Goal: Information Seeking & Learning: Find specific fact

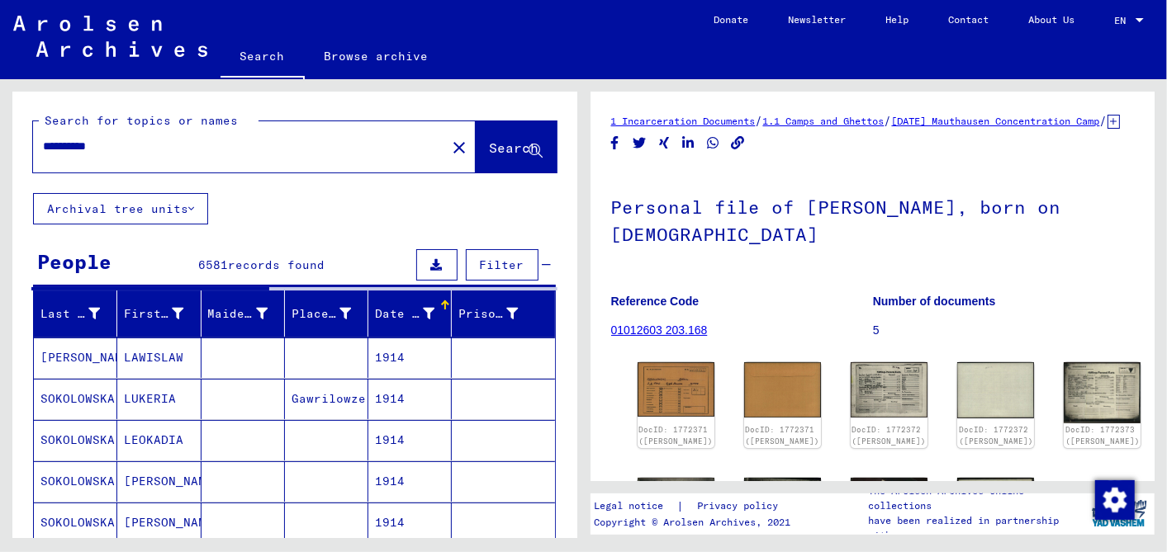
scroll to position [1011, 0]
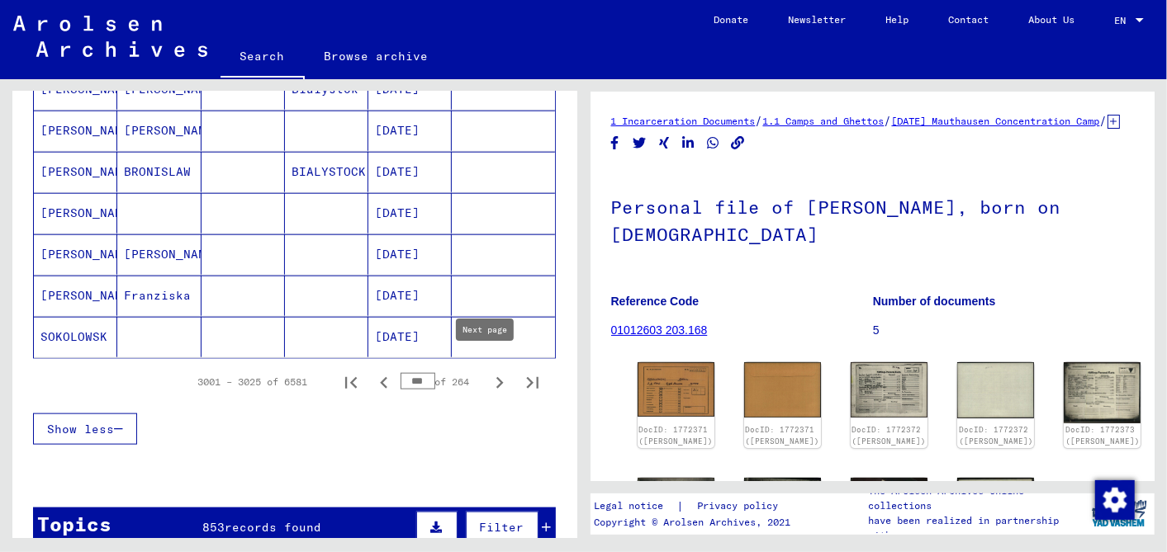
click at [496, 377] on icon "Next page" at bounding box center [499, 383] width 7 height 12
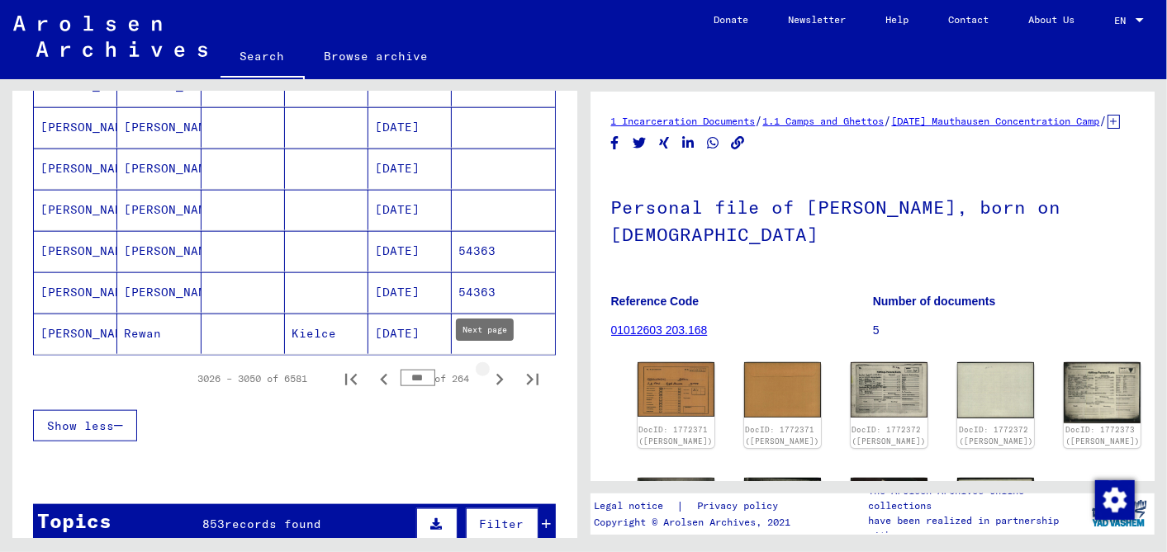
type input "***"
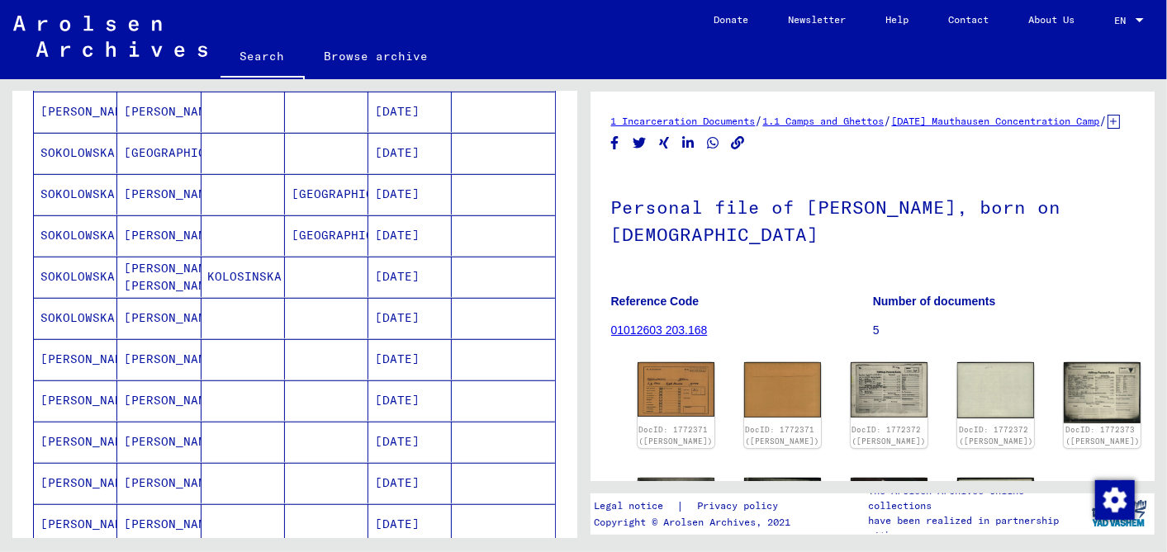
scroll to position [0, 0]
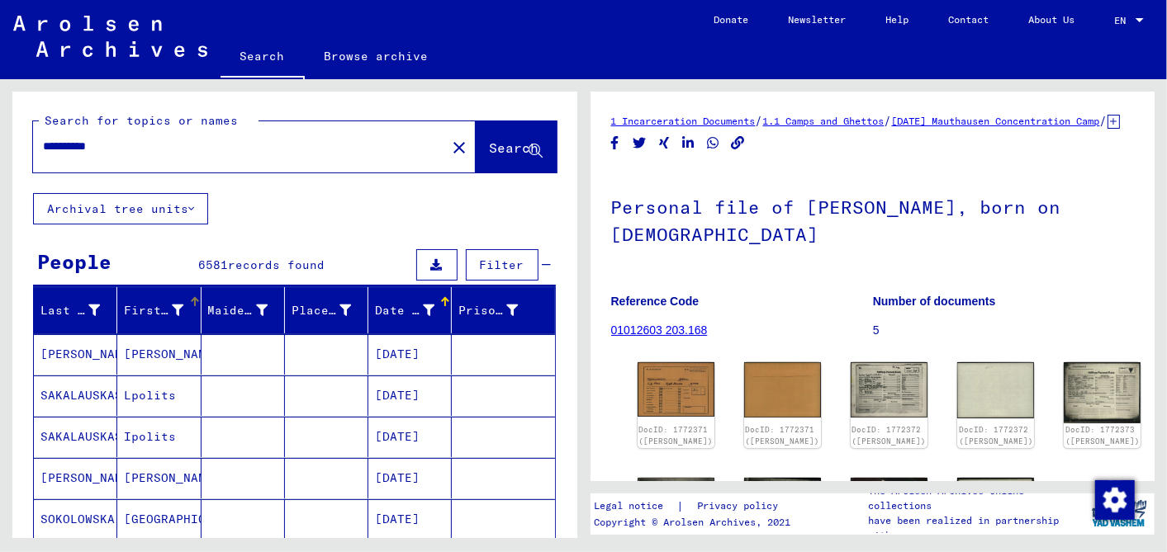
click at [173, 306] on icon at bounding box center [179, 311] width 12 height 12
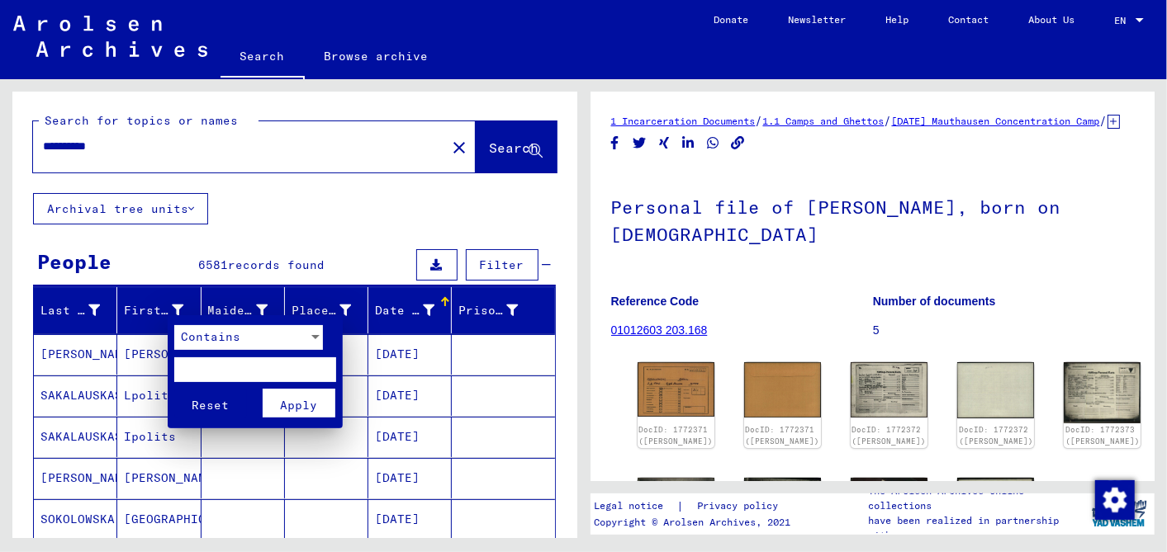
click at [225, 371] on input "text" at bounding box center [255, 370] width 162 height 25
type input "*****"
click at [291, 394] on button "Apply" at bounding box center [299, 403] width 73 height 29
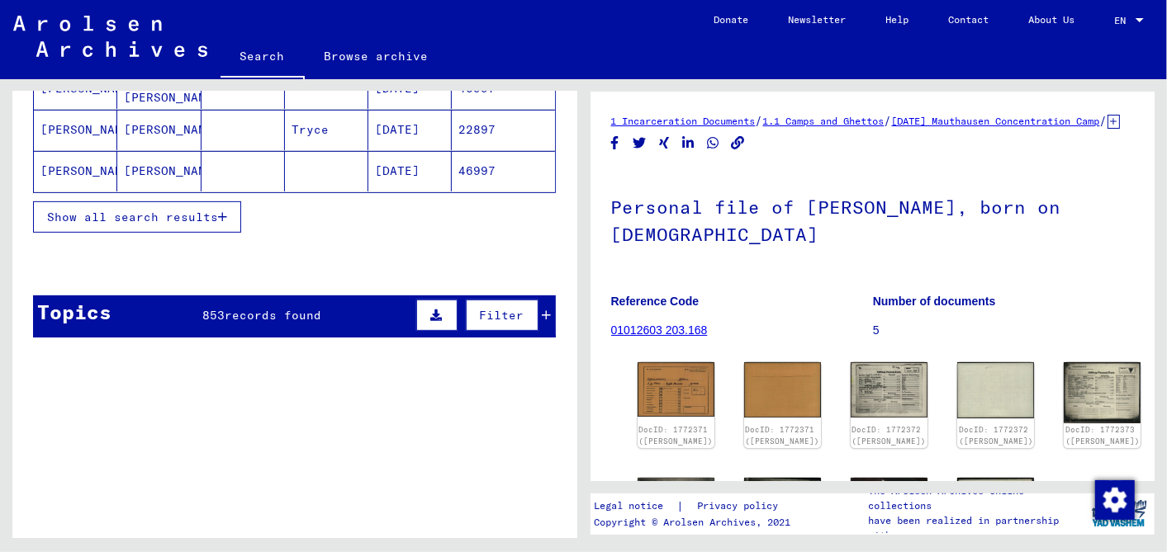
scroll to position [92, 0]
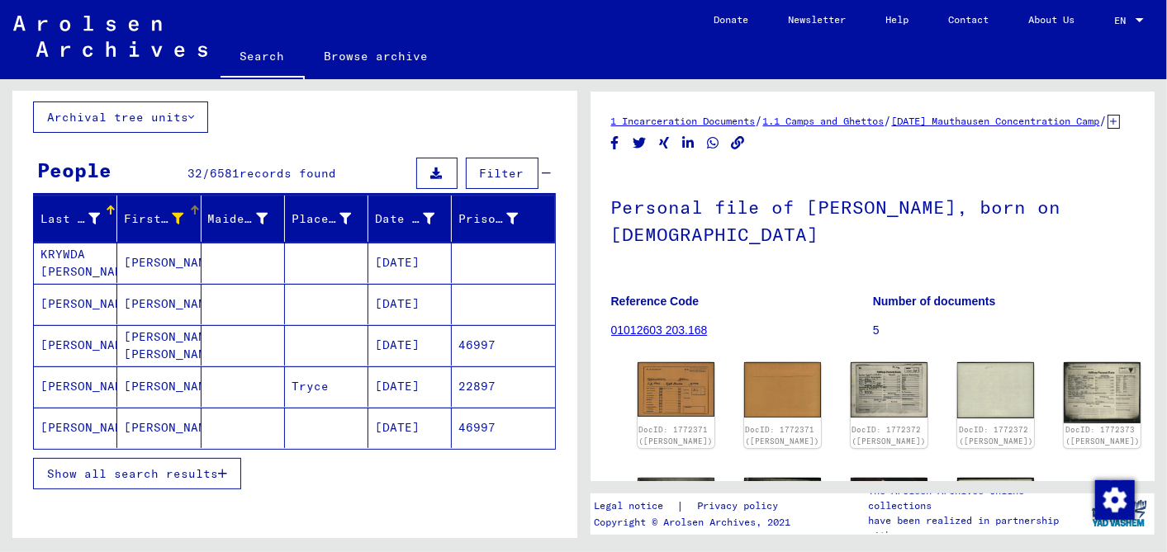
click at [136, 476] on span "Show all search results" at bounding box center [132, 474] width 171 height 15
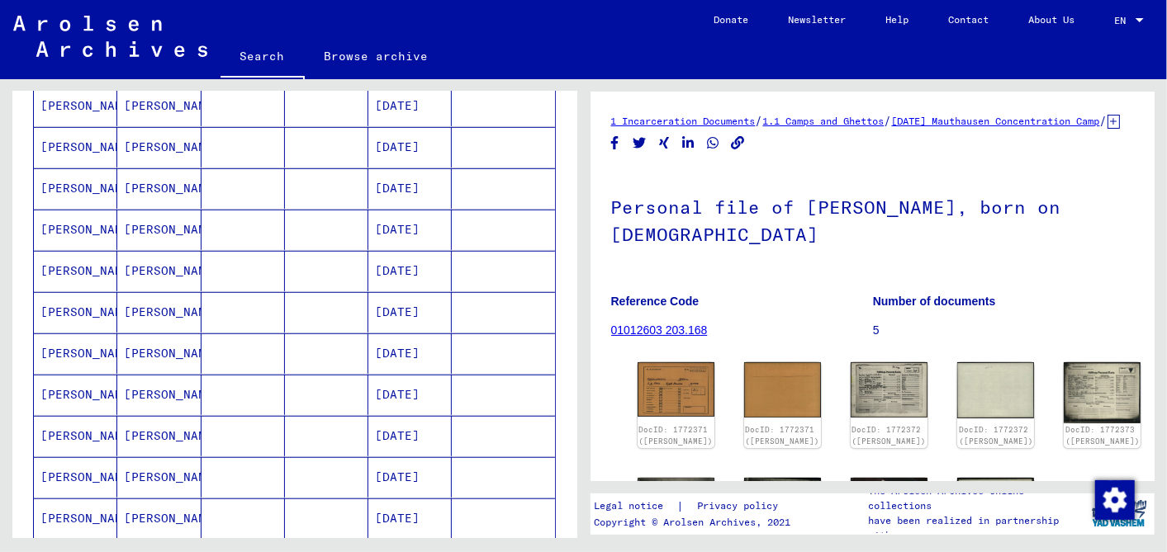
scroll to position [550, 0]
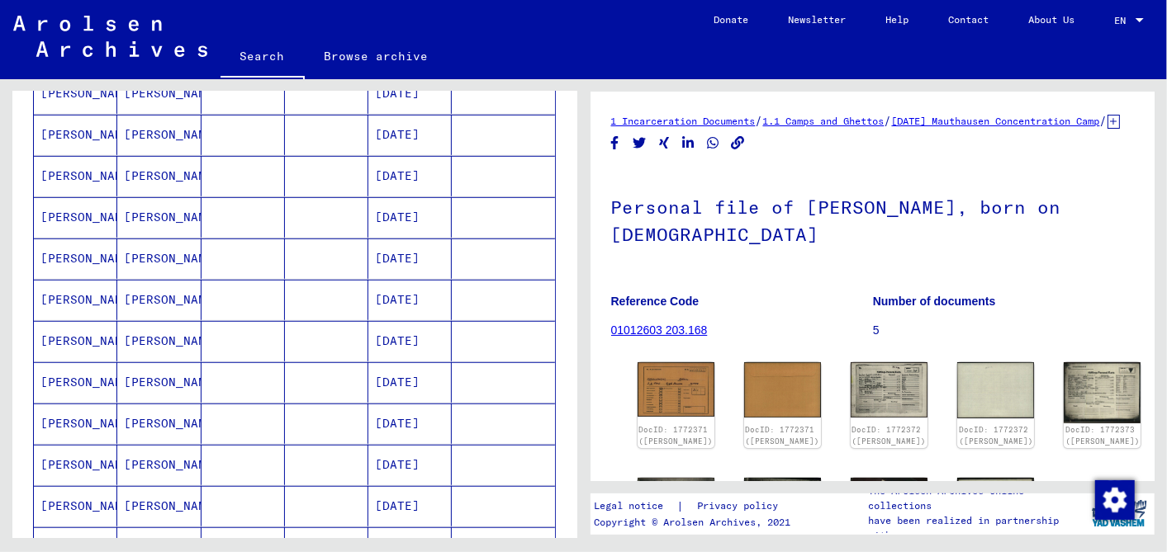
click at [402, 370] on mat-cell "[DATE]" at bounding box center [409, 382] width 83 height 40
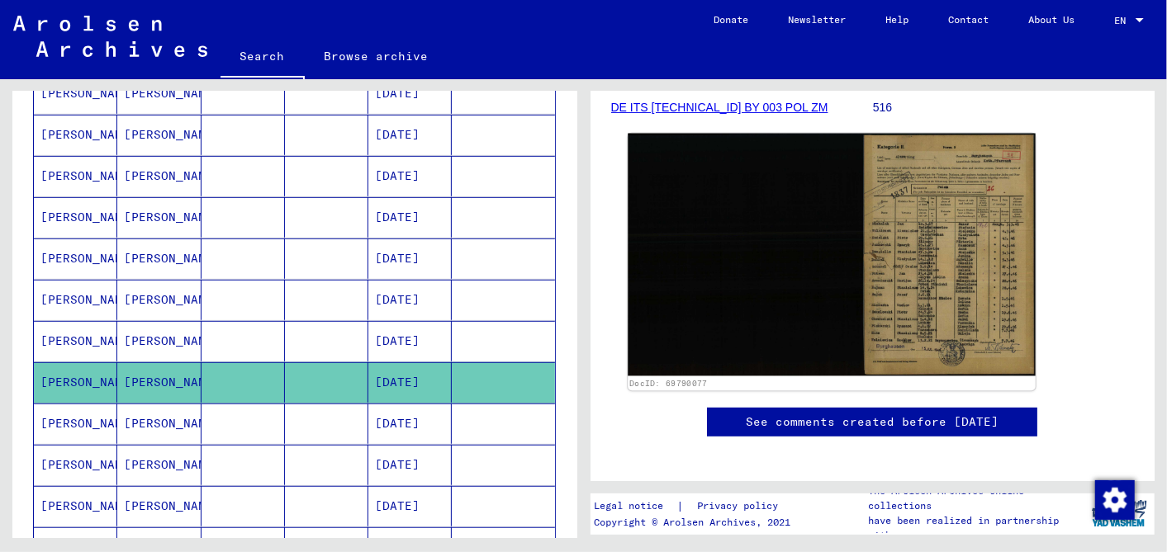
click at [920, 287] on img at bounding box center [831, 255] width 407 height 243
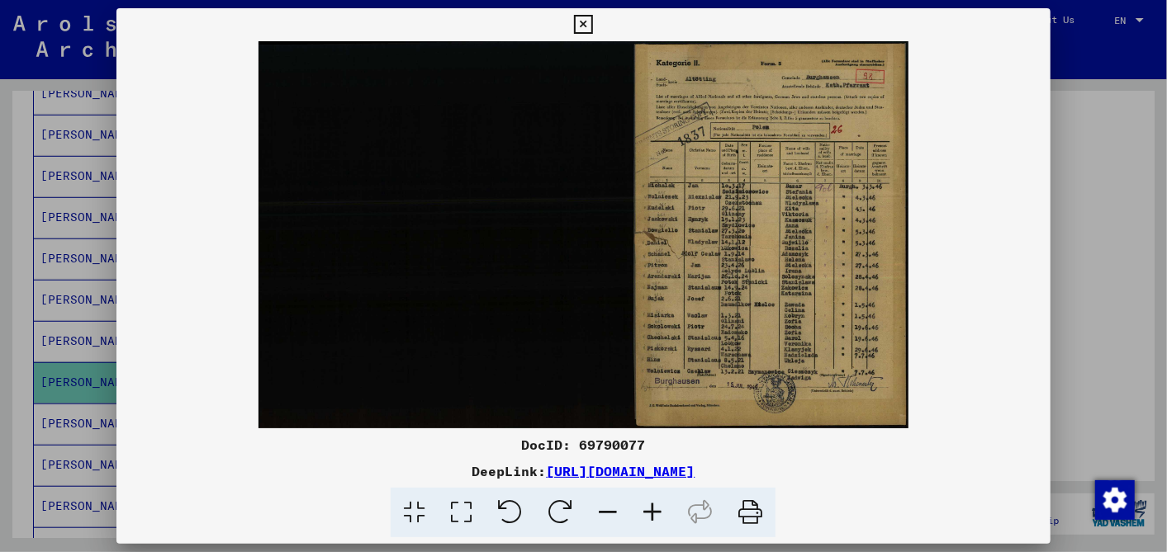
click at [651, 501] on icon at bounding box center [652, 513] width 45 height 50
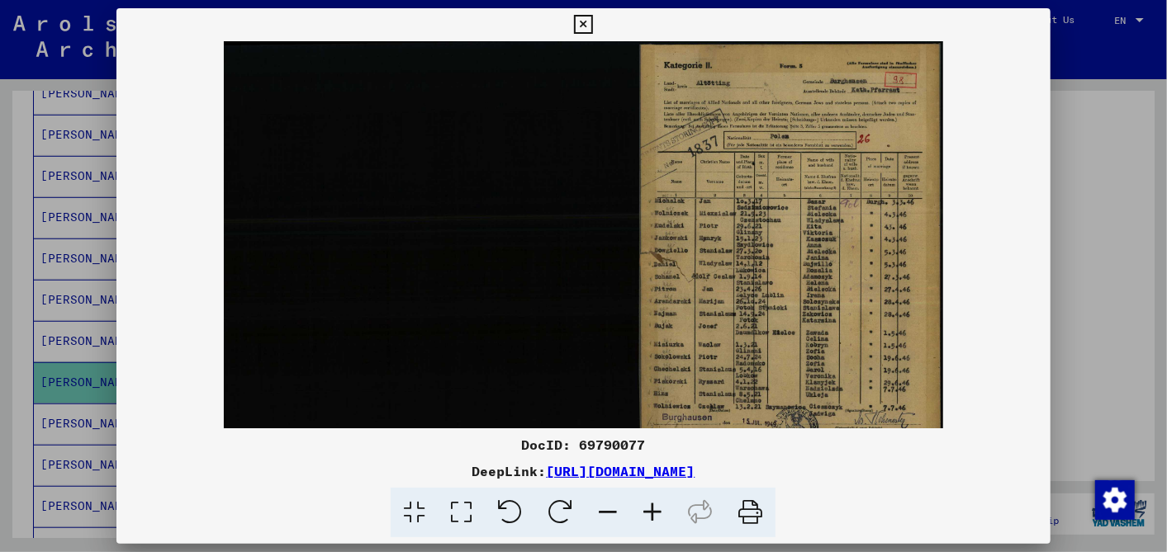
click at [651, 501] on icon at bounding box center [652, 513] width 45 height 50
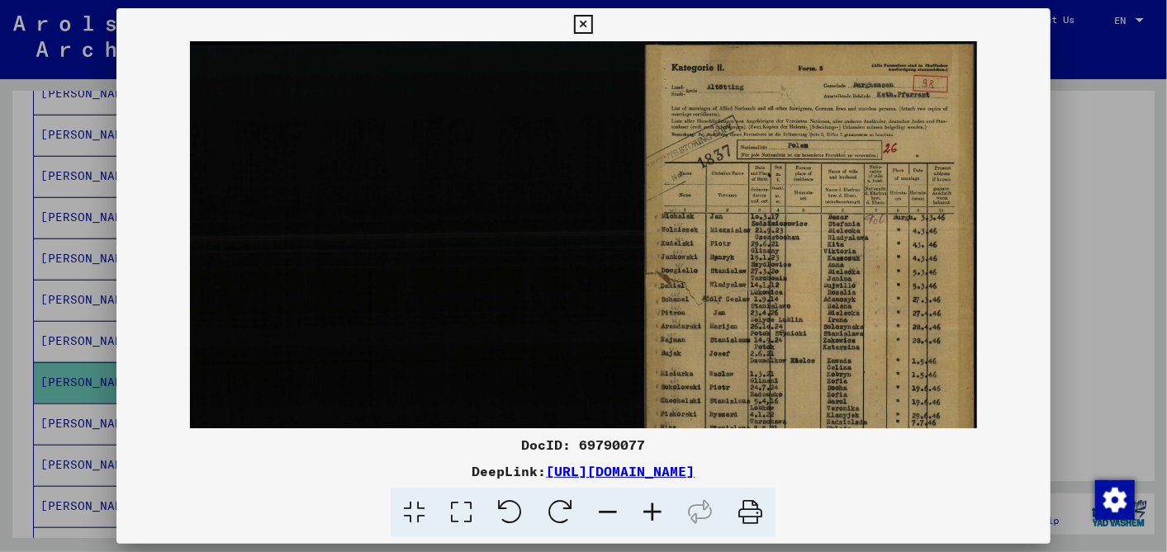
click at [651, 501] on icon at bounding box center [652, 513] width 45 height 50
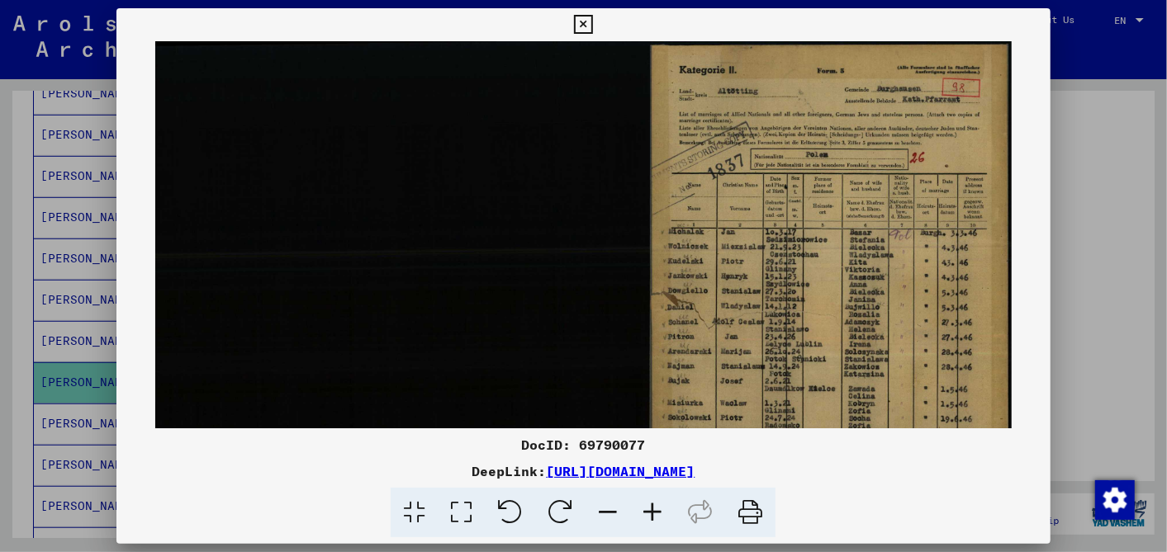
click at [651, 501] on icon at bounding box center [652, 513] width 45 height 50
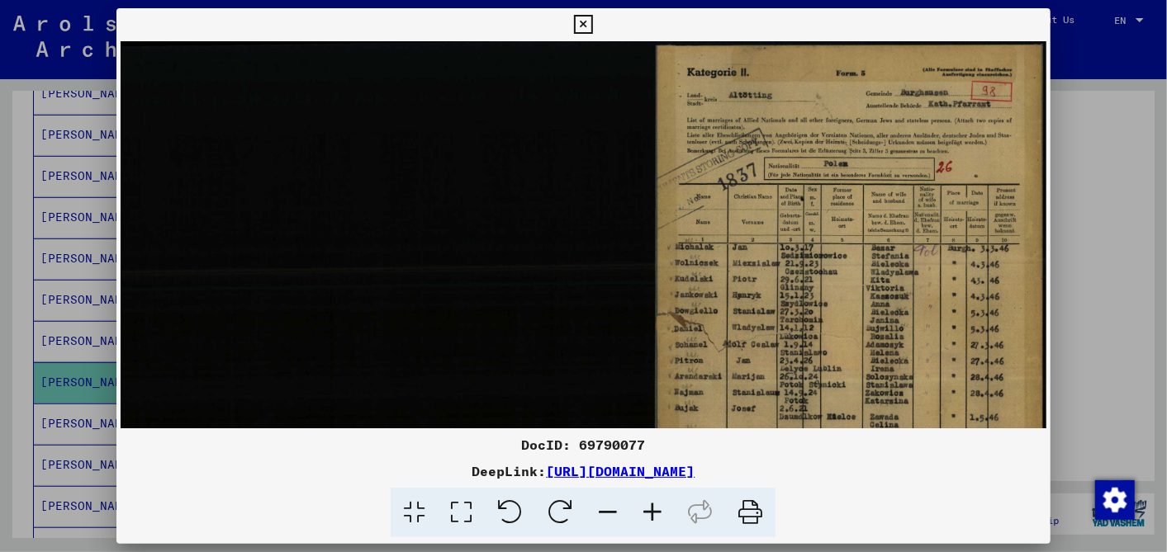
click at [651, 501] on icon at bounding box center [652, 513] width 45 height 50
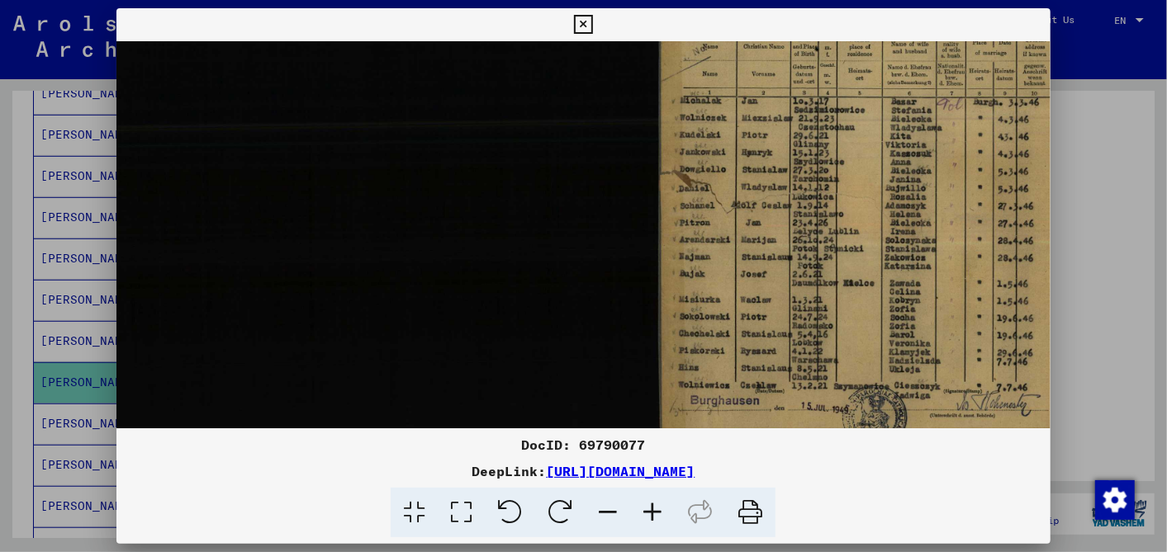
scroll to position [131, 40]
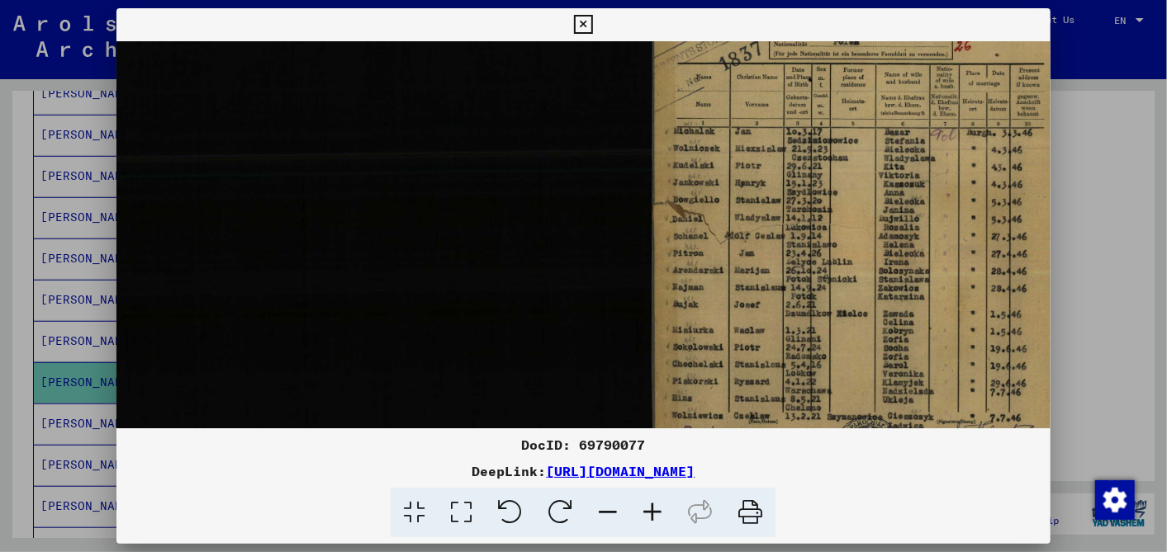
drag, startPoint x: 894, startPoint y: 273, endPoint x: 874, endPoint y: 231, distance: 46.5
click at [874, 231] on img at bounding box center [574, 207] width 995 height 594
click at [646, 504] on icon at bounding box center [652, 513] width 45 height 50
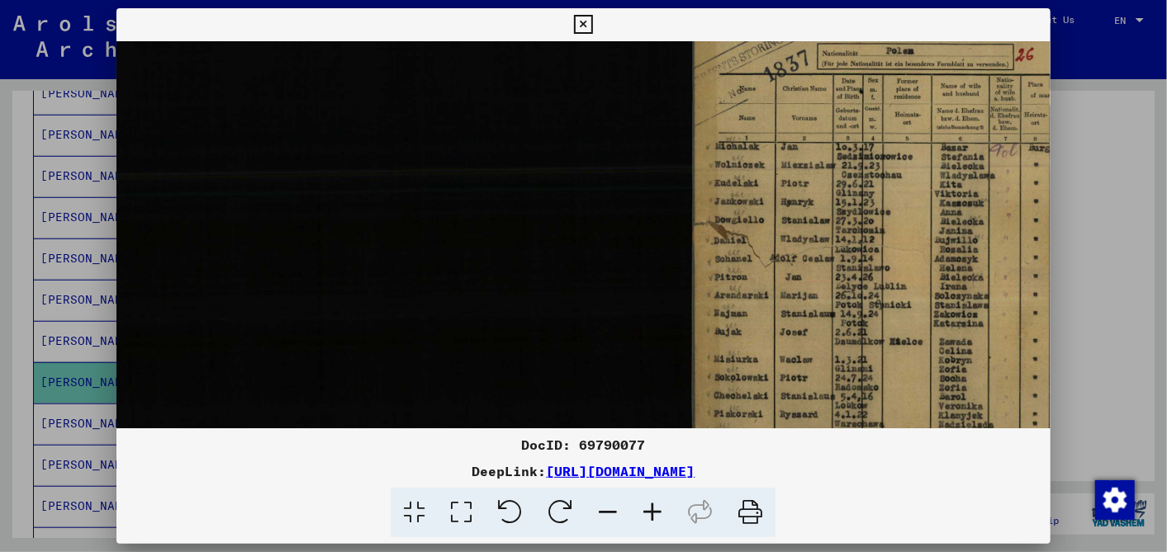
click at [646, 504] on icon at bounding box center [652, 513] width 45 height 50
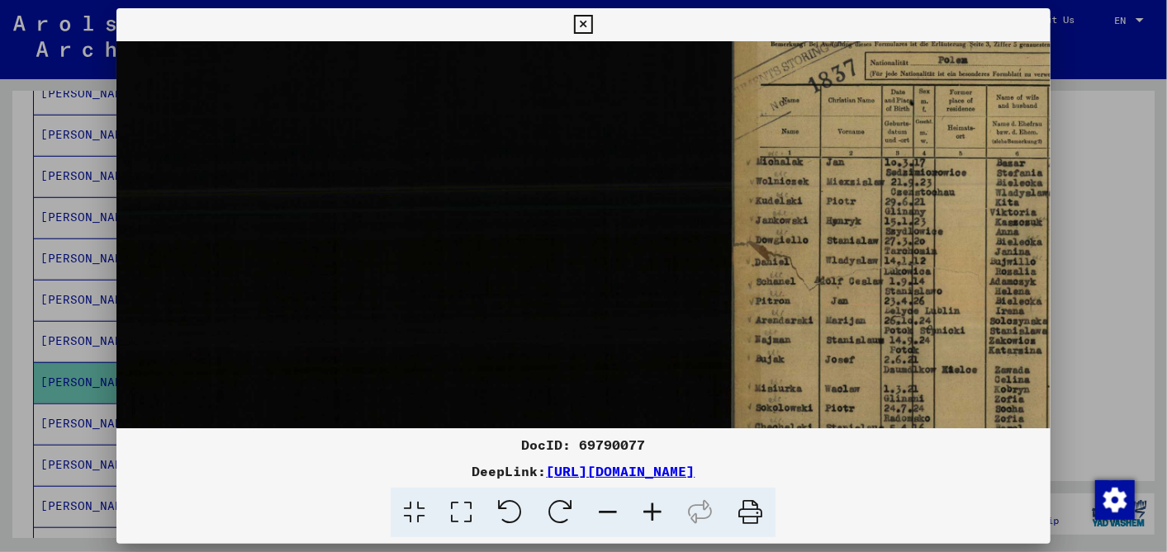
click at [646, 504] on icon at bounding box center [652, 513] width 45 height 50
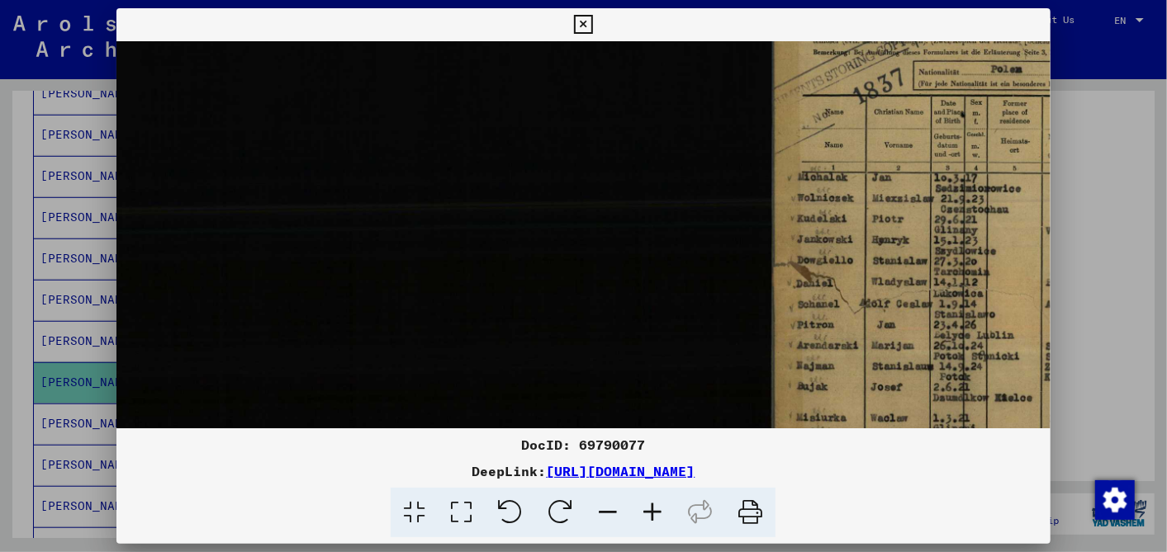
click at [646, 504] on icon at bounding box center [652, 513] width 45 height 50
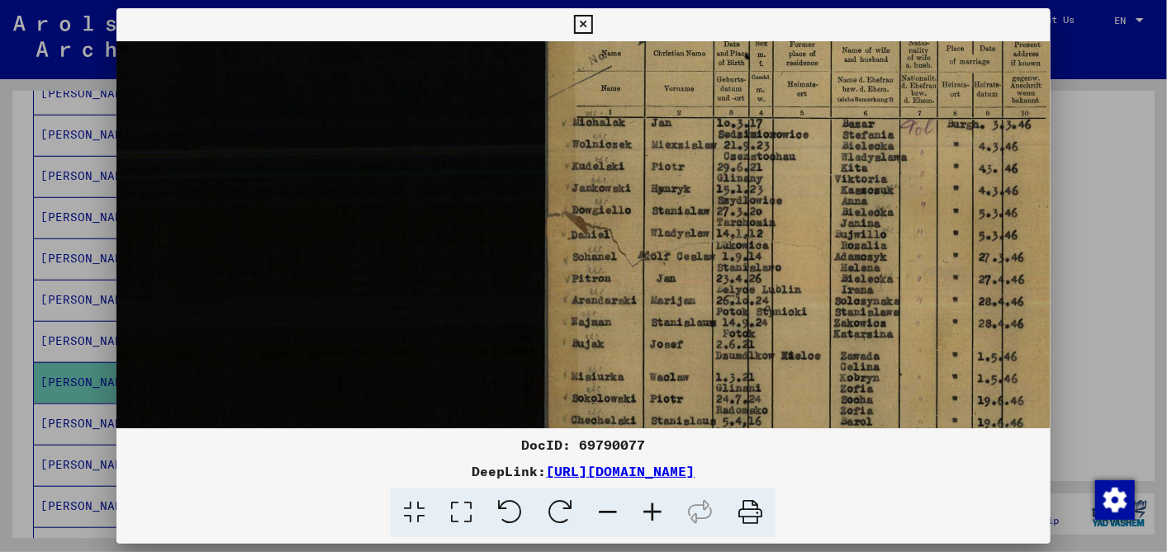
scroll to position [248, 339]
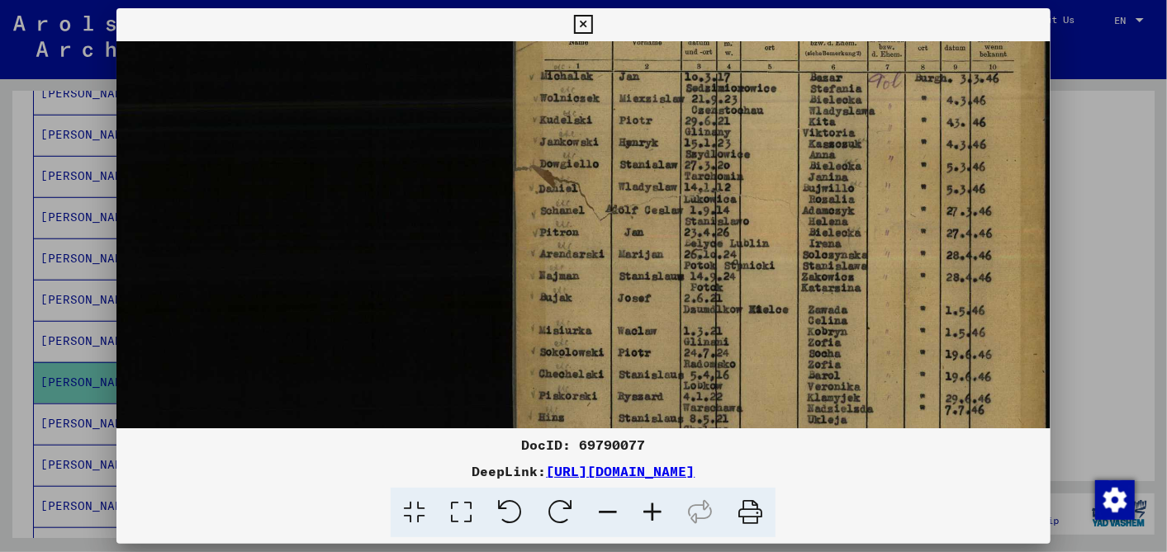
drag, startPoint x: 920, startPoint y: 304, endPoint x: 362, endPoint y: 202, distance: 567.3
click at [362, 202] on img at bounding box center [414, 173] width 1272 height 759
click at [646, 509] on icon at bounding box center [652, 513] width 45 height 50
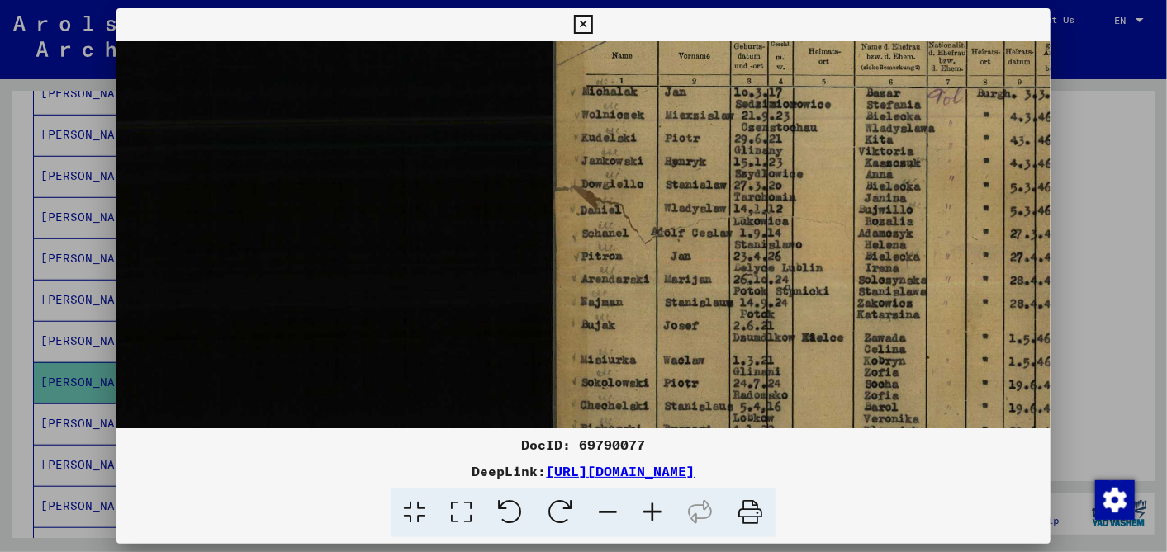
click at [646, 509] on icon at bounding box center [652, 513] width 45 height 50
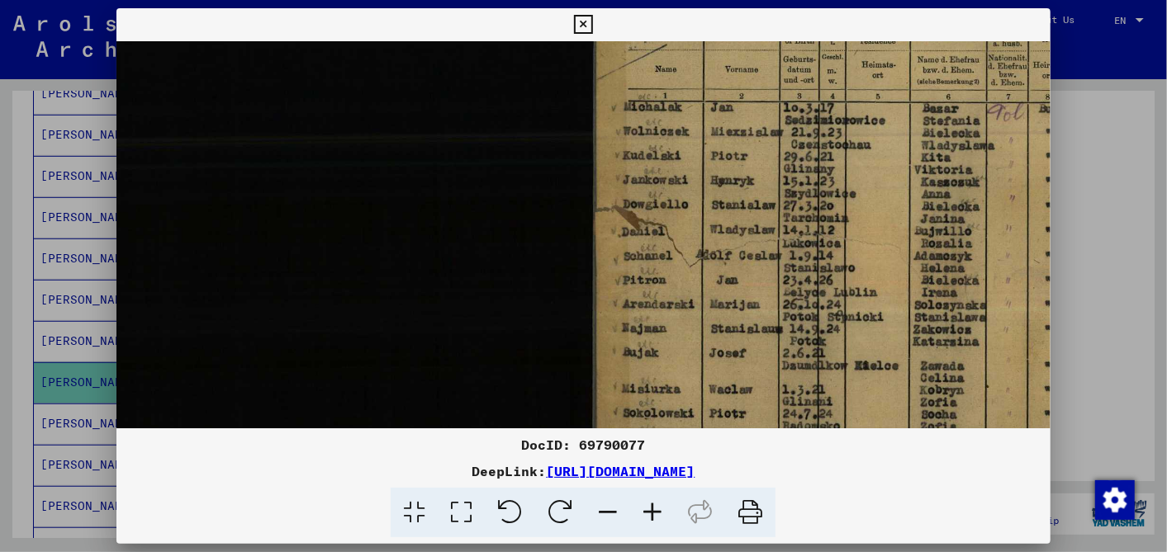
scroll to position [405, 358]
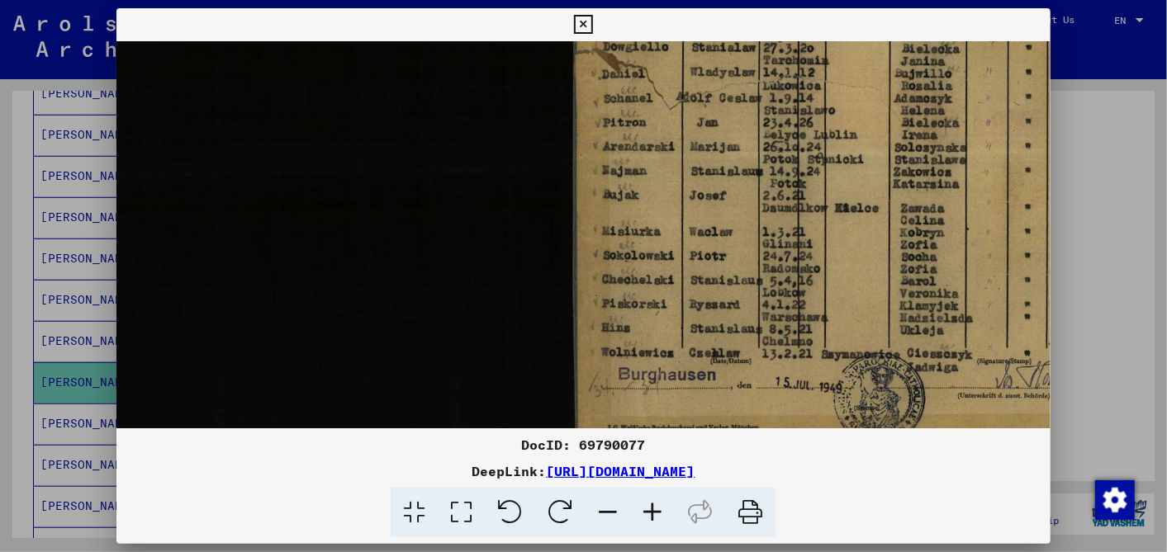
drag, startPoint x: 833, startPoint y: 339, endPoint x: 813, endPoint y: 182, distance: 158.9
click at [813, 182] on img at bounding box center [463, 56] width 1410 height 841
click at [583, 18] on icon at bounding box center [583, 25] width 19 height 20
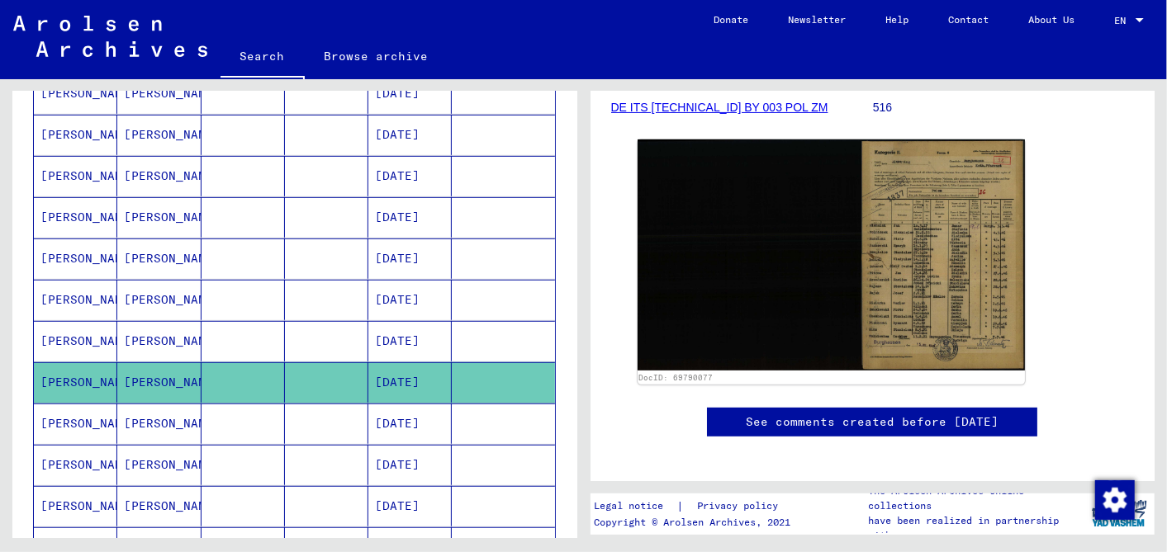
click at [394, 411] on mat-cell "[DATE]" at bounding box center [409, 424] width 83 height 40
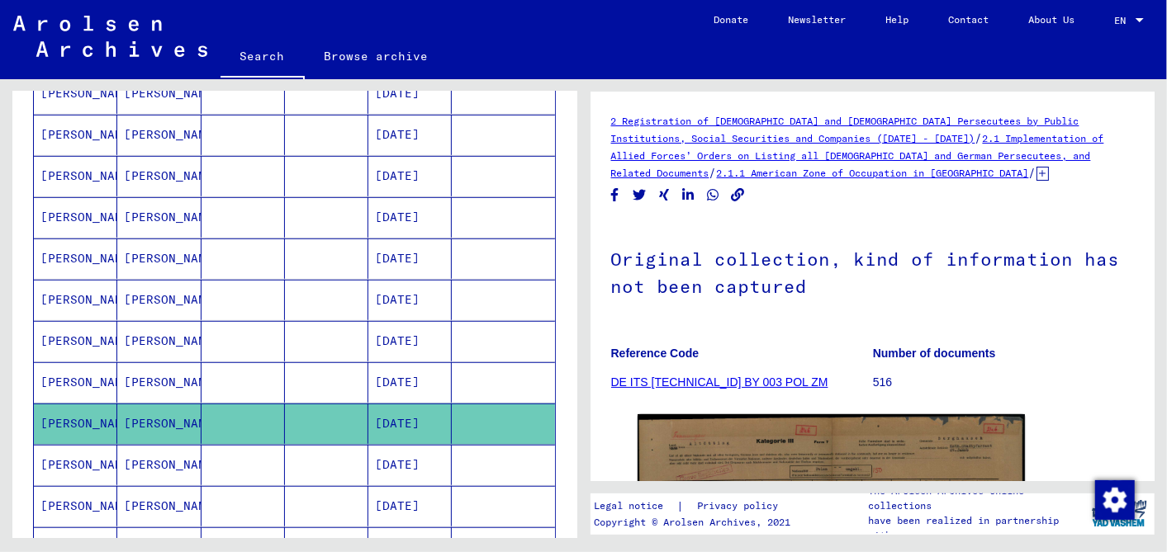
scroll to position [183, 0]
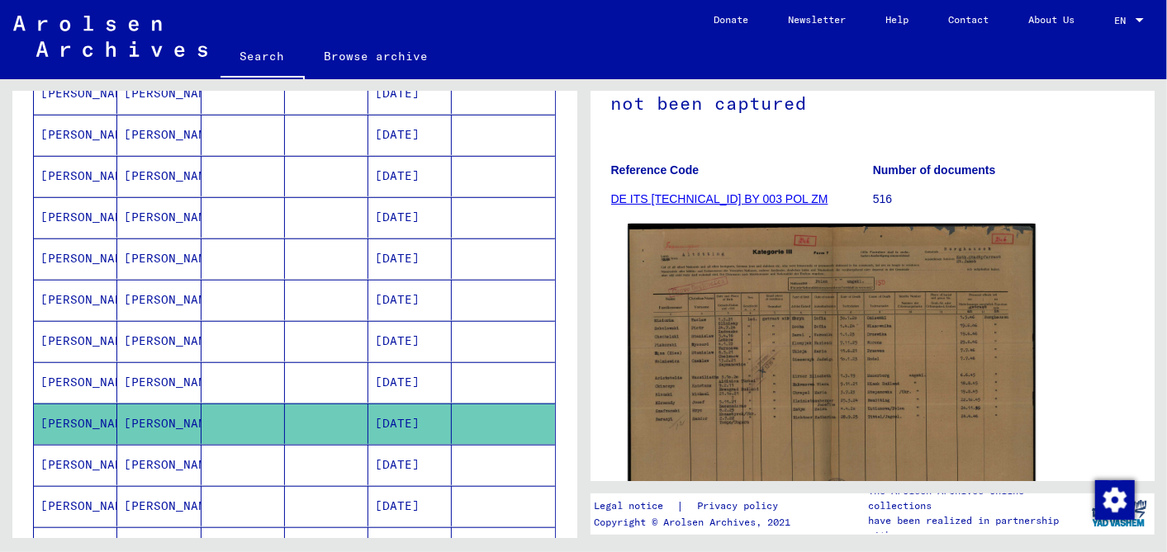
click at [794, 363] on img at bounding box center [831, 371] width 407 height 294
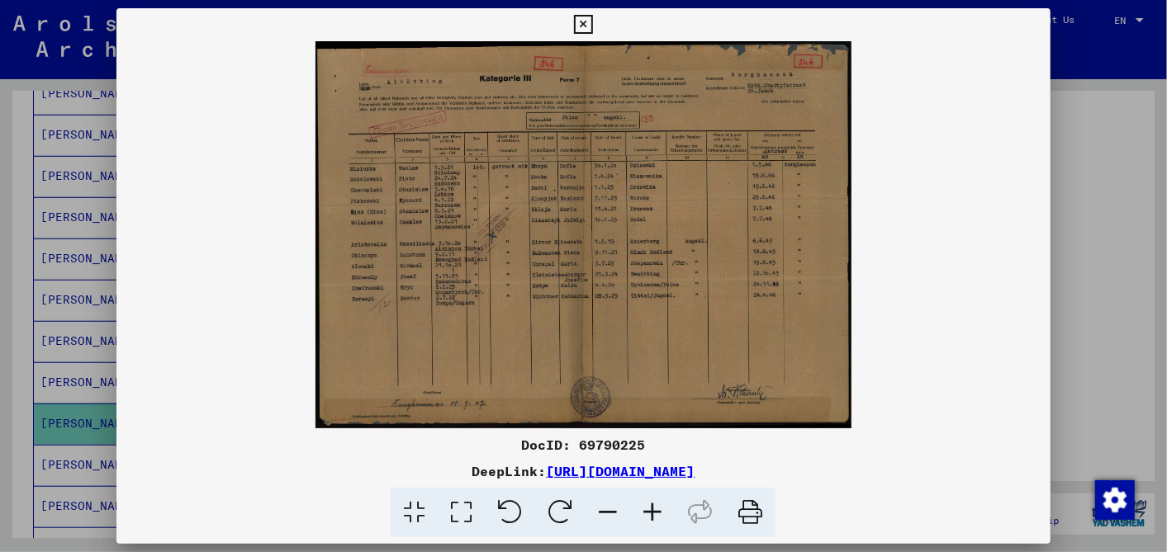
click at [654, 500] on icon at bounding box center [652, 513] width 45 height 50
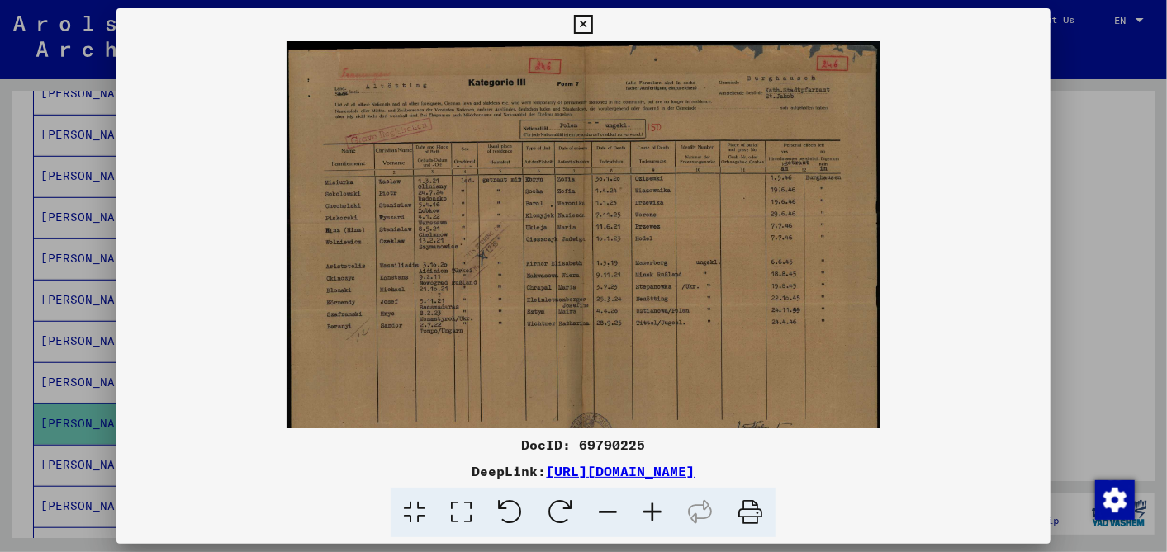
click at [657, 502] on icon at bounding box center [652, 513] width 45 height 50
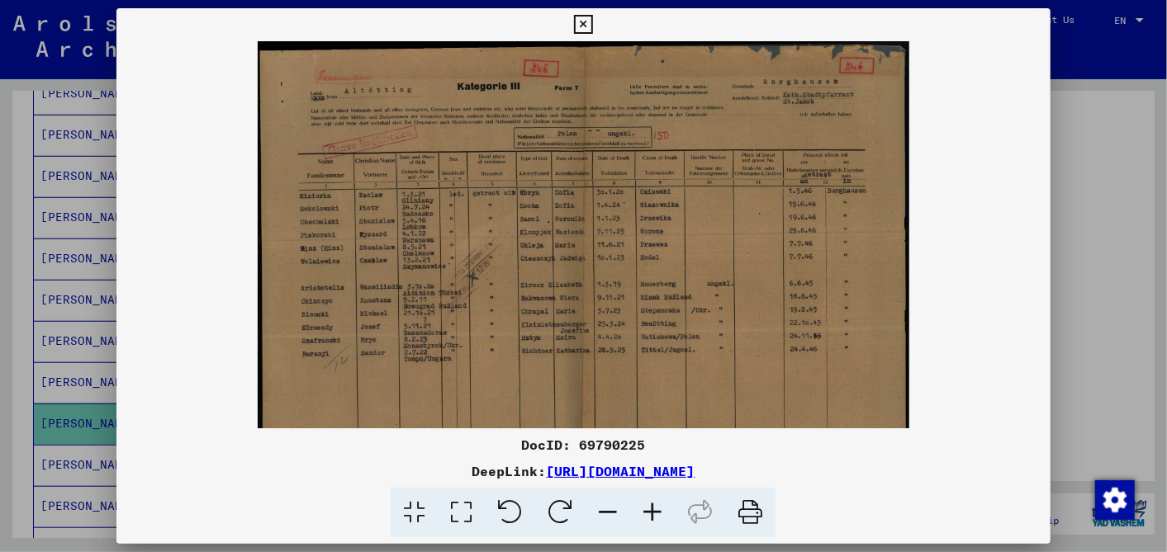
click at [657, 502] on icon at bounding box center [652, 513] width 45 height 50
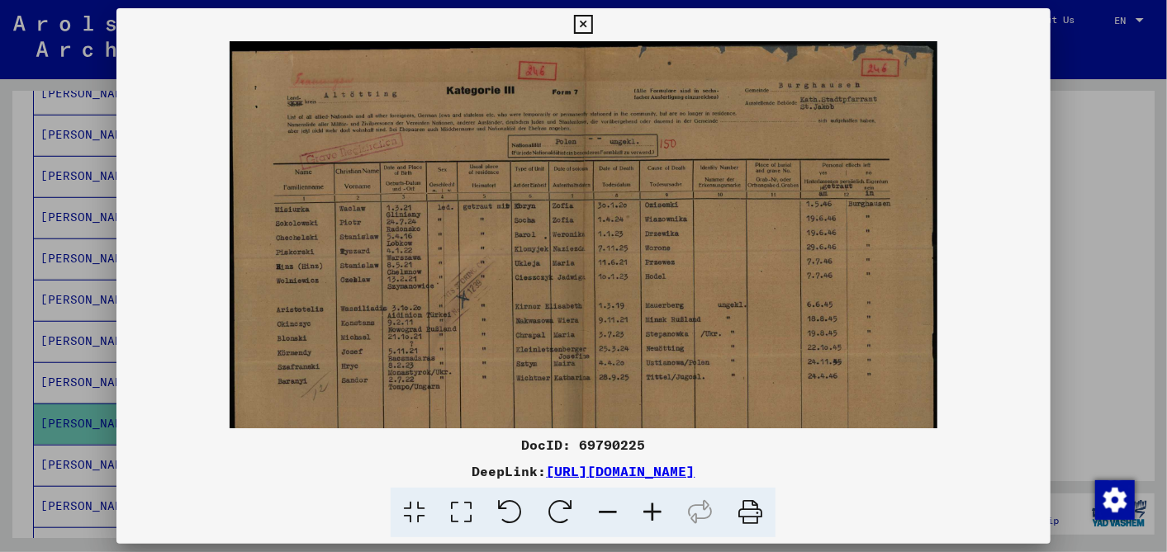
click at [657, 502] on icon at bounding box center [652, 513] width 45 height 50
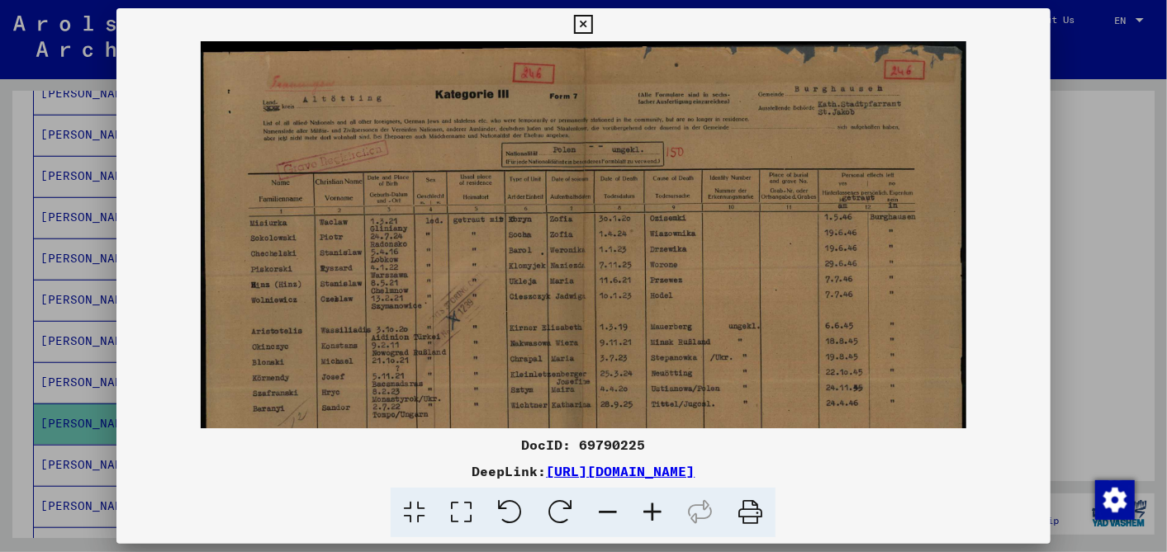
click at [657, 502] on icon at bounding box center [652, 513] width 45 height 50
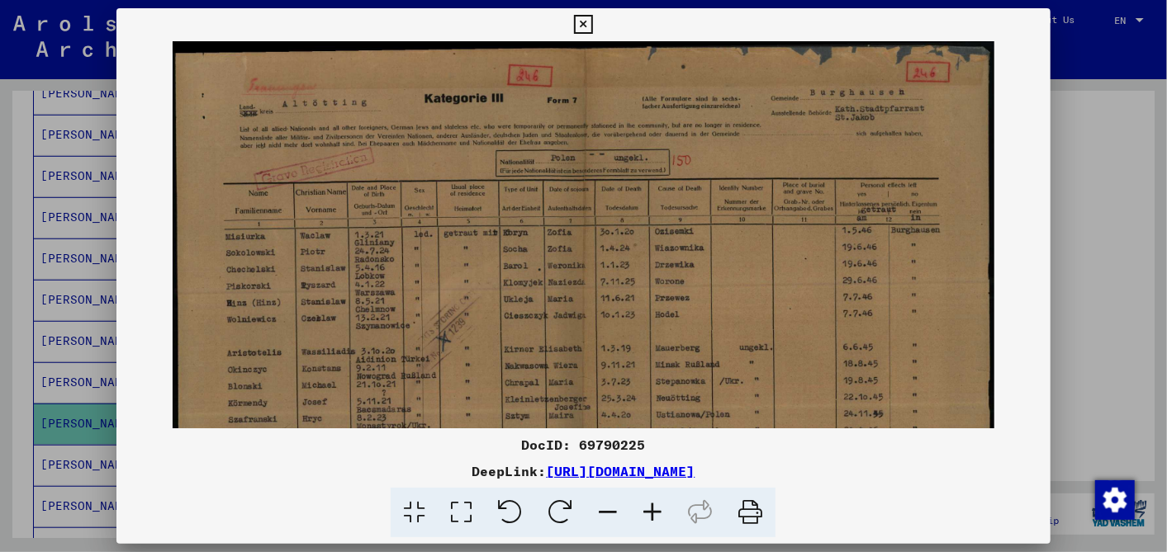
scroll to position [31, 0]
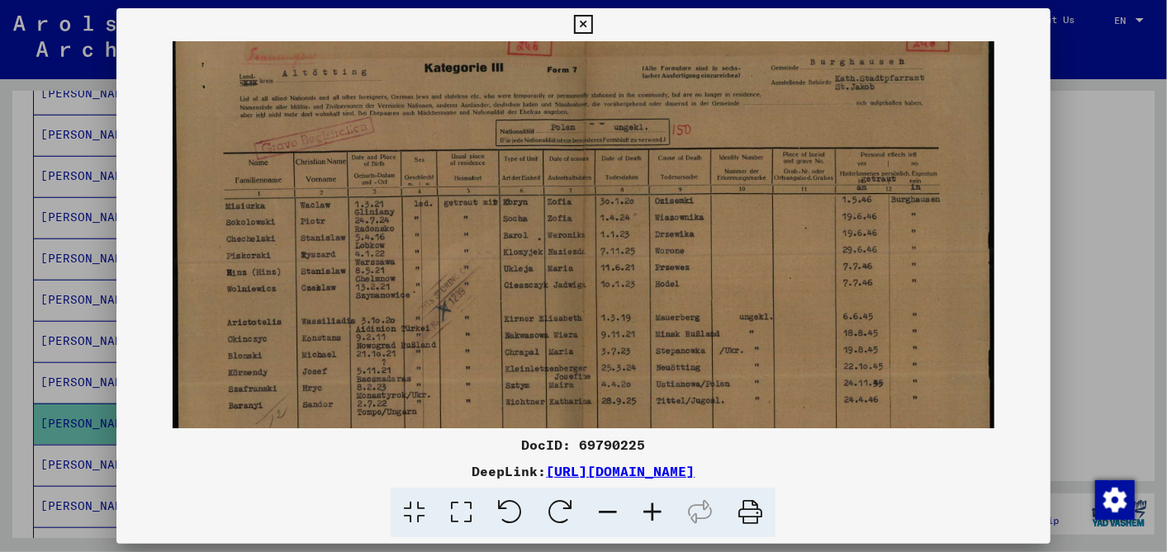
drag, startPoint x: 449, startPoint y: 378, endPoint x: 458, endPoint y: 348, distance: 31.9
click at [458, 348] on img at bounding box center [584, 308] width 822 height 594
click at [654, 508] on icon at bounding box center [652, 513] width 45 height 50
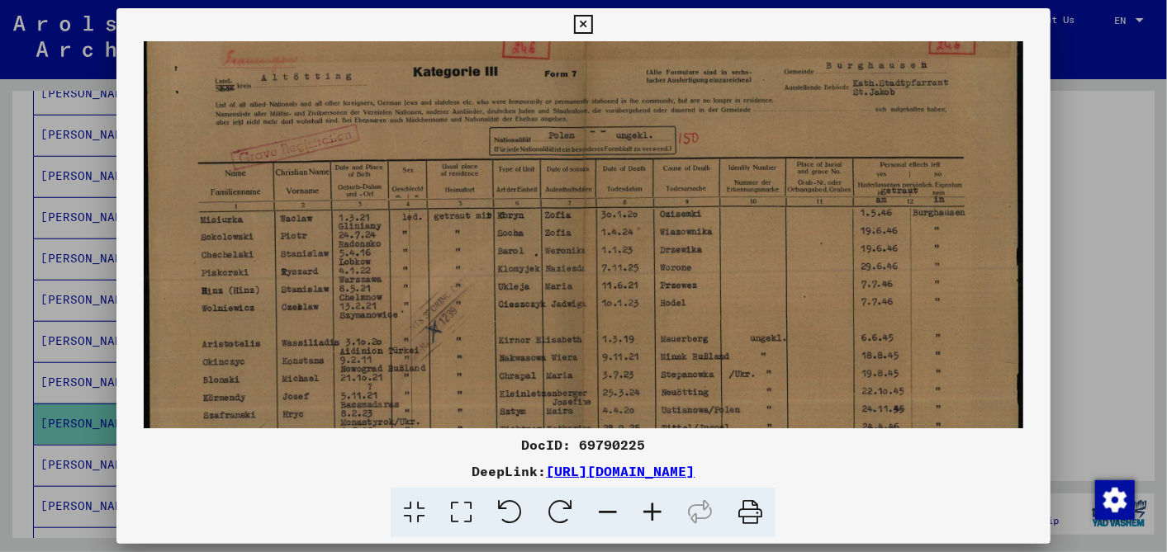
click at [654, 508] on icon at bounding box center [652, 513] width 45 height 50
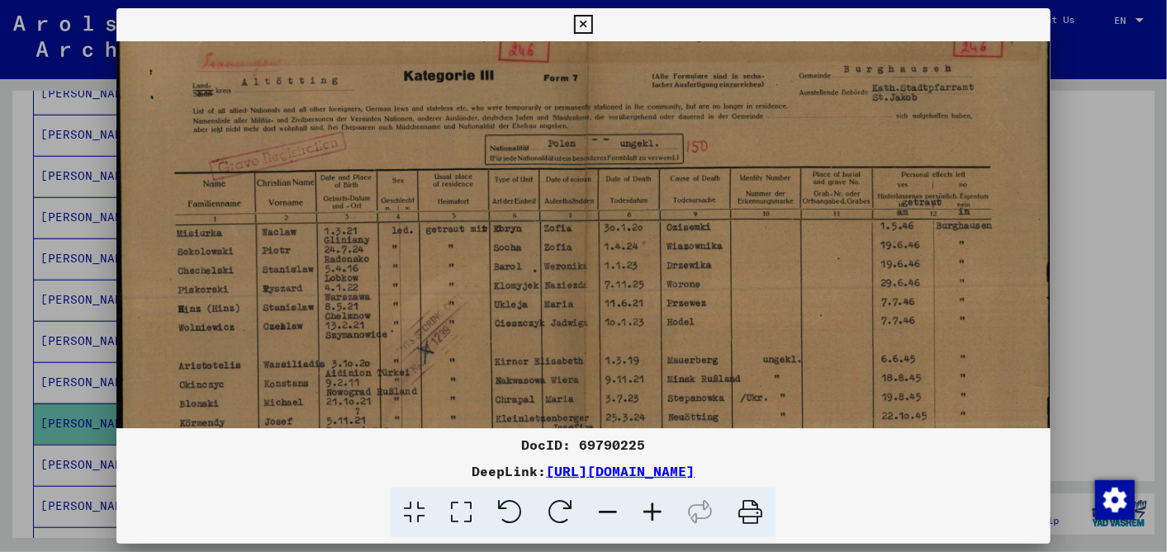
click at [654, 508] on icon at bounding box center [652, 513] width 45 height 50
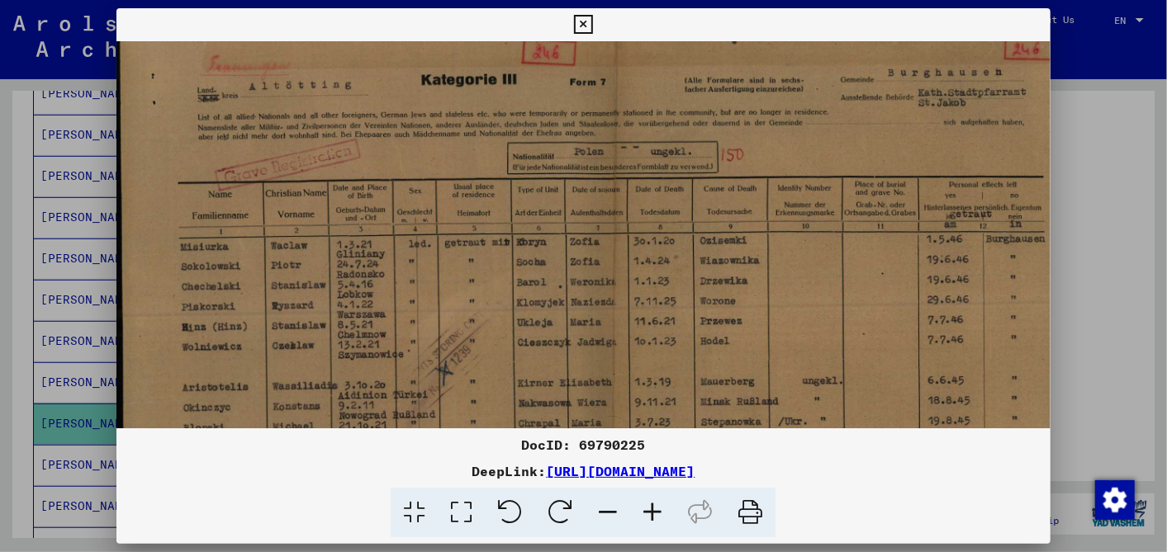
click at [654, 508] on icon at bounding box center [652, 513] width 45 height 50
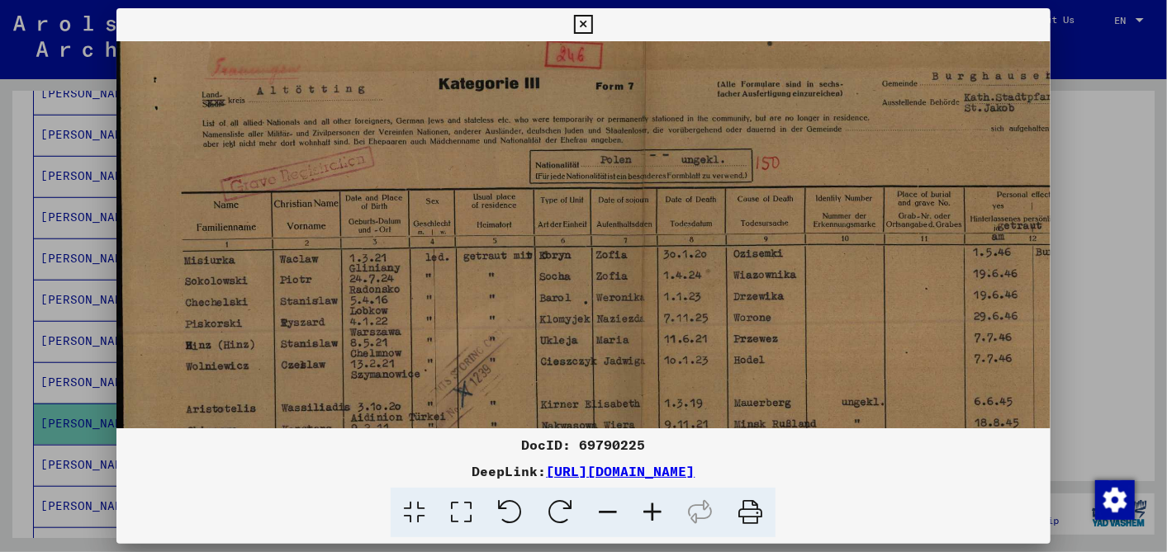
click at [654, 508] on icon at bounding box center [652, 513] width 45 height 50
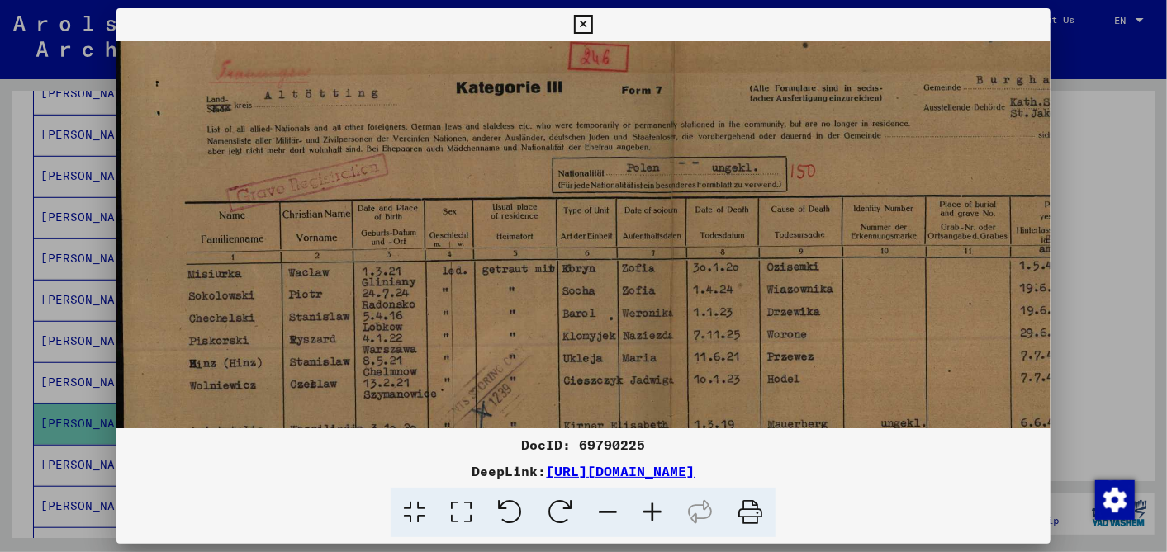
scroll to position [40, 133]
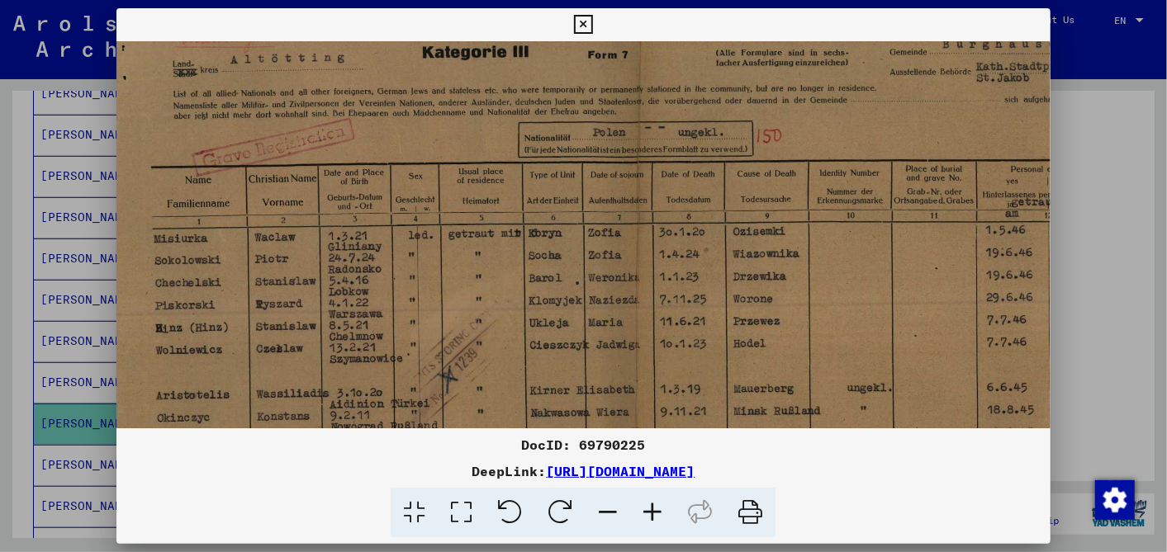
drag, startPoint x: 747, startPoint y: 292, endPoint x: 715, endPoint y: 245, distance: 57.0
click at [718, 254] on img at bounding box center [637, 375] width 1108 height 800
click at [585, 18] on icon at bounding box center [583, 25] width 19 height 20
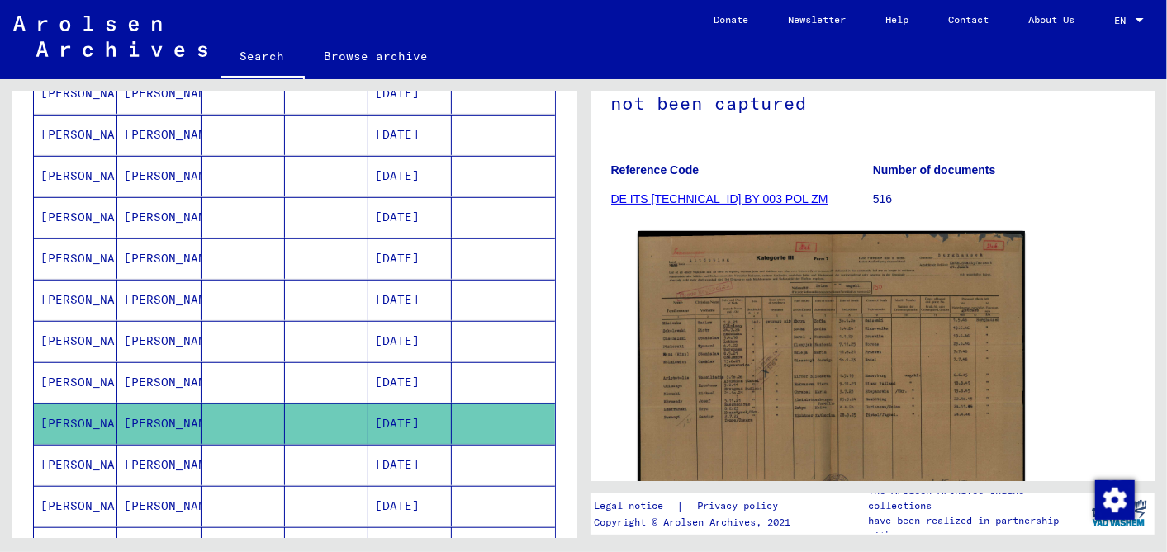
click at [396, 453] on mat-cell "[DATE]" at bounding box center [409, 465] width 83 height 40
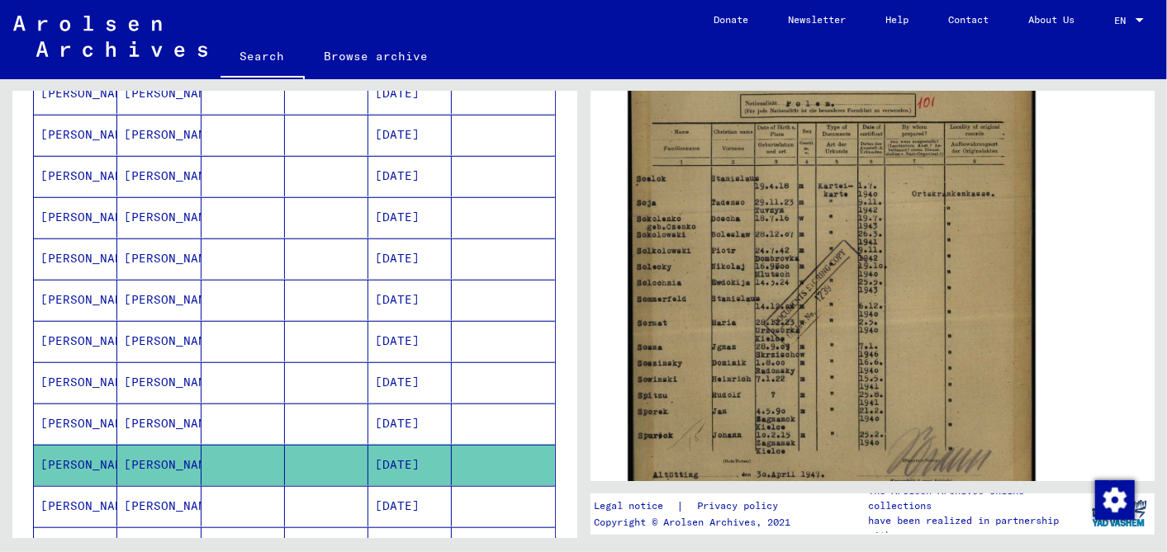
click at [817, 342] on img at bounding box center [831, 263] width 407 height 567
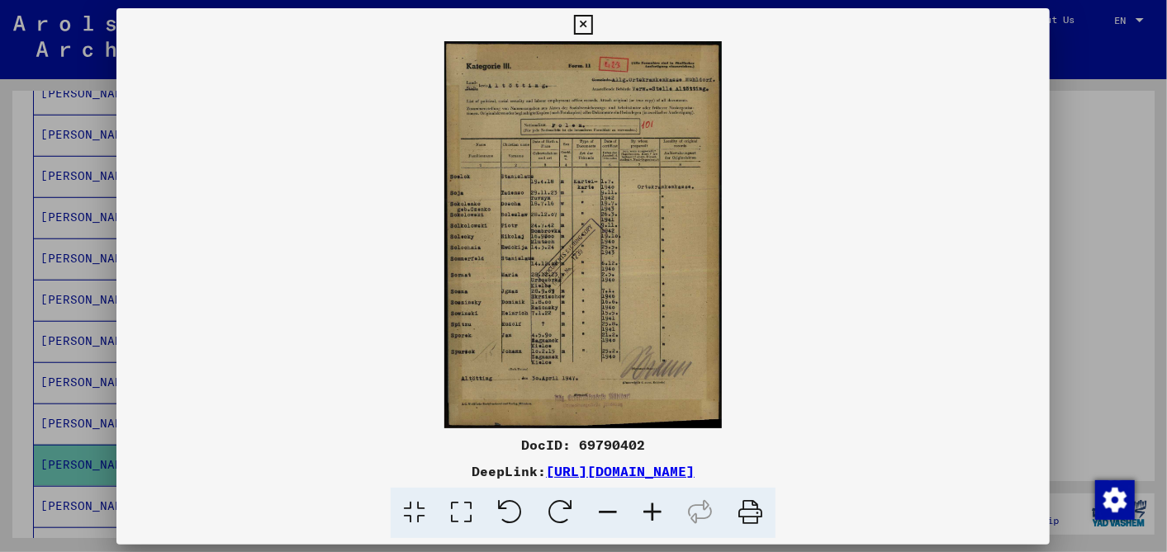
scroll to position [419, 0]
click at [651, 512] on icon at bounding box center [652, 513] width 45 height 50
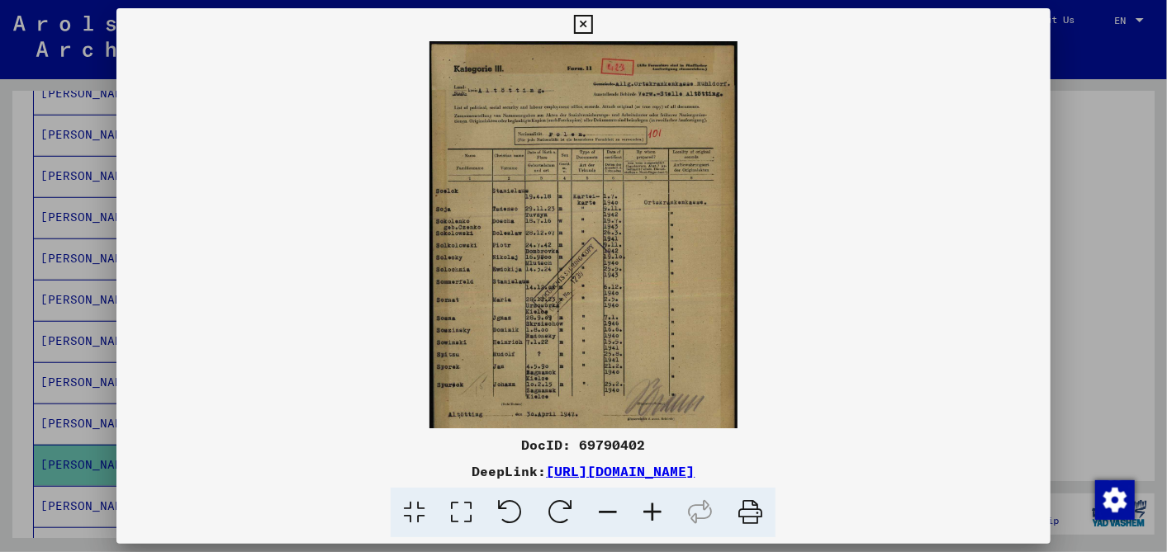
click at [651, 512] on icon at bounding box center [652, 513] width 45 height 50
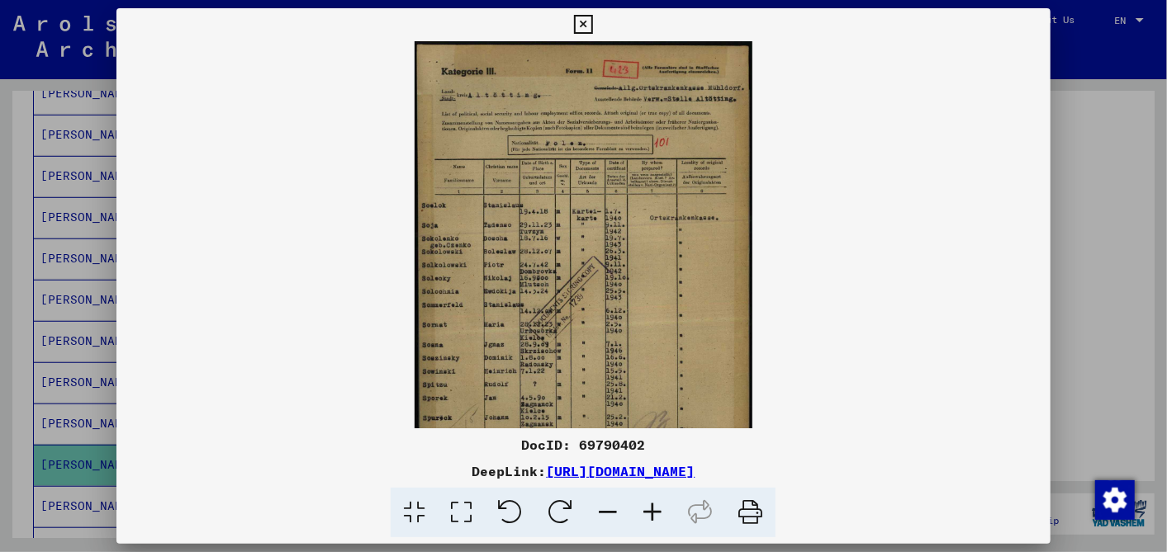
click at [651, 512] on icon at bounding box center [652, 513] width 45 height 50
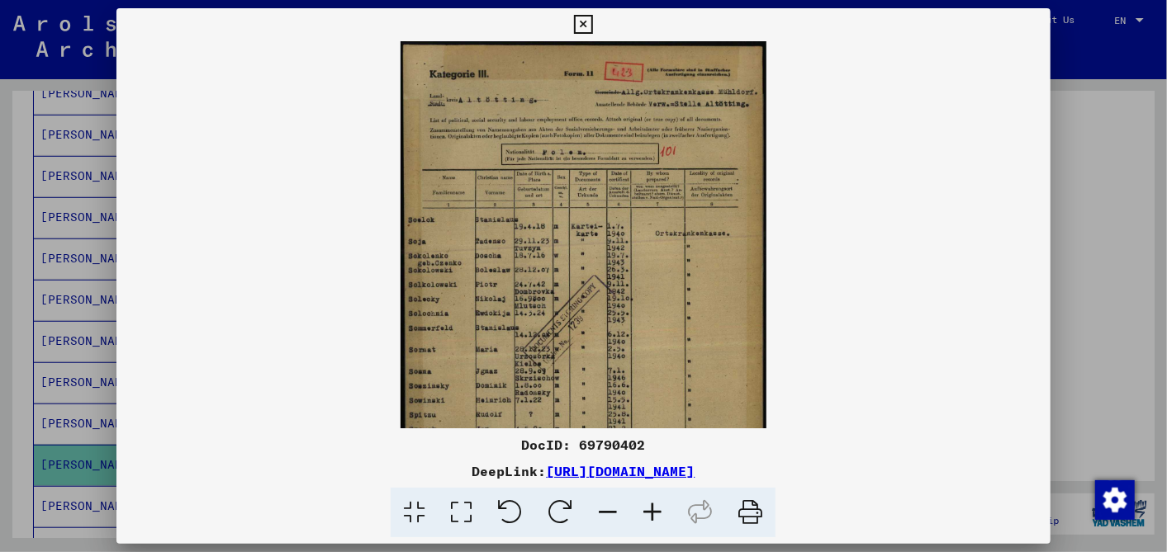
click at [651, 512] on icon at bounding box center [652, 513] width 45 height 50
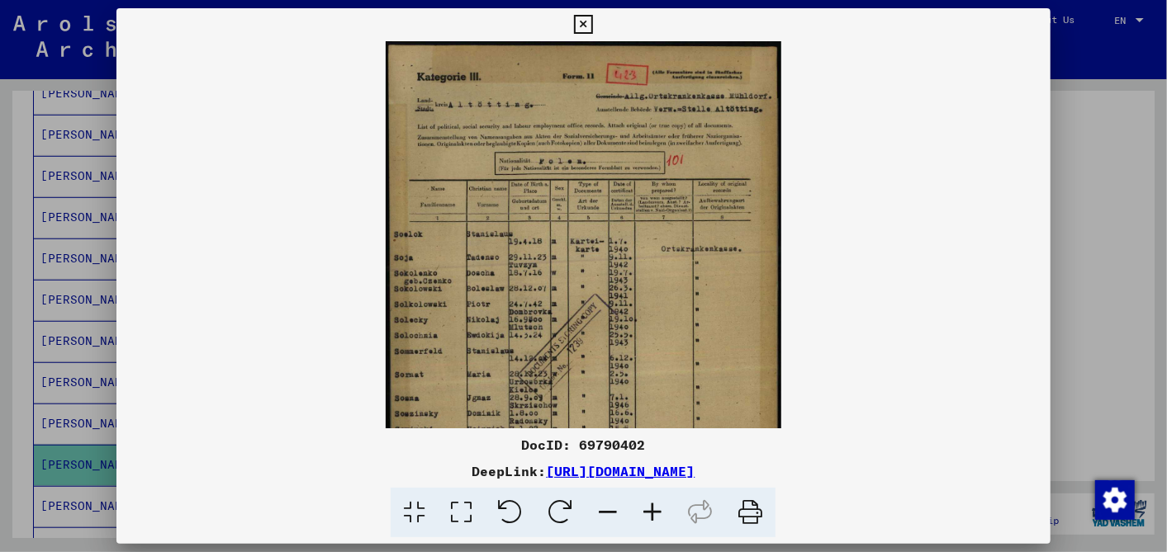
click at [651, 512] on icon at bounding box center [652, 513] width 45 height 50
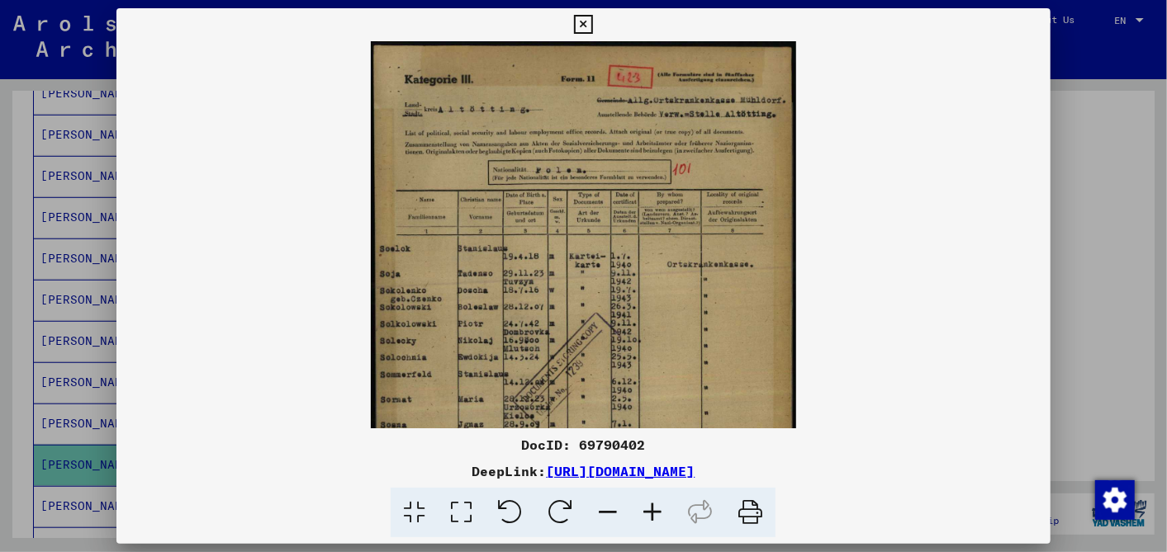
click at [651, 512] on icon at bounding box center [652, 513] width 45 height 50
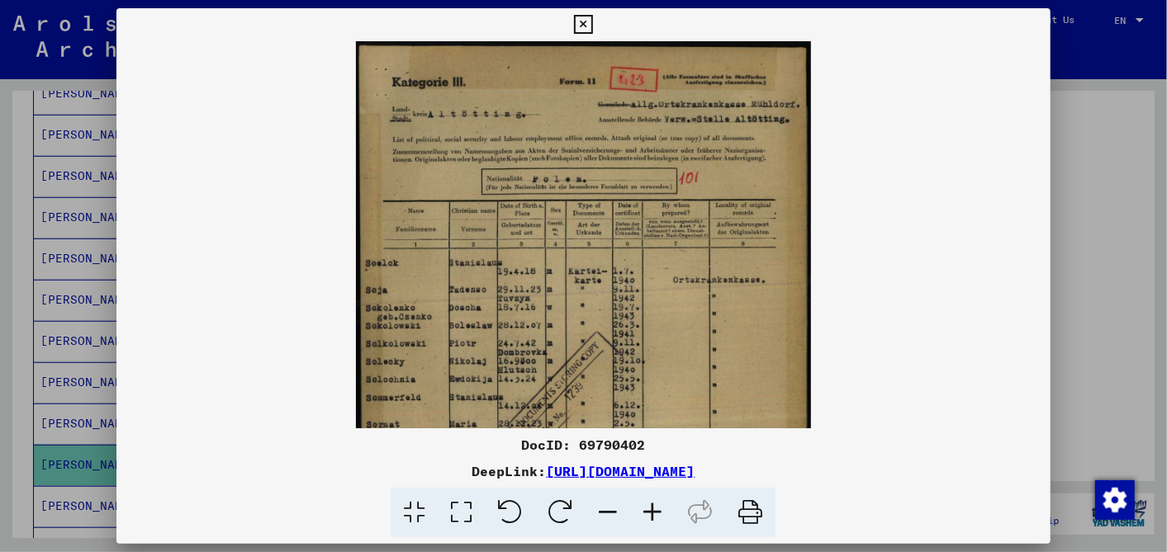
click at [651, 512] on icon at bounding box center [652, 513] width 45 height 50
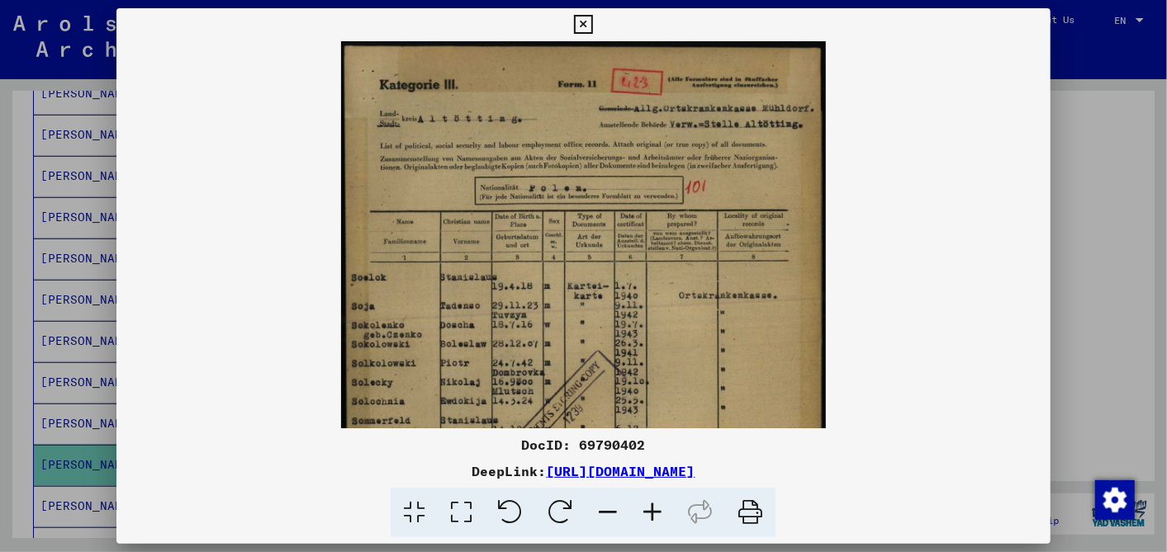
click at [651, 512] on icon at bounding box center [652, 513] width 45 height 50
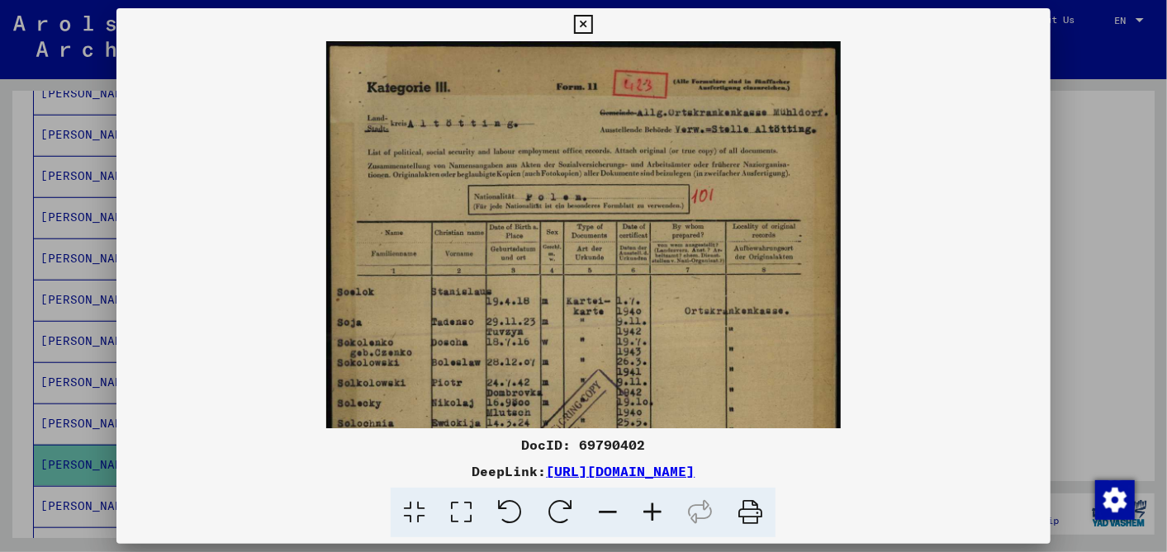
scroll to position [0, 0]
click at [637, 365] on img at bounding box center [583, 400] width 514 height 718
click at [585, 23] on icon at bounding box center [583, 25] width 19 height 20
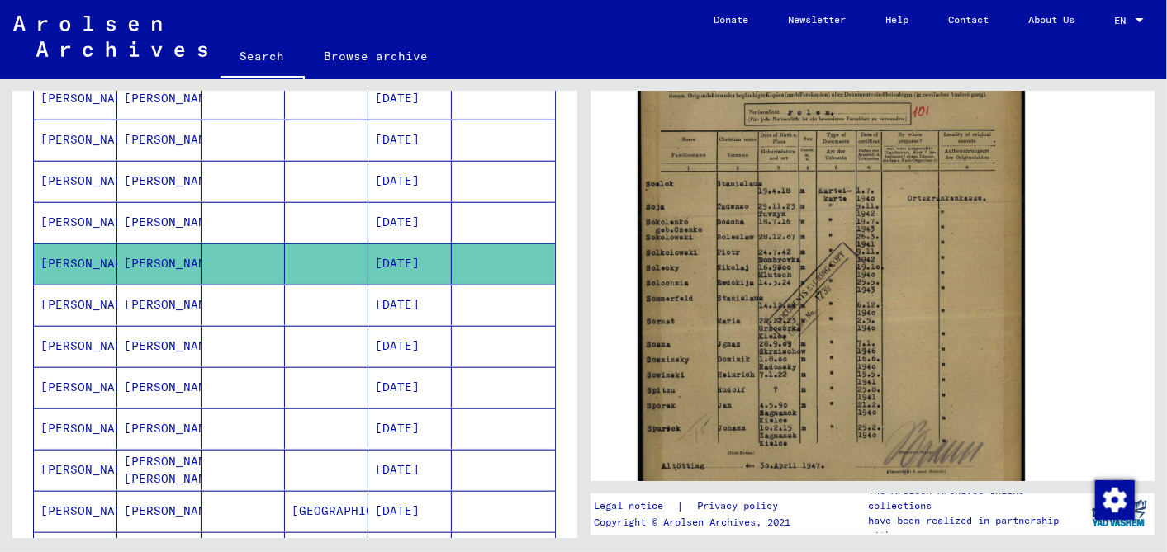
scroll to position [826, 0]
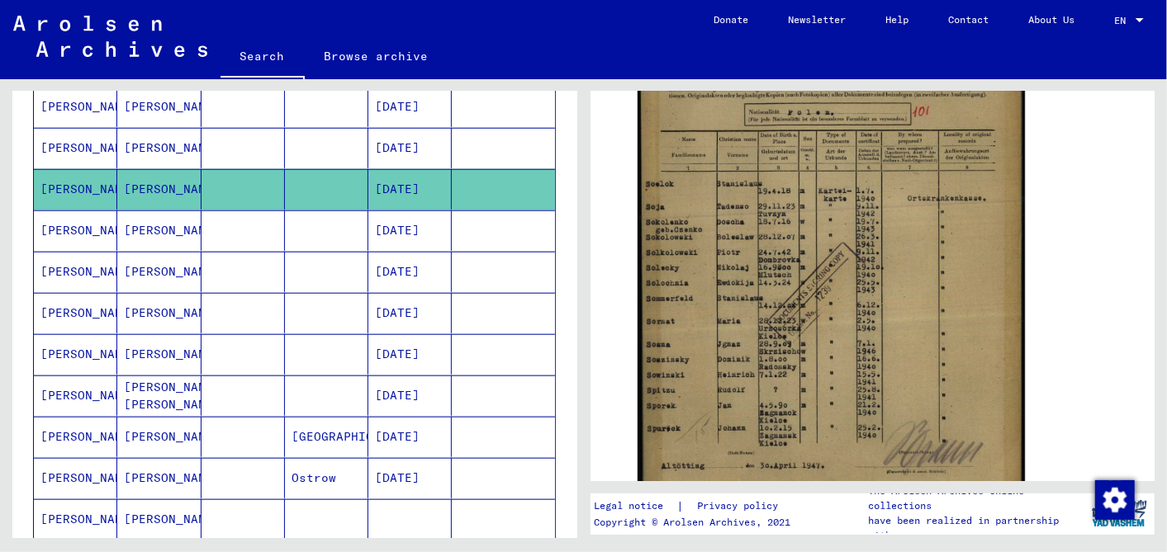
click at [399, 462] on mat-cell "[DATE]" at bounding box center [409, 478] width 83 height 40
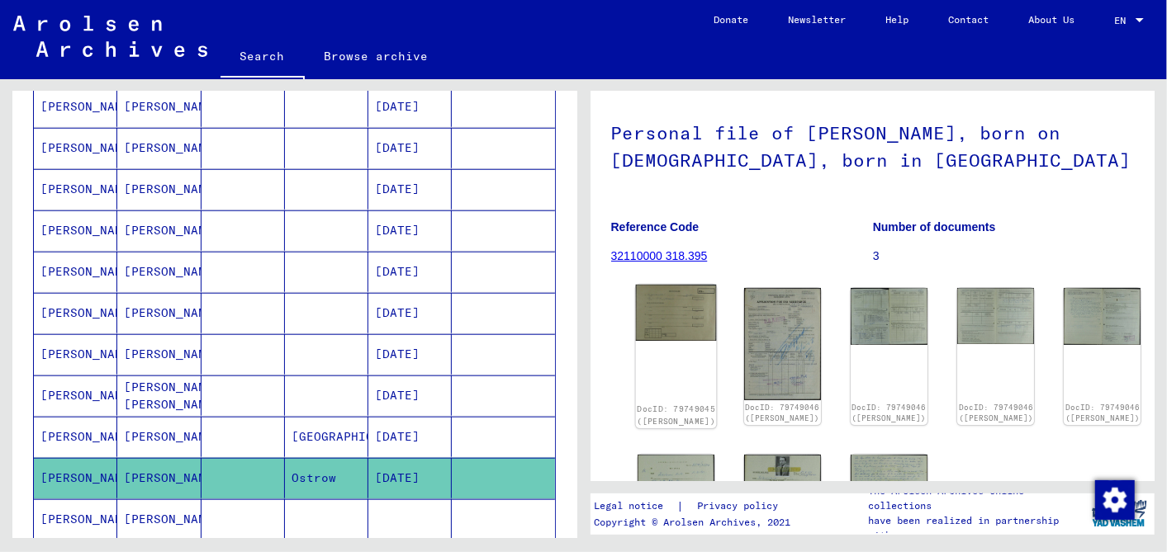
click at [670, 326] on img at bounding box center [675, 313] width 81 height 56
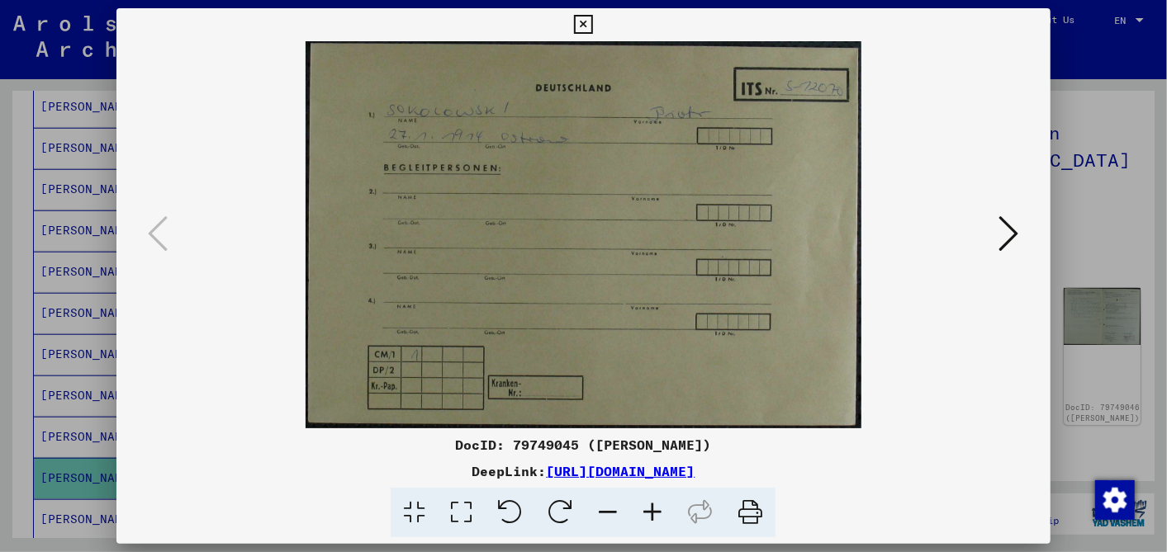
click at [649, 502] on icon at bounding box center [652, 513] width 45 height 50
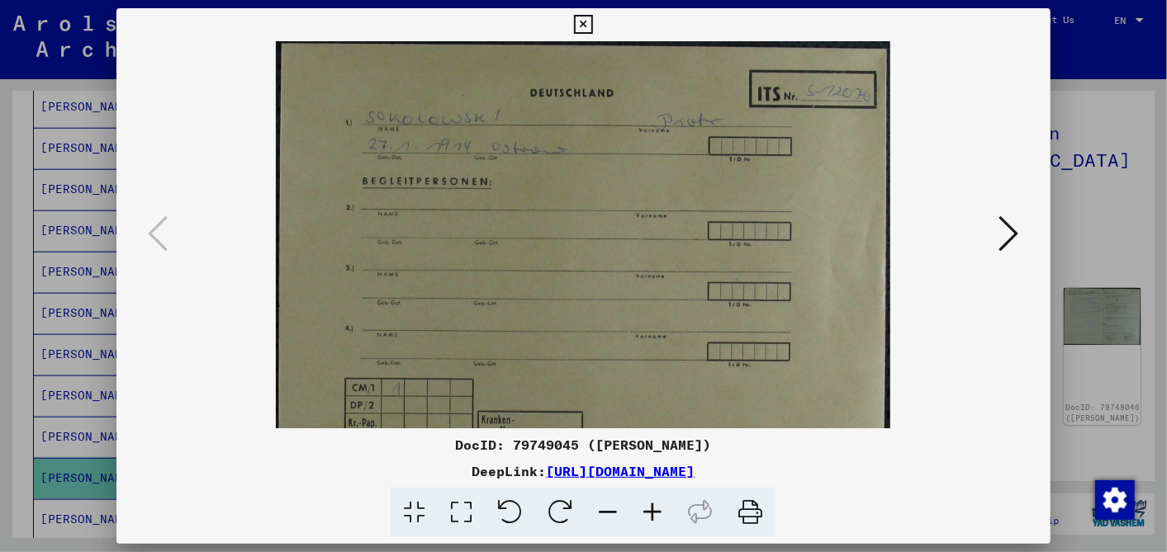
click at [649, 502] on icon at bounding box center [652, 513] width 45 height 50
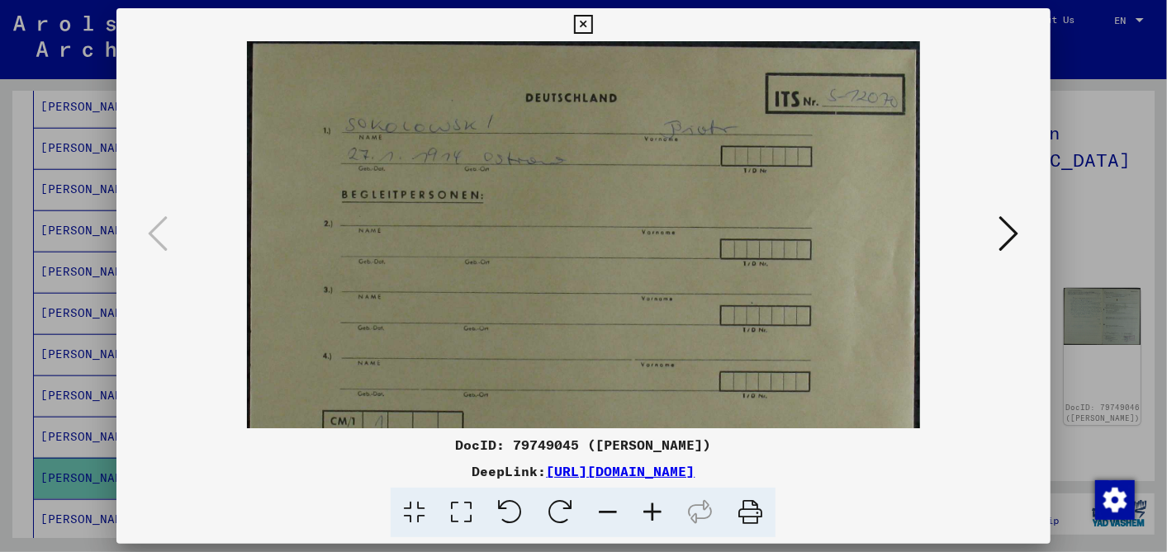
click at [649, 502] on icon at bounding box center [652, 513] width 45 height 50
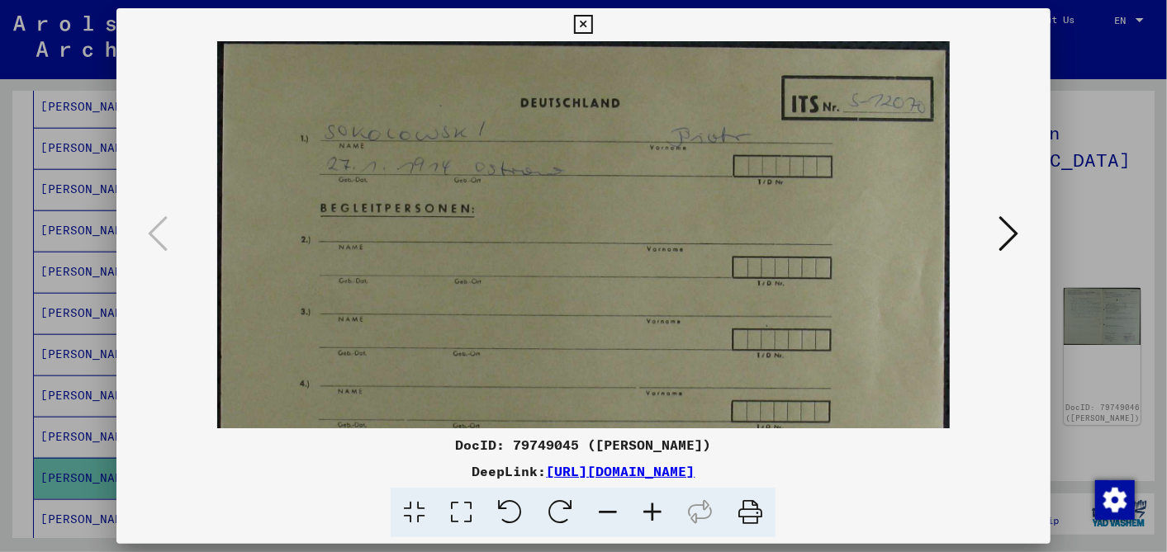
click at [649, 502] on icon at bounding box center [652, 513] width 45 height 50
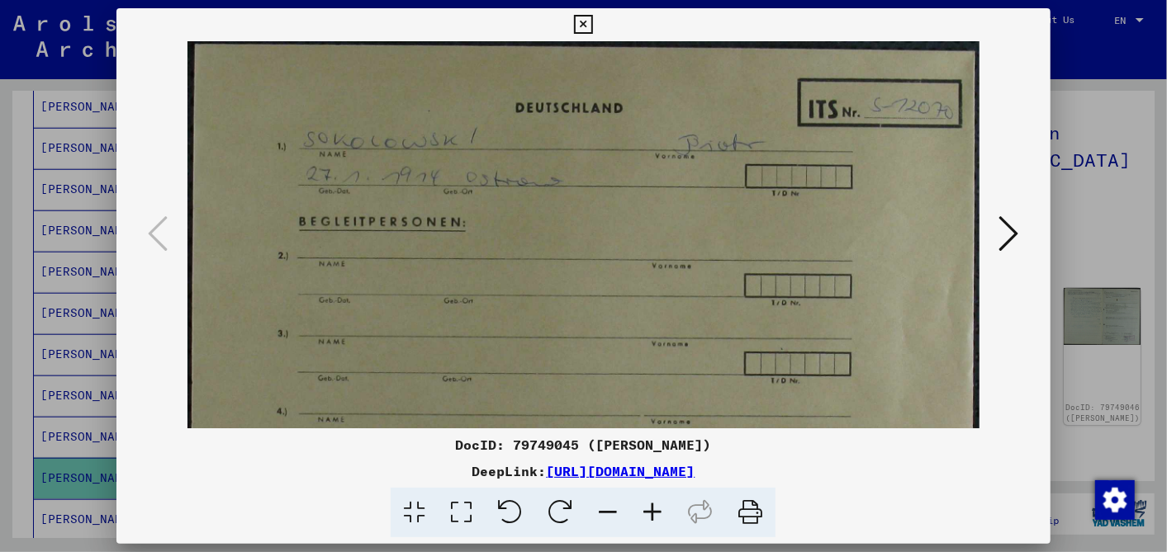
click at [649, 502] on icon at bounding box center [652, 513] width 45 height 50
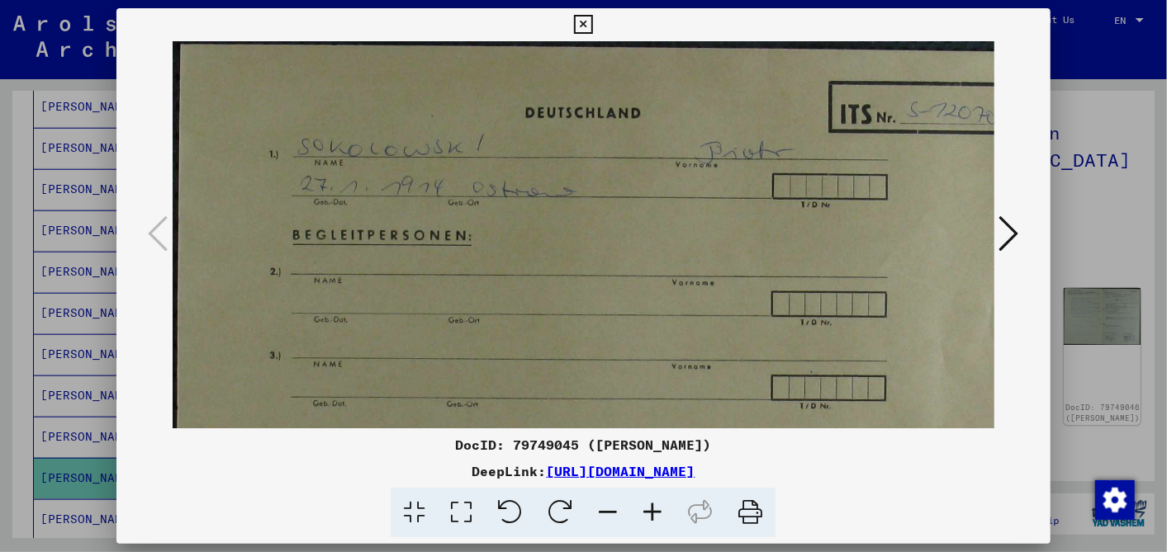
click at [649, 502] on icon at bounding box center [652, 513] width 45 height 50
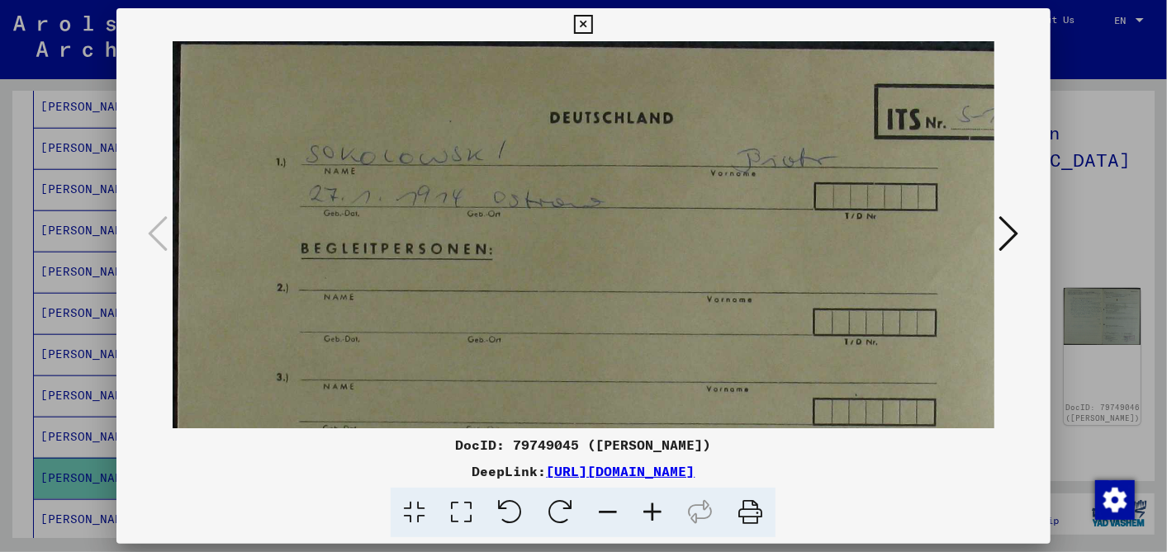
scroll to position [92, 2]
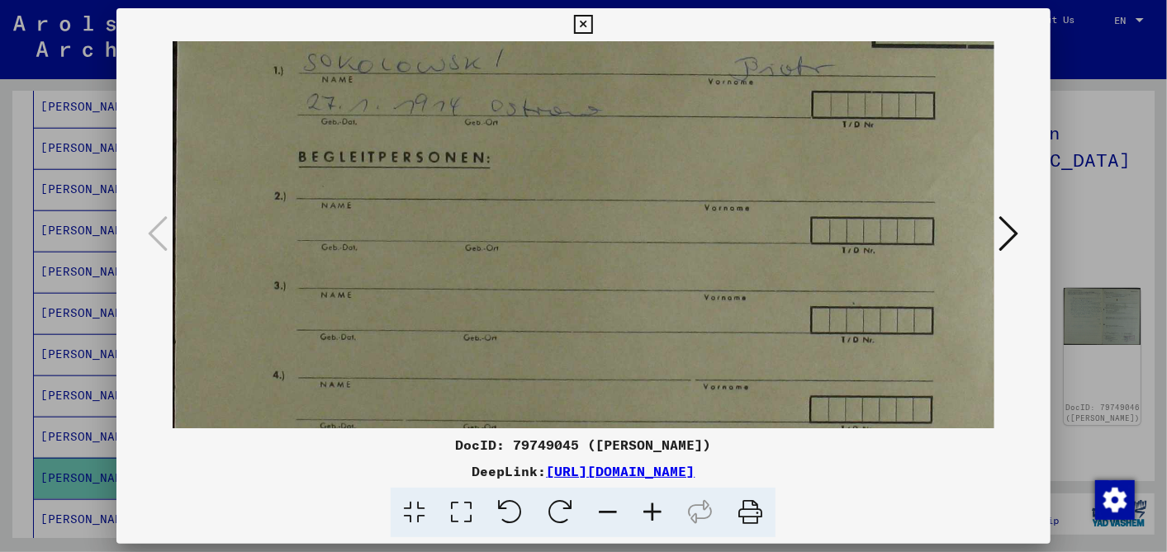
drag, startPoint x: 601, startPoint y: 266, endPoint x: 599, endPoint y: 173, distance: 92.5
click at [599, 173] on img at bounding box center [625, 267] width 910 height 635
click at [1010, 235] on icon at bounding box center [1009, 234] width 20 height 40
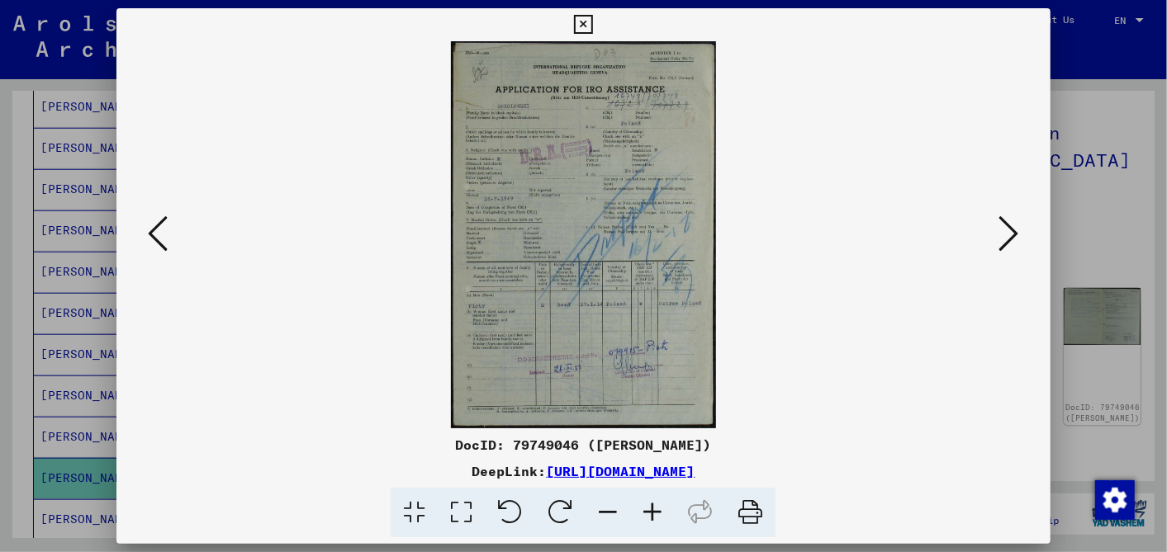
click at [1010, 235] on icon at bounding box center [1009, 234] width 20 height 40
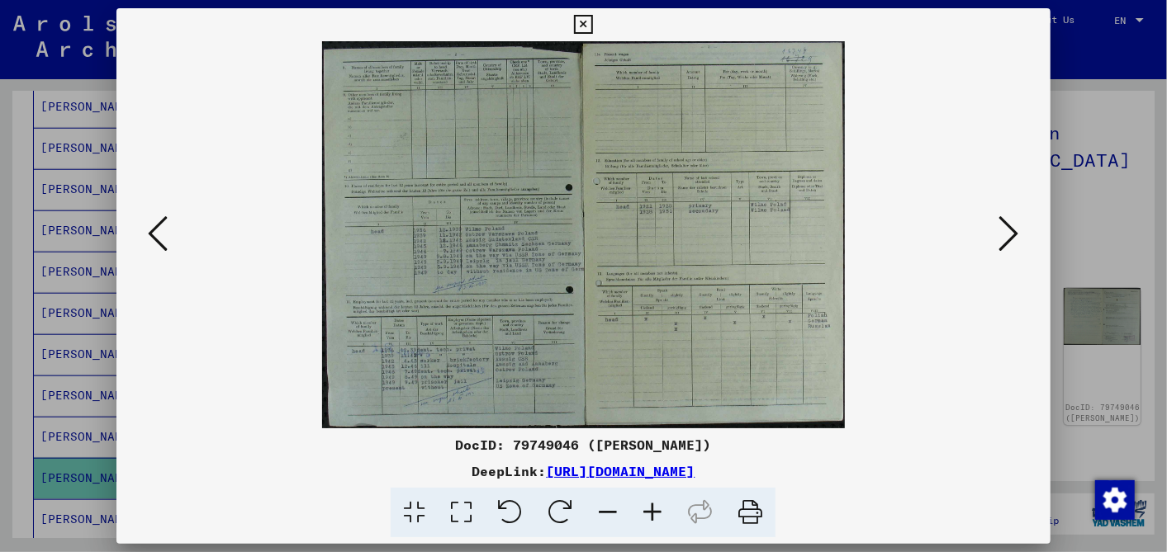
click at [585, 19] on icon at bounding box center [583, 25] width 19 height 20
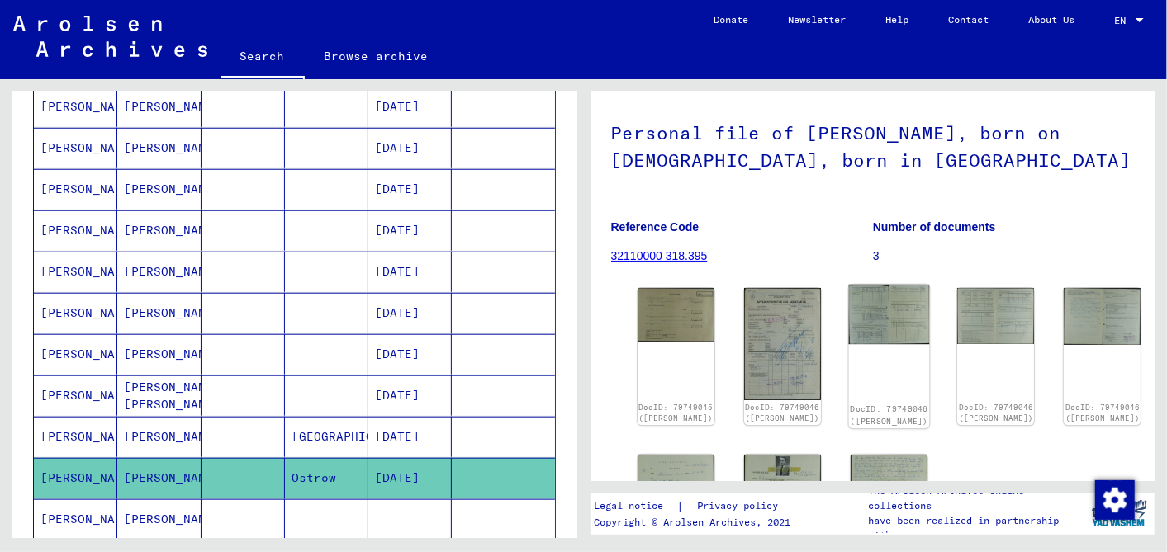
scroll to position [275, 0]
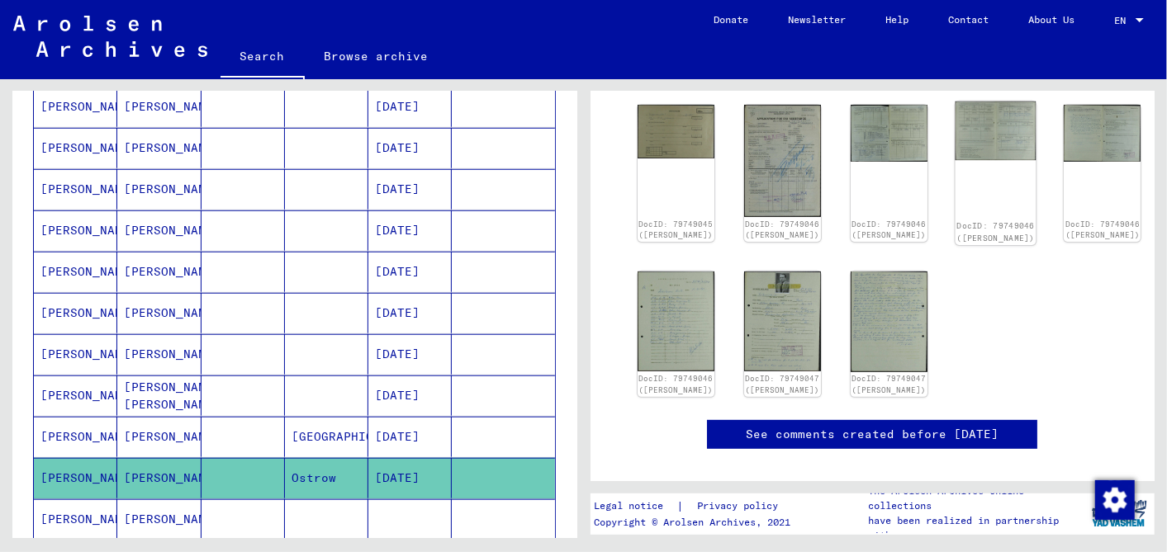
click at [955, 140] on img at bounding box center [995, 131] width 81 height 59
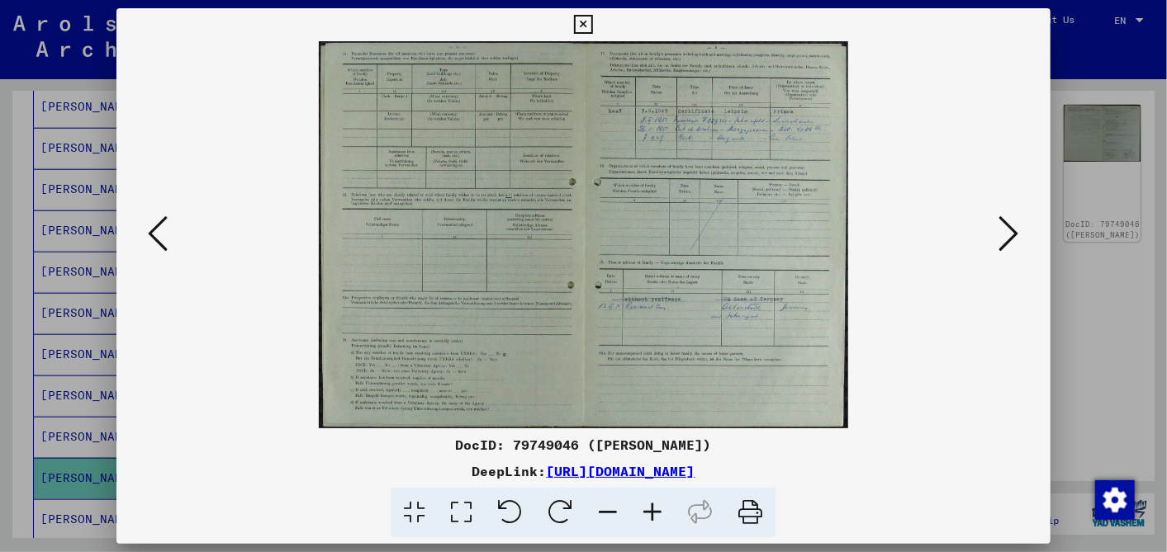
click at [1004, 227] on icon at bounding box center [1009, 234] width 20 height 40
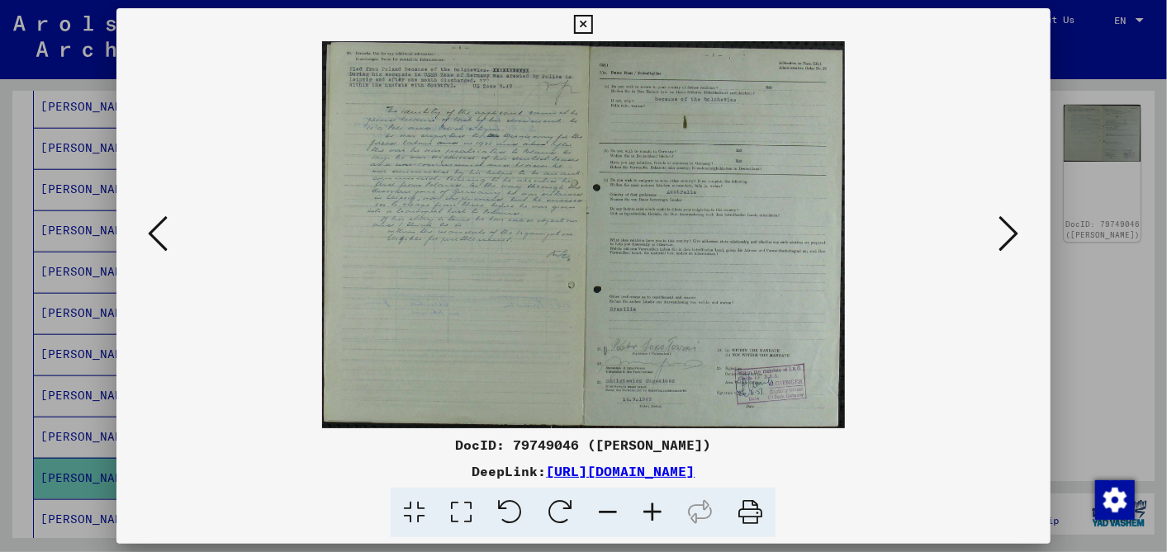
click at [1004, 227] on icon at bounding box center [1009, 234] width 20 height 40
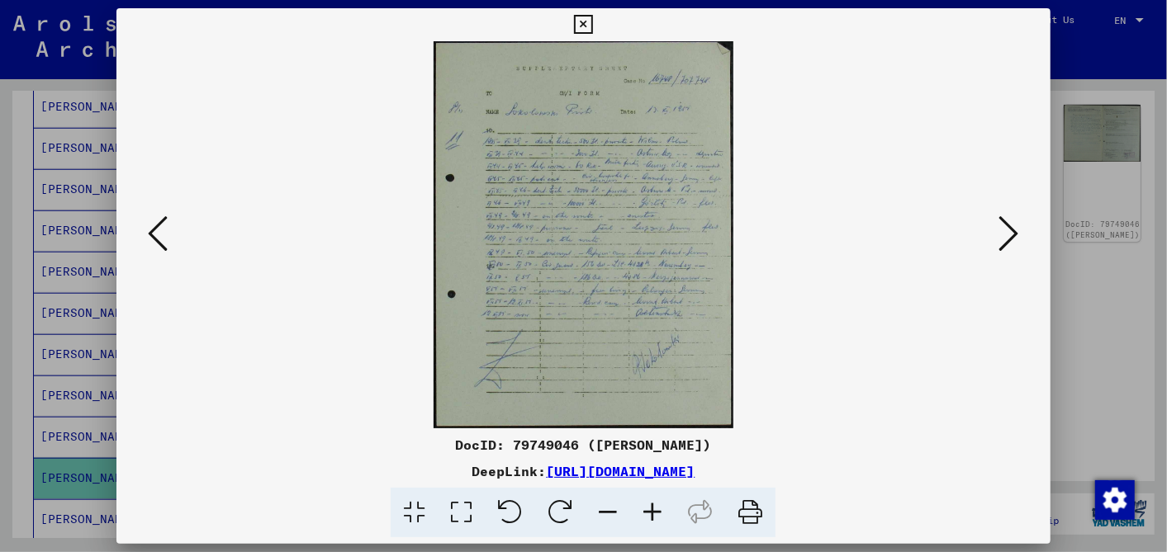
click at [653, 504] on icon at bounding box center [652, 513] width 45 height 50
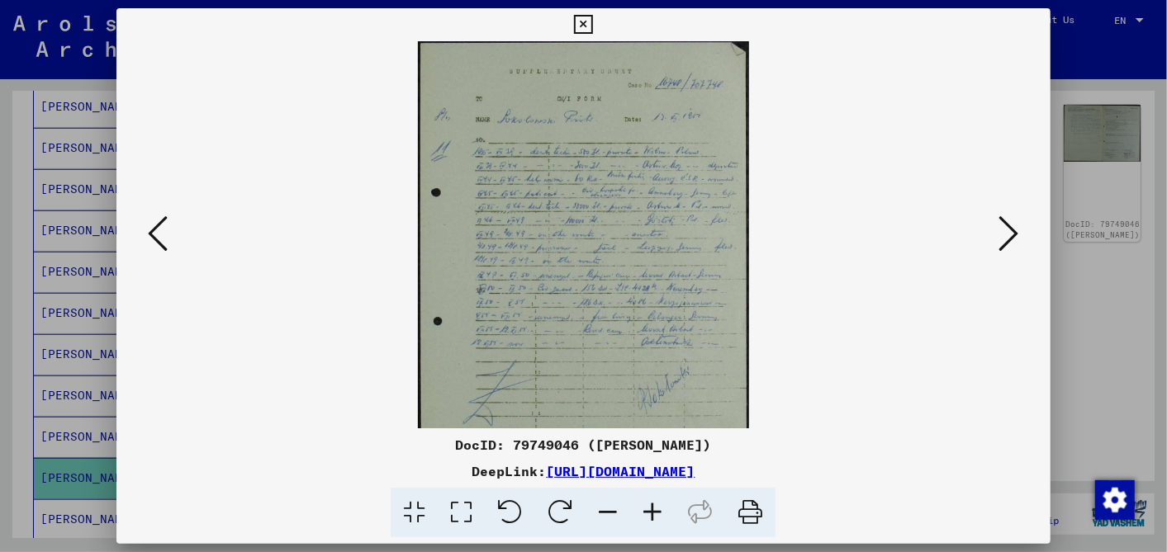
click at [653, 504] on icon at bounding box center [652, 513] width 45 height 50
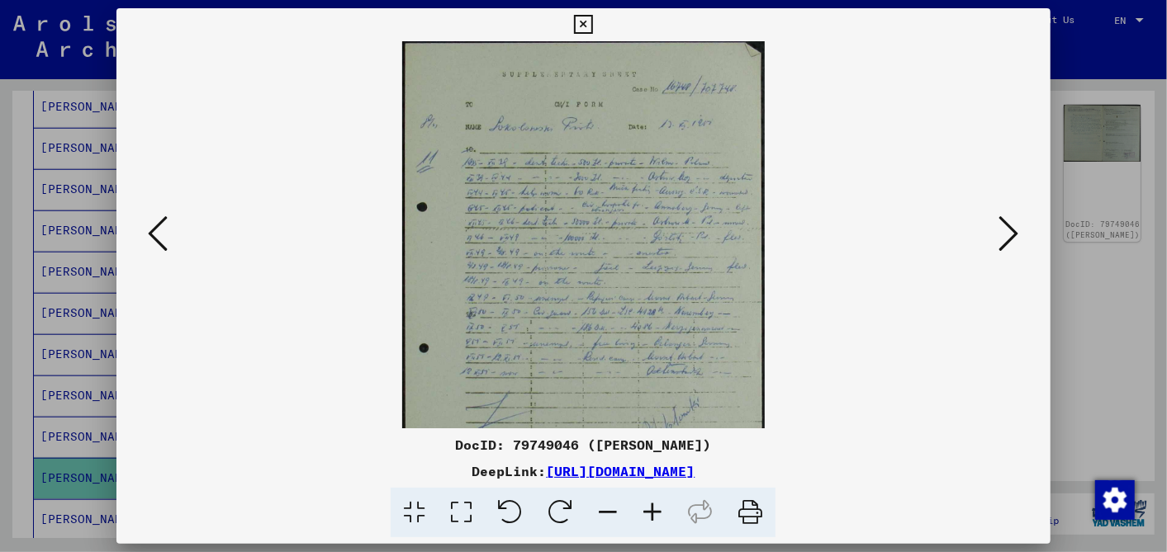
click at [653, 504] on icon at bounding box center [652, 513] width 45 height 50
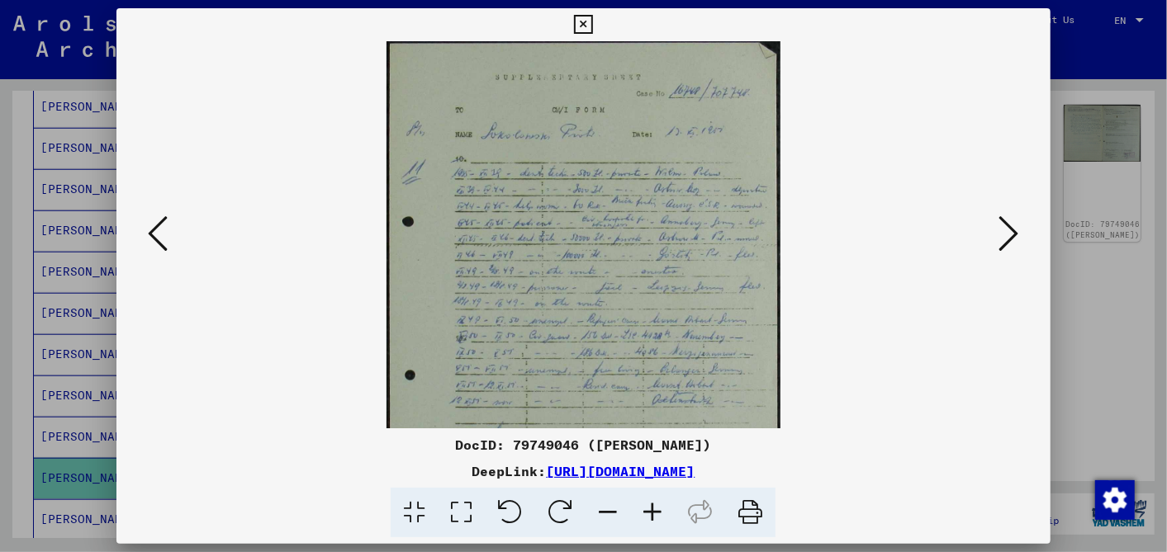
click at [653, 504] on icon at bounding box center [652, 513] width 45 height 50
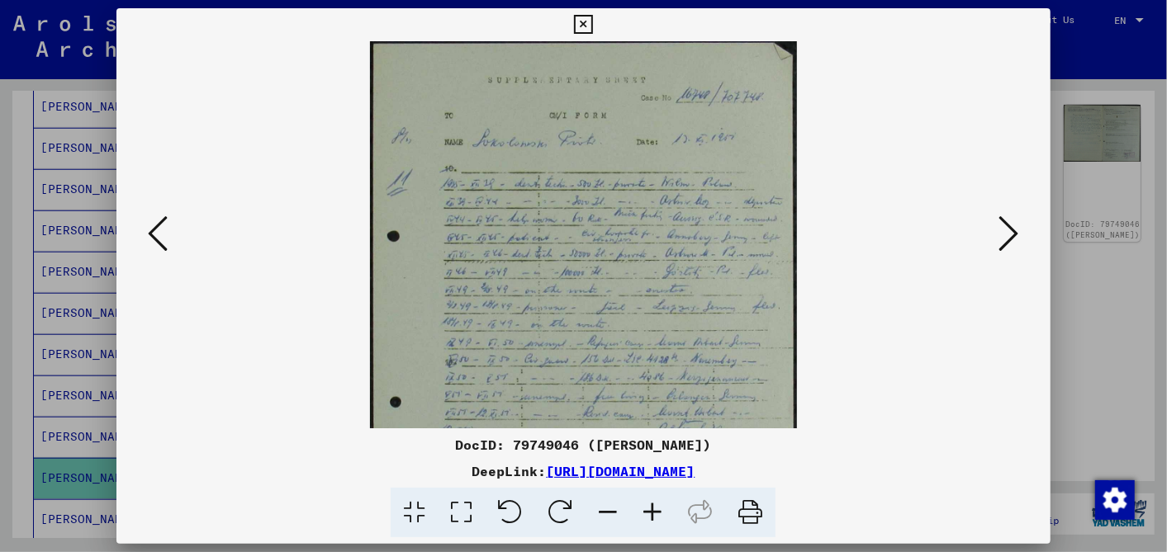
click at [653, 504] on icon at bounding box center [652, 513] width 45 height 50
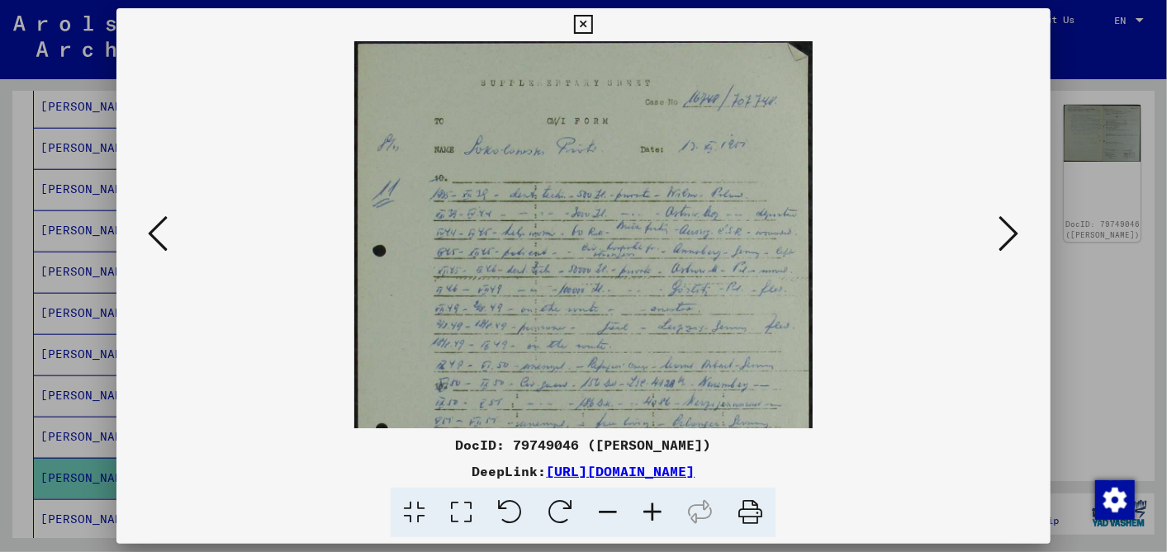
click at [653, 504] on icon at bounding box center [652, 513] width 45 height 50
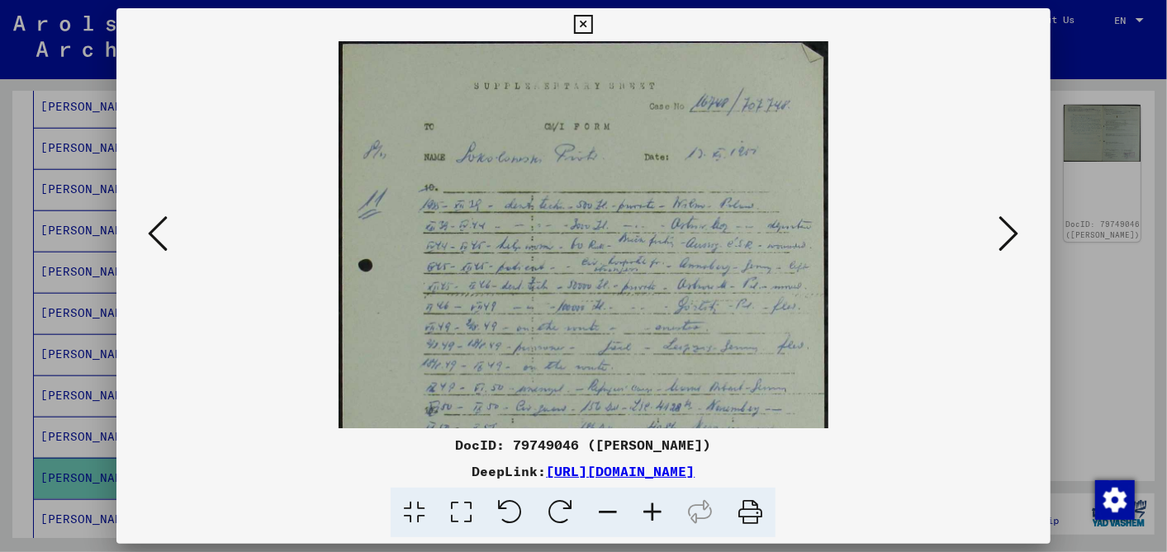
click at [1016, 227] on icon at bounding box center [1009, 234] width 20 height 40
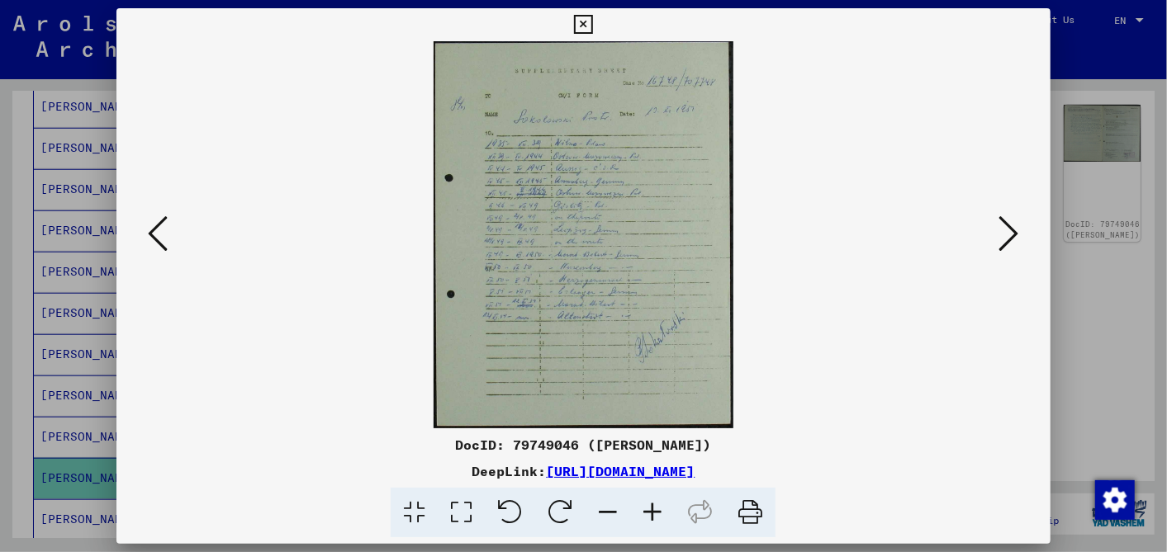
click at [1009, 230] on icon at bounding box center [1009, 234] width 20 height 40
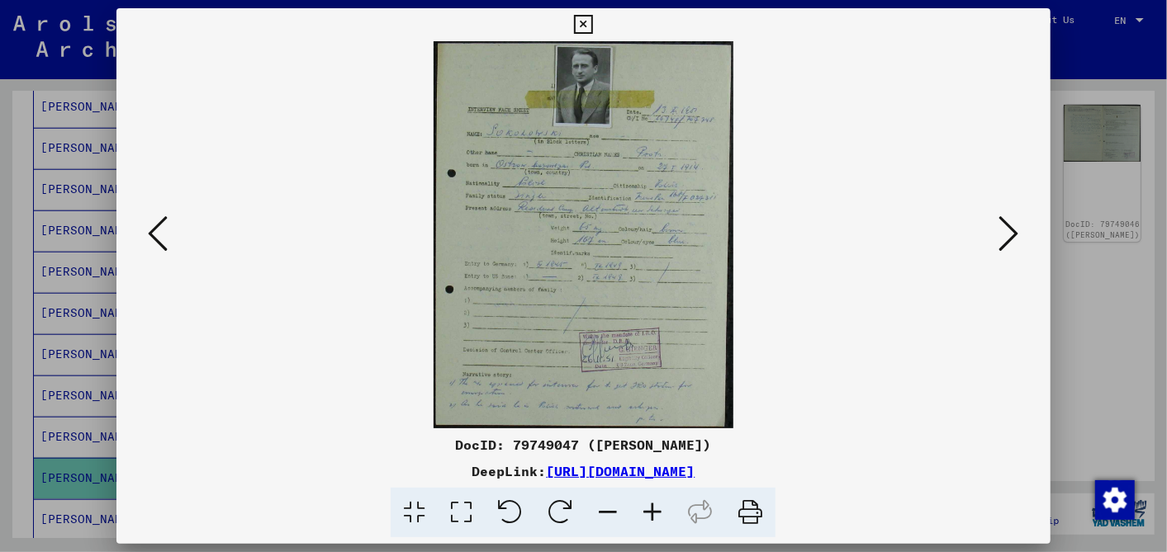
click at [651, 507] on icon at bounding box center [652, 513] width 45 height 50
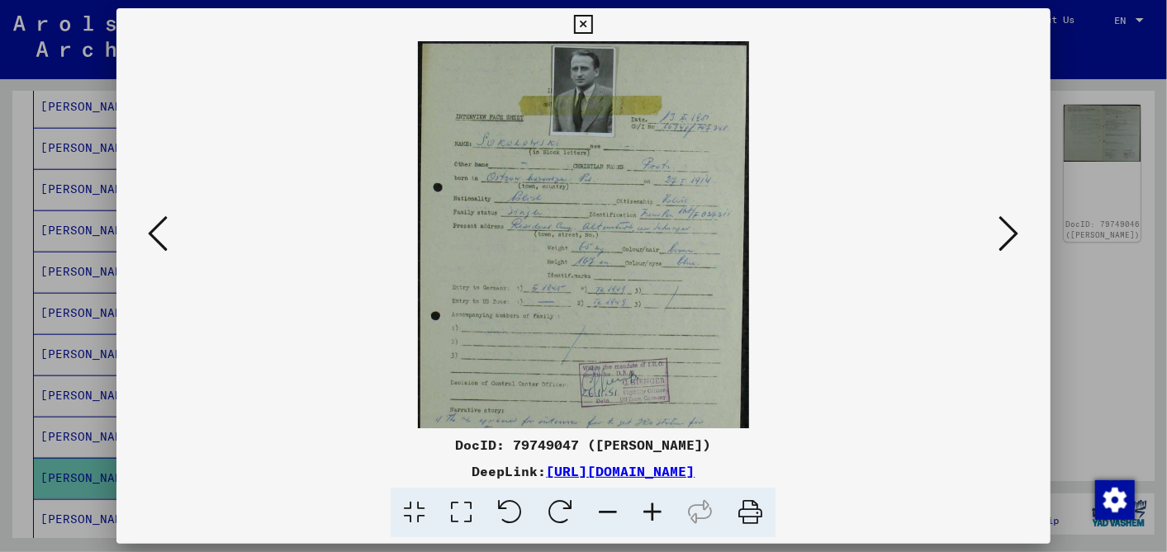
click at [651, 507] on icon at bounding box center [652, 513] width 45 height 50
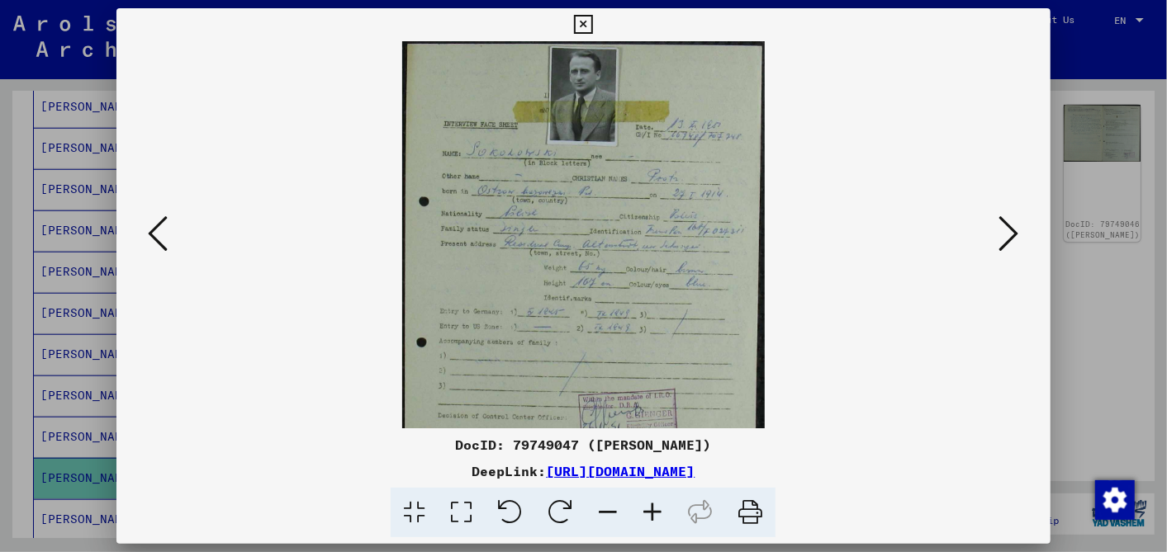
click at [652, 504] on icon at bounding box center [652, 513] width 45 height 50
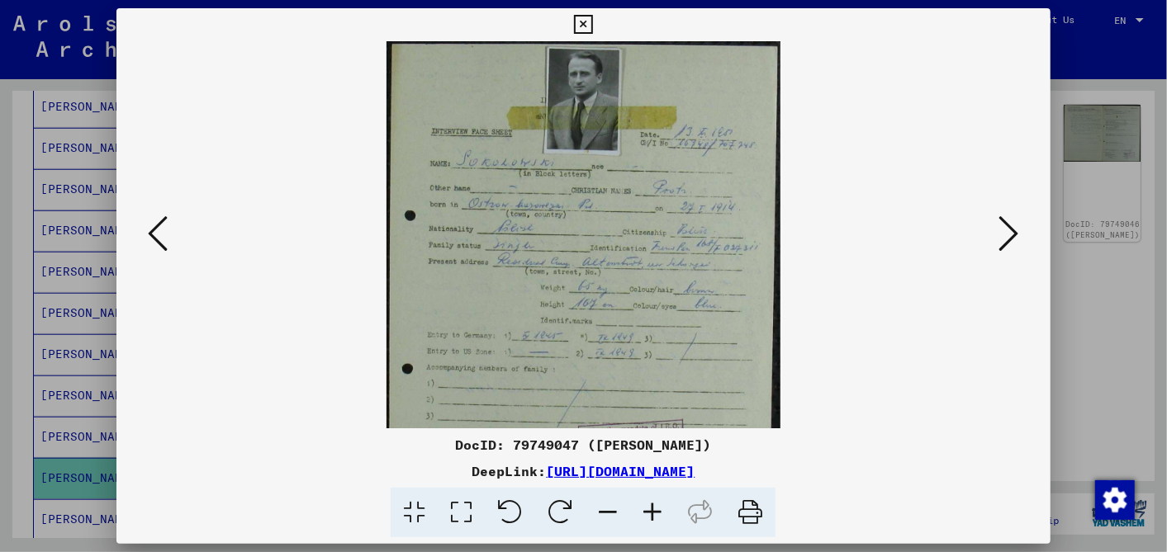
click at [652, 504] on icon at bounding box center [652, 513] width 45 height 50
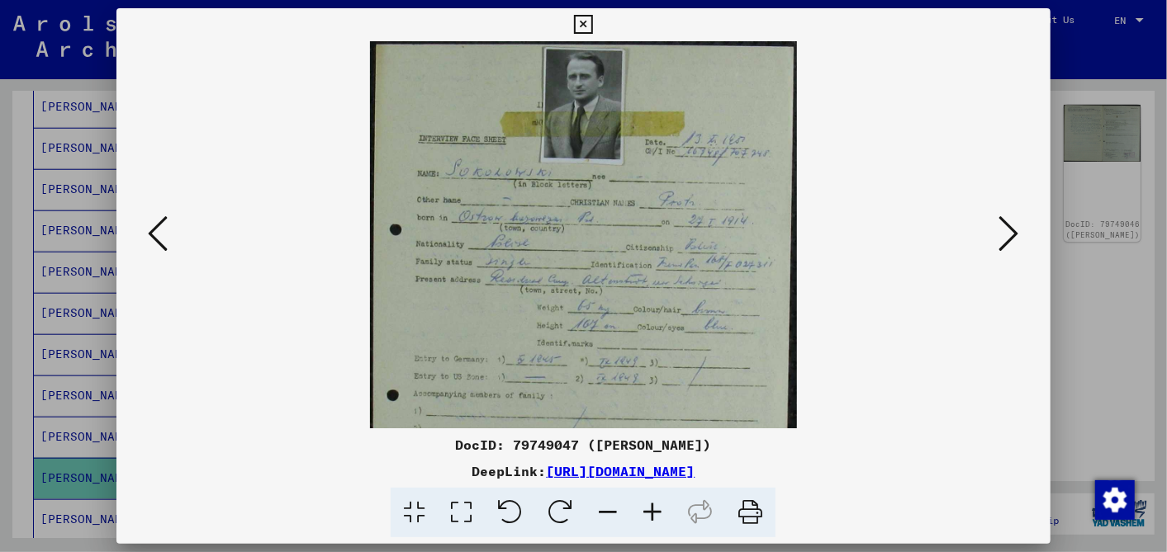
click at [652, 504] on icon at bounding box center [652, 513] width 45 height 50
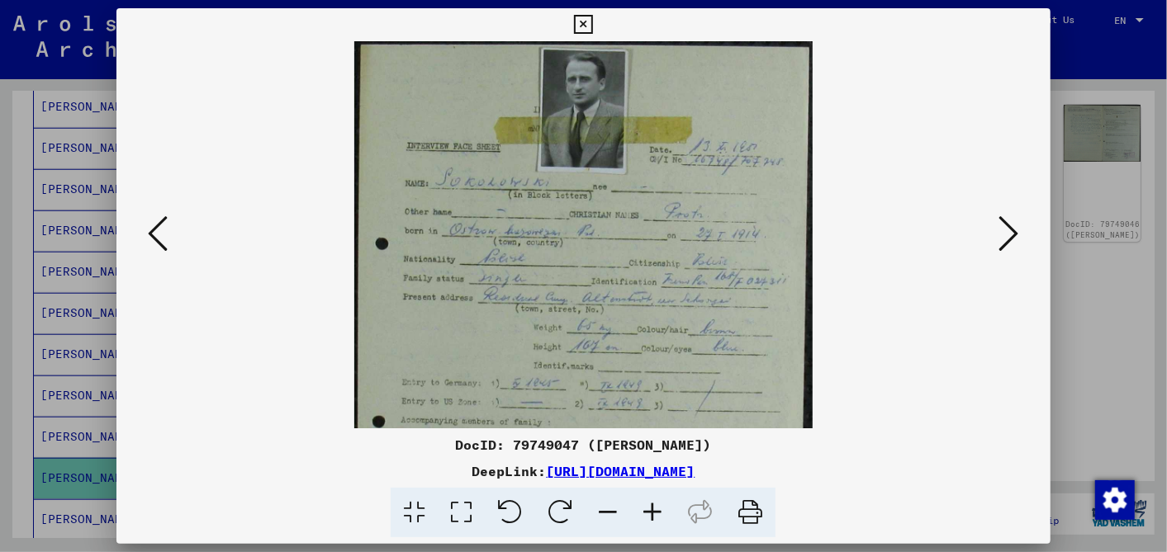
click at [652, 504] on icon at bounding box center [652, 513] width 45 height 50
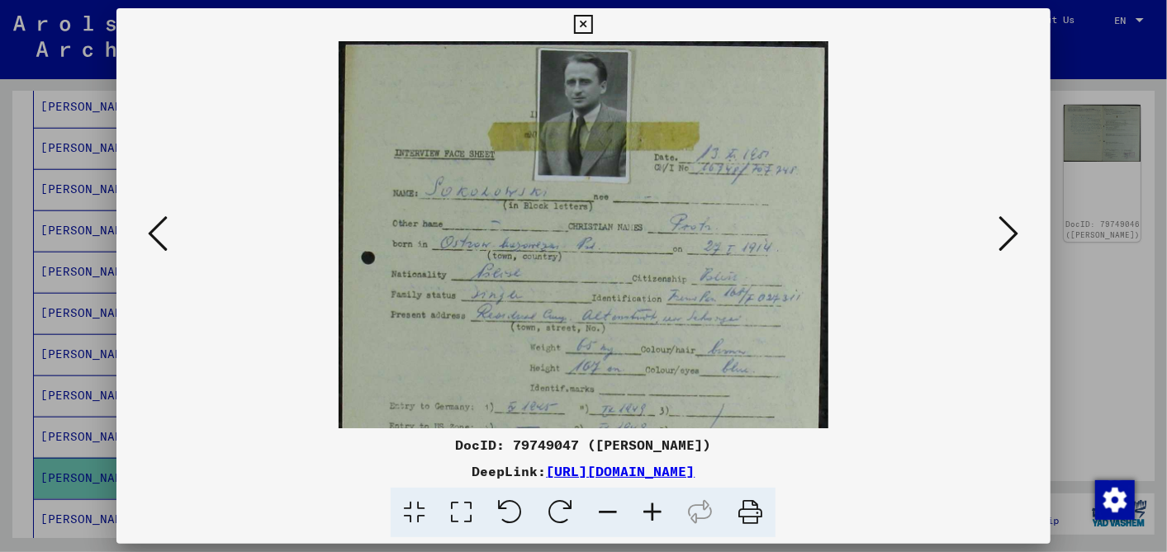
click at [652, 504] on icon at bounding box center [652, 513] width 45 height 50
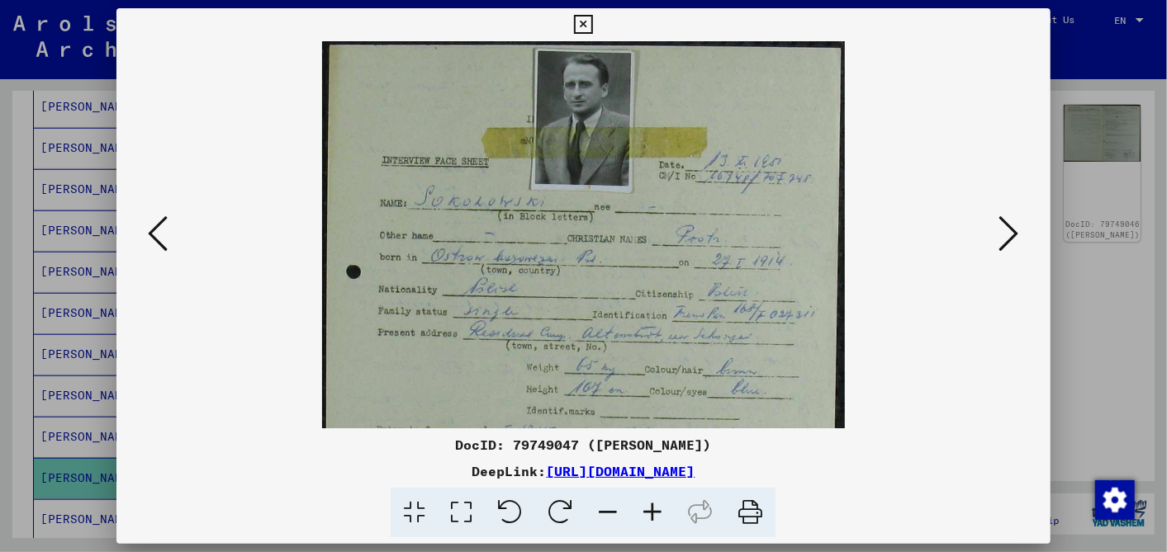
click at [652, 504] on icon at bounding box center [652, 513] width 45 height 50
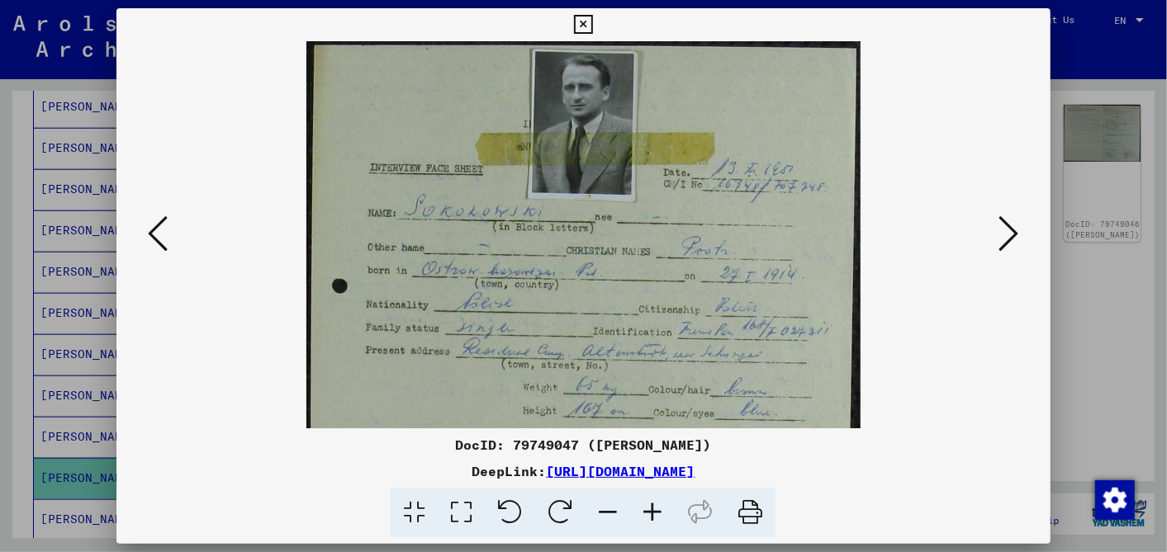
drag, startPoint x: 887, startPoint y: 465, endPoint x: 372, endPoint y: 466, distance: 514.4
click at [372, 466] on div "DeepLink: [URL][DOMAIN_NAME]" at bounding box center [582, 472] width 933 height 20
drag, startPoint x: 372, startPoint y: 466, endPoint x: 410, endPoint y: 473, distance: 37.9
copy link "[URL][DOMAIN_NAME]"
click at [585, 21] on icon at bounding box center [583, 25] width 19 height 20
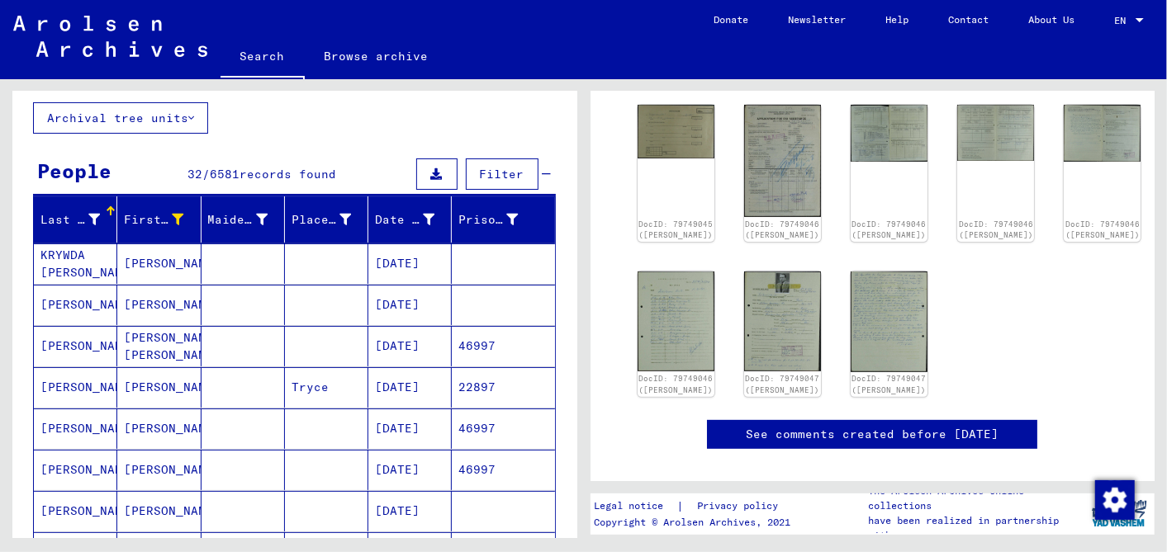
scroll to position [0, 0]
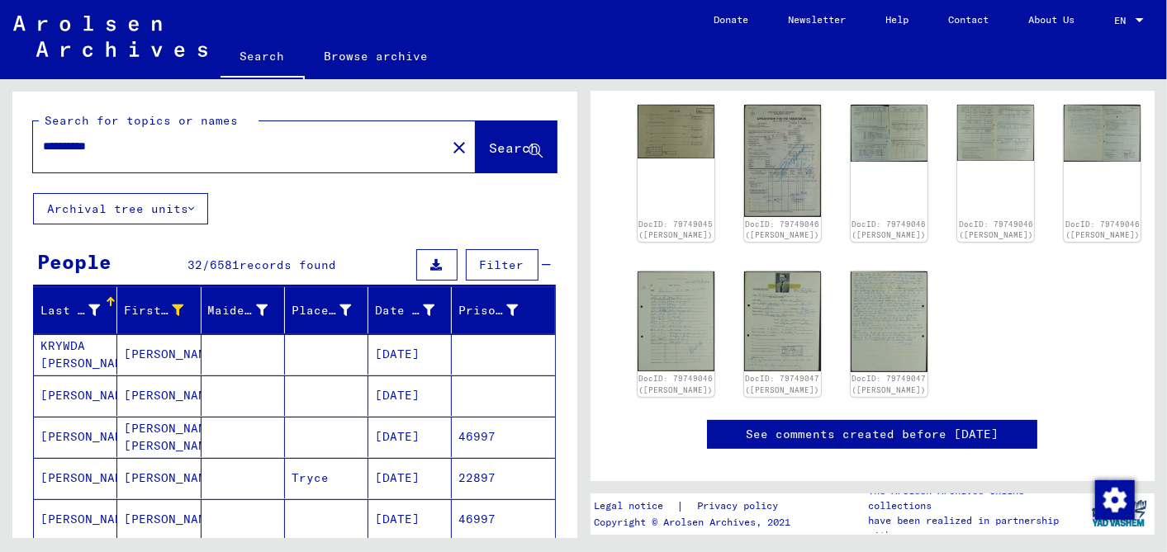
drag, startPoint x: 161, startPoint y: 148, endPoint x: 0, endPoint y: 135, distance: 161.5
click at [0, 135] on html "**********" at bounding box center [583, 276] width 1167 height 552
click at [40, 144] on div "*****" at bounding box center [234, 146] width 403 height 37
click at [45, 140] on input "*****" at bounding box center [239, 146] width 393 height 17
click at [497, 136] on button "Search" at bounding box center [516, 146] width 81 height 51
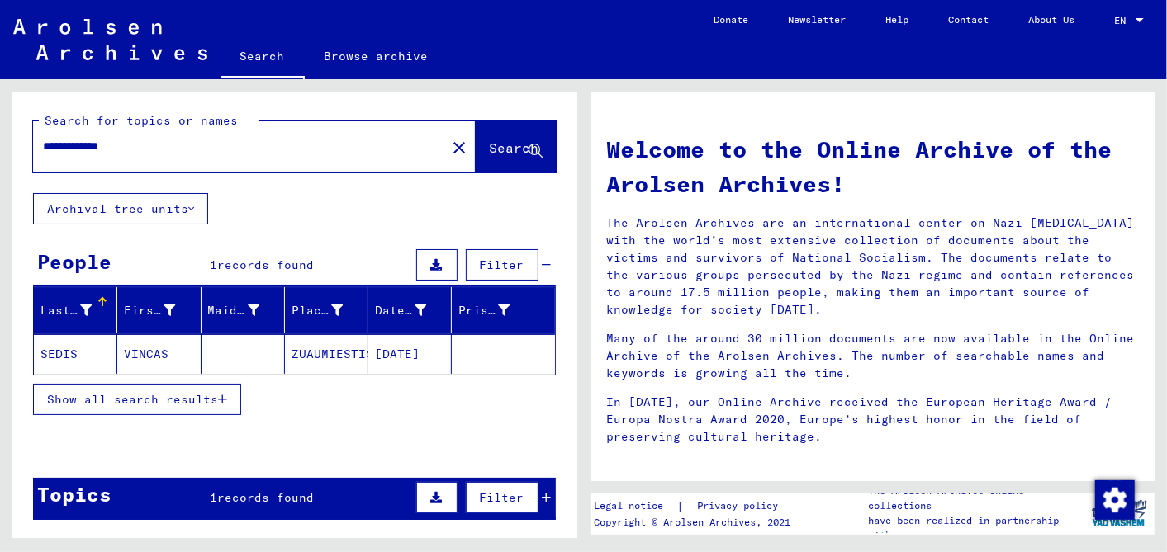
click at [392, 344] on mat-cell "[DATE]" at bounding box center [409, 354] width 83 height 40
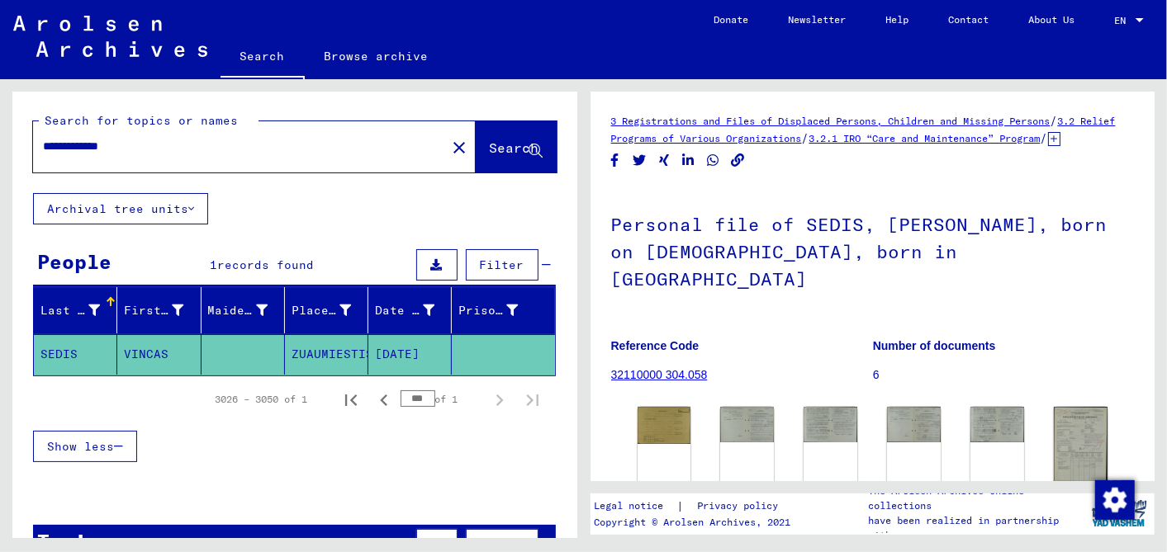
scroll to position [183, 0]
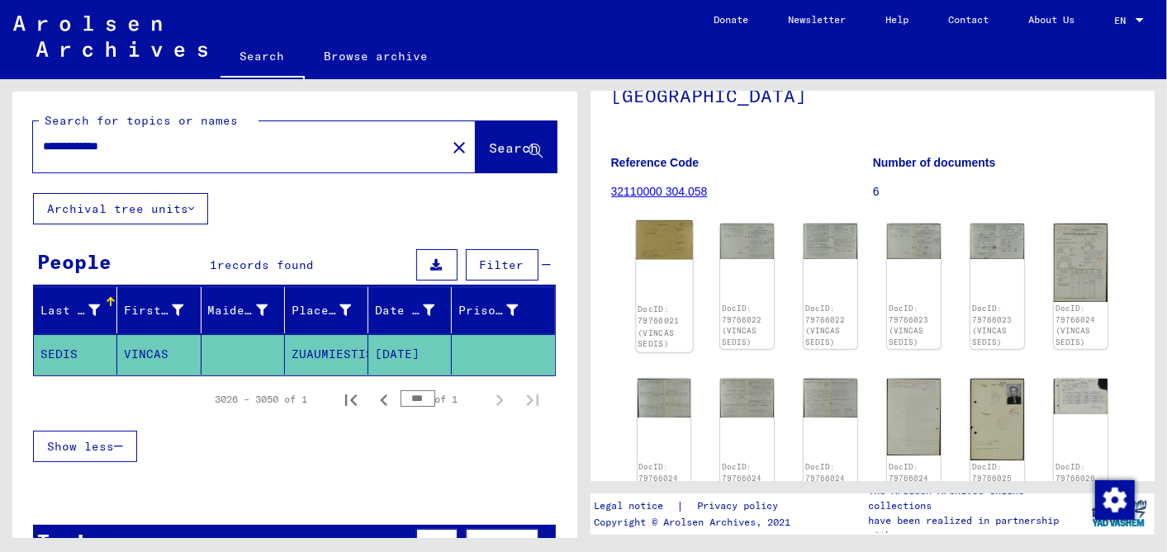
click at [665, 223] on img at bounding box center [664, 239] width 56 height 39
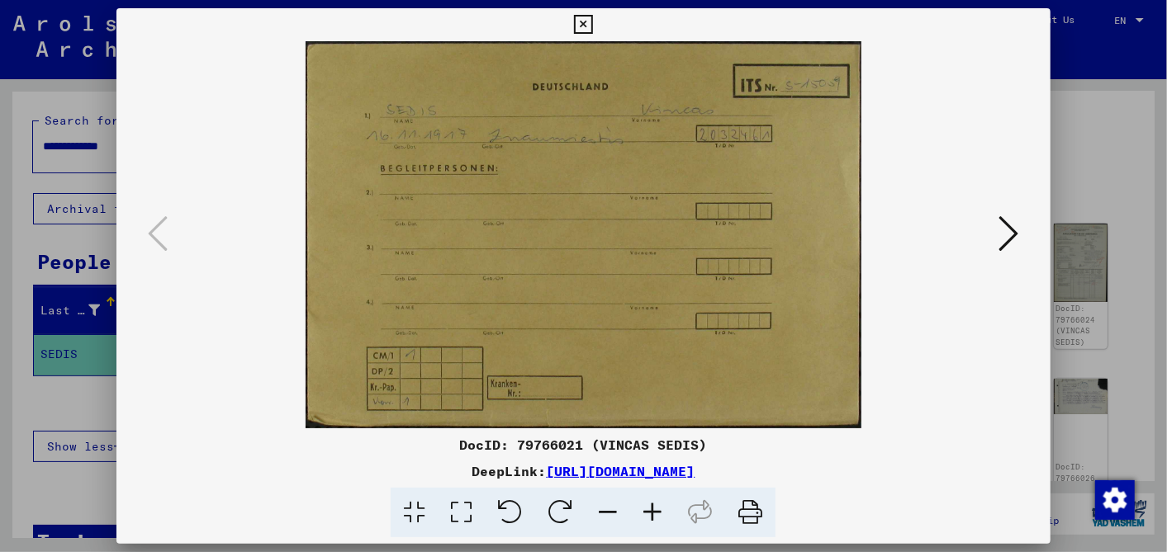
click at [645, 502] on icon at bounding box center [652, 513] width 45 height 50
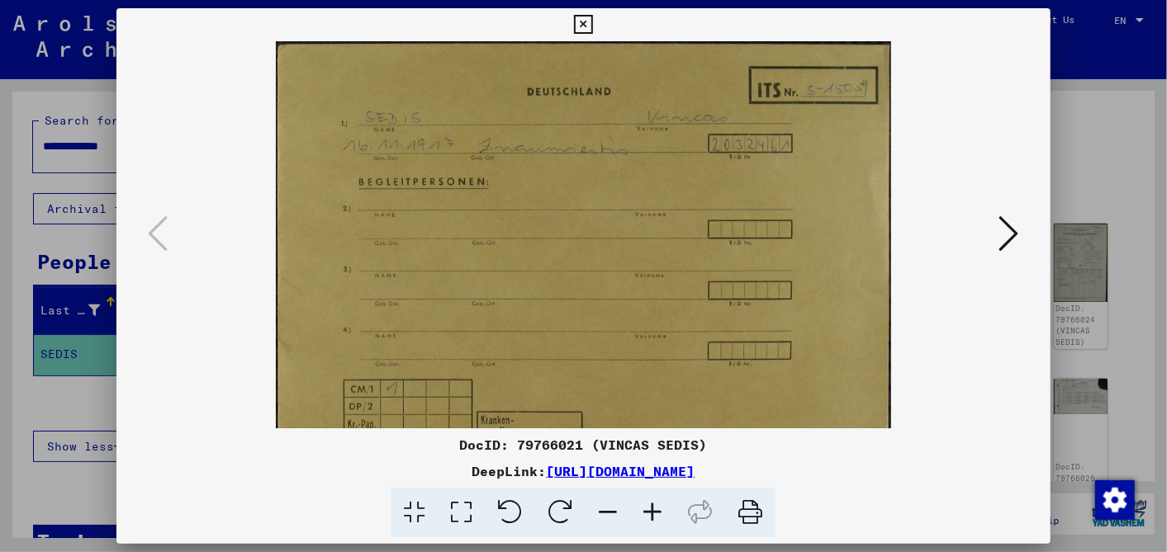
click at [645, 502] on icon at bounding box center [652, 513] width 45 height 50
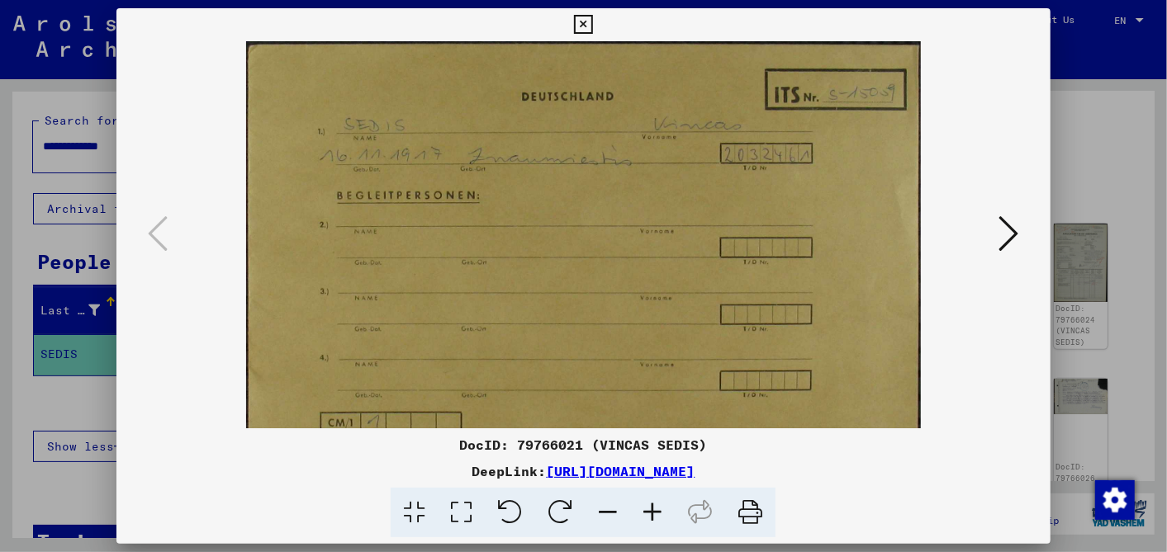
click at [645, 502] on icon at bounding box center [652, 513] width 45 height 50
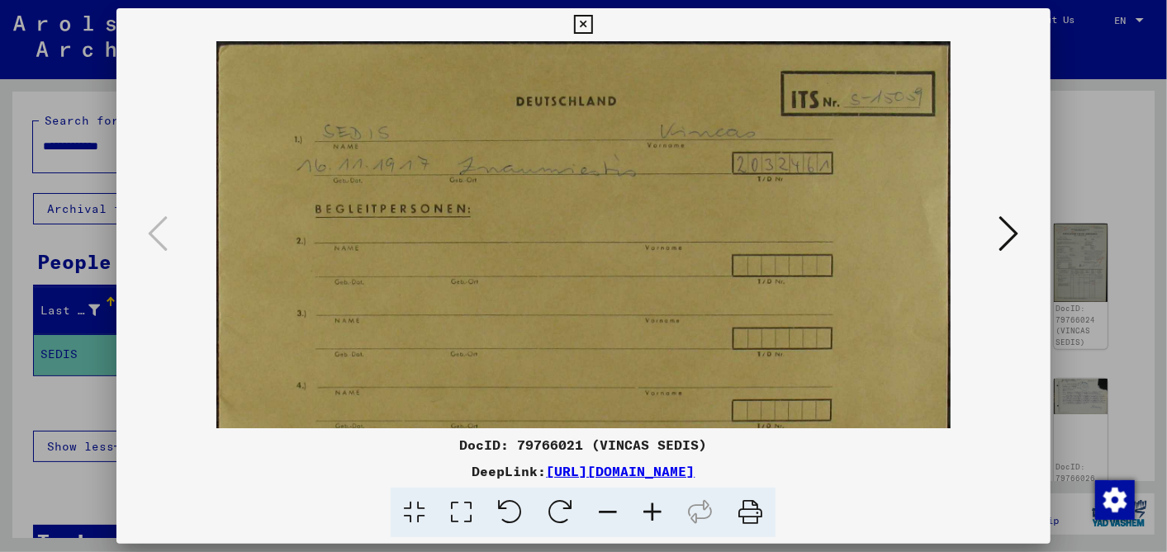
click at [645, 502] on icon at bounding box center [652, 513] width 45 height 50
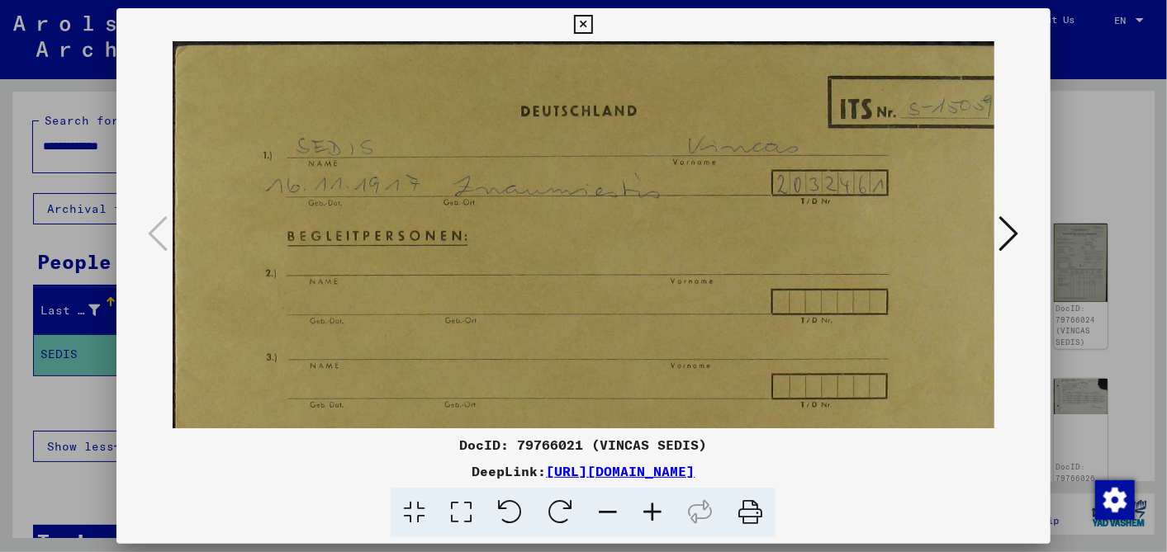
click at [645, 502] on icon at bounding box center [652, 513] width 45 height 50
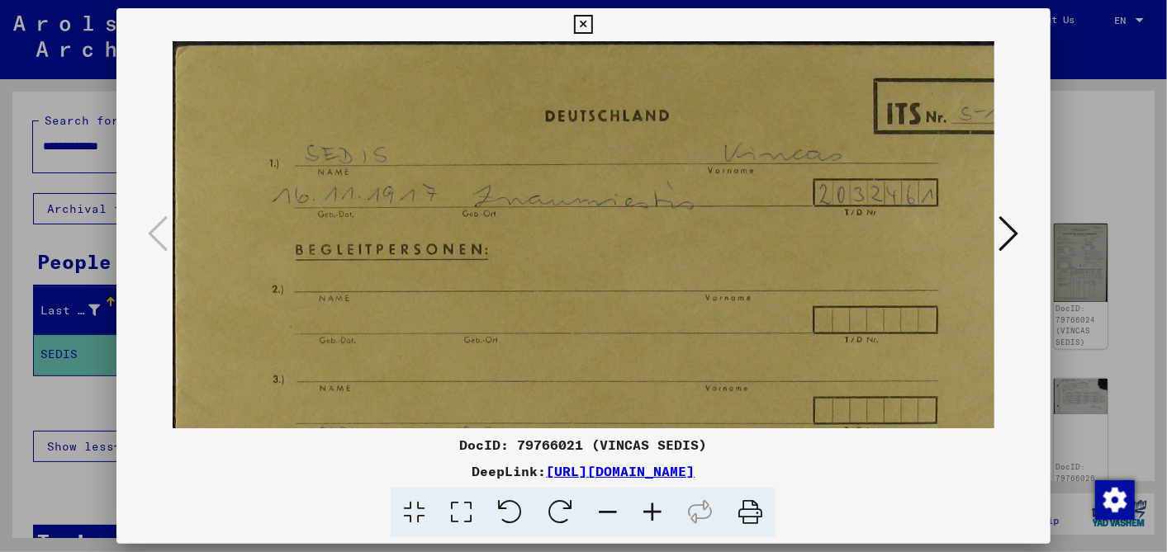
click at [1009, 226] on icon at bounding box center [1009, 234] width 20 height 40
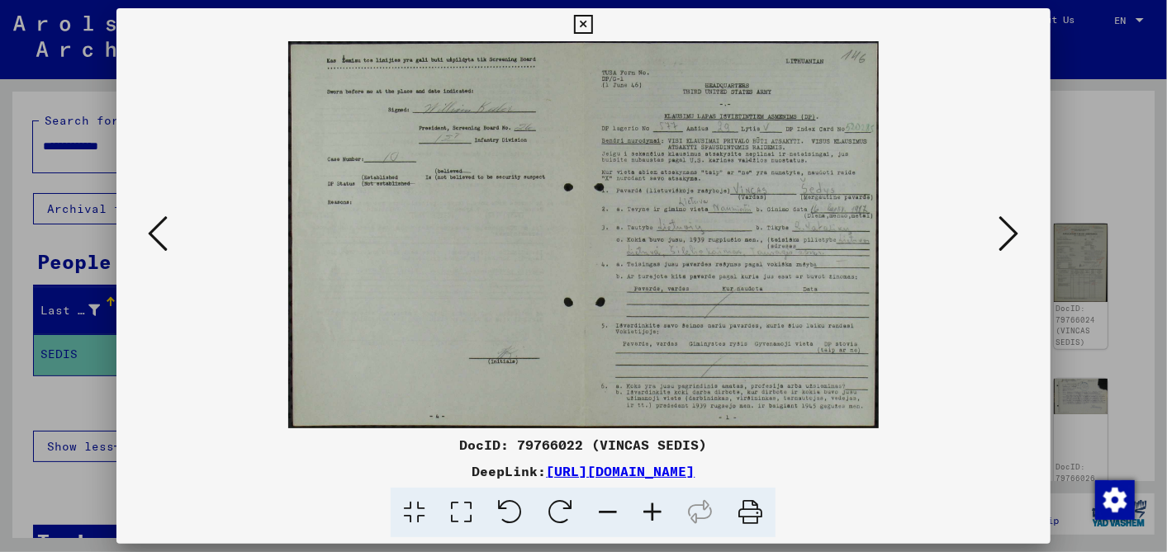
click at [1009, 229] on icon at bounding box center [1009, 234] width 20 height 40
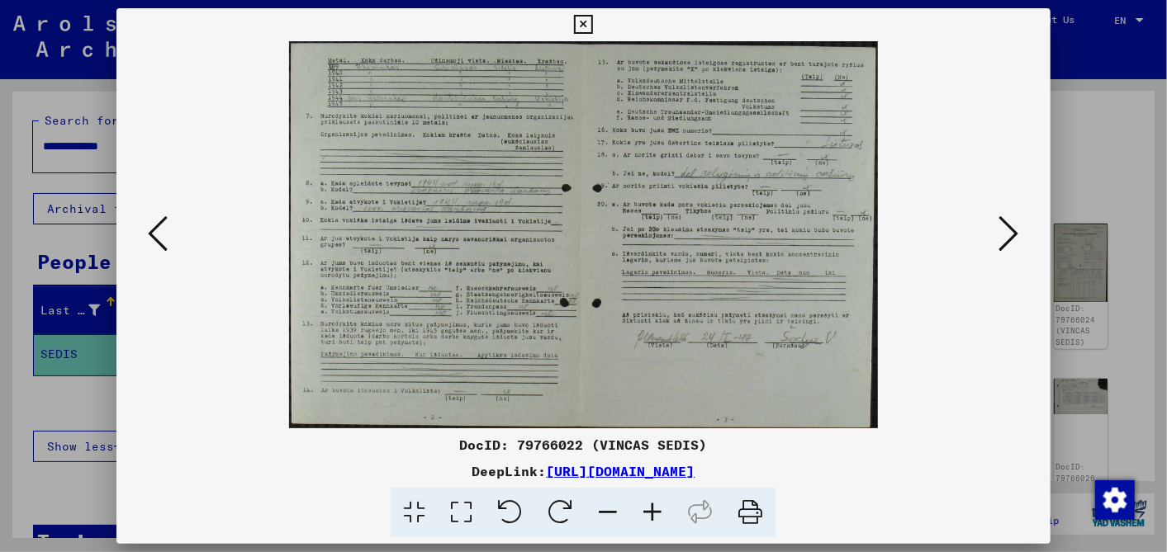
click at [1008, 230] on icon at bounding box center [1009, 234] width 20 height 40
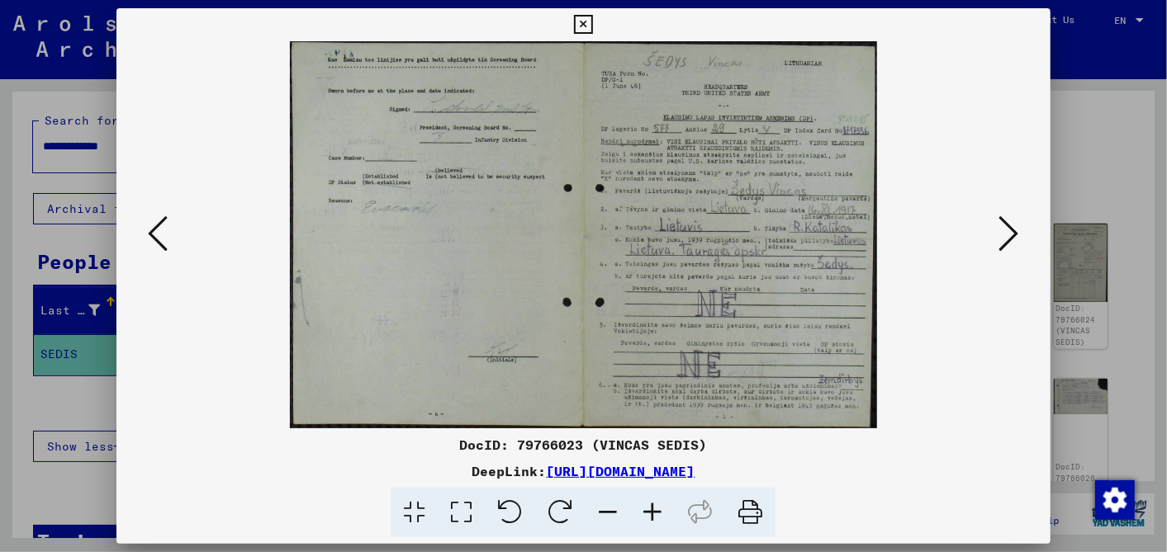
click at [1008, 230] on icon at bounding box center [1009, 234] width 20 height 40
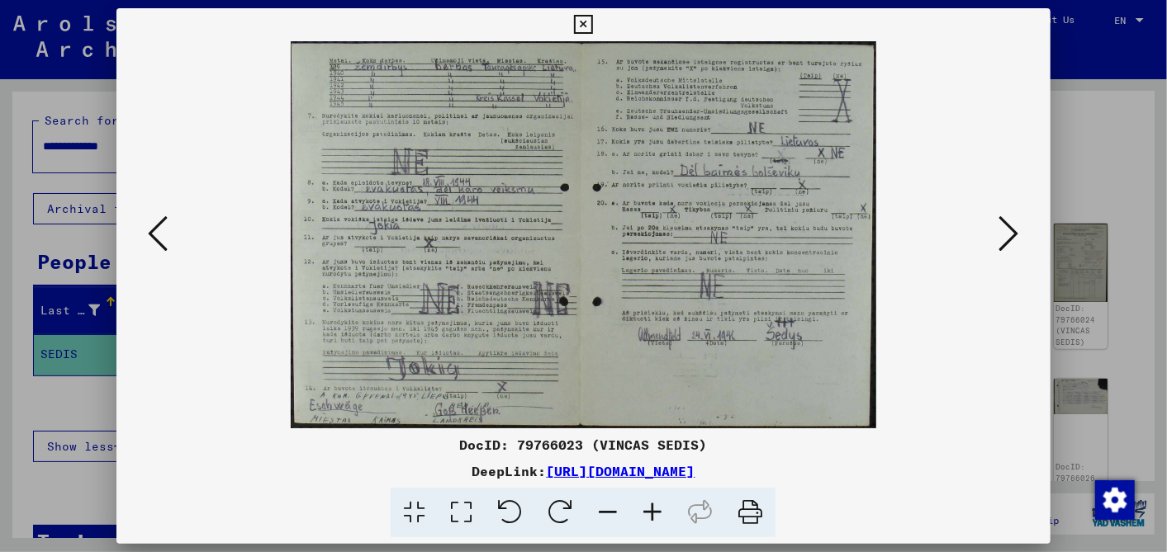
click at [1008, 230] on icon at bounding box center [1009, 234] width 20 height 40
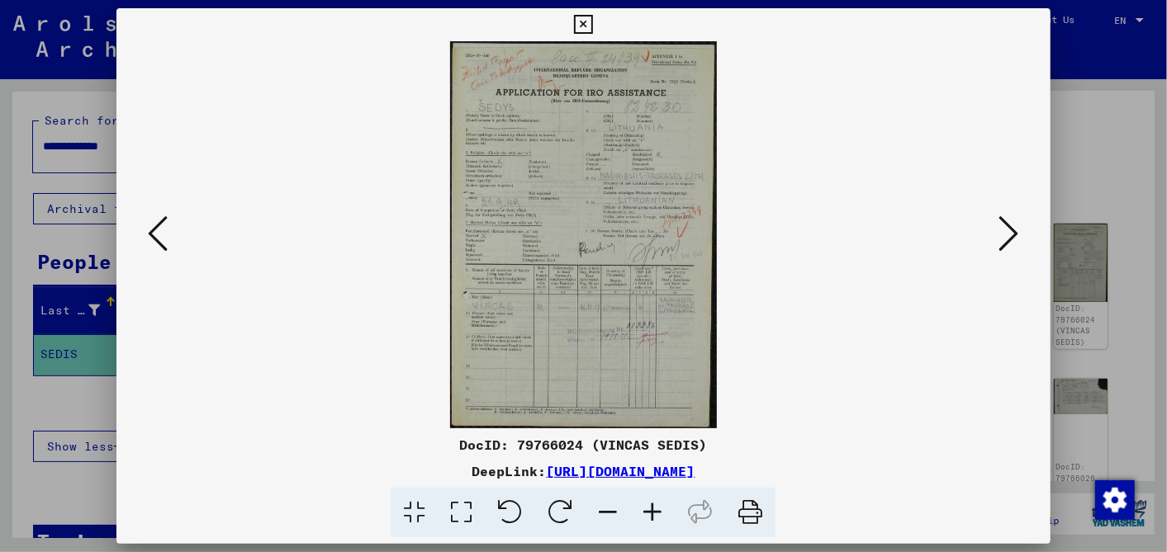
click at [1010, 229] on icon at bounding box center [1009, 234] width 20 height 40
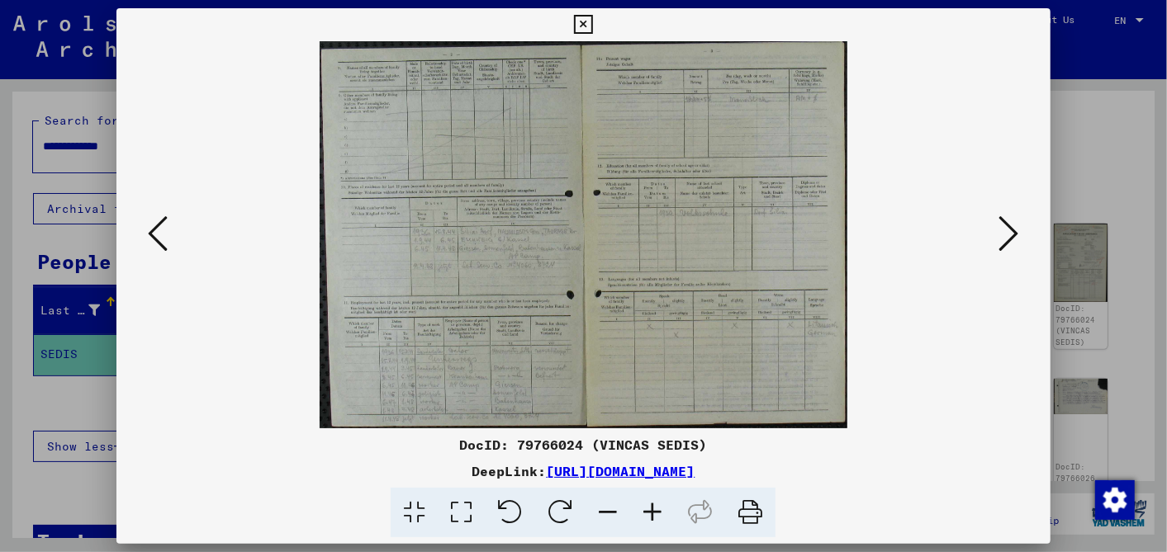
click at [1010, 229] on icon at bounding box center [1009, 234] width 20 height 40
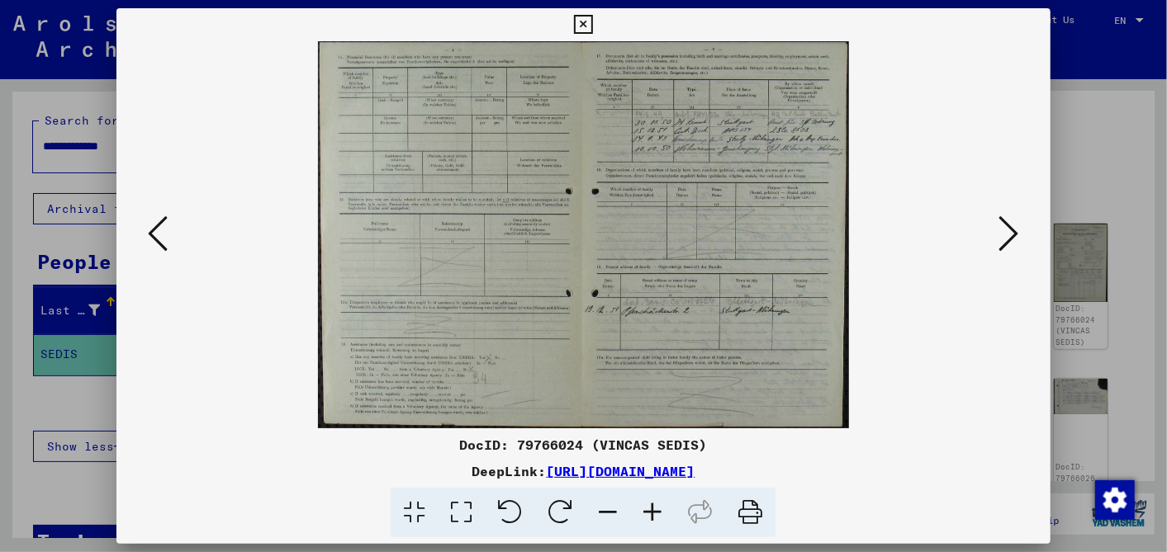
click at [1010, 229] on icon at bounding box center [1009, 234] width 20 height 40
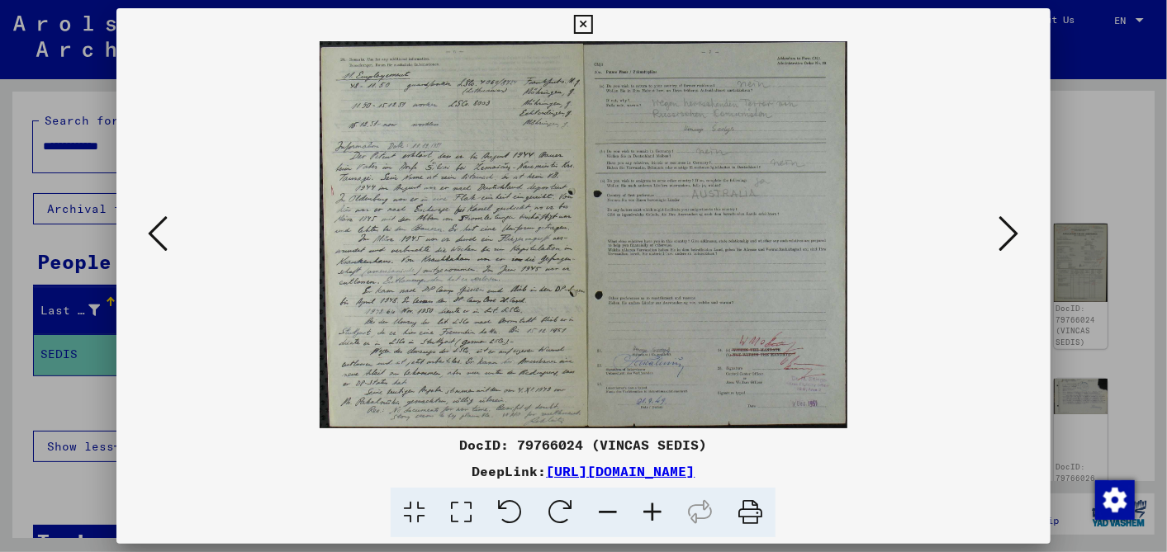
click at [1010, 229] on icon at bounding box center [1009, 234] width 20 height 40
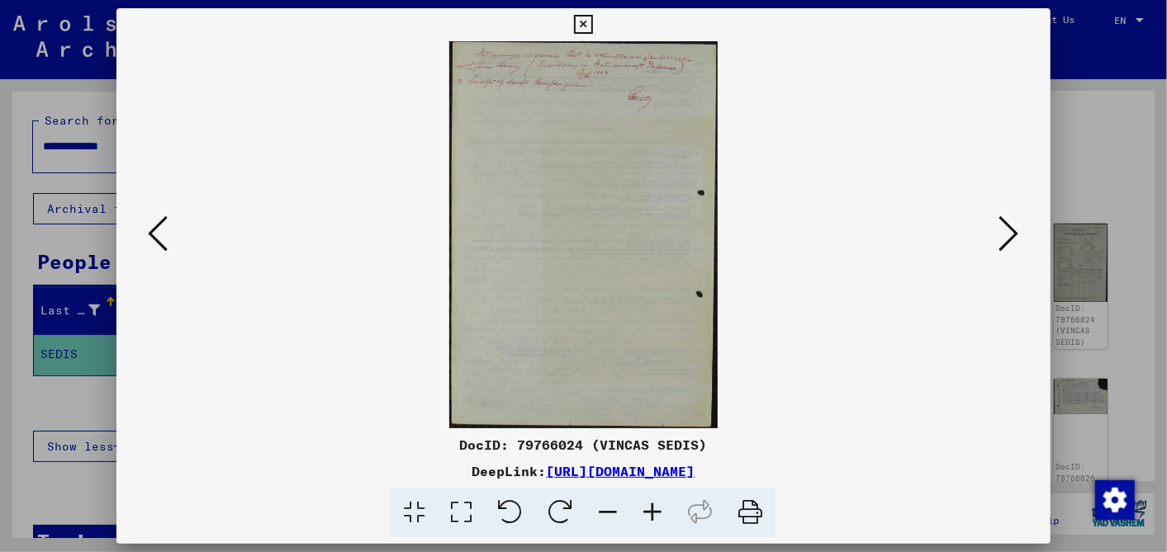
click at [1010, 229] on icon at bounding box center [1009, 234] width 20 height 40
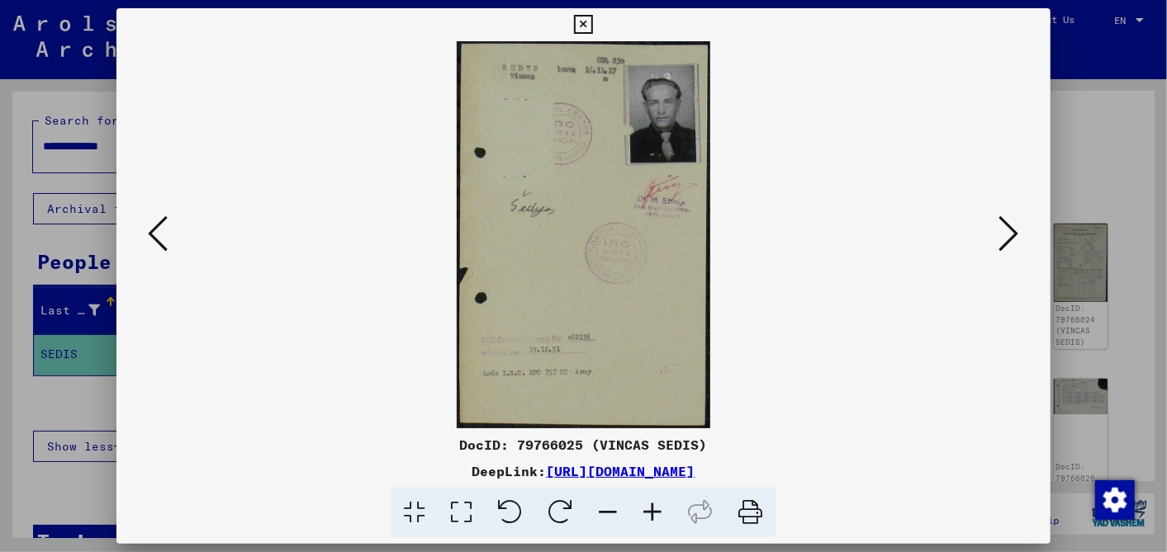
click at [649, 500] on icon at bounding box center [652, 513] width 45 height 50
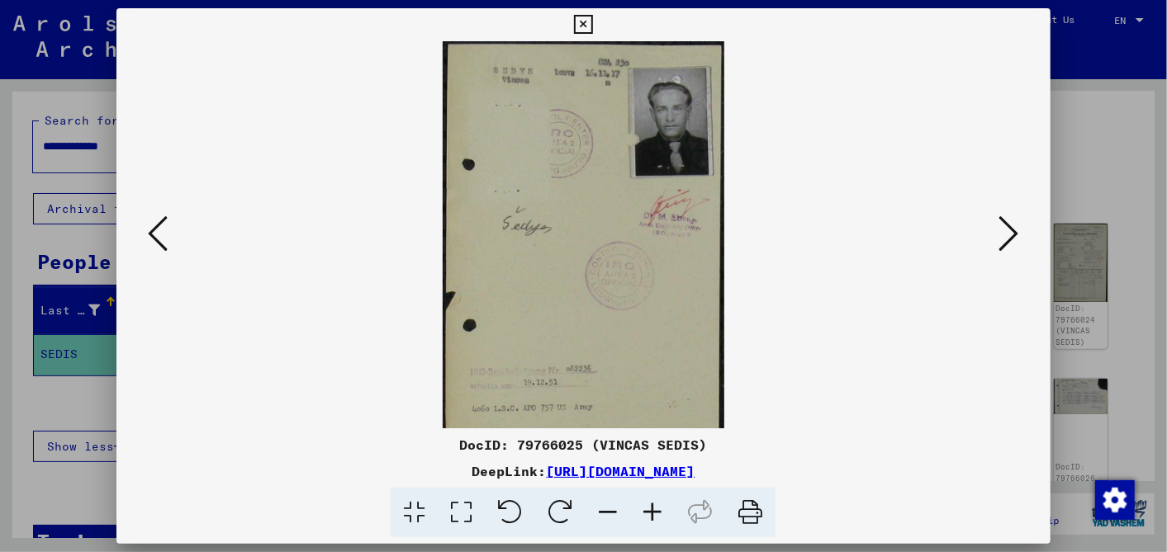
click at [649, 500] on icon at bounding box center [652, 513] width 45 height 50
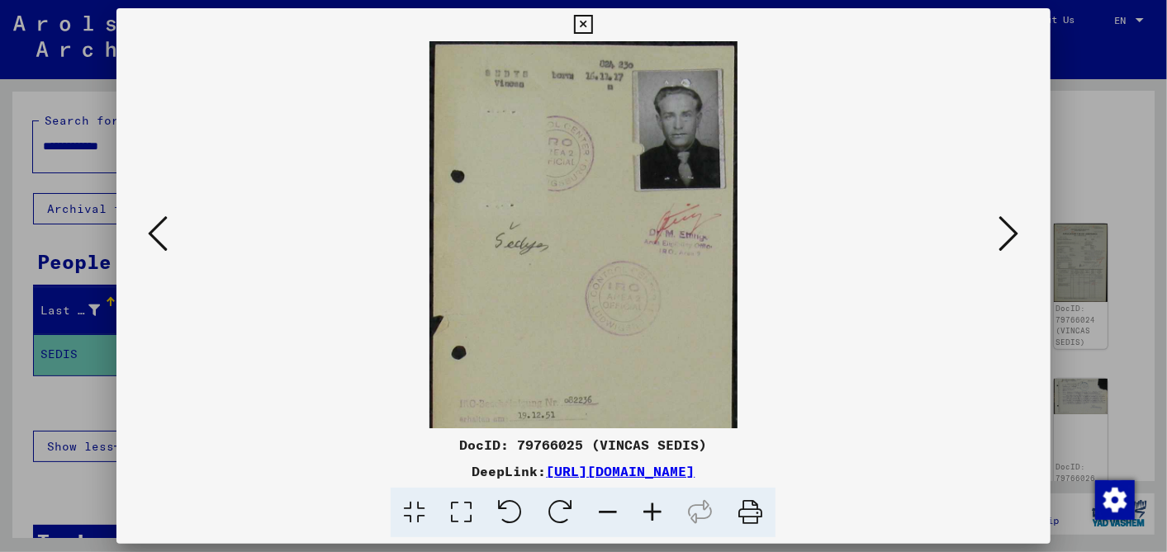
click at [649, 500] on icon at bounding box center [652, 513] width 45 height 50
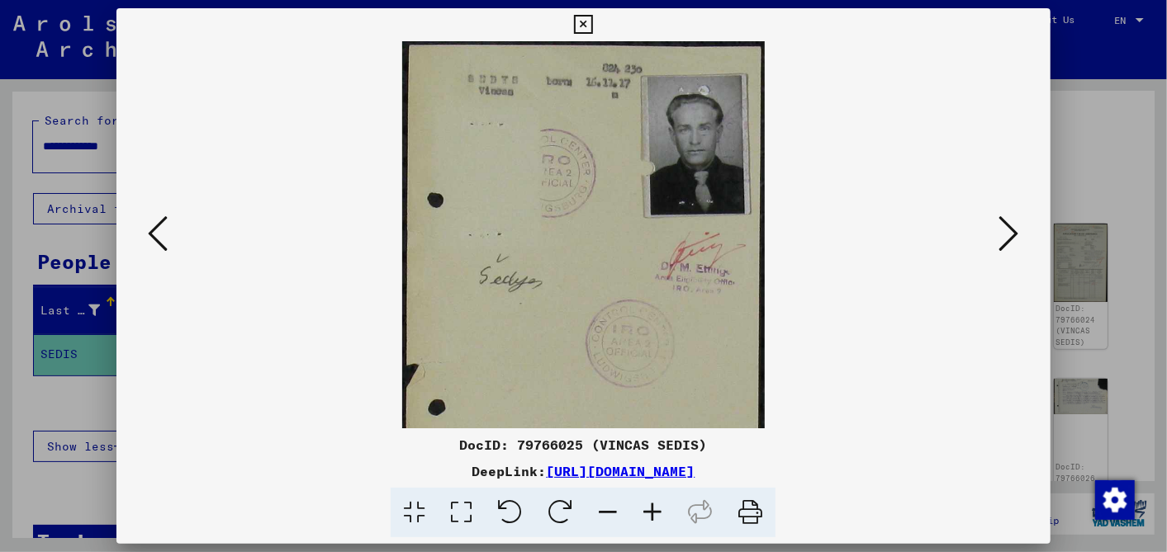
click at [649, 500] on icon at bounding box center [652, 513] width 45 height 50
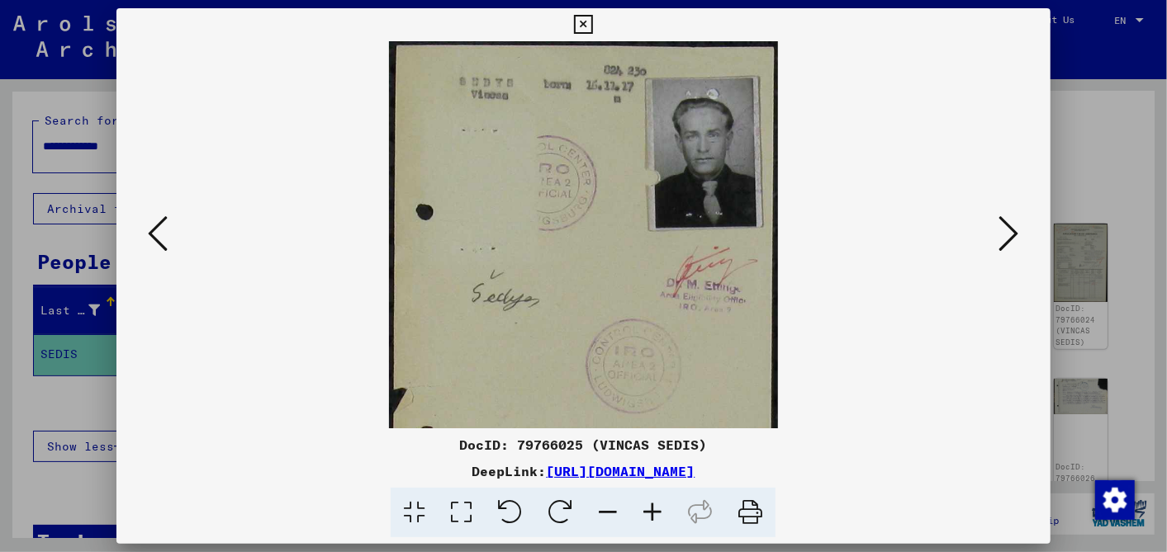
click at [650, 500] on icon at bounding box center [652, 513] width 45 height 50
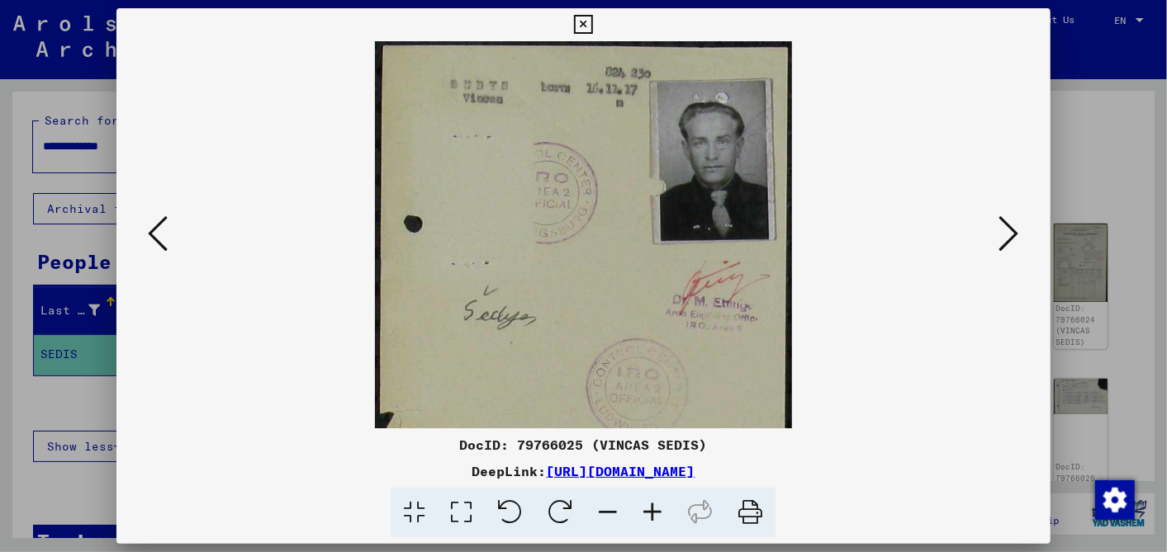
click at [650, 500] on icon at bounding box center [652, 513] width 45 height 50
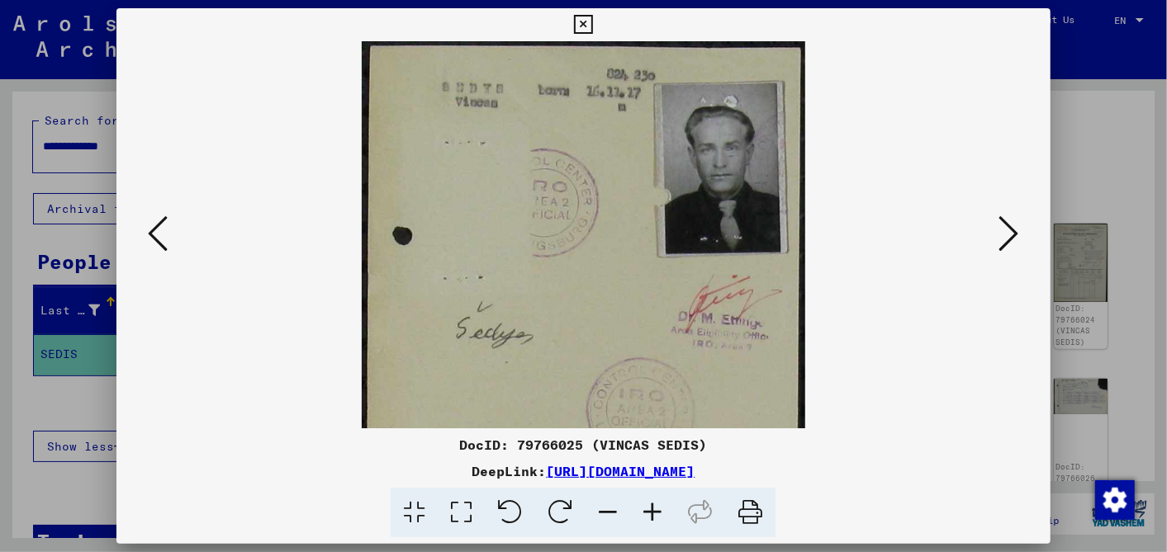
click at [650, 500] on icon at bounding box center [652, 513] width 45 height 50
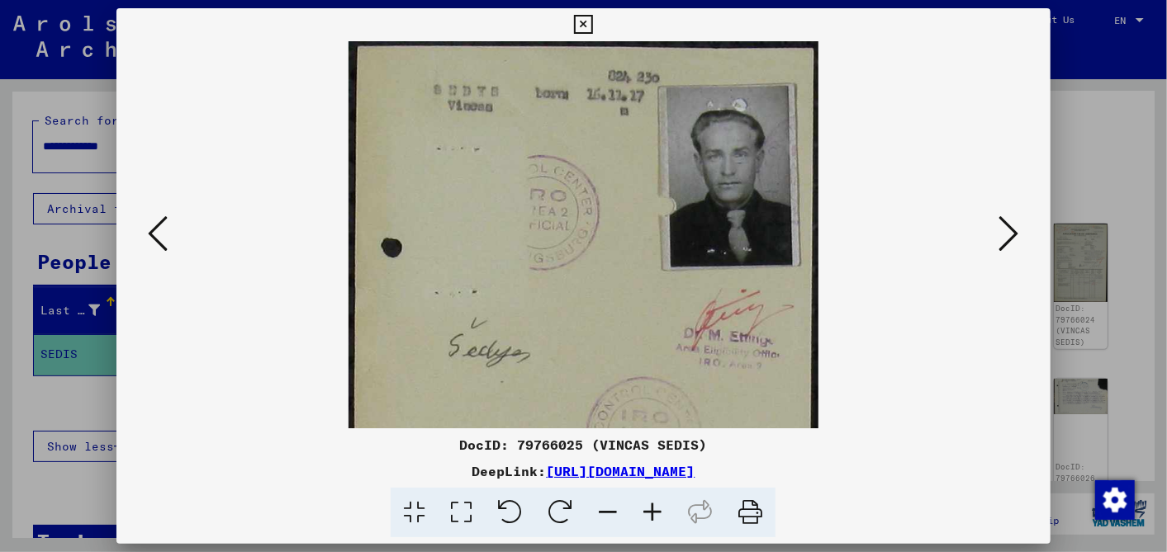
click at [650, 500] on icon at bounding box center [652, 513] width 45 height 50
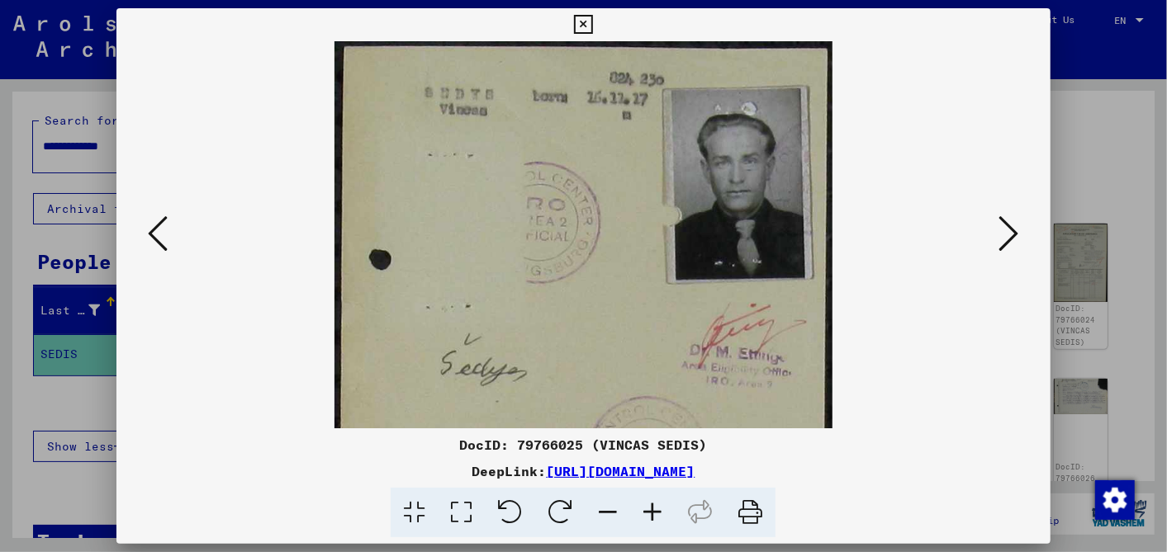
click at [650, 500] on icon at bounding box center [652, 513] width 45 height 50
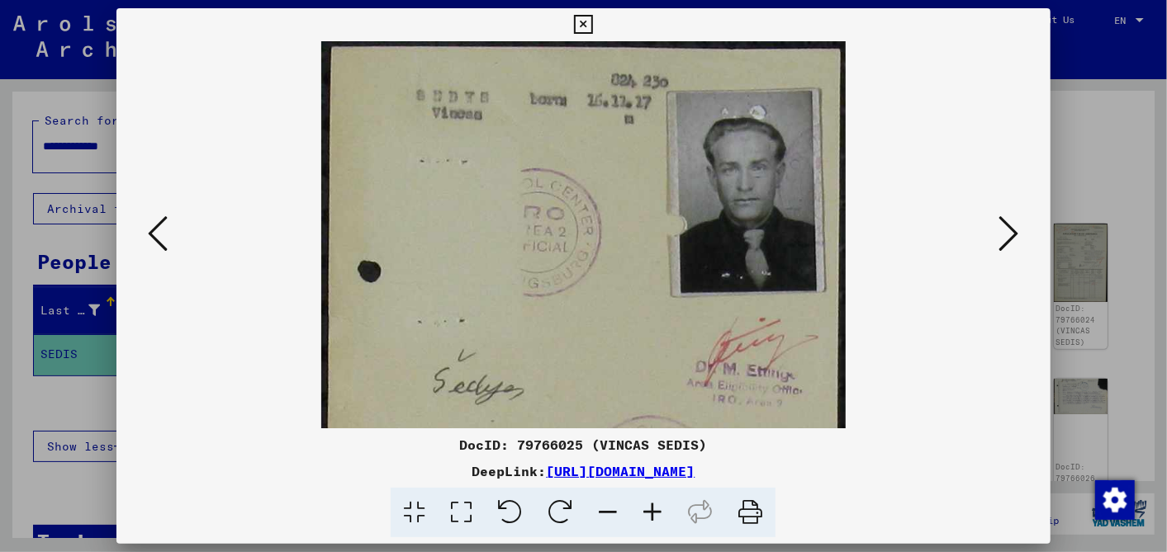
click at [650, 500] on icon at bounding box center [652, 513] width 45 height 50
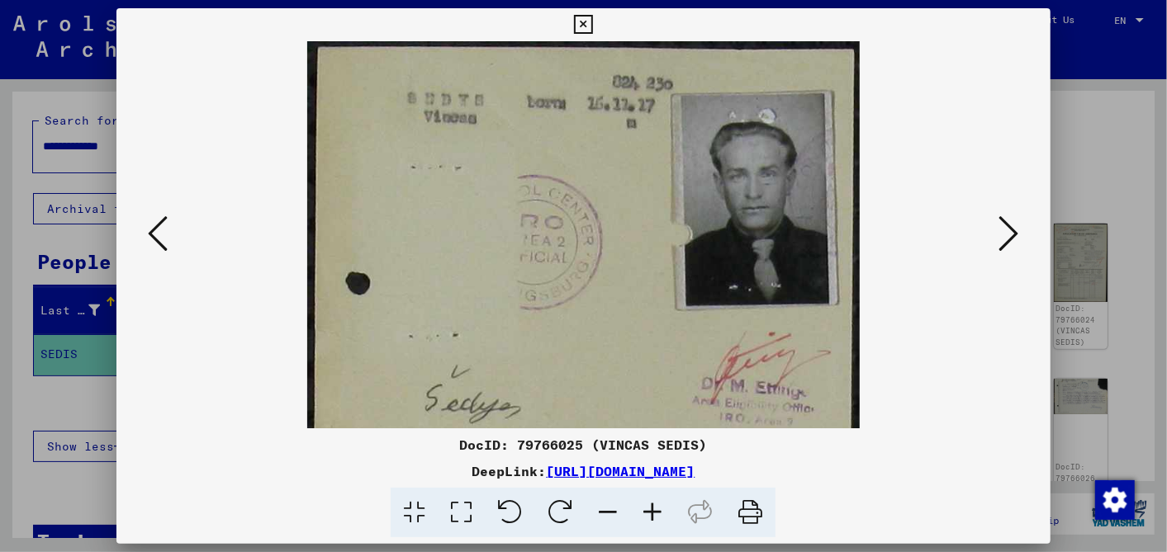
click at [650, 500] on icon at bounding box center [652, 513] width 45 height 50
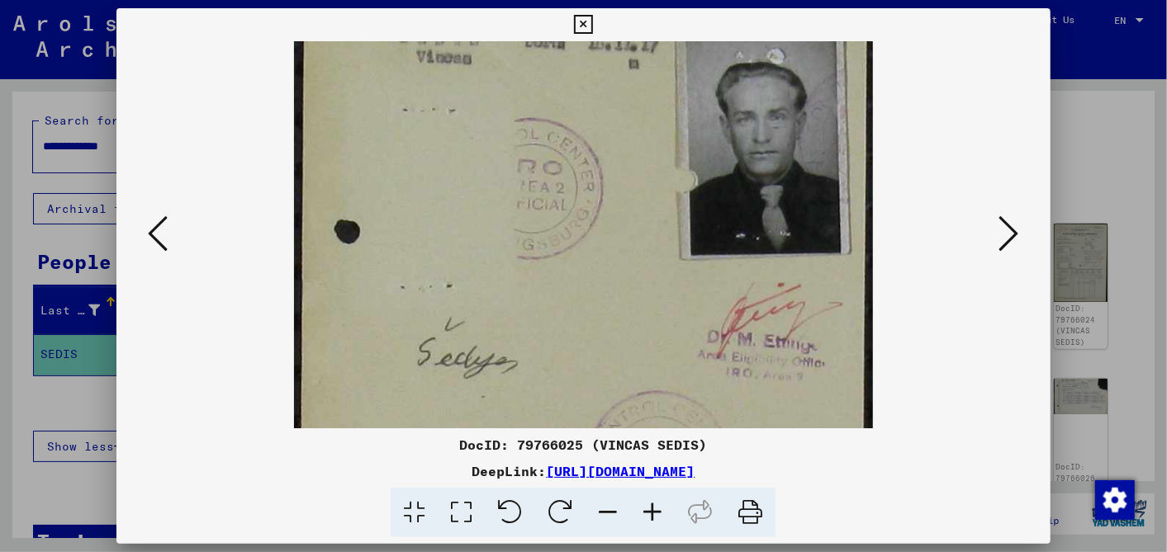
scroll to position [48, 0]
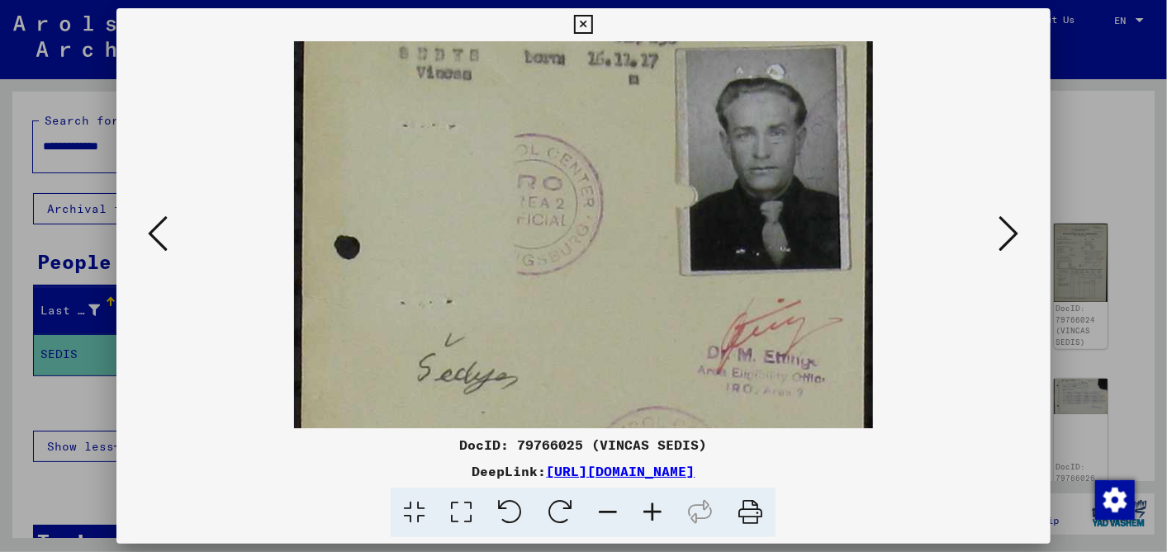
drag, startPoint x: 629, startPoint y: 292, endPoint x: 636, endPoint y: 318, distance: 26.4
click at [636, 318] on img at bounding box center [583, 434] width 579 height 883
click at [93, 158] on div at bounding box center [583, 276] width 1167 height 552
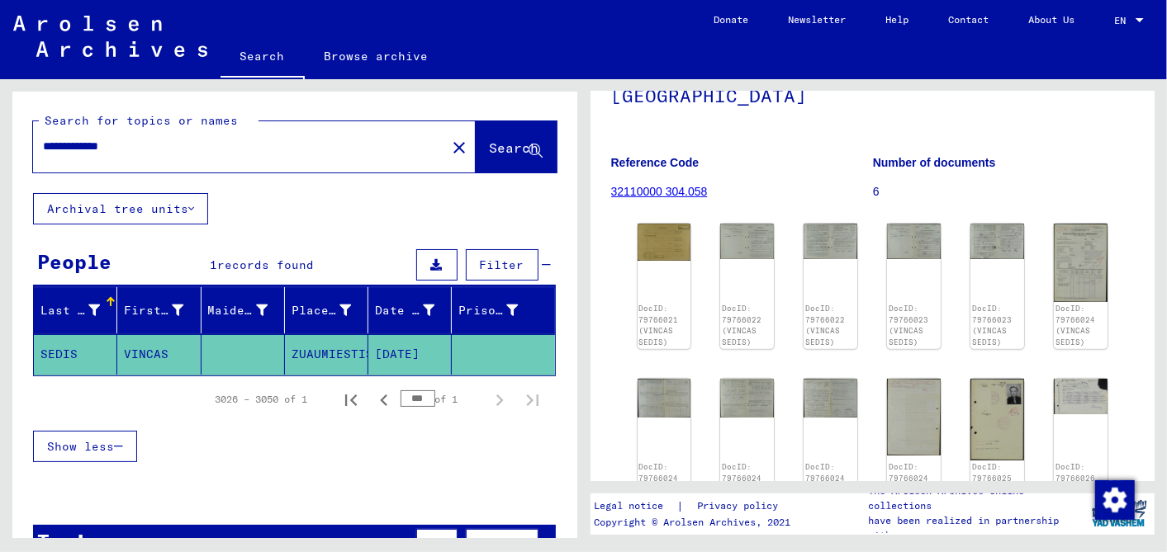
drag, startPoint x: 91, startPoint y: 142, endPoint x: 0, endPoint y: 158, distance: 92.2
click at [0, 143] on html "**********" at bounding box center [583, 276] width 1167 height 552
click at [481, 139] on button "Search" at bounding box center [516, 146] width 81 height 51
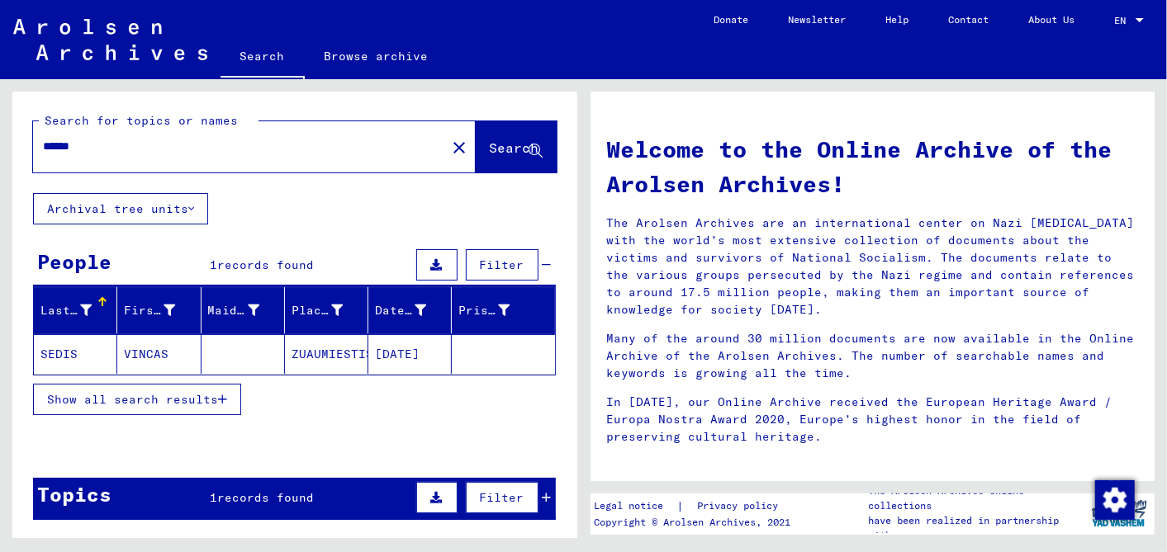
click at [539, 502] on div "Topics 1 records found Filter" at bounding box center [294, 499] width 523 height 42
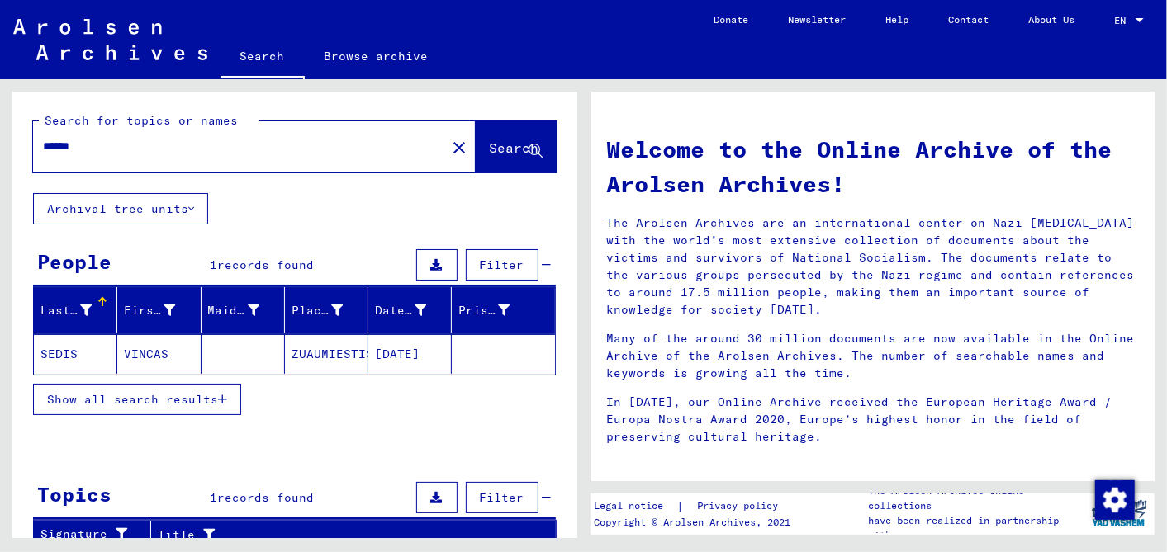
scroll to position [133, 0]
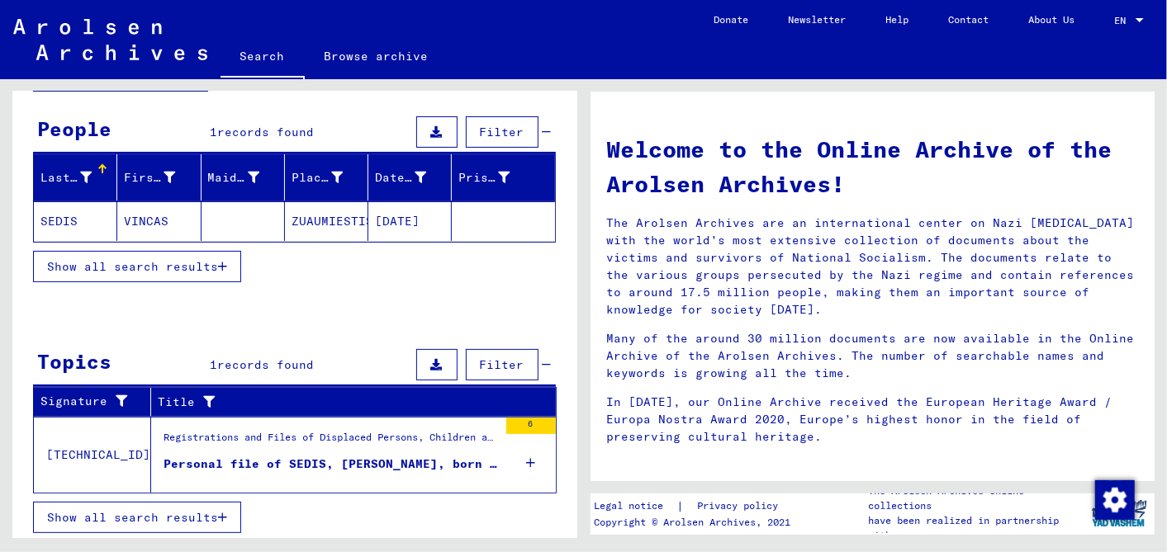
click at [378, 456] on div "Personal file of SEDIS, [PERSON_NAME], born on [DEMOGRAPHIC_DATA], born in [GEO…" at bounding box center [330, 464] width 334 height 17
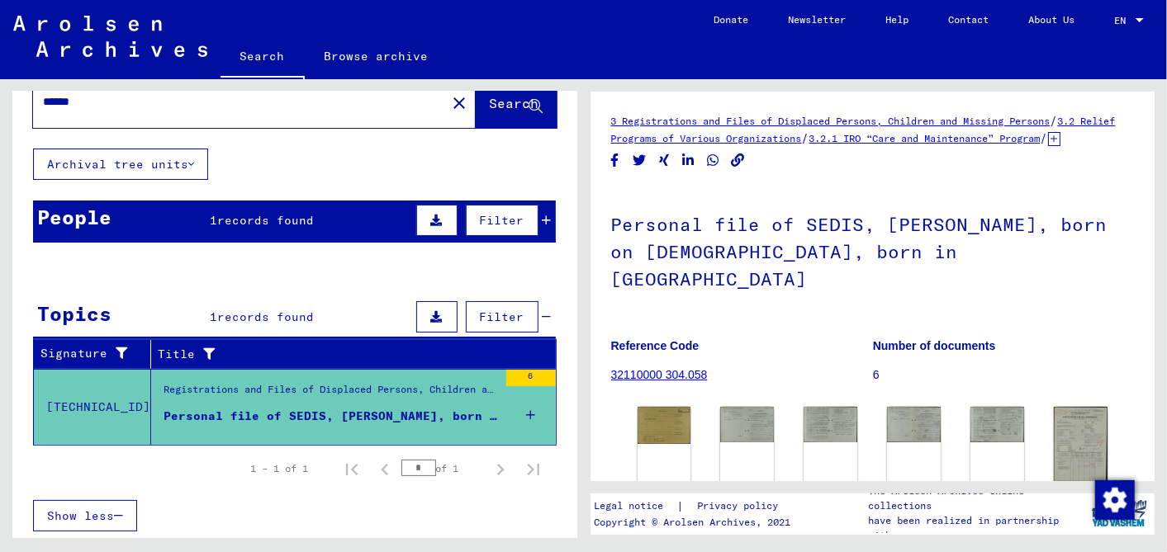
scroll to position [183, 0]
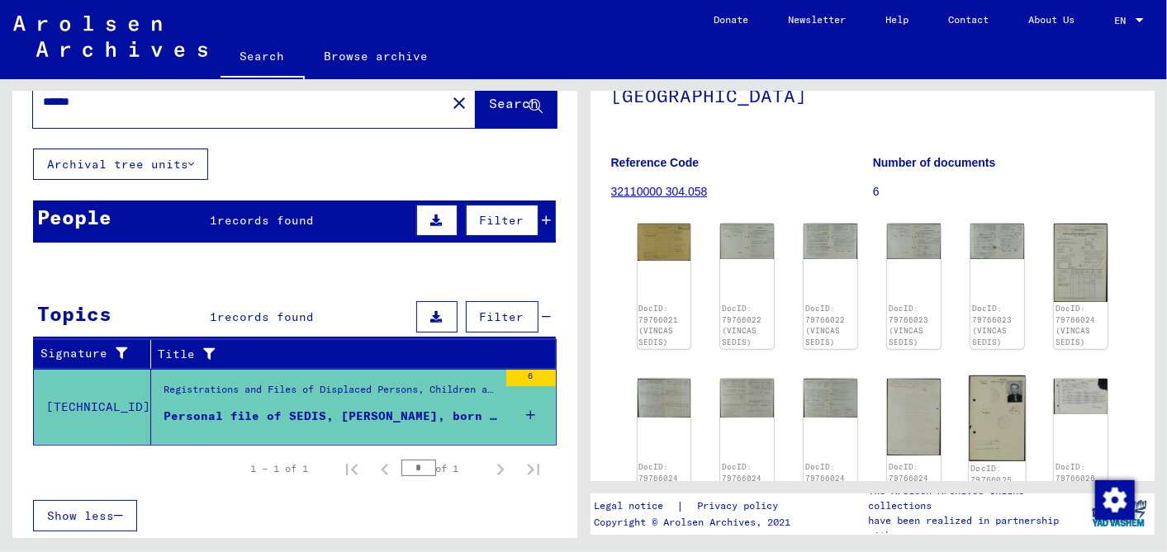
click at [987, 400] on img at bounding box center [997, 419] width 56 height 86
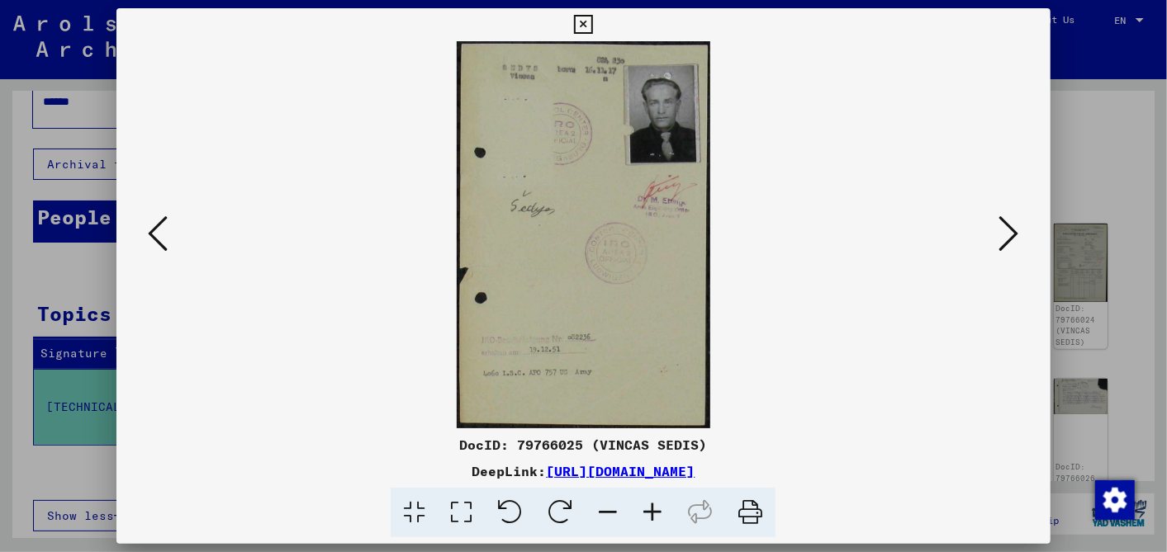
drag, startPoint x: 898, startPoint y: 468, endPoint x: 376, endPoint y: 467, distance: 521.8
click at [376, 467] on div "DeepLink: [URL][DOMAIN_NAME]" at bounding box center [582, 472] width 933 height 20
copy link "[URL][DOMAIN_NAME]"
click at [587, 306] on img at bounding box center [583, 234] width 821 height 387
click at [585, 21] on icon at bounding box center [583, 25] width 19 height 20
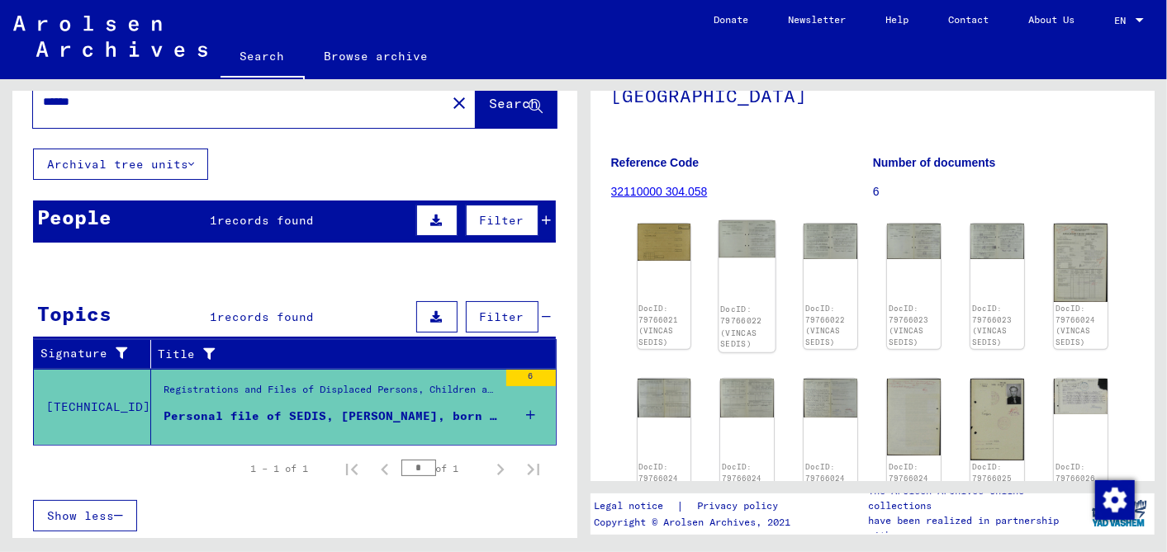
click at [737, 225] on img at bounding box center [747, 238] width 56 height 37
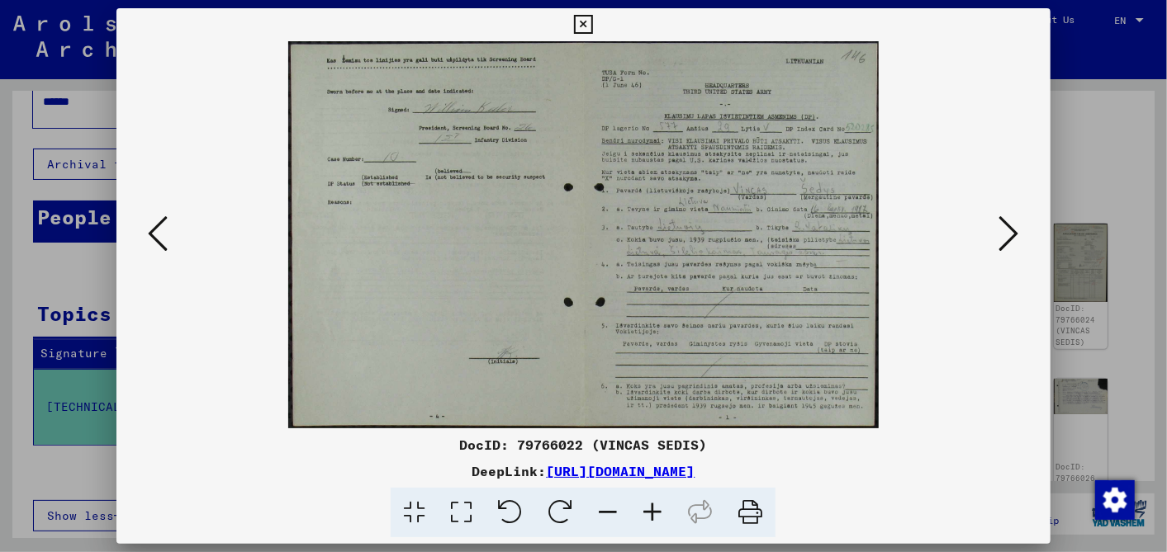
click at [1016, 229] on icon at bounding box center [1009, 234] width 20 height 40
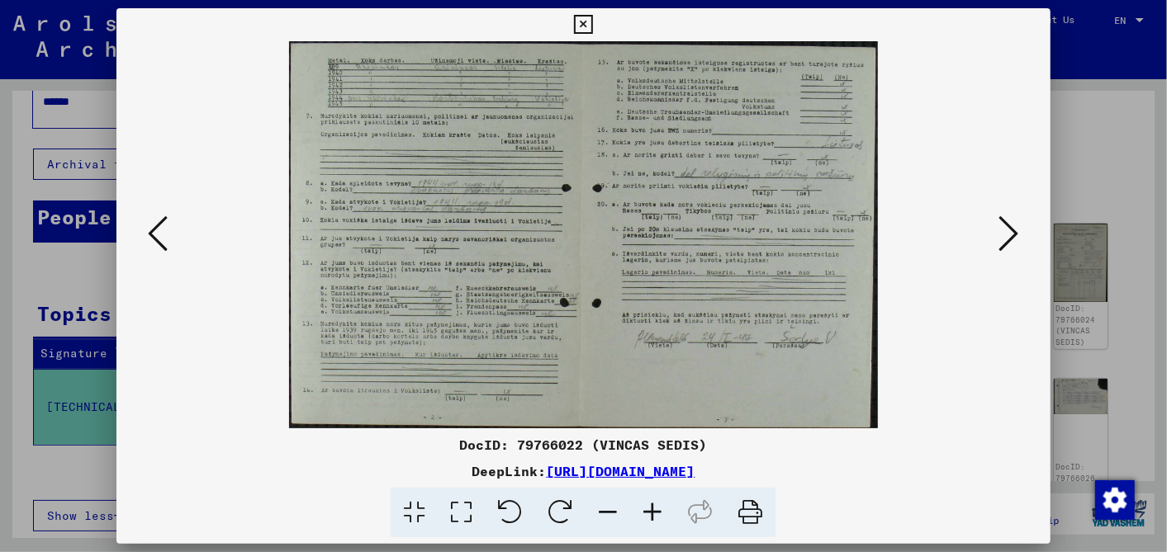
click at [1016, 229] on icon at bounding box center [1009, 234] width 20 height 40
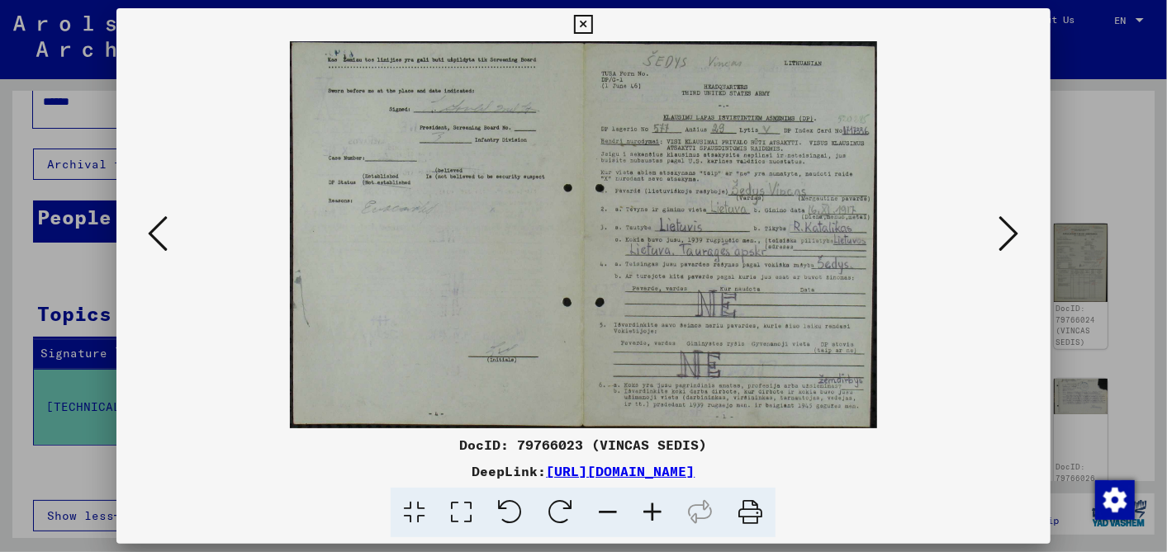
click at [155, 229] on icon at bounding box center [158, 234] width 20 height 40
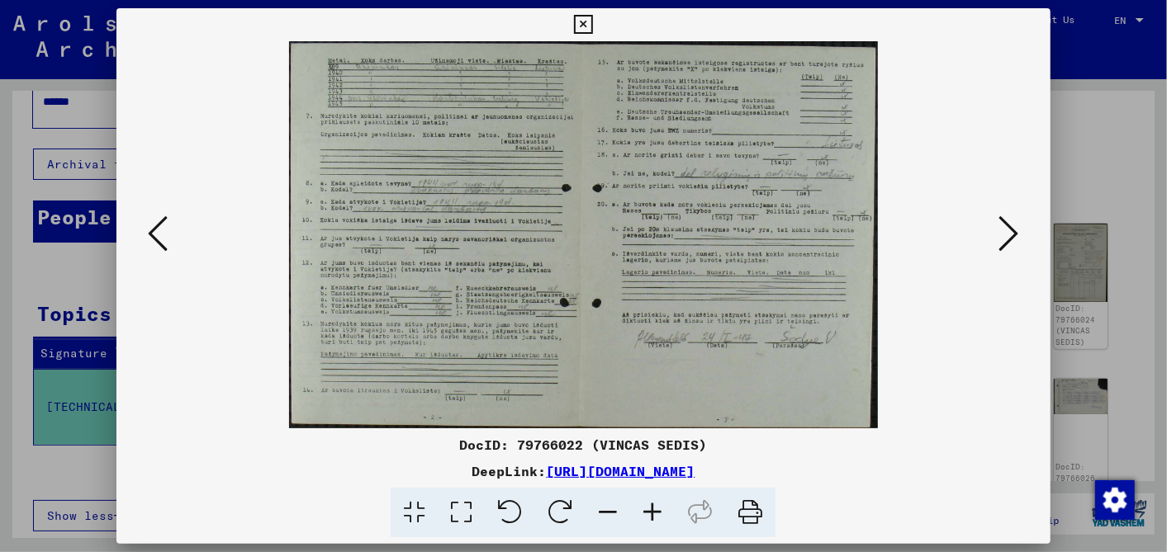
click at [1007, 225] on icon at bounding box center [1009, 234] width 20 height 40
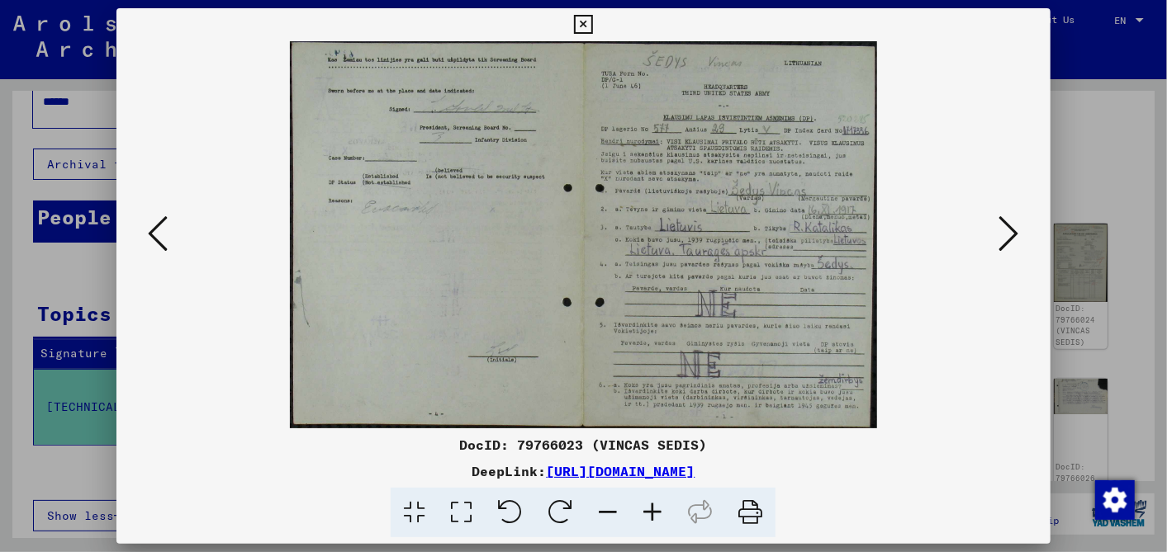
click at [1010, 225] on icon at bounding box center [1009, 234] width 20 height 40
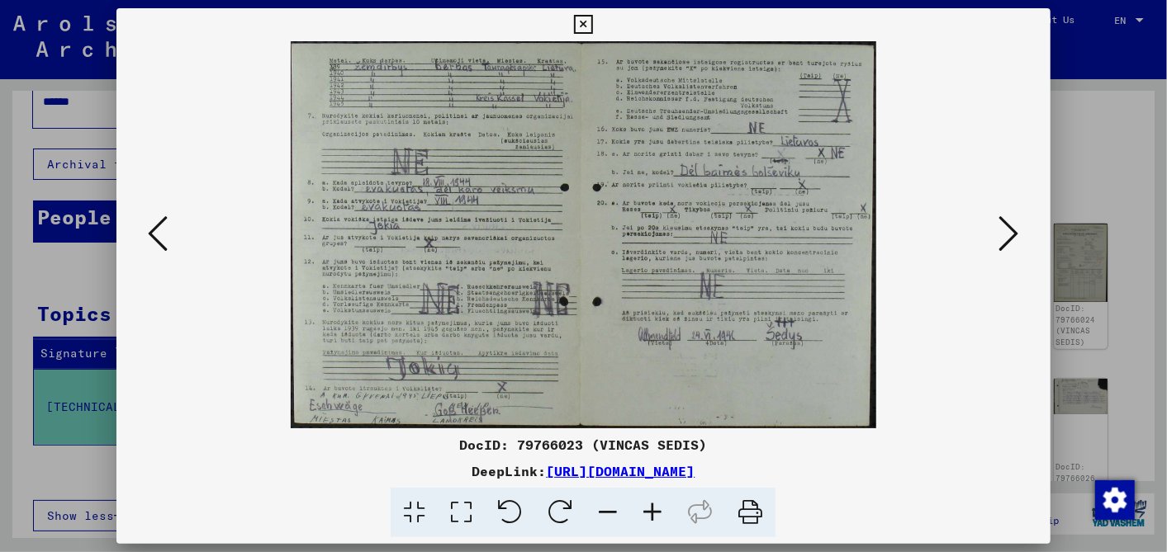
click at [1006, 229] on icon at bounding box center [1009, 234] width 20 height 40
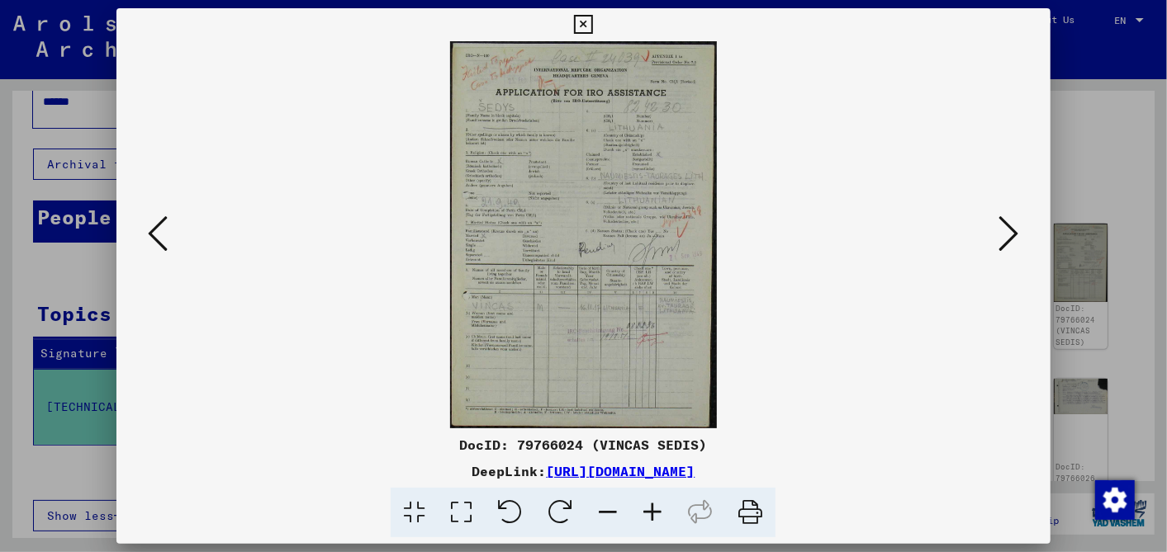
click at [582, 21] on icon at bounding box center [583, 25] width 19 height 20
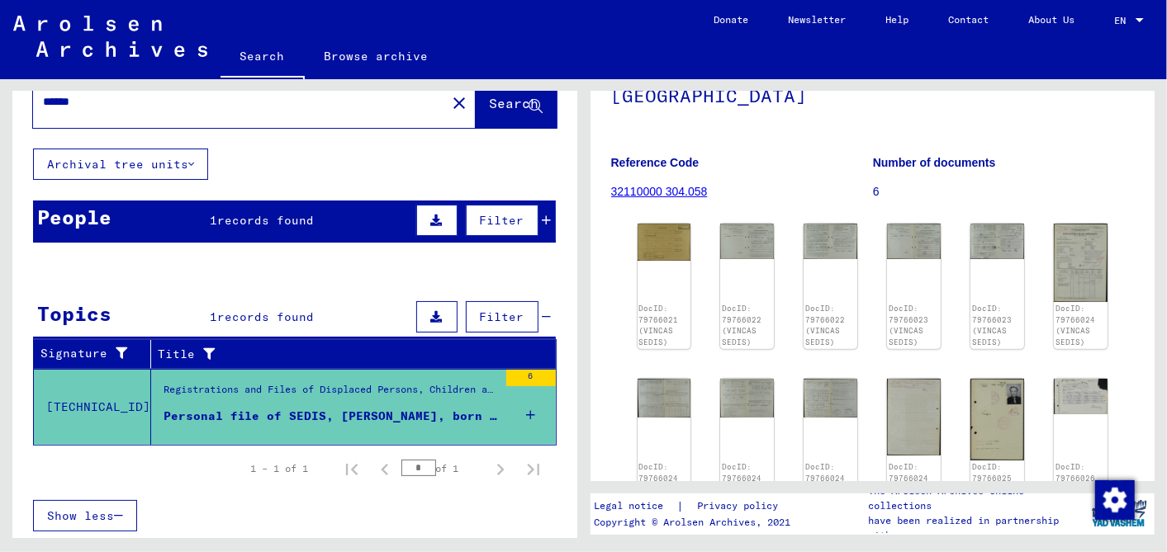
click at [70, 103] on input "*****" at bounding box center [239, 101] width 393 height 17
type input "*****"
click at [492, 103] on span "Search" at bounding box center [515, 103] width 50 height 17
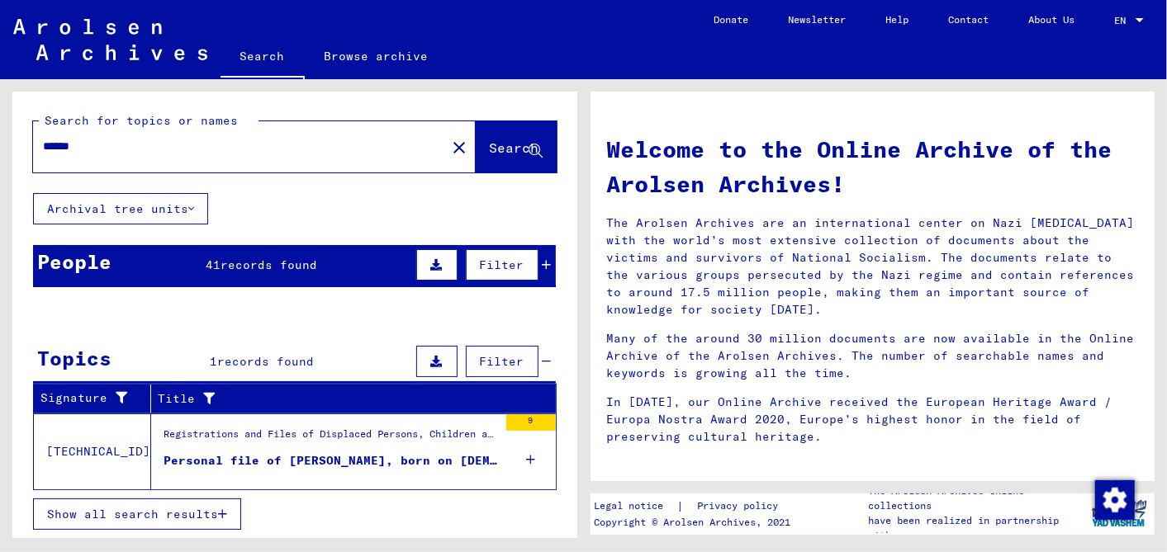
click at [542, 266] on icon at bounding box center [546, 265] width 9 height 12
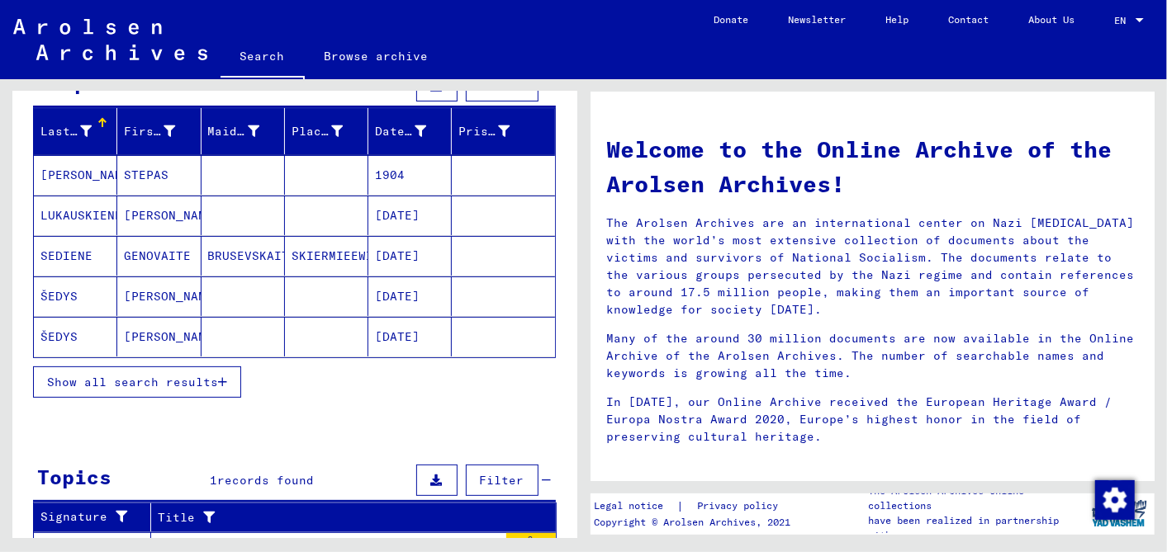
scroll to position [183, 0]
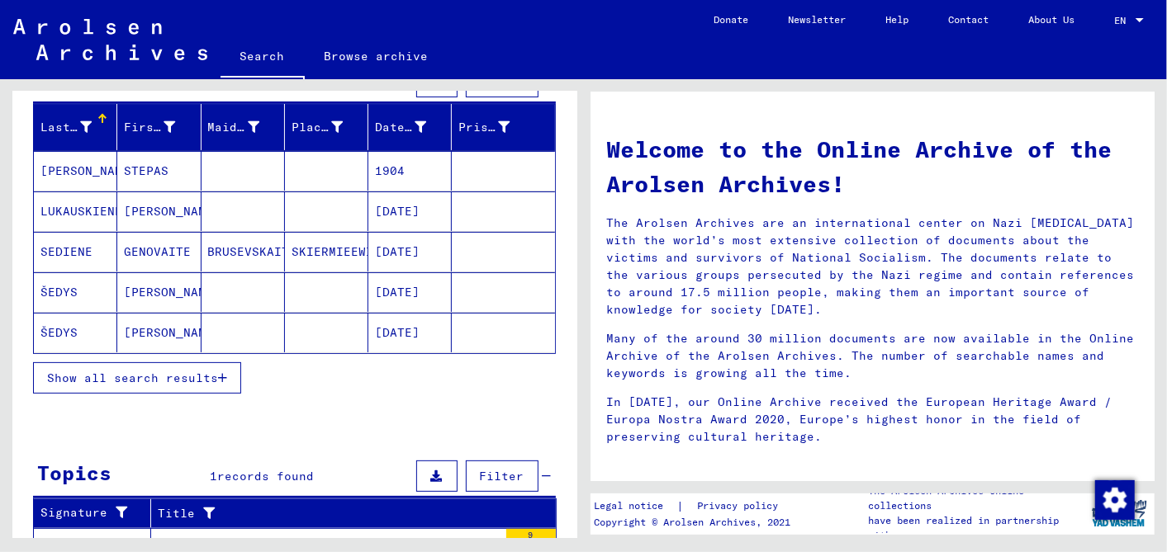
click at [151, 365] on button "Show all search results" at bounding box center [137, 377] width 208 height 31
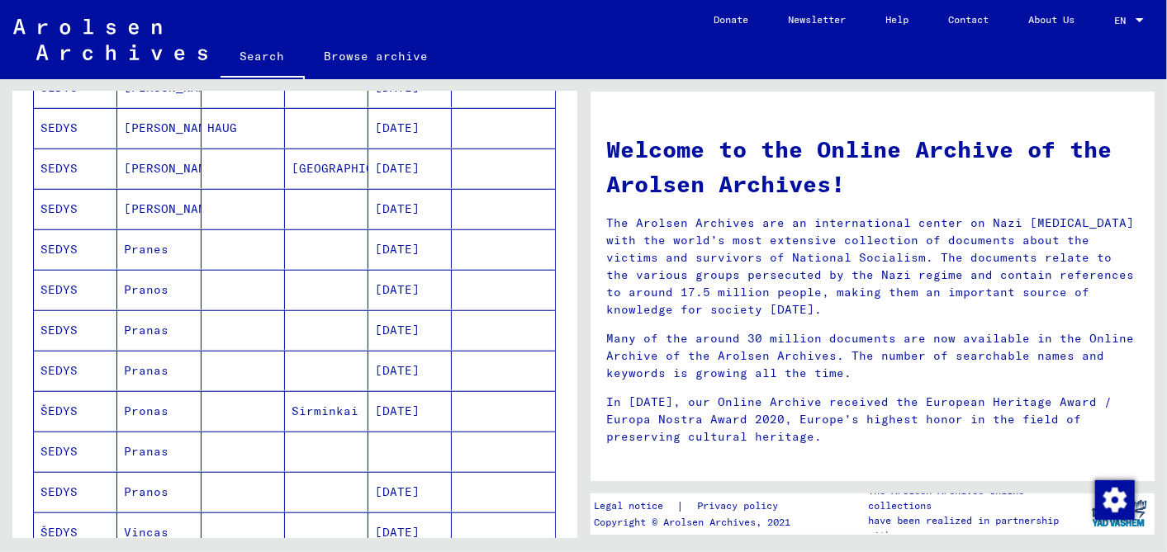
scroll to position [642, 0]
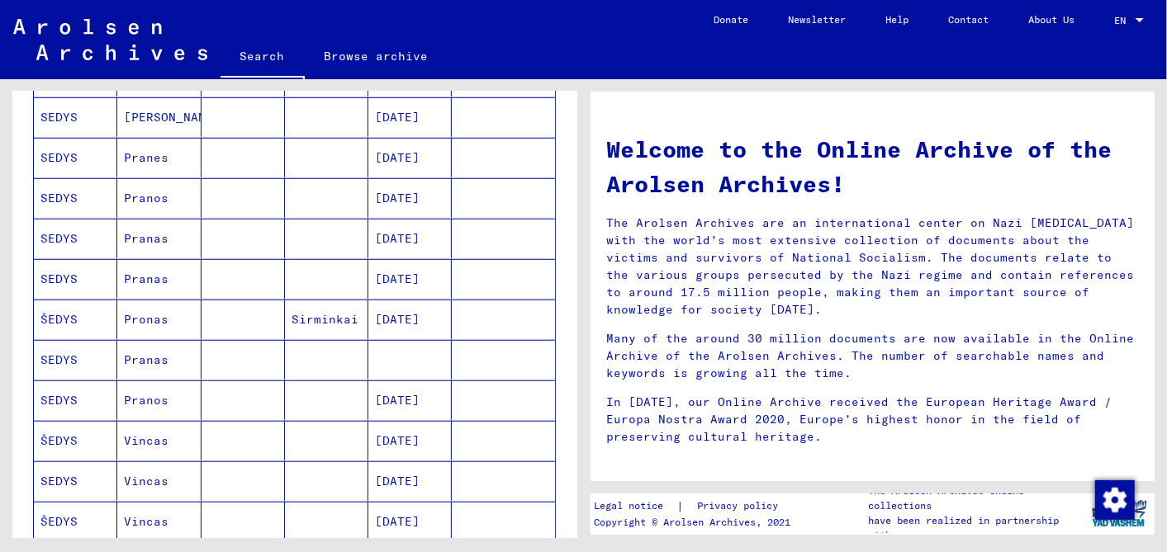
click at [413, 428] on mat-cell "[DATE]" at bounding box center [409, 441] width 83 height 40
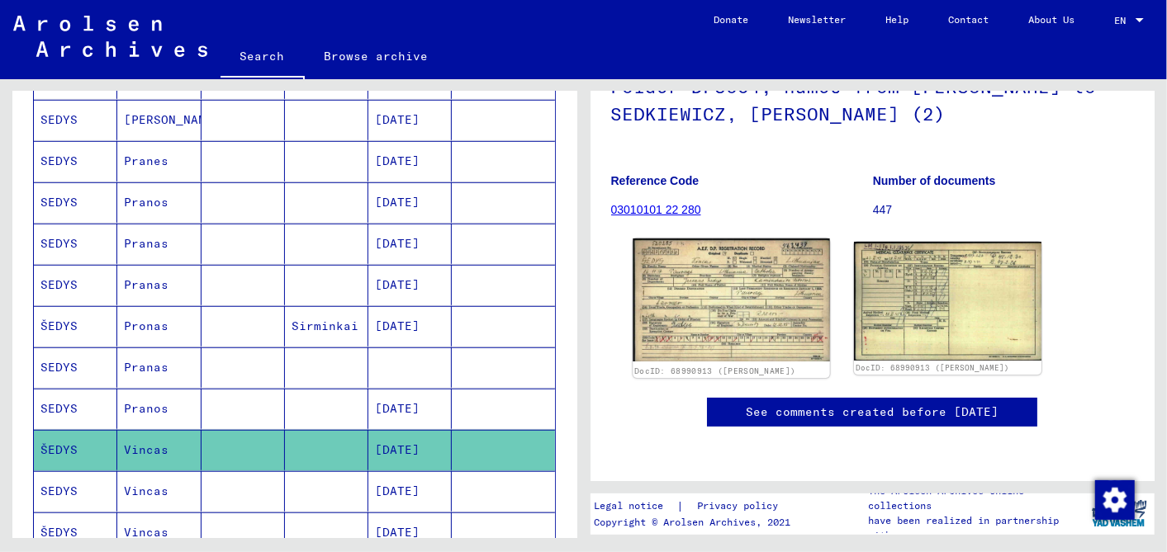
click at [718, 273] on img at bounding box center [730, 300] width 197 height 123
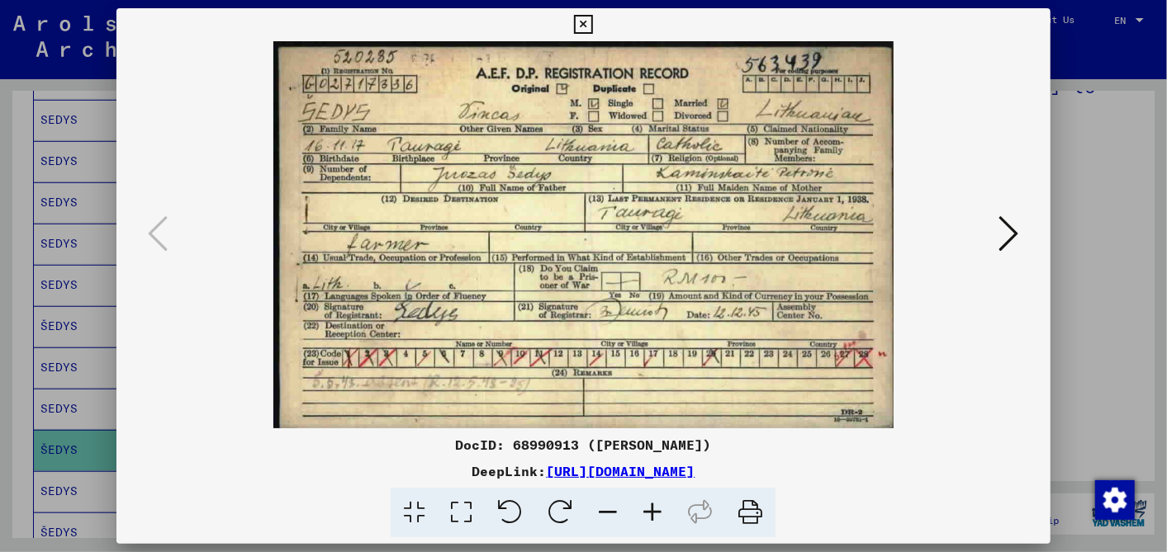
drag, startPoint x: 887, startPoint y: 469, endPoint x: 372, endPoint y: 480, distance: 514.5
click at [372, 480] on div "DeepLink: [URL][DOMAIN_NAME]" at bounding box center [582, 472] width 933 height 20
copy link "[URL][DOMAIN_NAME]"
click at [582, 26] on icon at bounding box center [583, 25] width 19 height 20
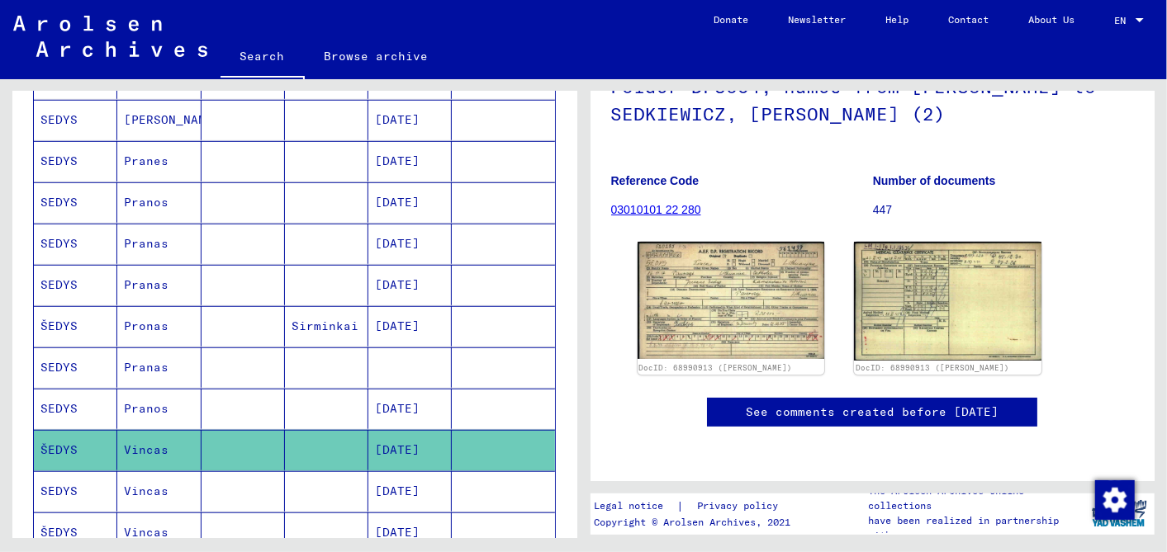
click at [406, 471] on mat-cell "[DATE]" at bounding box center [409, 491] width 83 height 40
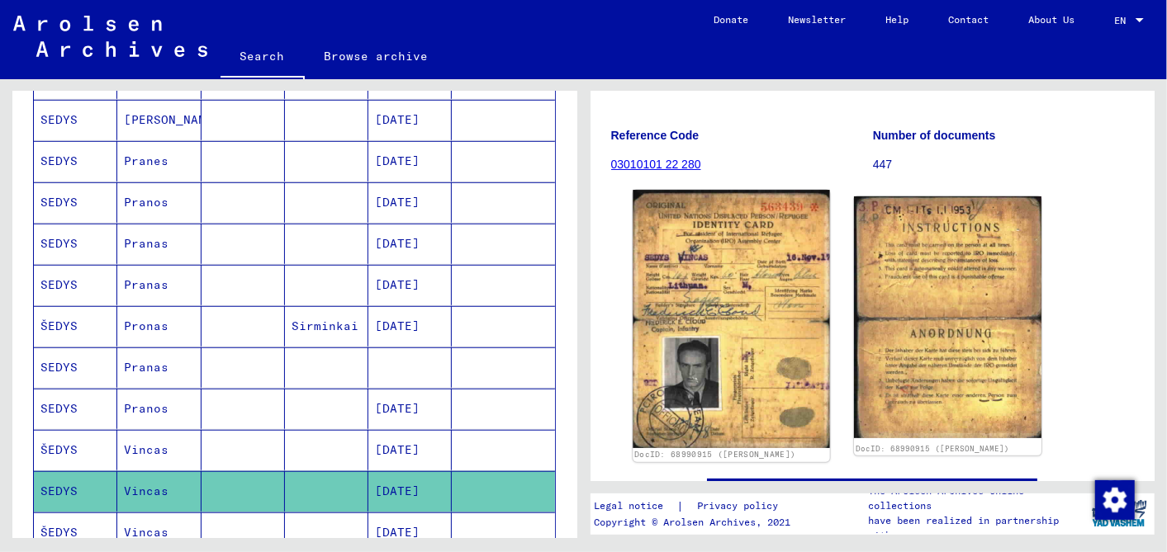
click at [748, 336] on img at bounding box center [730, 319] width 197 height 258
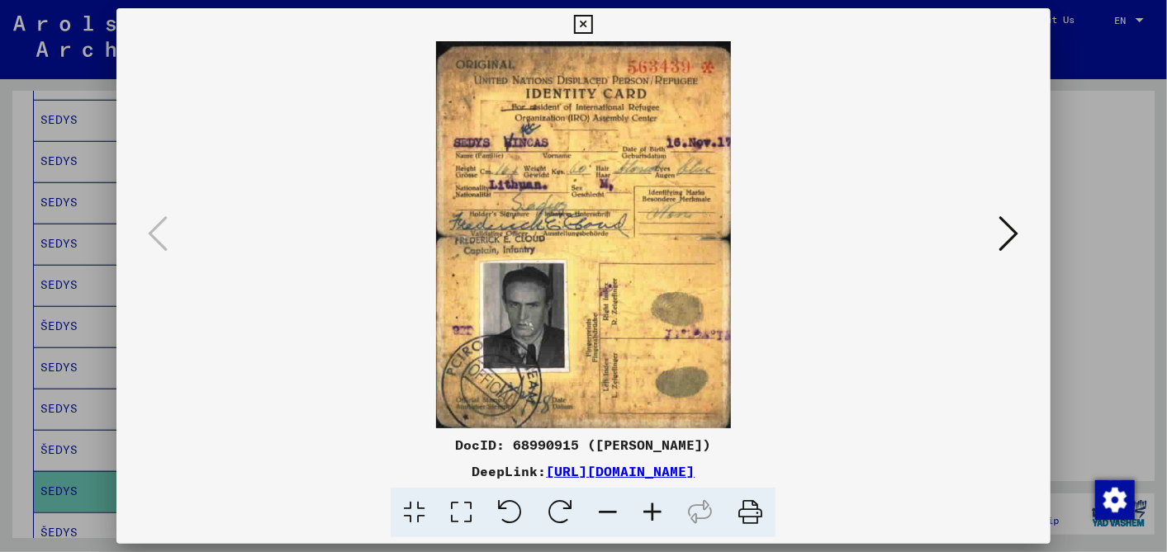
click at [580, 21] on icon at bounding box center [583, 25] width 19 height 20
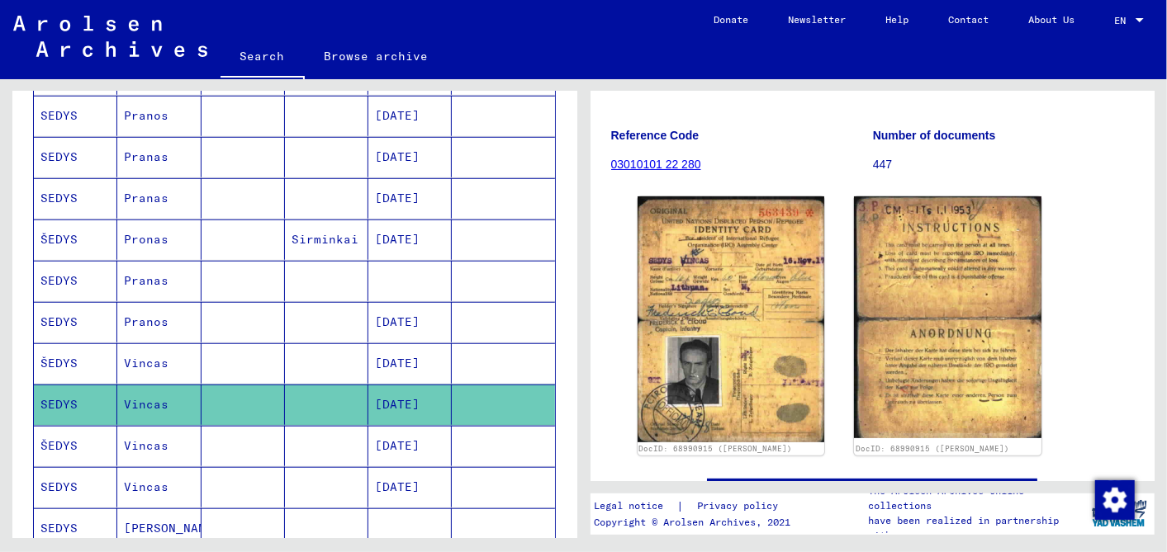
scroll to position [739, 0]
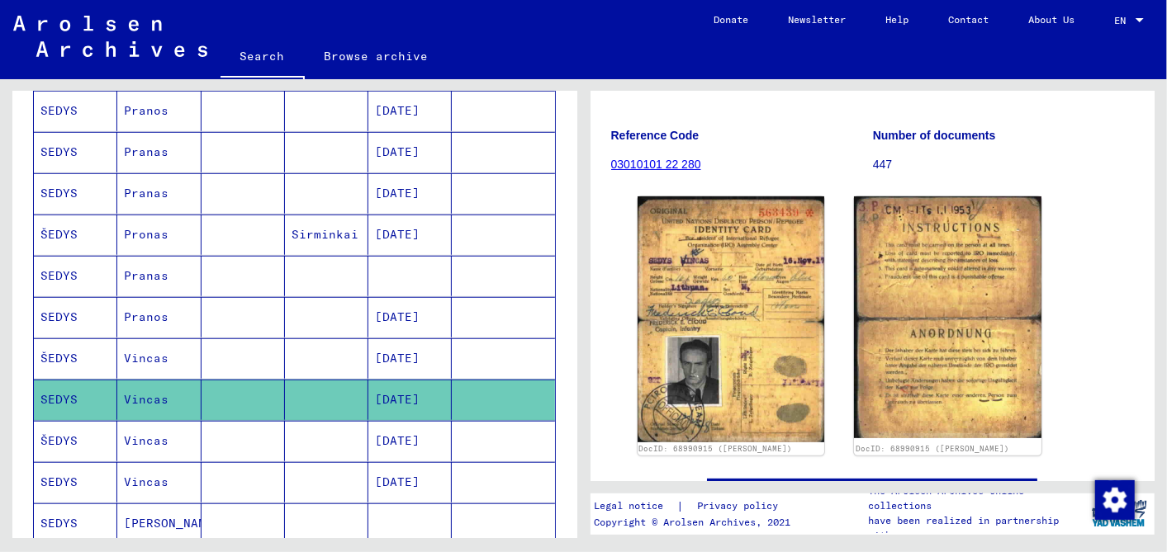
click at [398, 427] on mat-cell "[DATE]" at bounding box center [409, 441] width 83 height 40
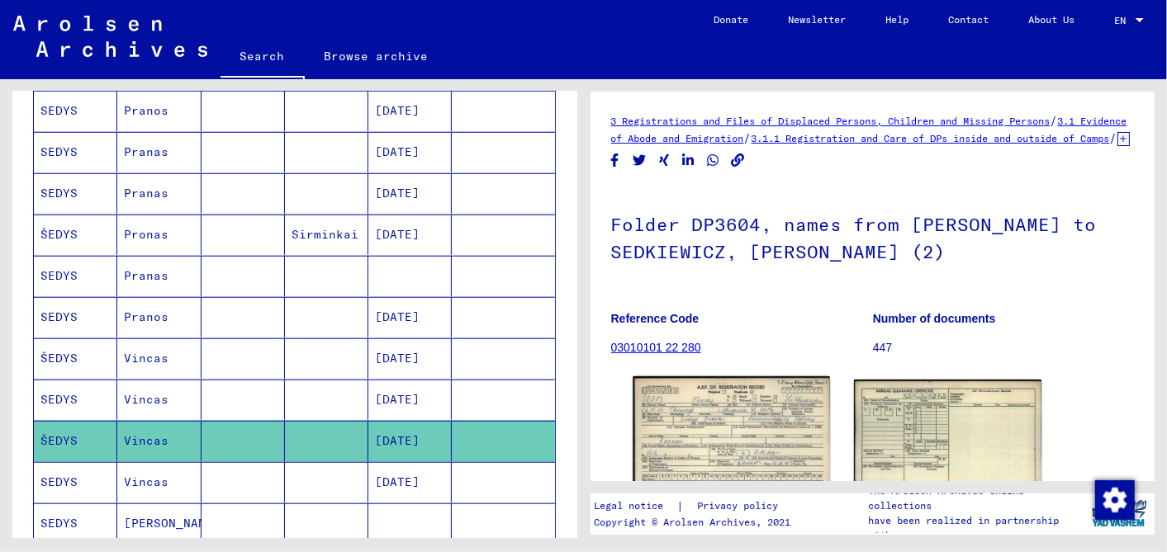
scroll to position [183, 0]
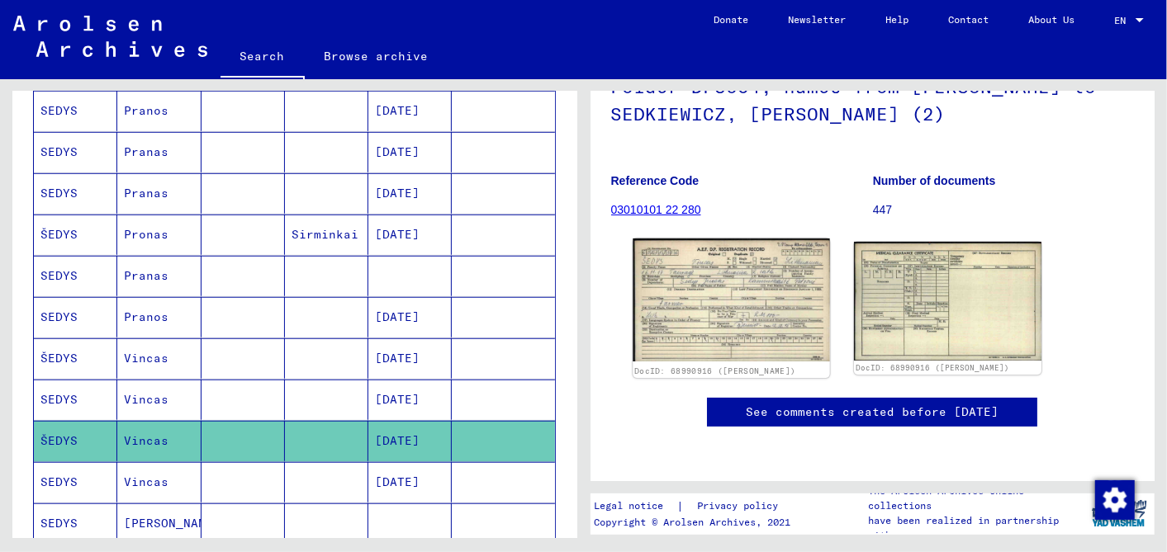
click at [727, 279] on img at bounding box center [730, 300] width 197 height 123
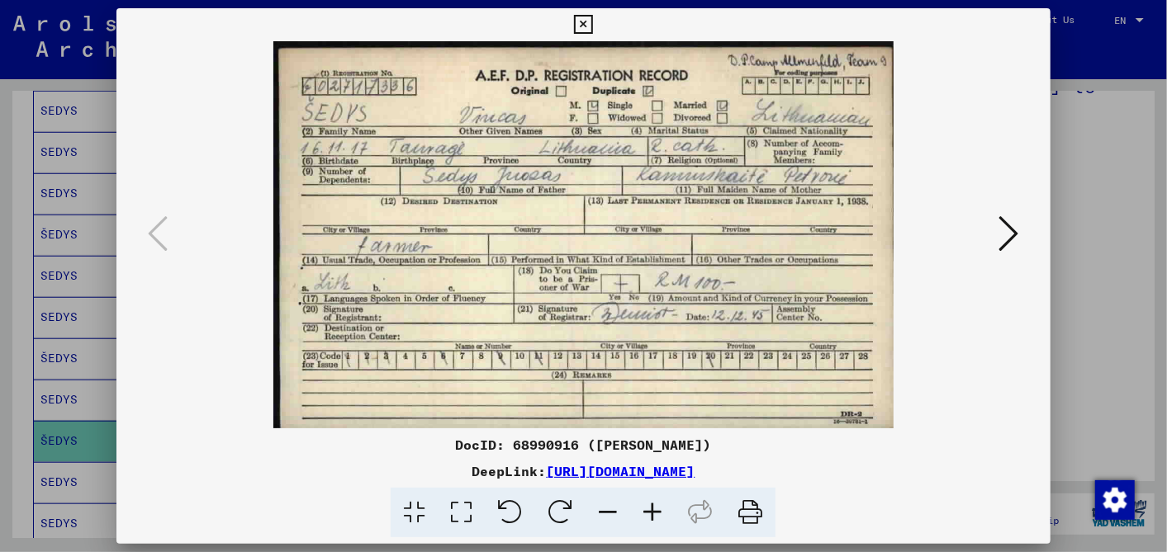
click at [585, 16] on icon at bounding box center [583, 25] width 19 height 20
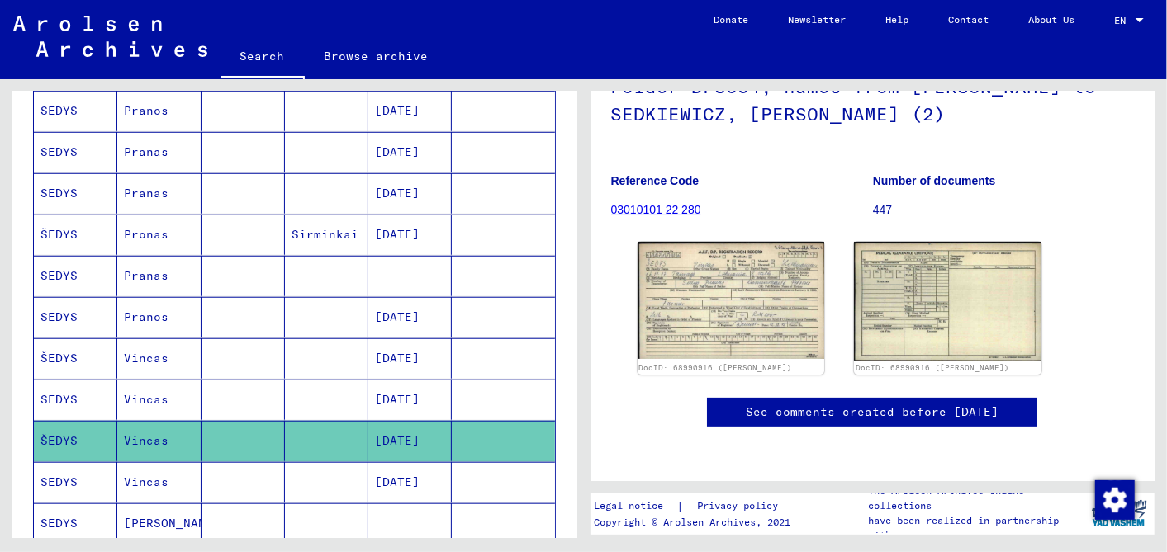
click at [408, 462] on mat-cell "[DATE]" at bounding box center [409, 482] width 83 height 40
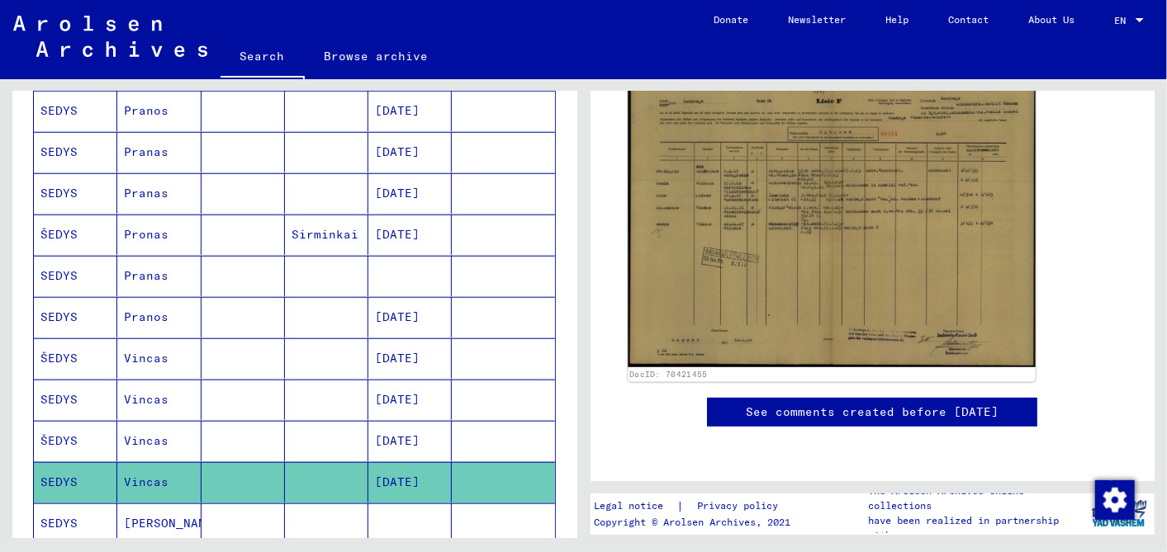
scroll to position [275, 0]
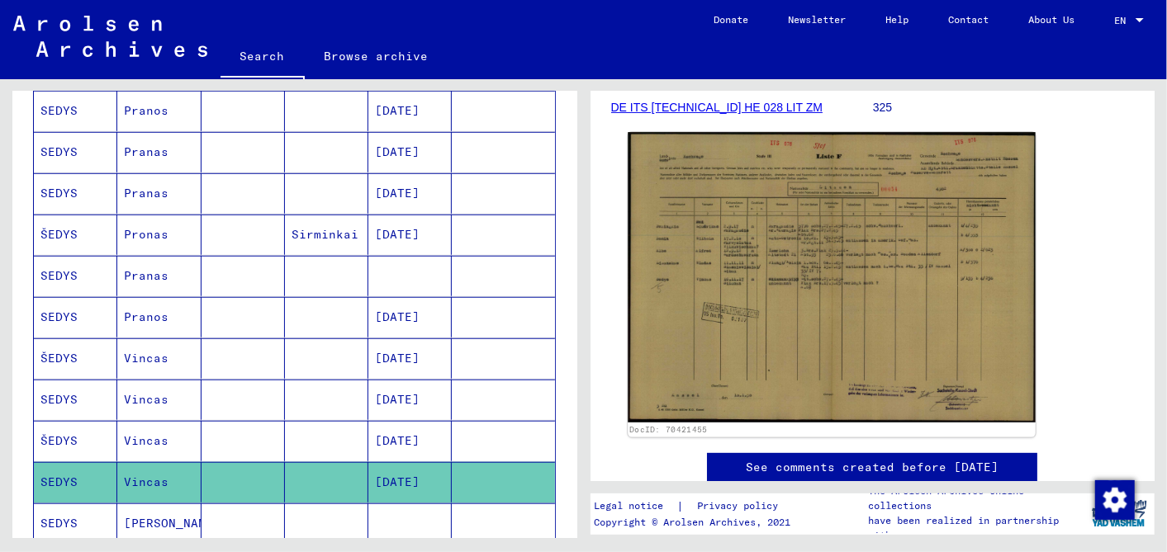
click at [827, 320] on img at bounding box center [831, 277] width 407 height 291
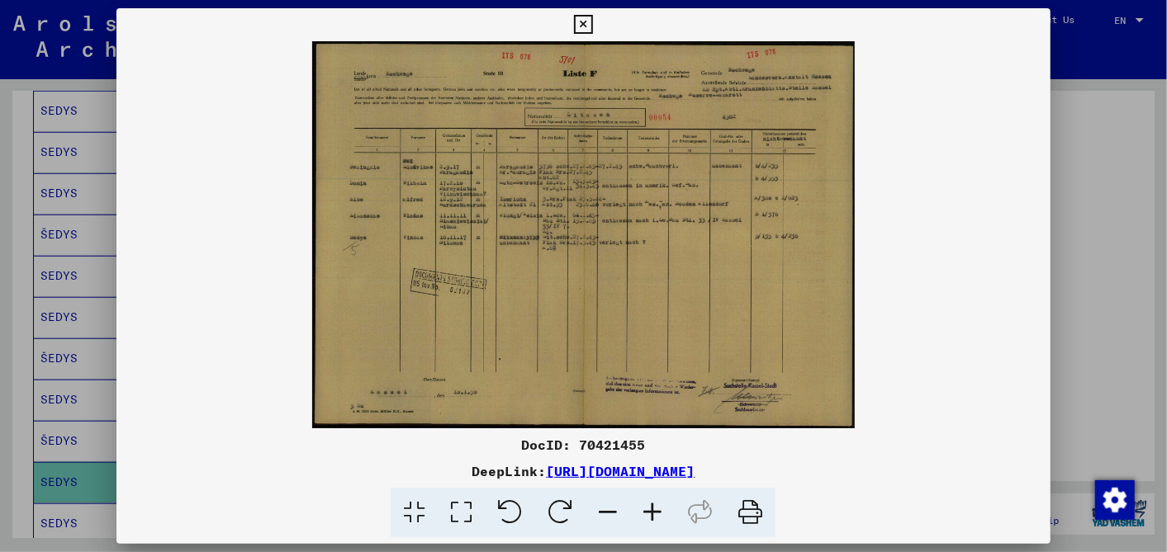
click at [657, 507] on icon at bounding box center [652, 513] width 45 height 50
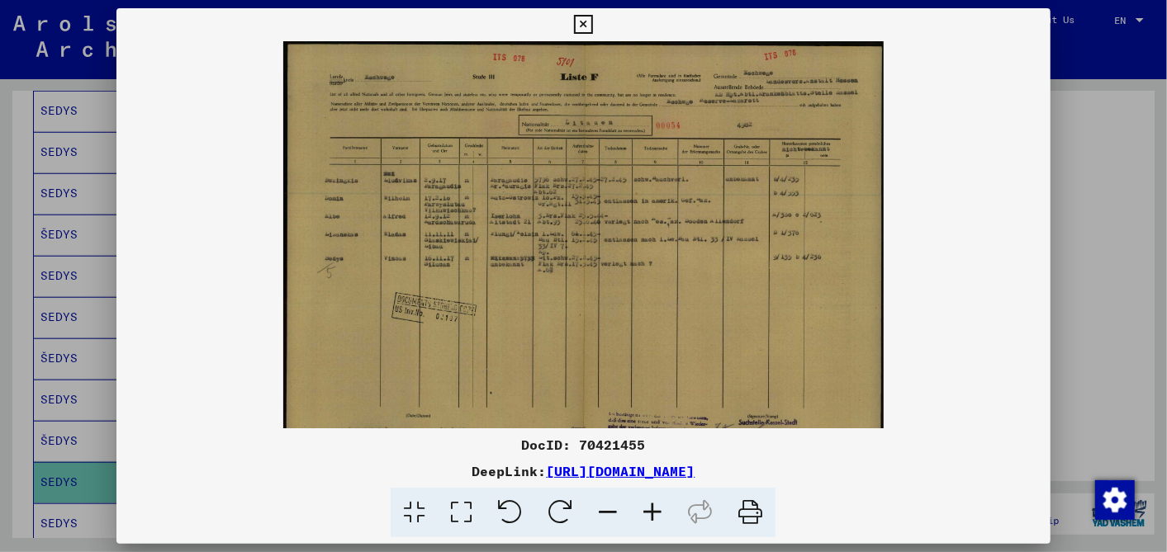
click at [657, 507] on icon at bounding box center [652, 513] width 45 height 50
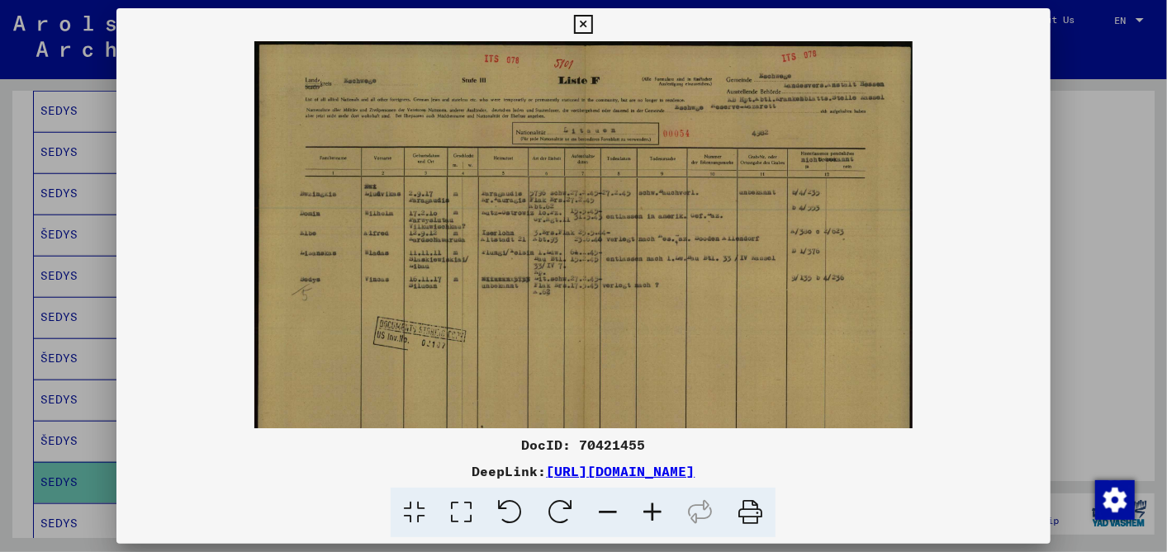
click at [657, 507] on icon at bounding box center [652, 513] width 45 height 50
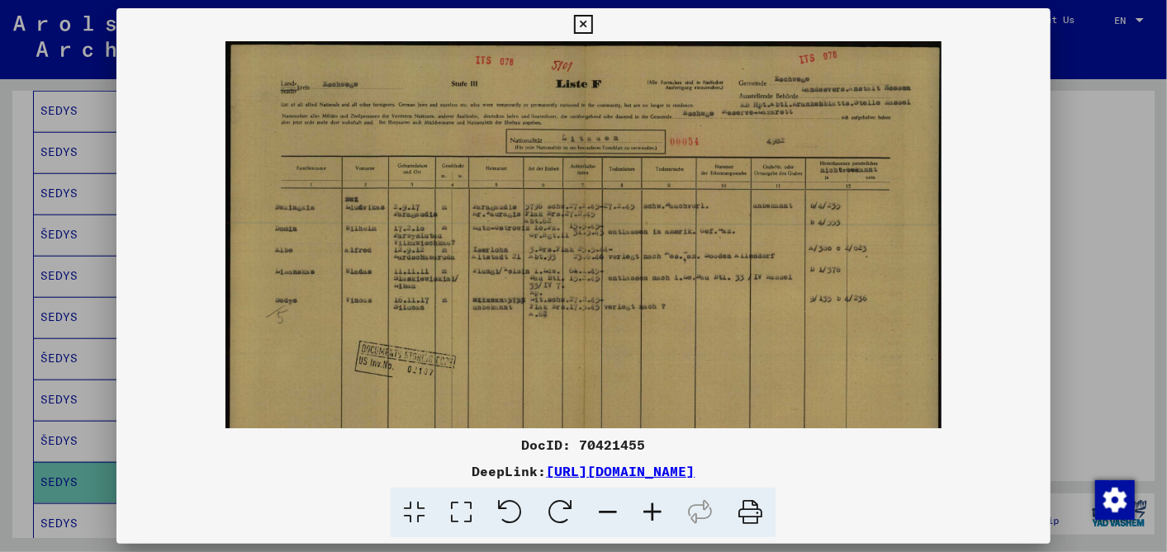
click at [657, 507] on icon at bounding box center [652, 513] width 45 height 50
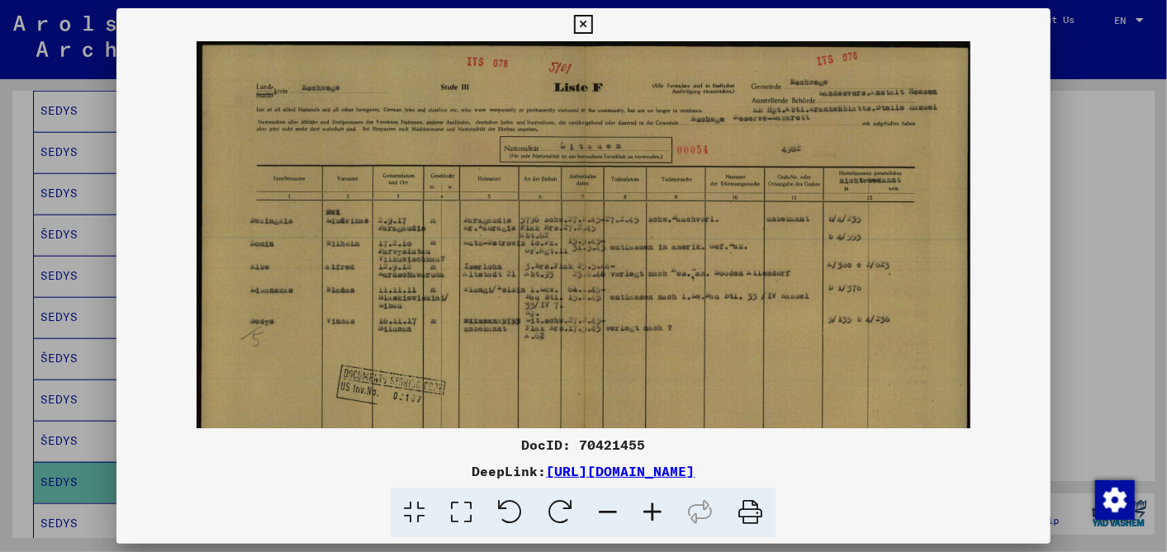
click at [657, 507] on icon at bounding box center [652, 513] width 45 height 50
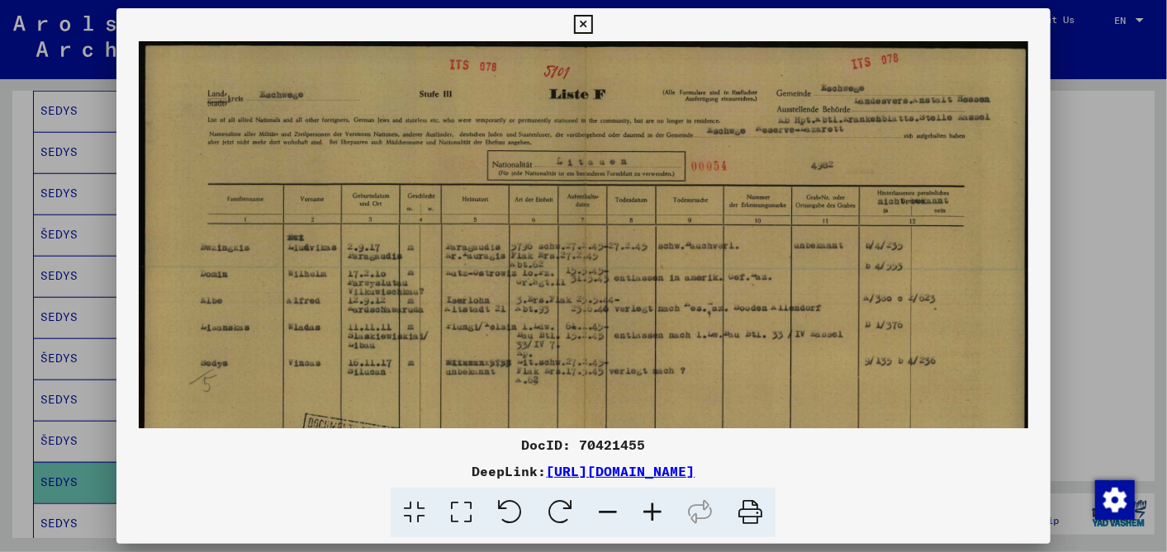
click at [651, 502] on icon at bounding box center [652, 513] width 45 height 50
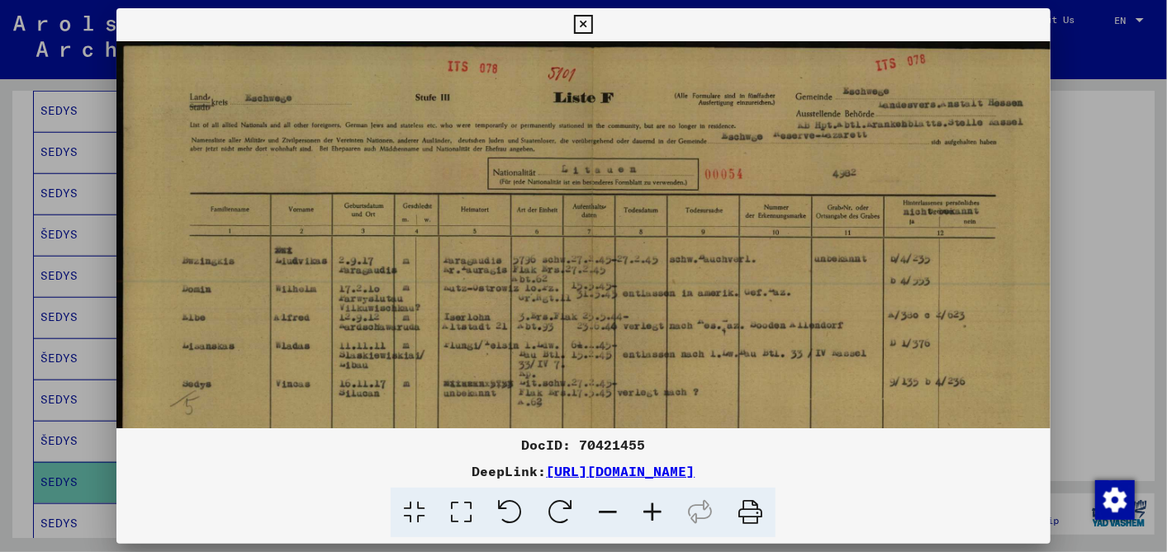
click at [651, 502] on icon at bounding box center [652, 513] width 45 height 50
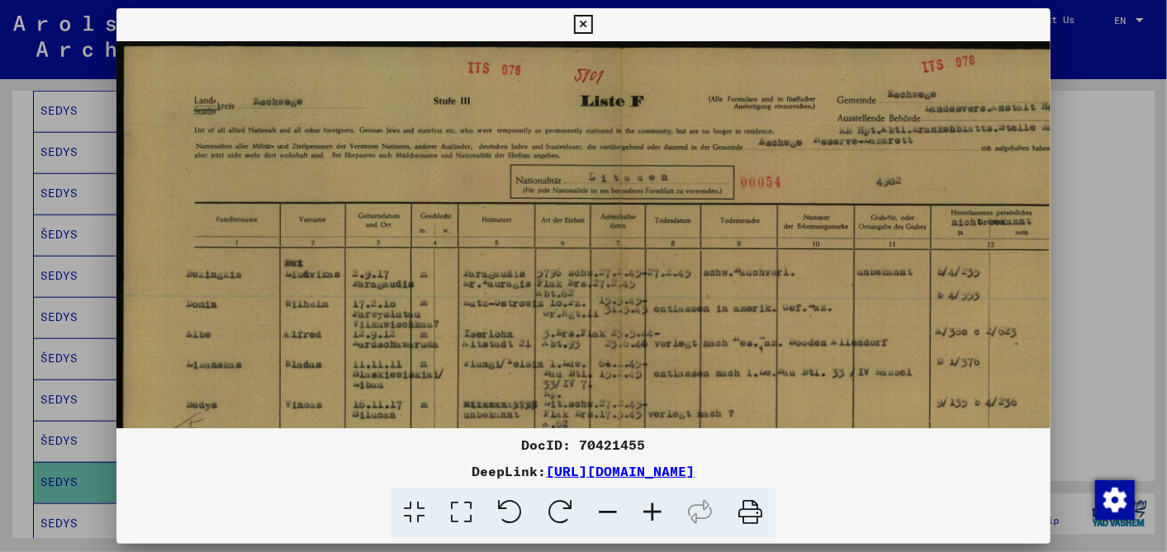
click at [651, 502] on icon at bounding box center [652, 513] width 45 height 50
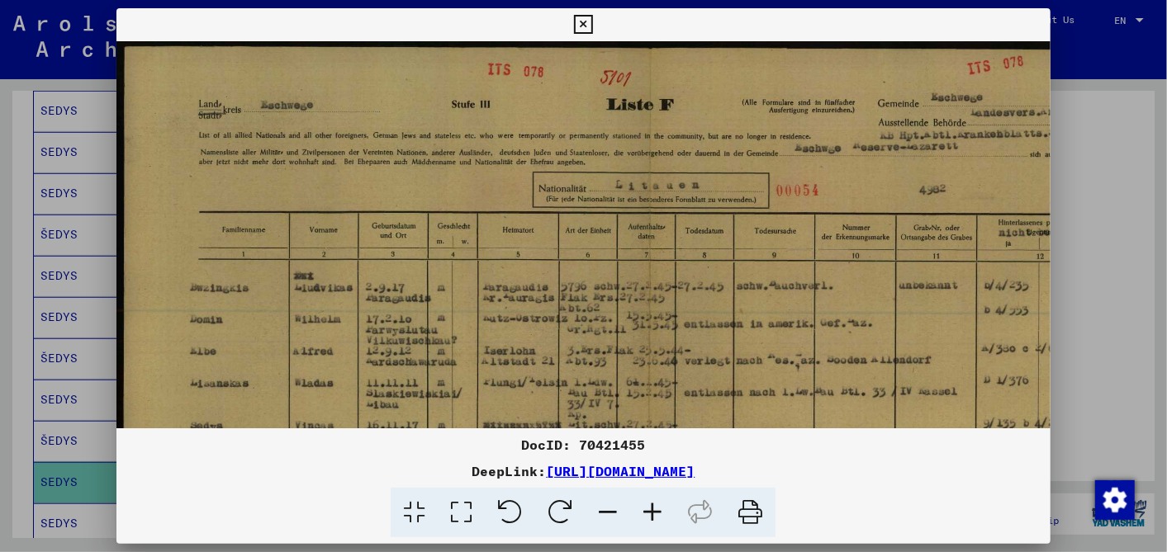
click at [651, 502] on icon at bounding box center [652, 513] width 45 height 50
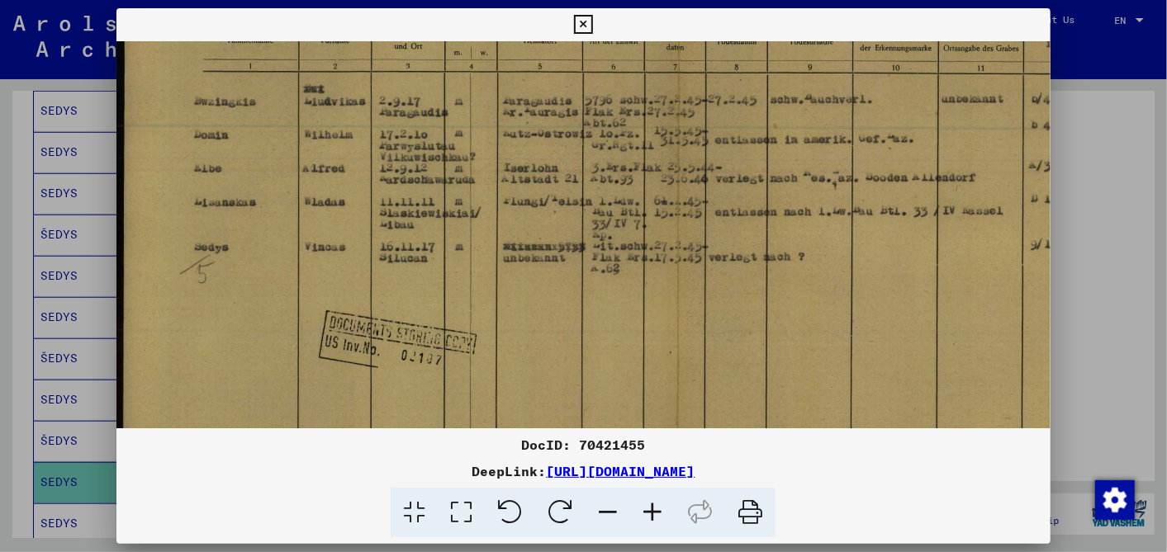
scroll to position [200, 0]
drag, startPoint x: 697, startPoint y: 386, endPoint x: 733, endPoint y: 183, distance: 205.5
click at [733, 183] on img at bounding box center [676, 241] width 1120 height 800
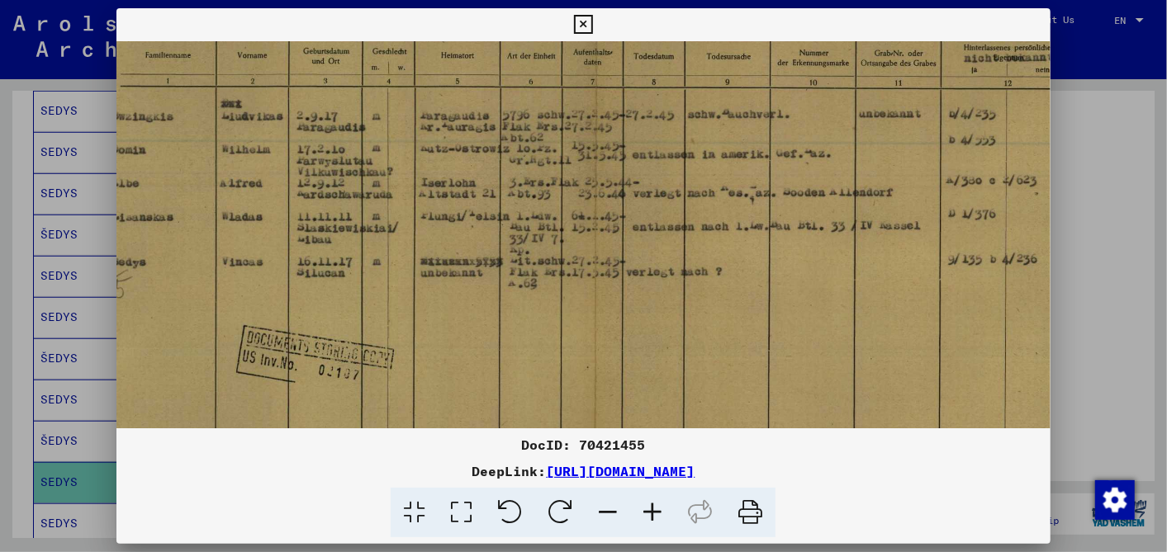
drag, startPoint x: 846, startPoint y: 244, endPoint x: 783, endPoint y: 259, distance: 65.5
click at [783, 259] on img at bounding box center [594, 256] width 1120 height 800
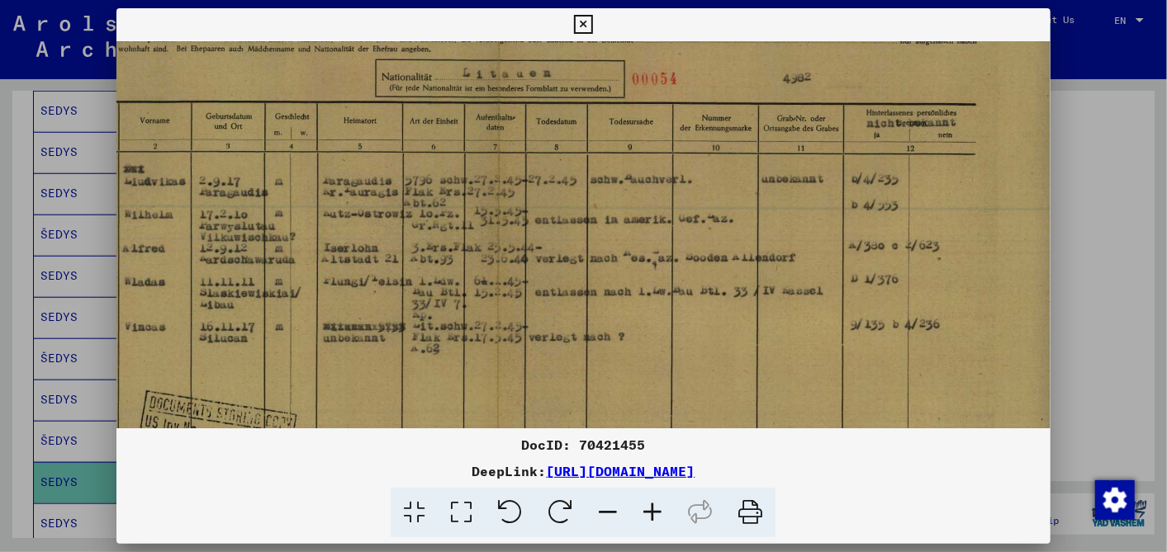
scroll to position [124, 162]
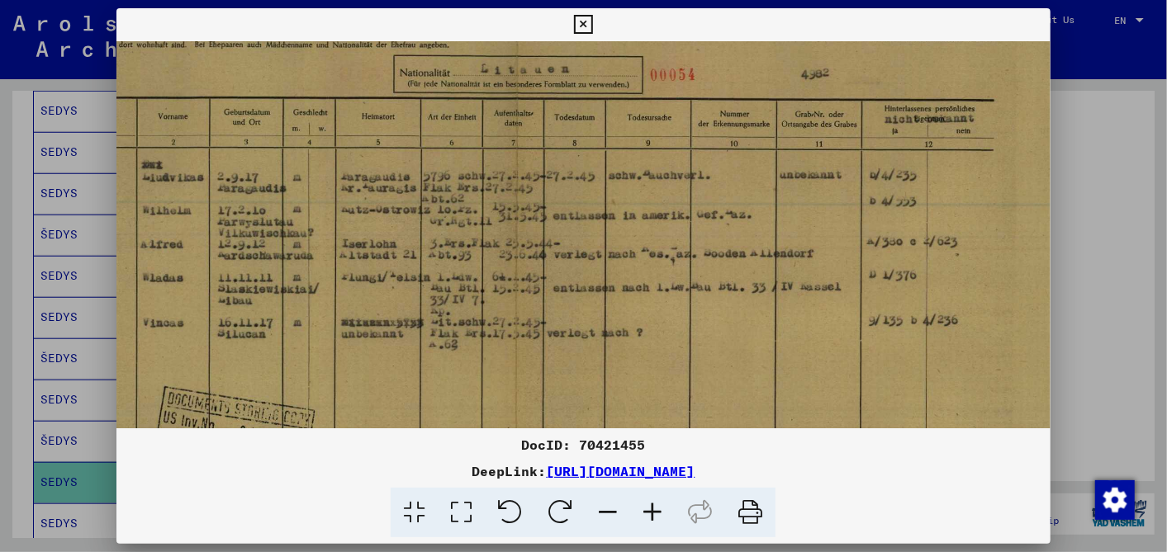
drag, startPoint x: 722, startPoint y: 299, endPoint x: 644, endPoint y: 358, distance: 98.4
click at [644, 358] on img at bounding box center [515, 317] width 1120 height 800
click at [585, 18] on icon at bounding box center [583, 25] width 19 height 20
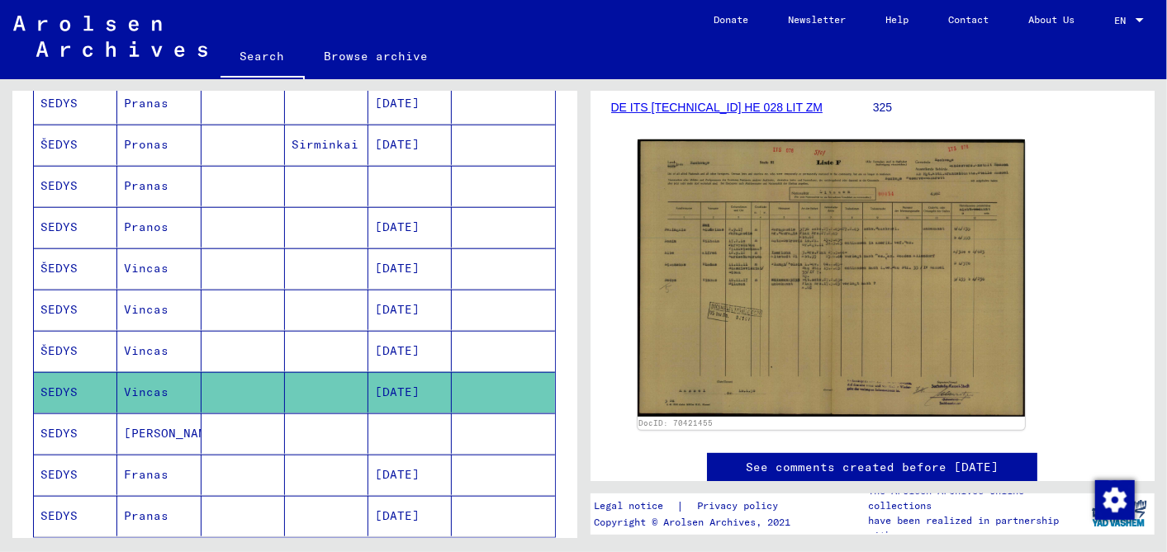
scroll to position [831, 0]
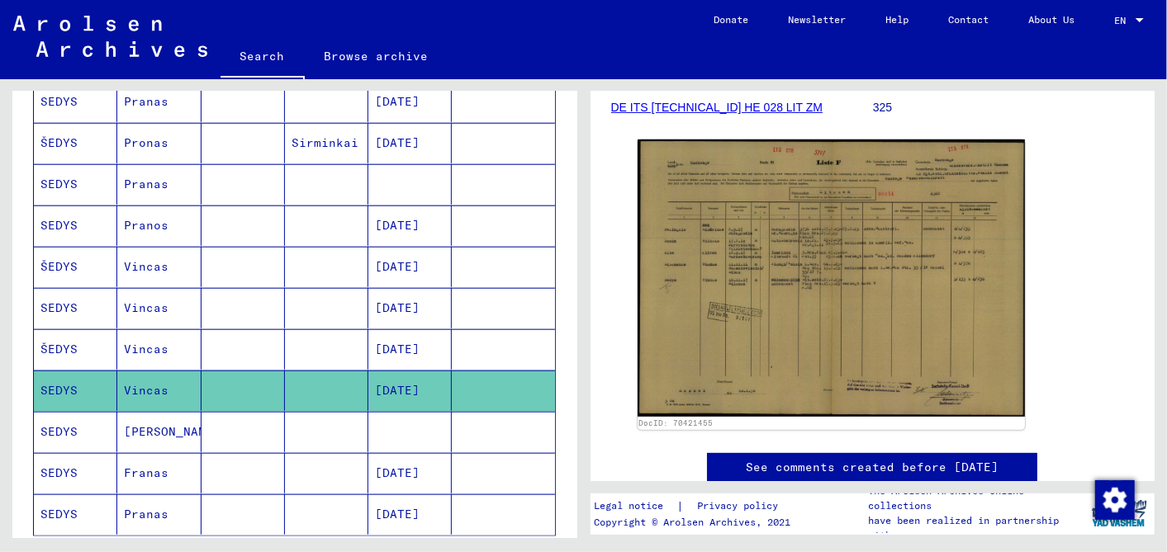
click at [405, 414] on mat-cell at bounding box center [409, 432] width 83 height 40
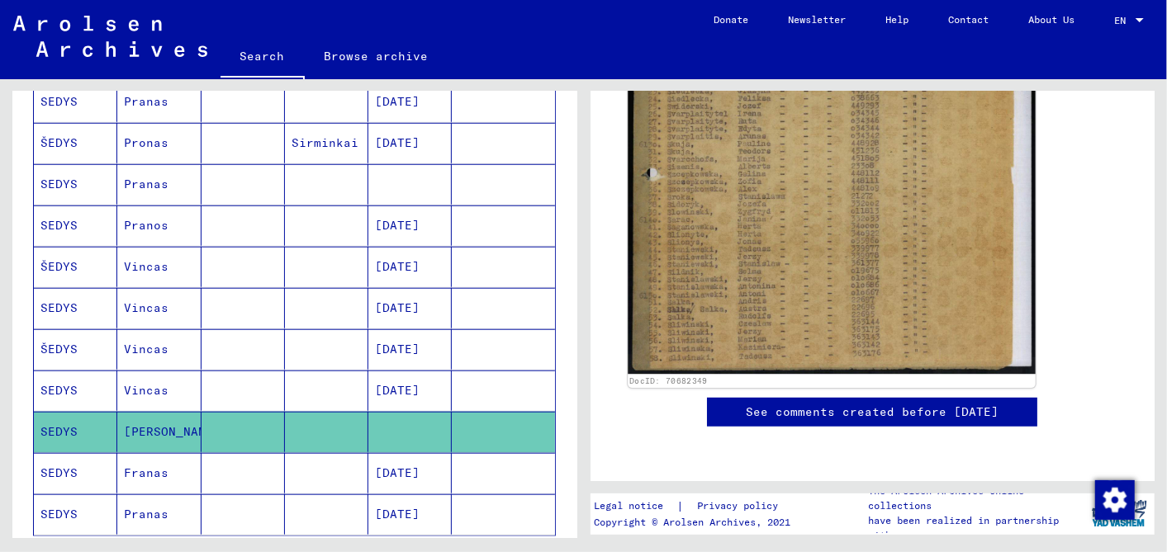
scroll to position [367, 0]
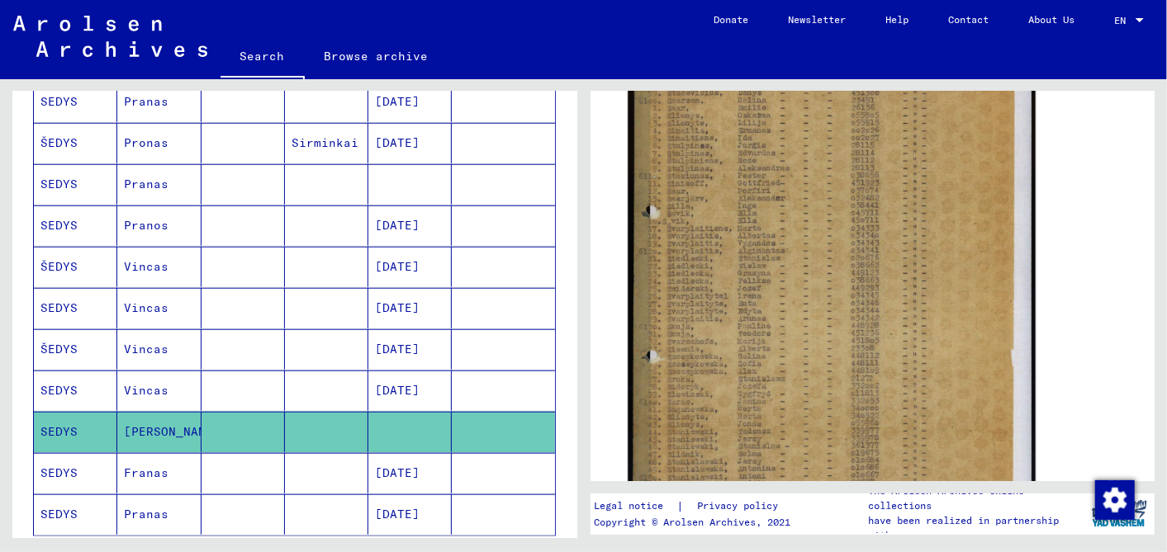
click at [777, 328] on img at bounding box center [831, 281] width 407 height 549
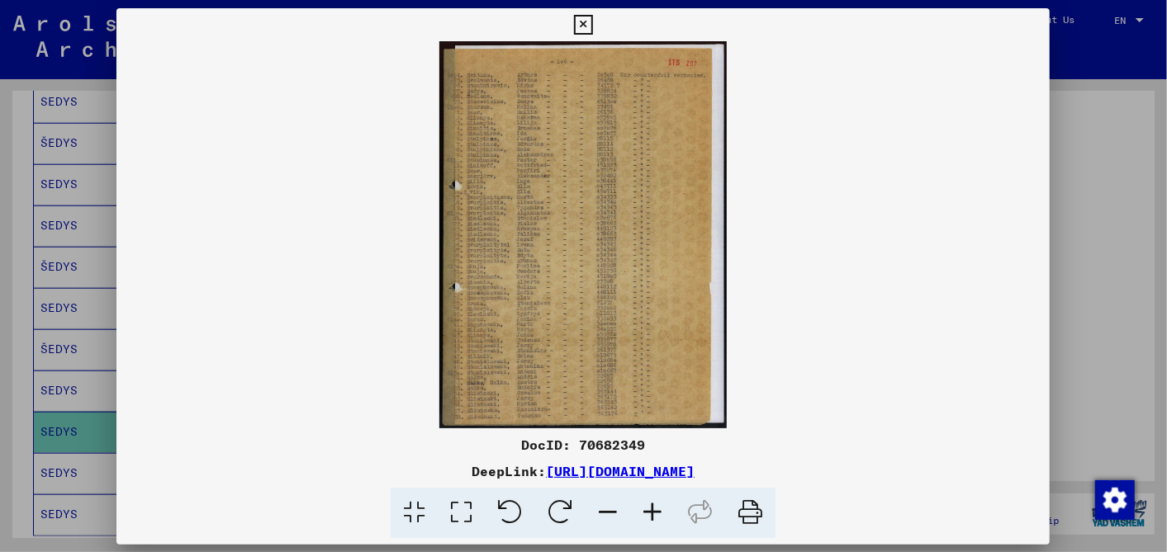
scroll to position [366, 0]
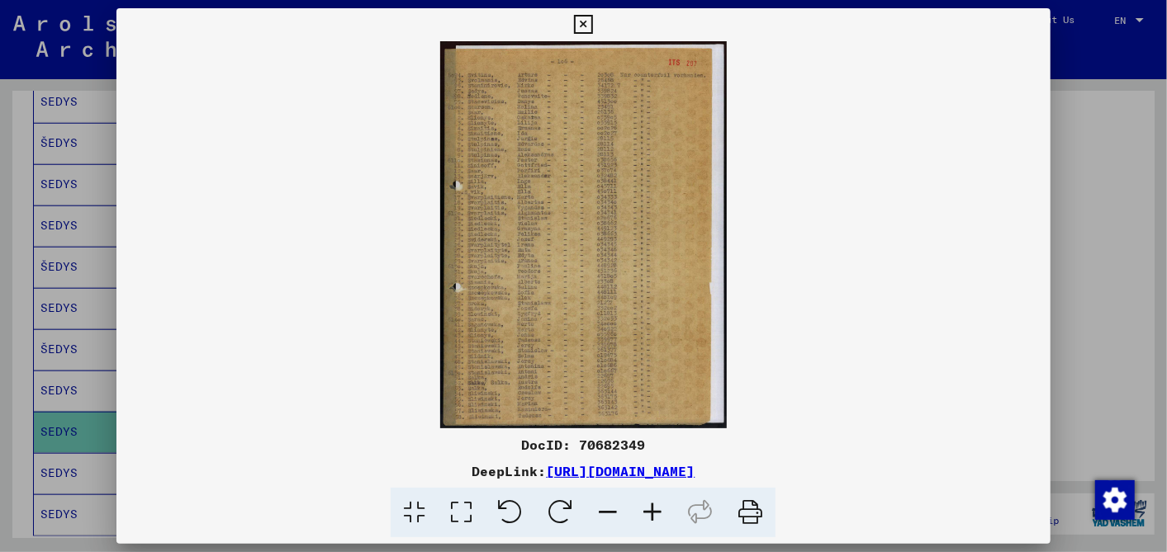
click at [658, 509] on icon at bounding box center [652, 513] width 45 height 50
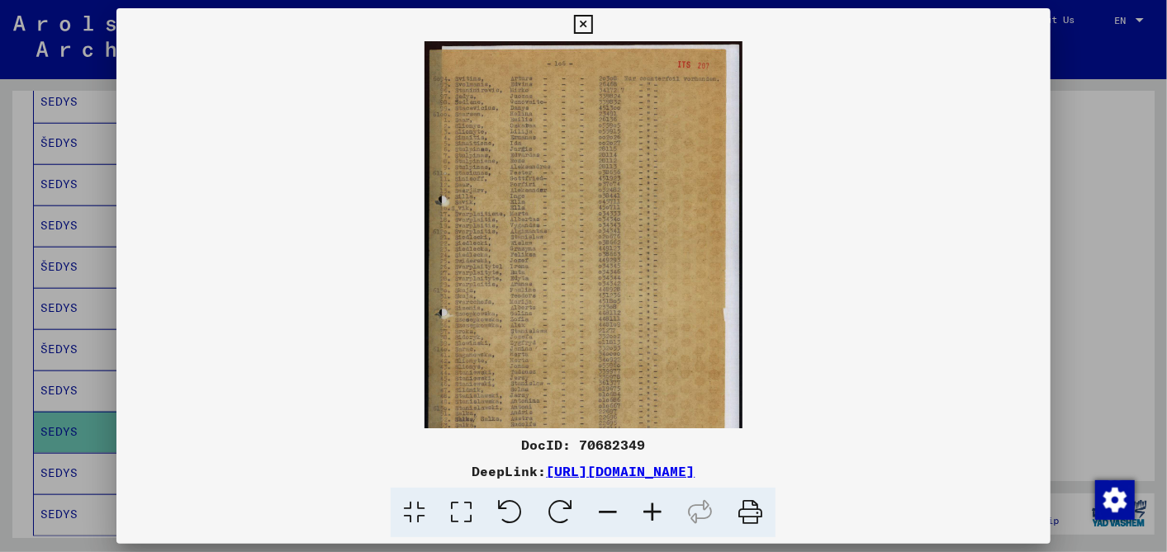
click at [658, 509] on icon at bounding box center [652, 513] width 45 height 50
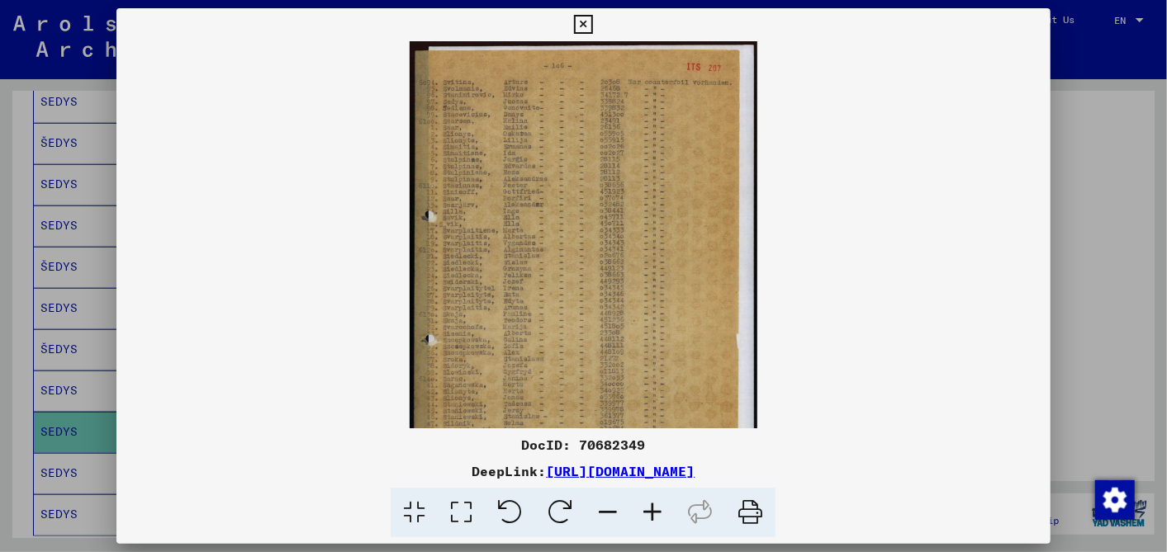
click at [658, 509] on icon at bounding box center [652, 513] width 45 height 50
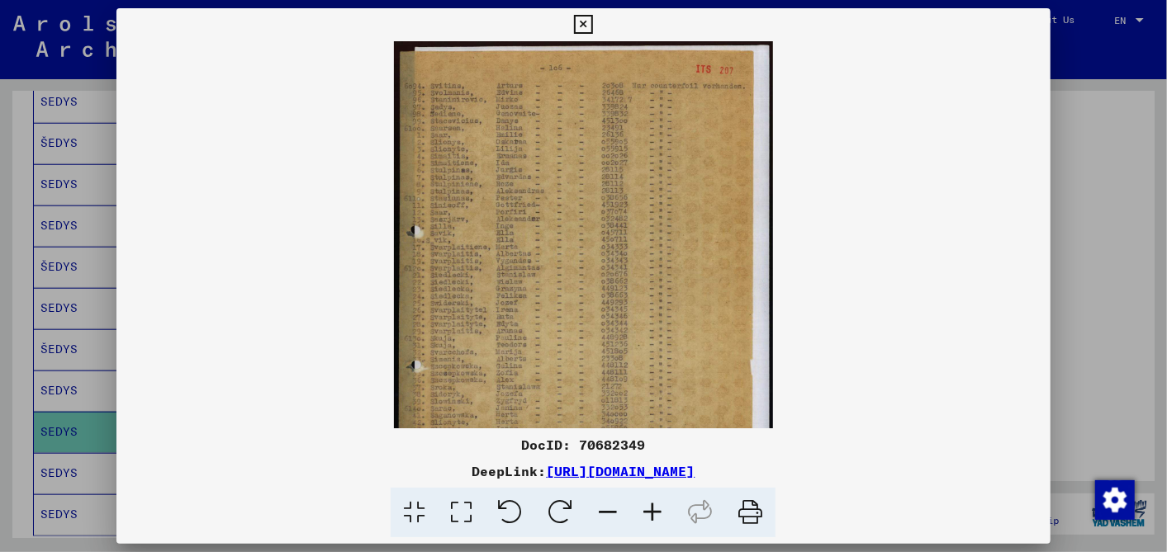
click at [657, 509] on icon at bounding box center [652, 513] width 45 height 50
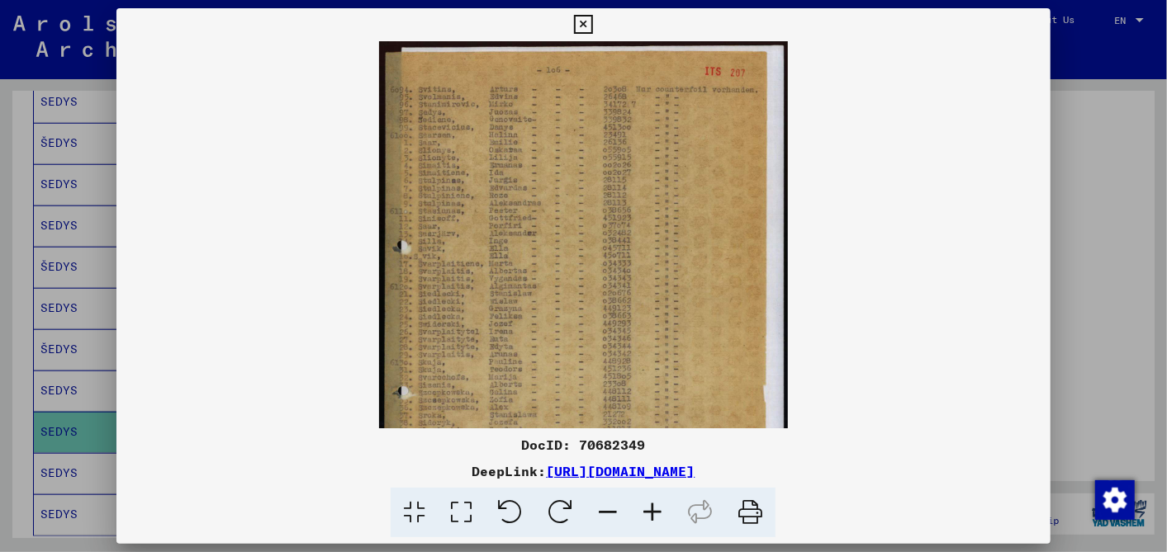
click at [657, 509] on icon at bounding box center [652, 513] width 45 height 50
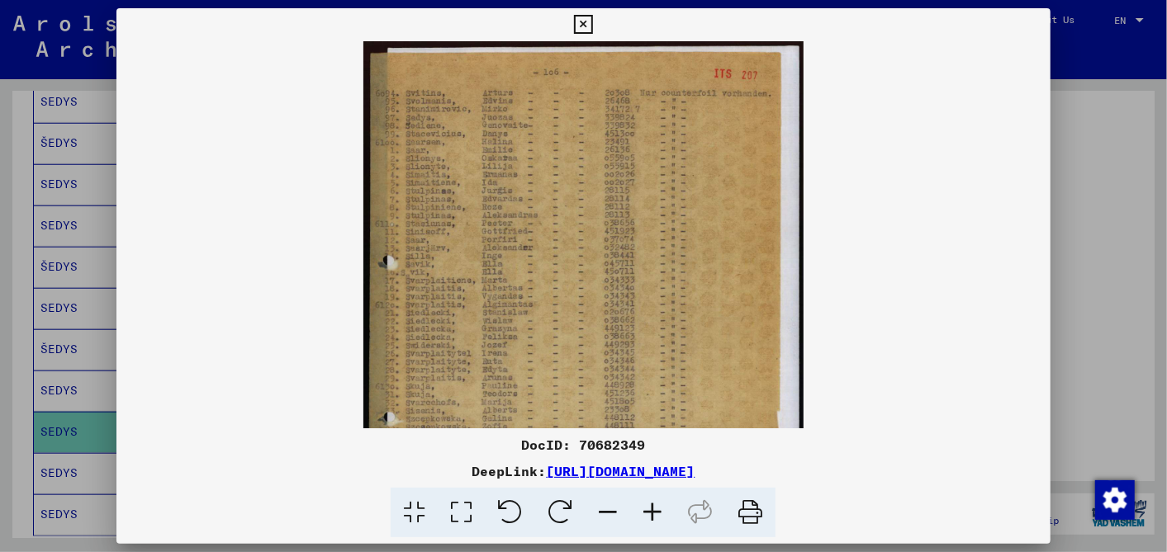
click at [657, 509] on icon at bounding box center [652, 513] width 45 height 50
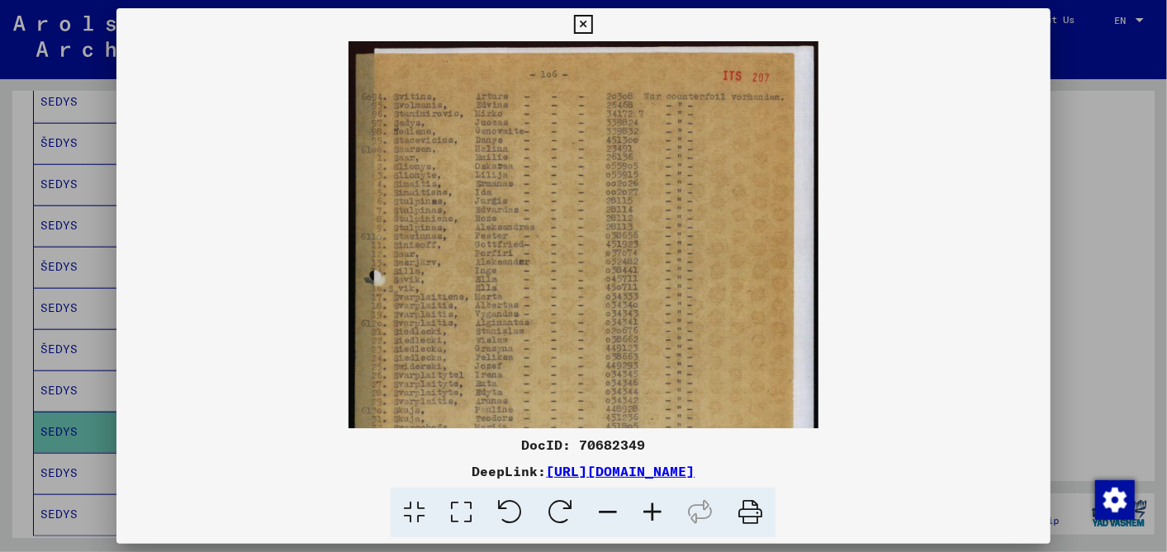
click at [657, 509] on icon at bounding box center [652, 513] width 45 height 50
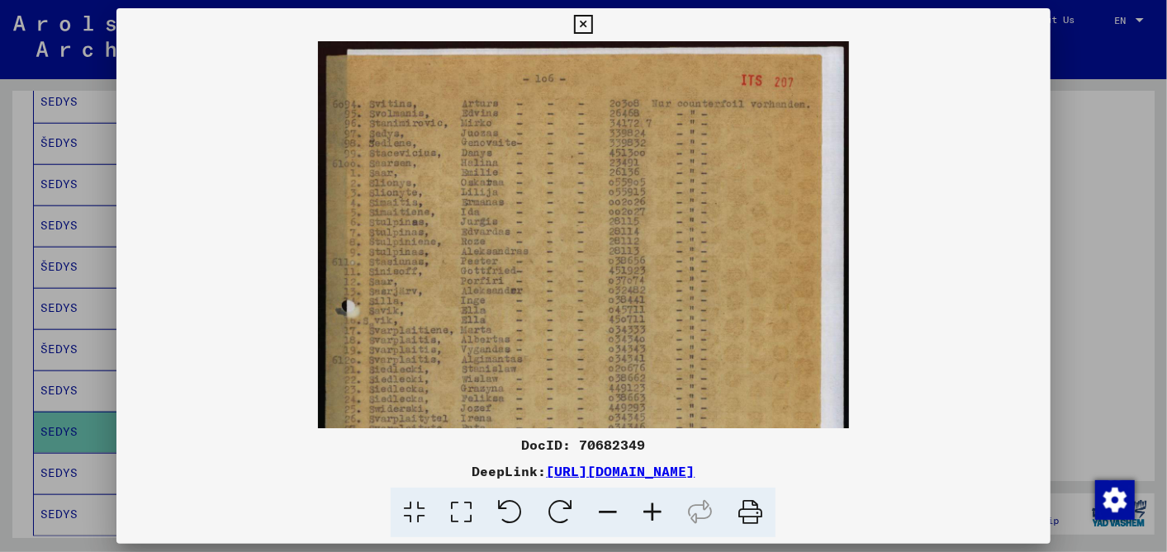
click at [657, 509] on icon at bounding box center [652, 513] width 45 height 50
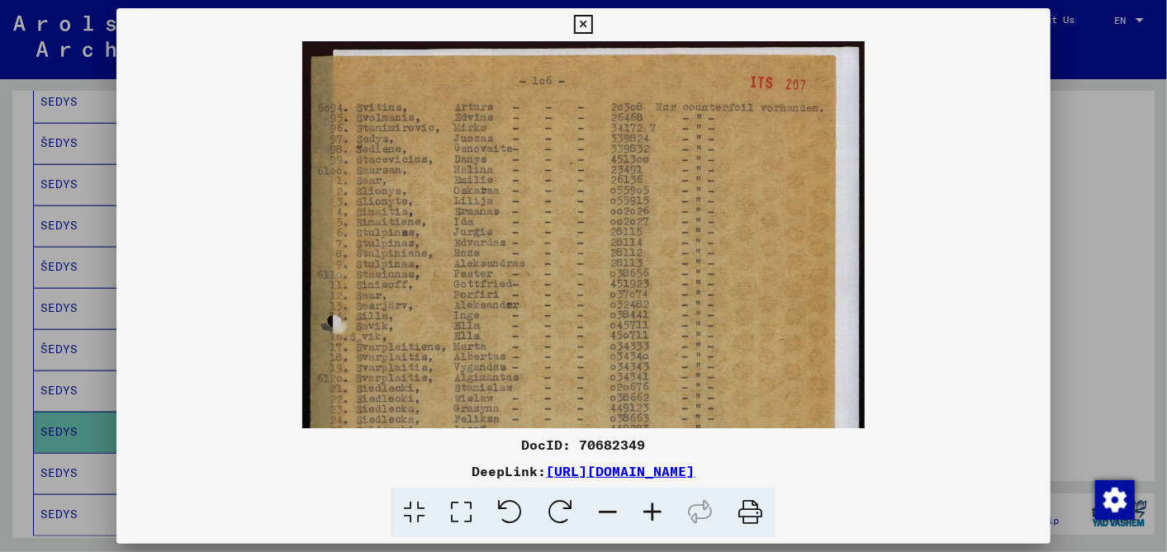
click at [657, 509] on icon at bounding box center [652, 513] width 45 height 50
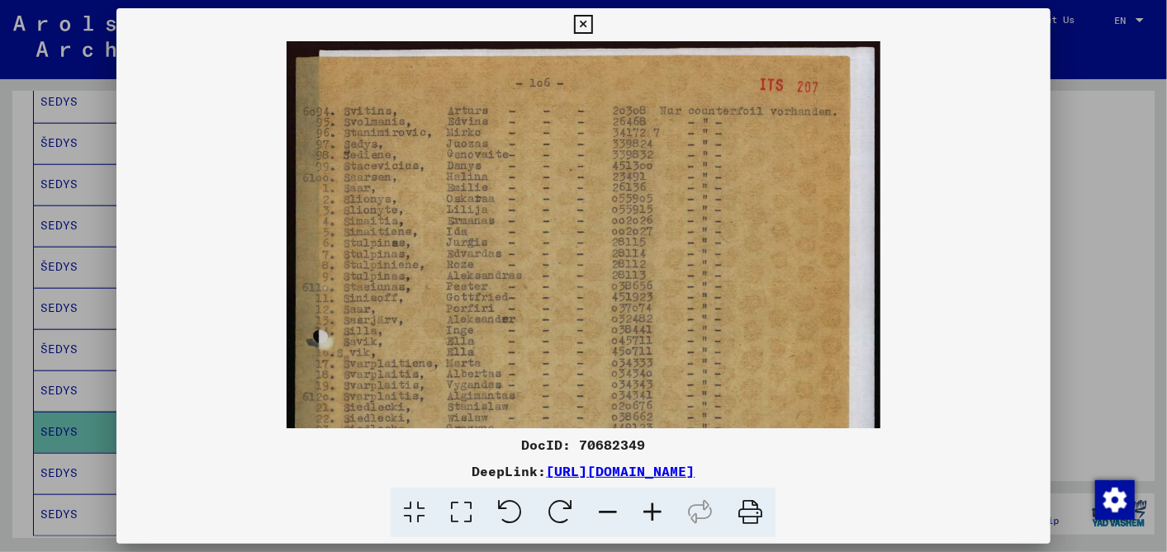
click at [657, 509] on icon at bounding box center [652, 513] width 45 height 50
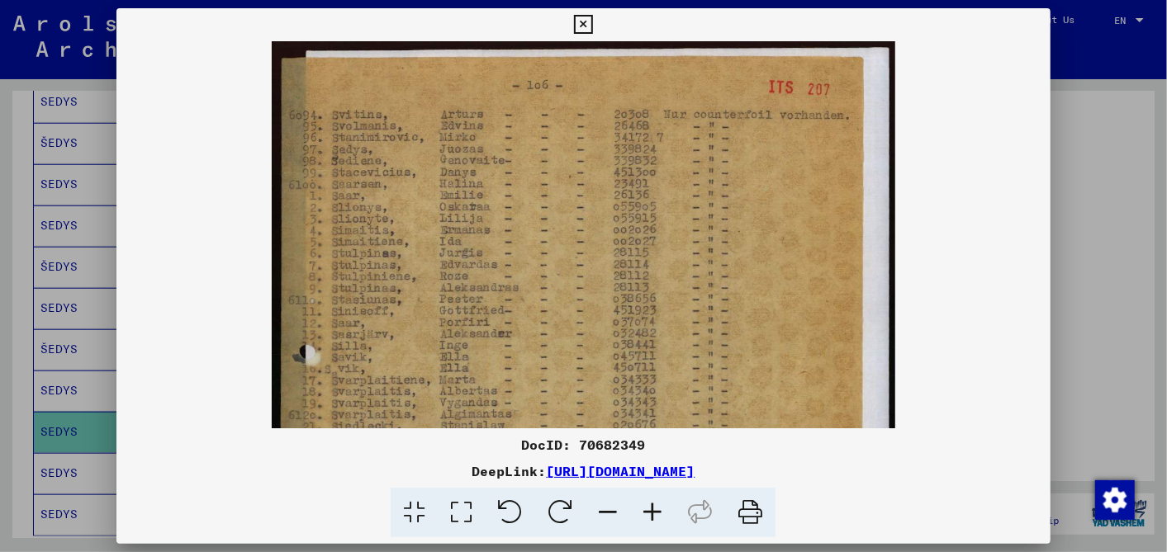
click at [657, 509] on icon at bounding box center [652, 513] width 45 height 50
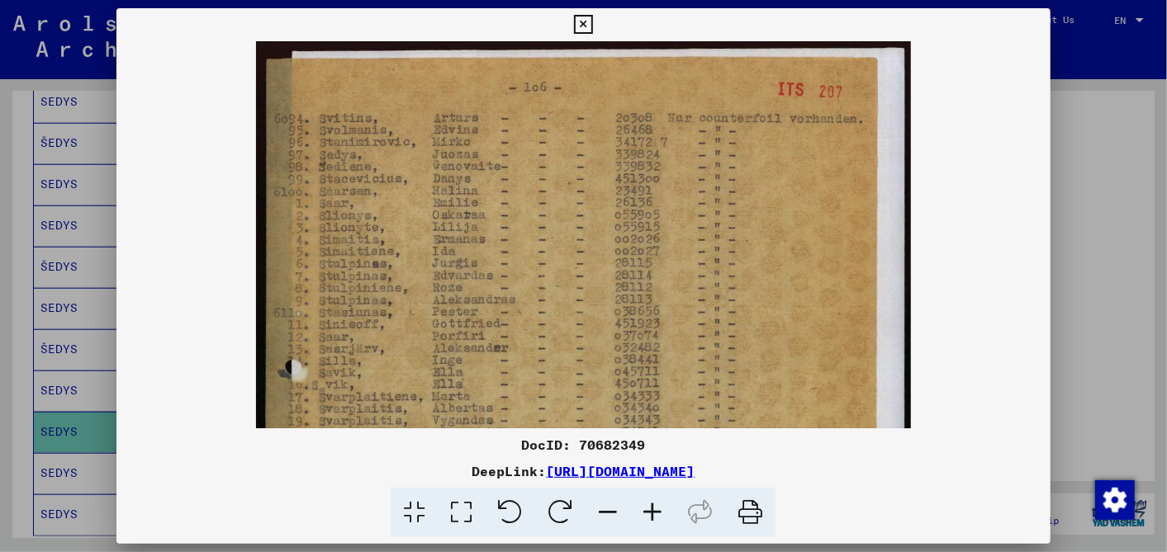
click at [657, 509] on icon at bounding box center [652, 513] width 45 height 50
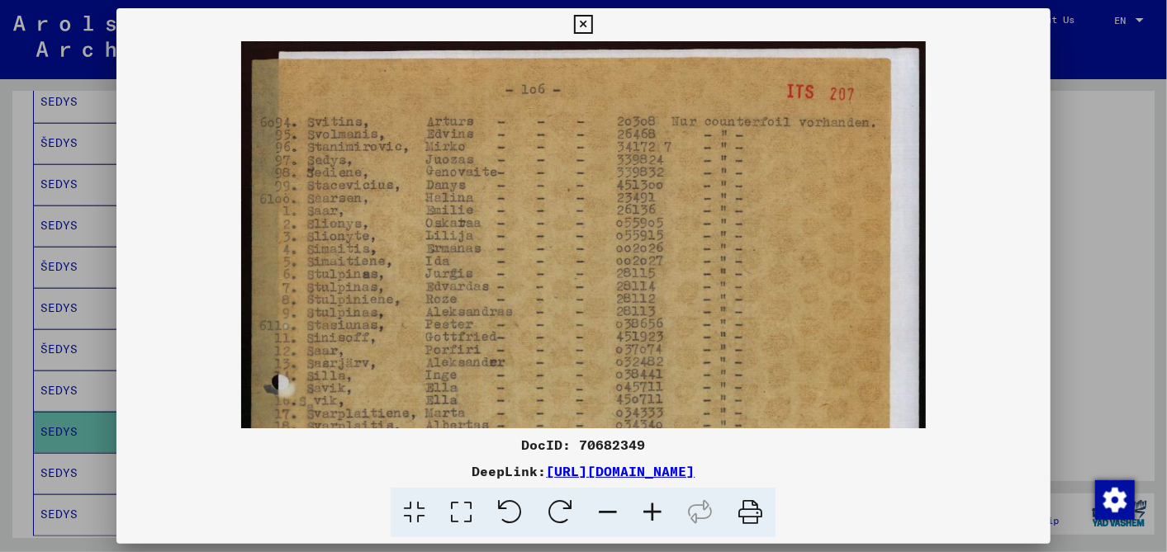
click at [657, 509] on icon at bounding box center [652, 513] width 45 height 50
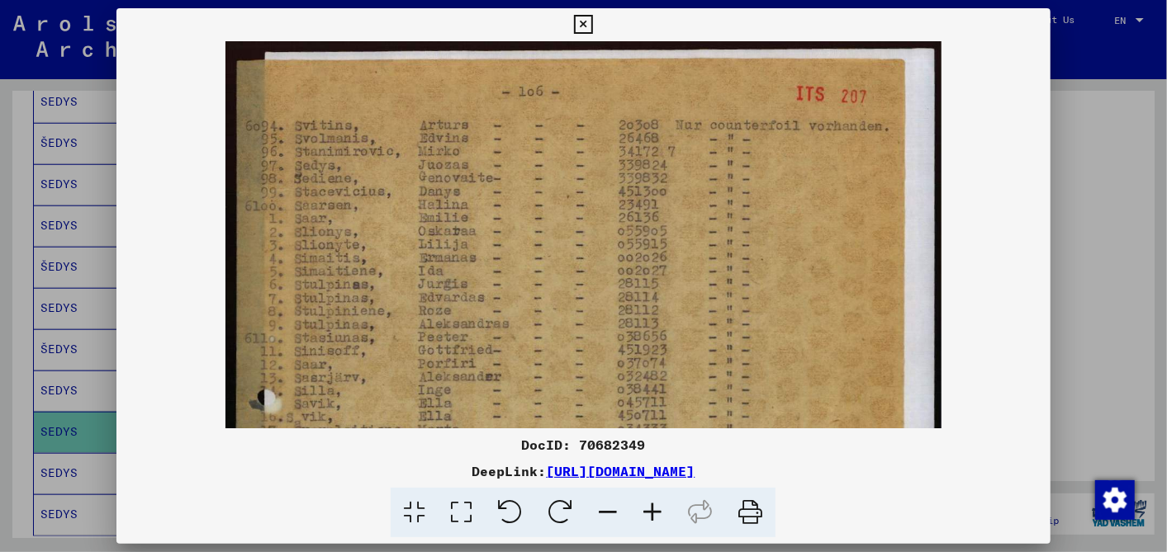
click at [657, 509] on icon at bounding box center [652, 513] width 45 height 50
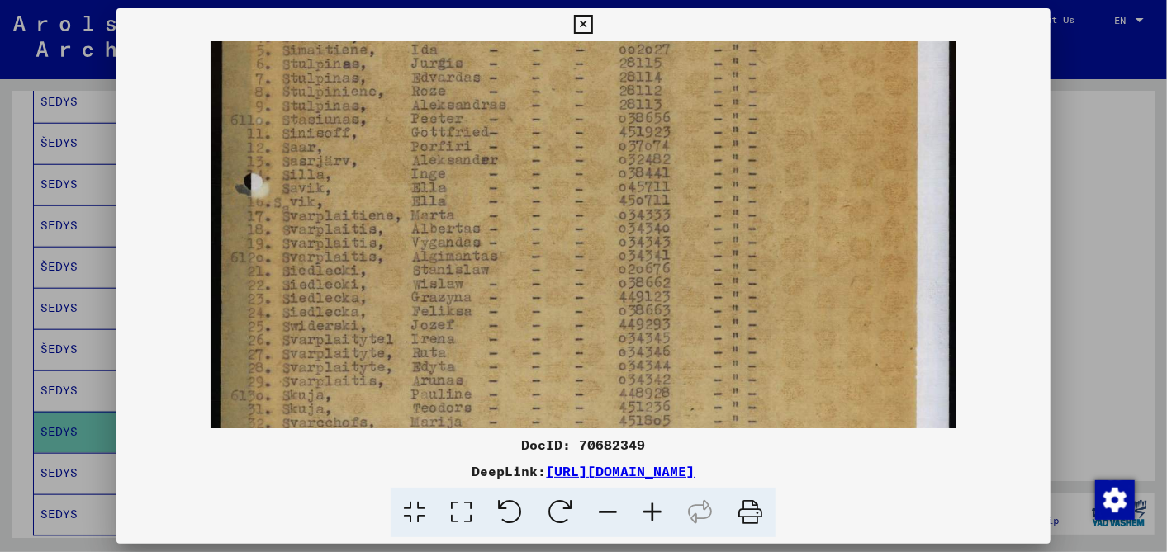
drag, startPoint x: 383, startPoint y: 345, endPoint x: 380, endPoint y: 113, distance: 232.0
click at [380, 113] on img at bounding box center [584, 313] width 746 height 1007
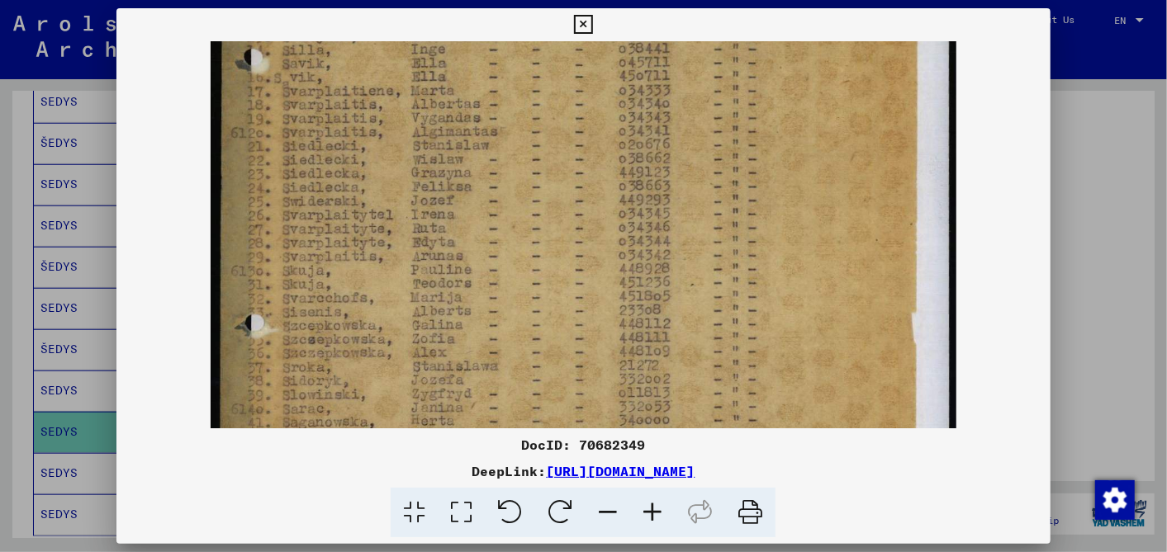
scroll to position [367, 0]
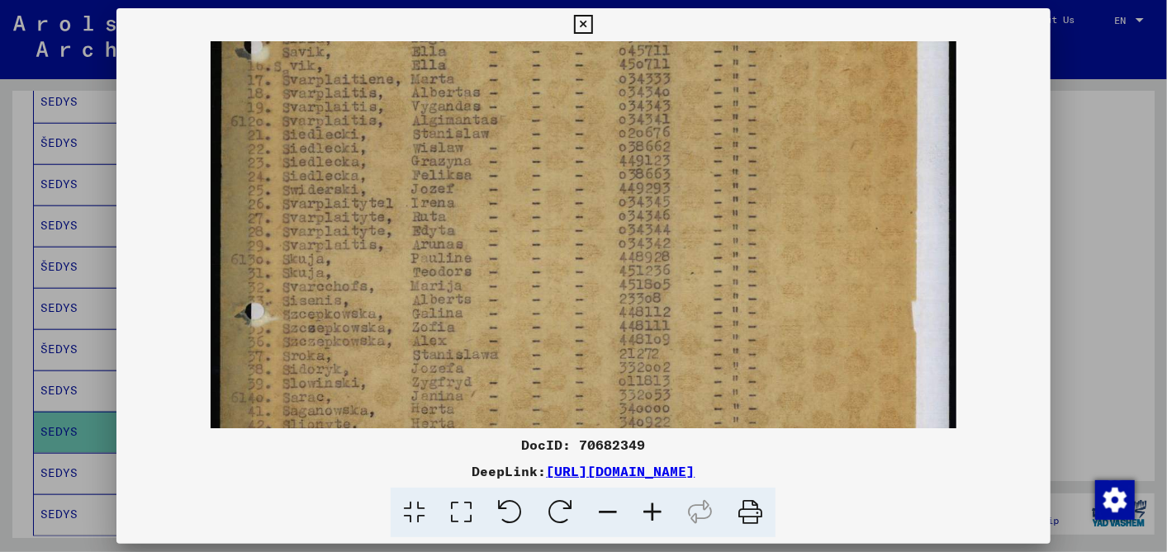
drag, startPoint x: 364, startPoint y: 277, endPoint x: 375, endPoint y: 142, distance: 135.0
click at [375, 142] on img at bounding box center [584, 177] width 746 height 1007
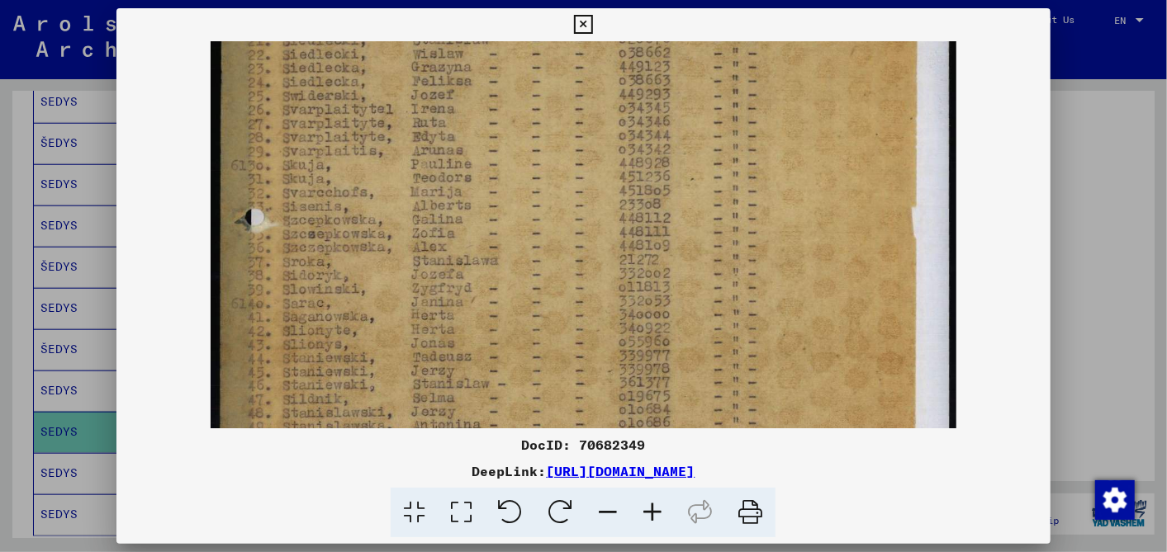
scroll to position [490, 0]
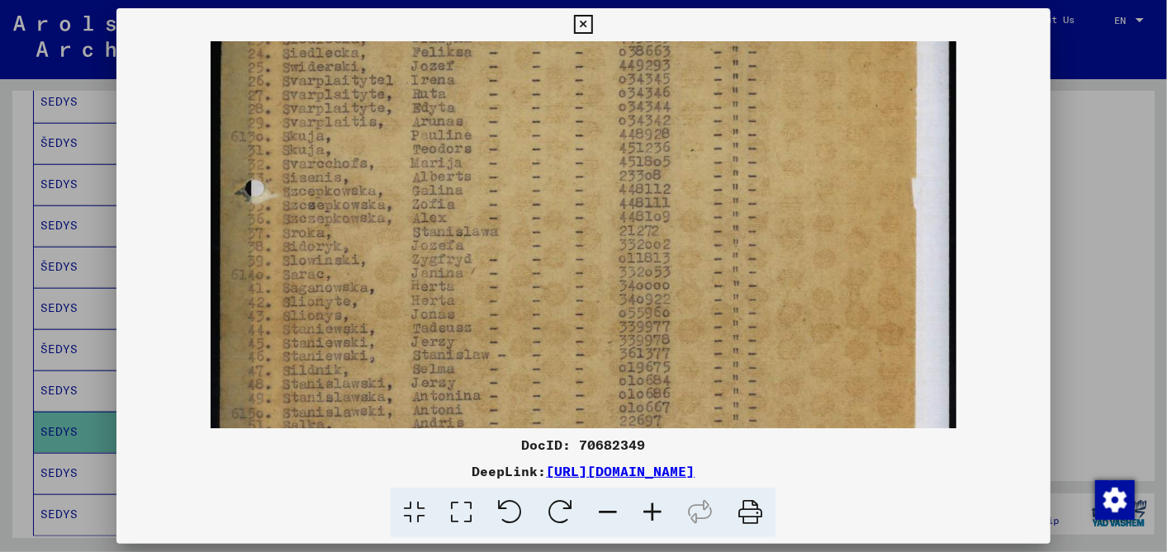
drag, startPoint x: 370, startPoint y: 292, endPoint x: 371, endPoint y: 169, distance: 123.0
click at [371, 169] on img at bounding box center [584, 54] width 746 height 1007
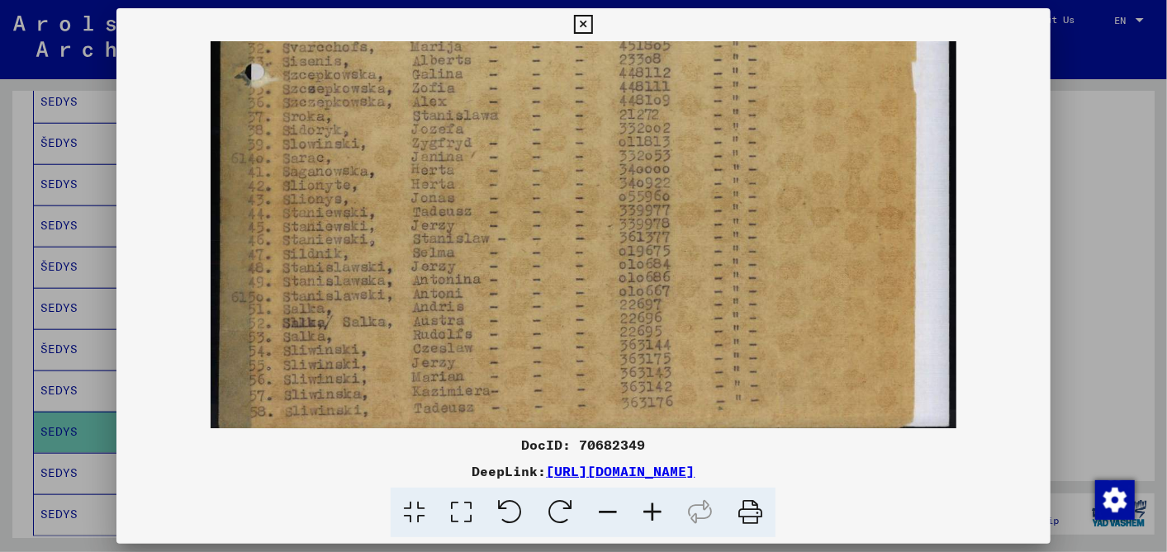
scroll to position [619, 0]
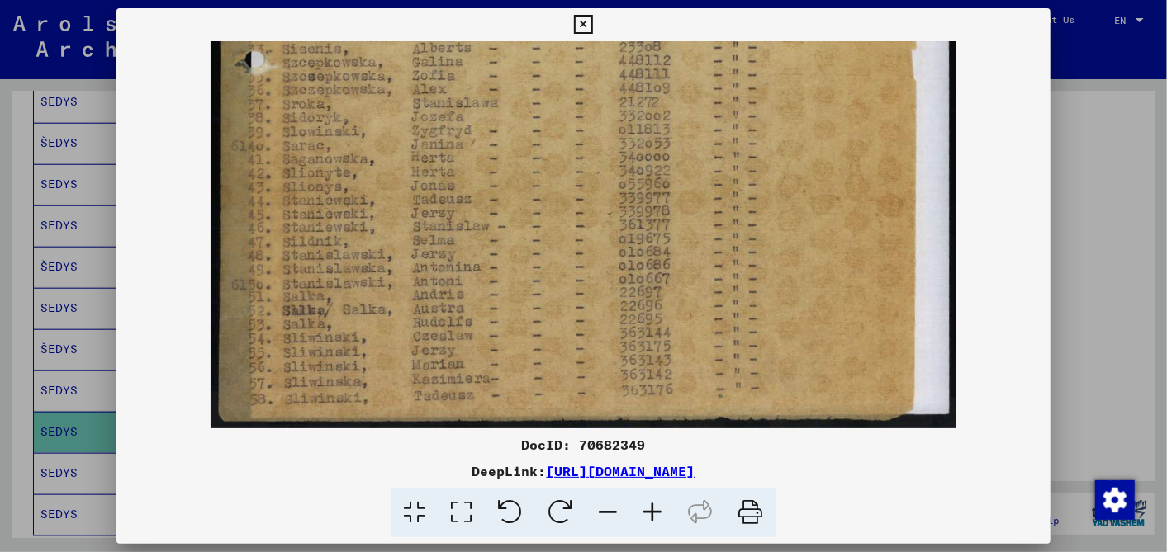
drag, startPoint x: 348, startPoint y: 311, endPoint x: 358, endPoint y: 120, distance: 191.8
click at [585, 17] on icon at bounding box center [583, 25] width 19 height 20
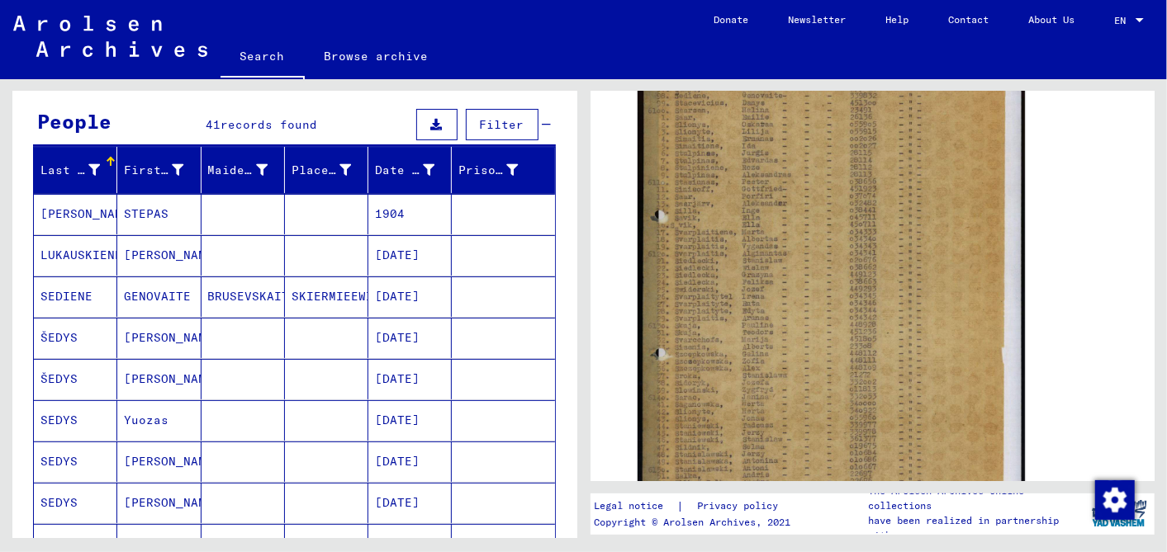
scroll to position [0, 0]
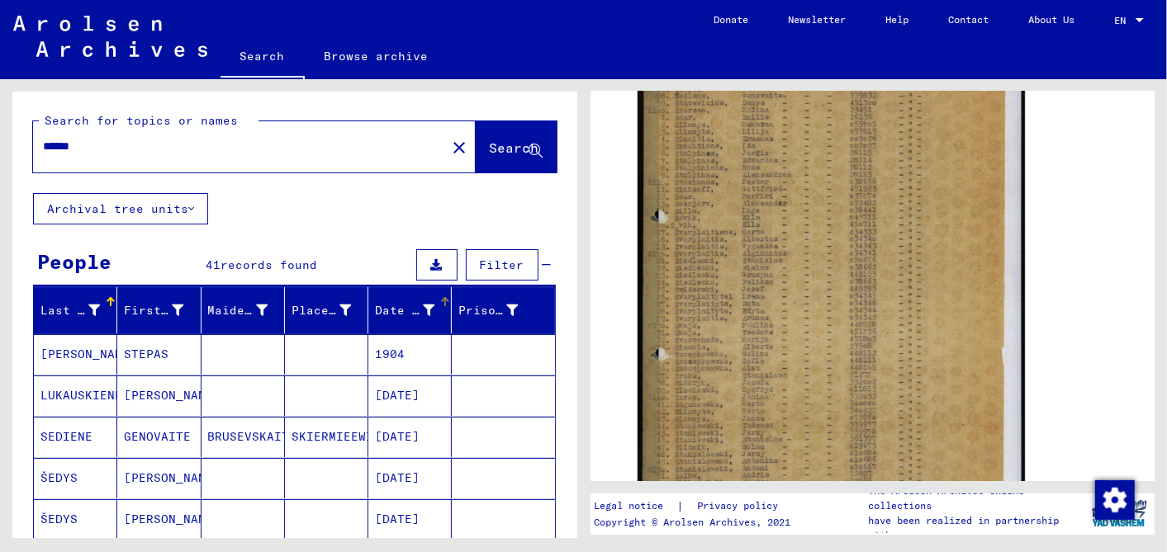
click at [444, 302] on div at bounding box center [445, 302] width 2 height 8
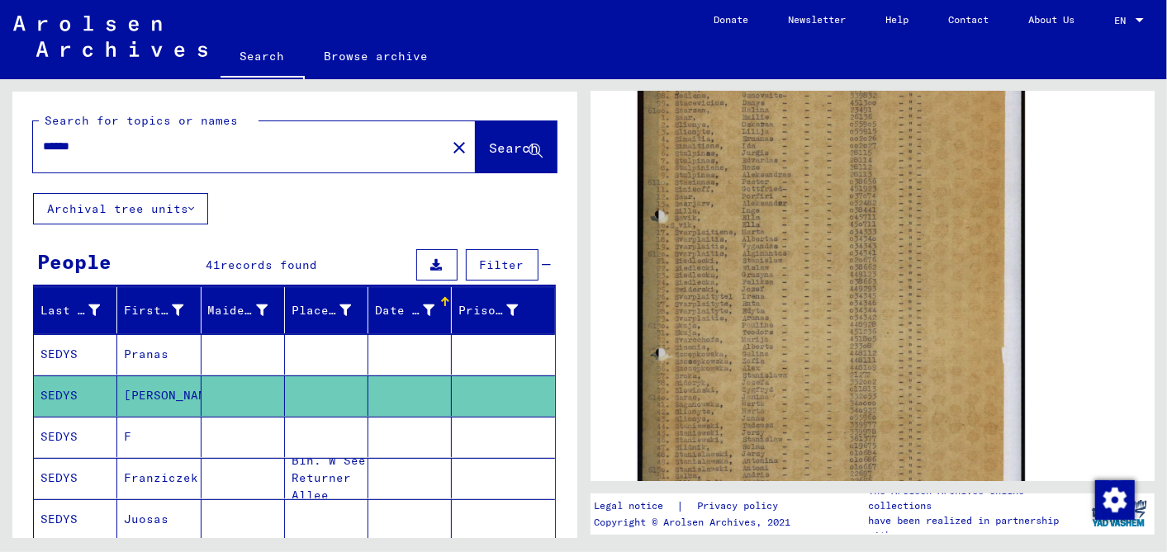
scroll to position [183, 0]
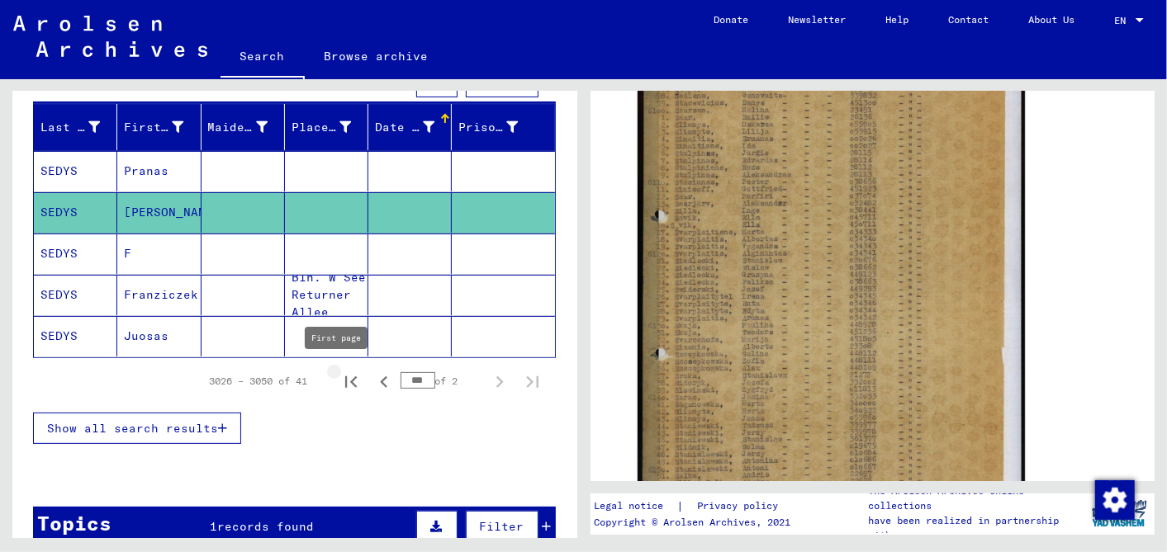
click at [345, 378] on icon "First page" at bounding box center [351, 383] width 12 height 12
type input "*"
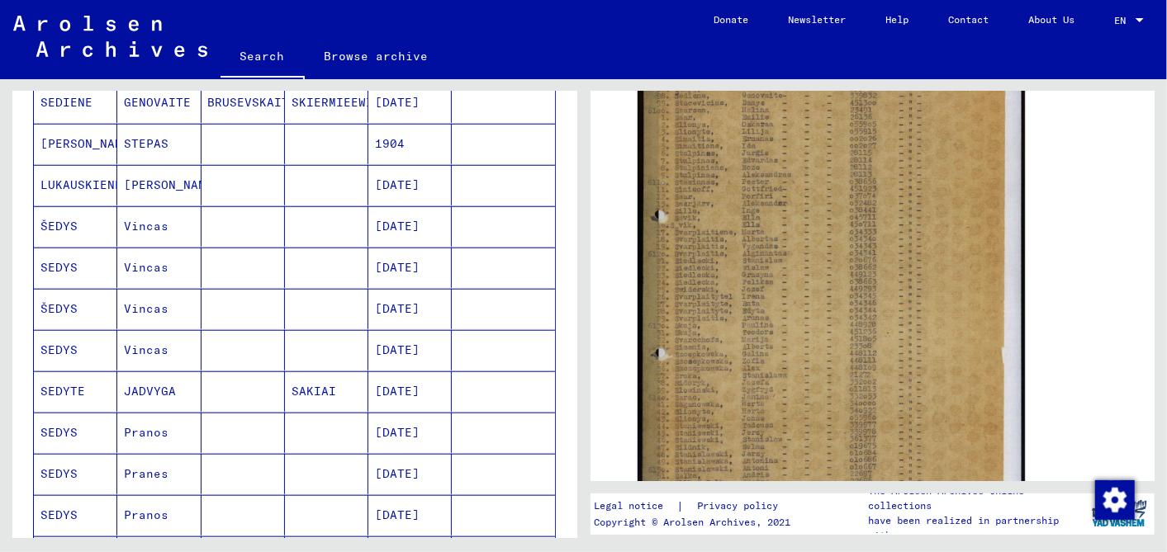
scroll to position [826, 0]
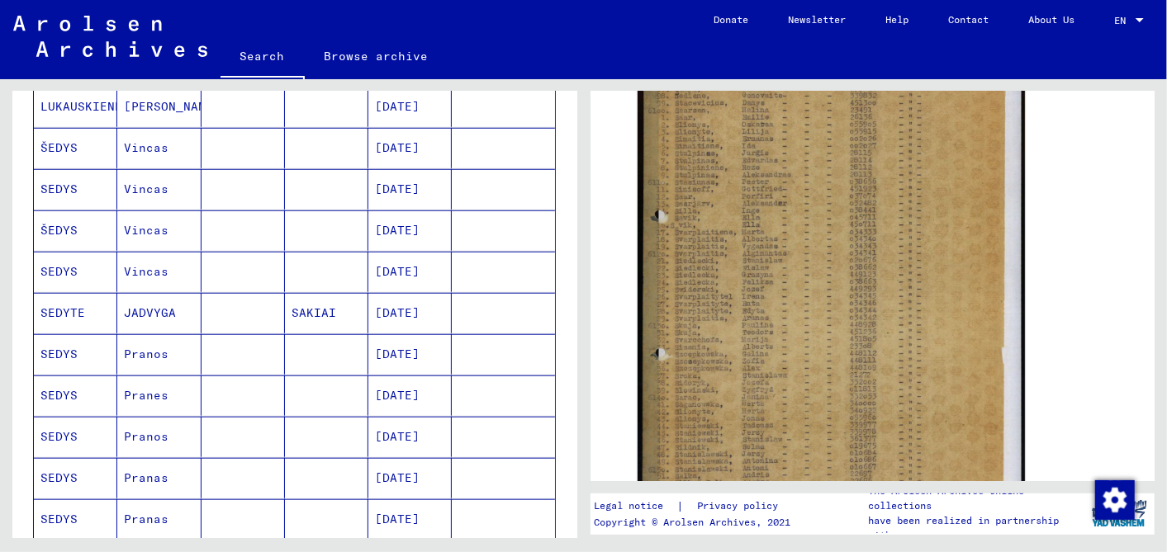
click at [405, 258] on mat-cell "[DATE]" at bounding box center [409, 272] width 83 height 40
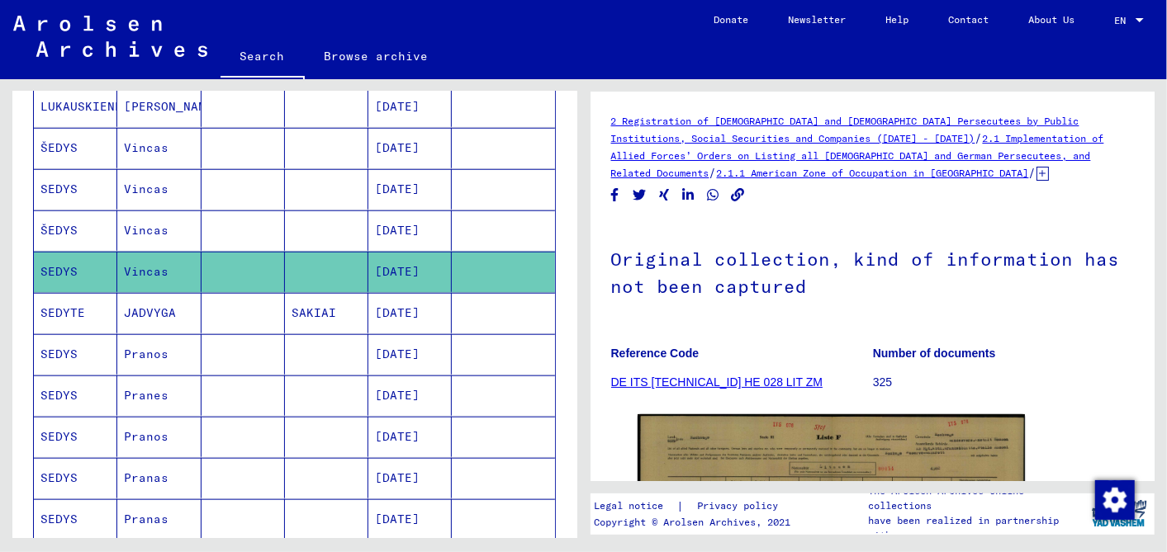
click at [406, 226] on mat-cell "[DATE]" at bounding box center [409, 231] width 83 height 40
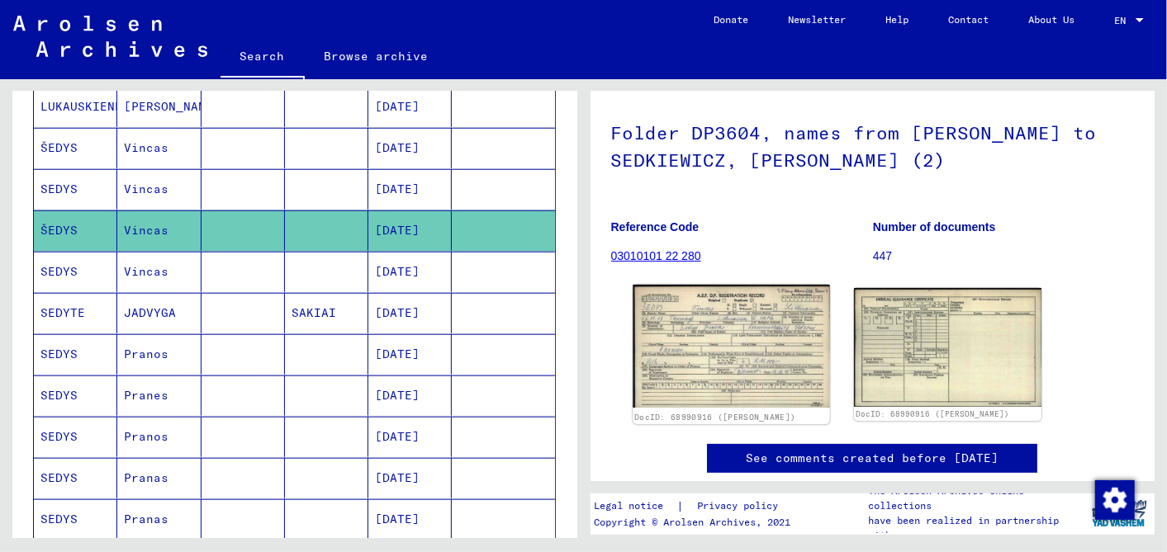
click at [709, 369] on img at bounding box center [730, 346] width 197 height 123
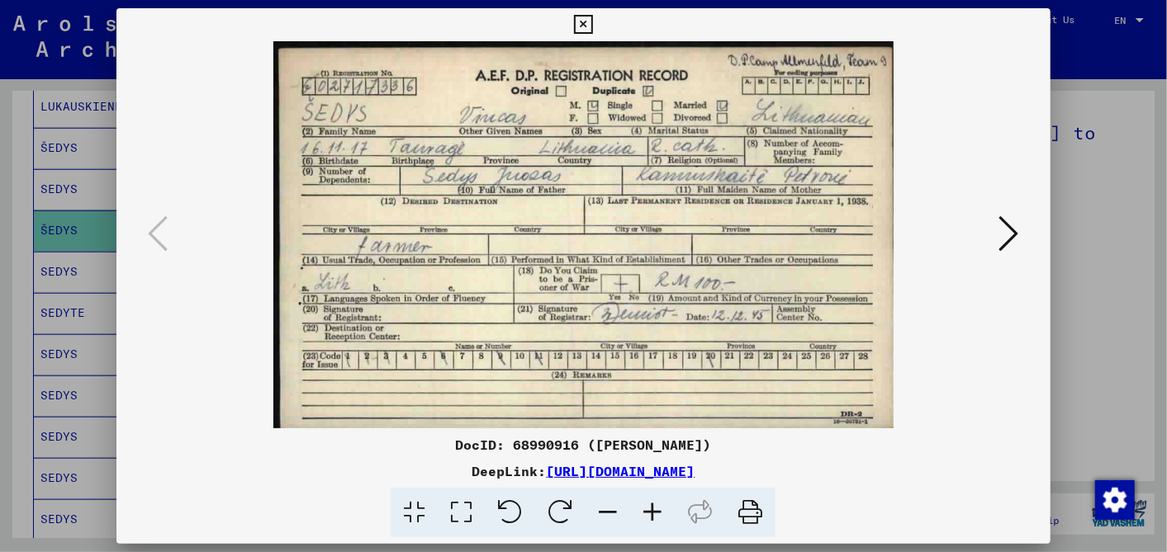
click at [586, 17] on icon at bounding box center [583, 25] width 19 height 20
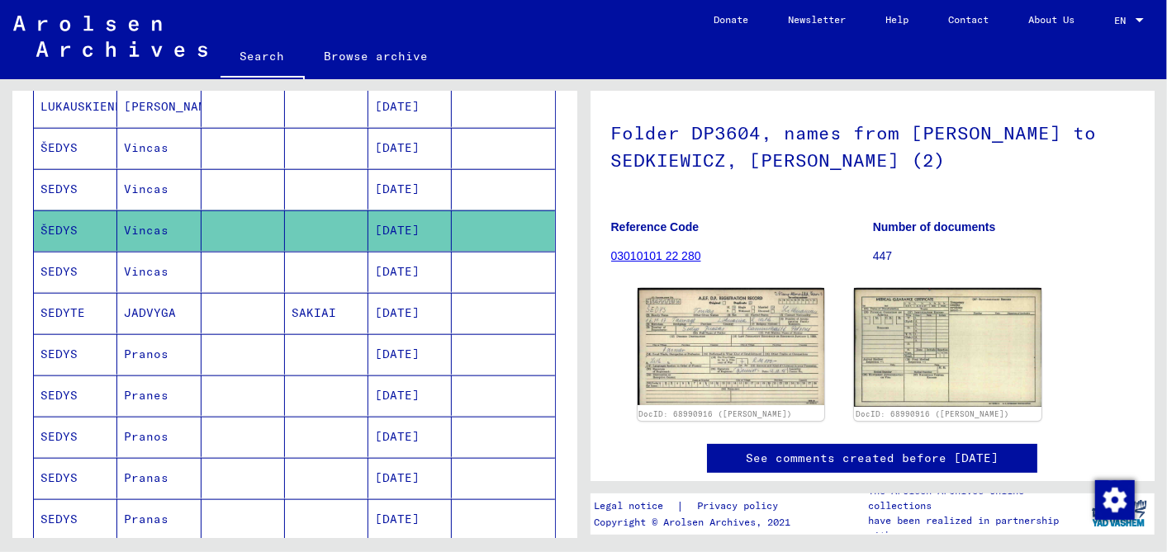
click at [403, 173] on mat-cell "[DATE]" at bounding box center [409, 189] width 83 height 40
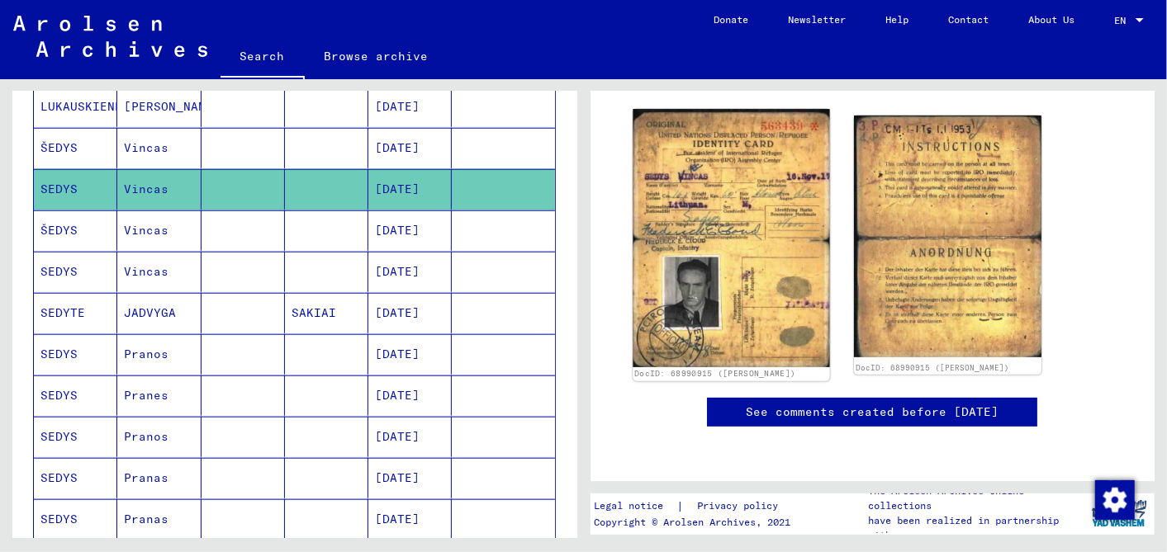
click at [758, 236] on img at bounding box center [730, 238] width 197 height 258
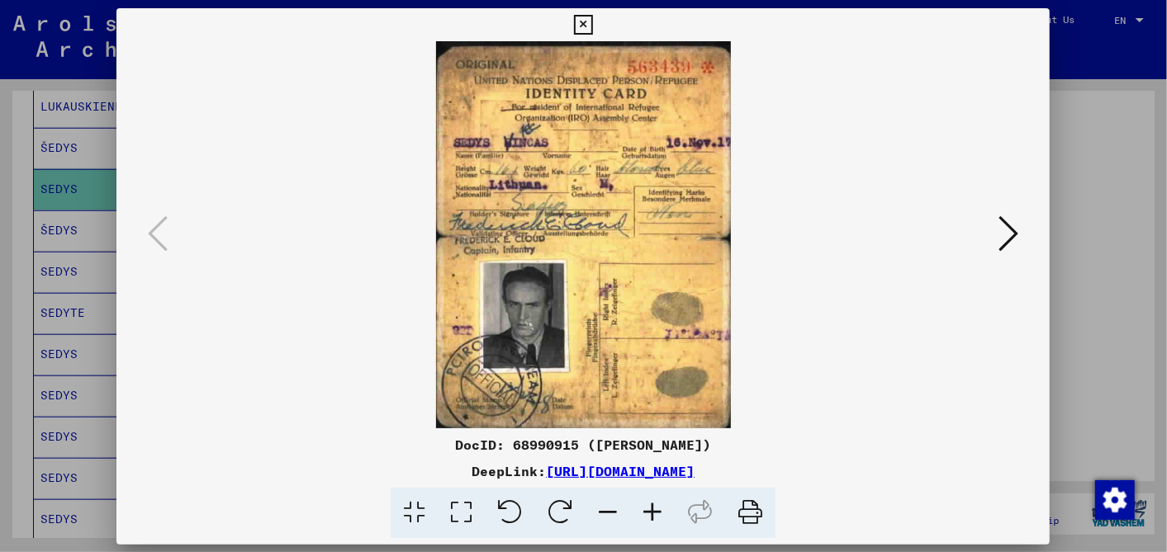
scroll to position [299, 0]
click at [586, 17] on icon at bounding box center [583, 25] width 19 height 20
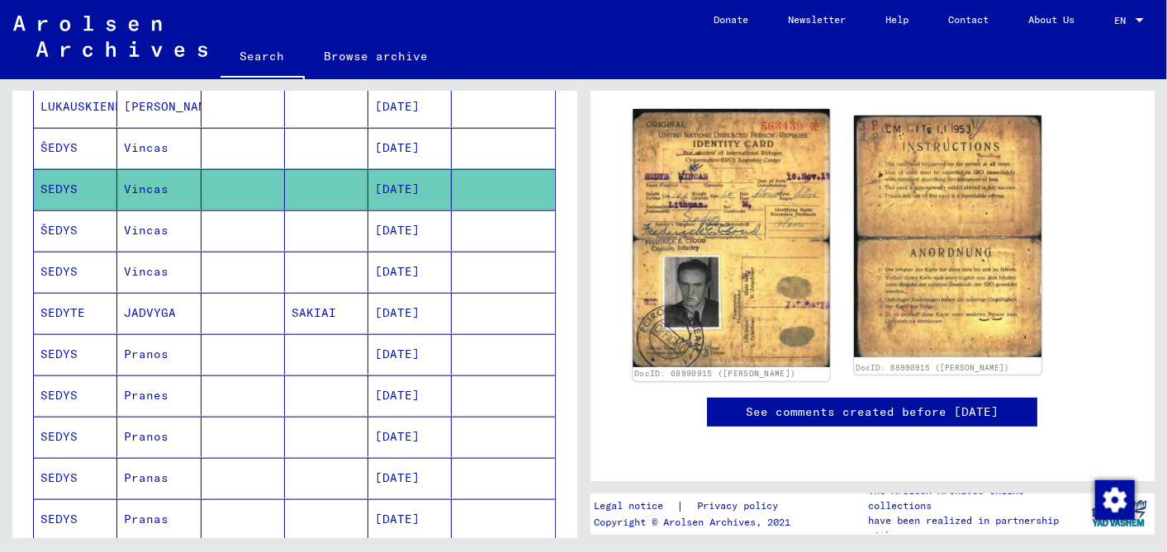
click at [732, 267] on img at bounding box center [730, 238] width 197 height 258
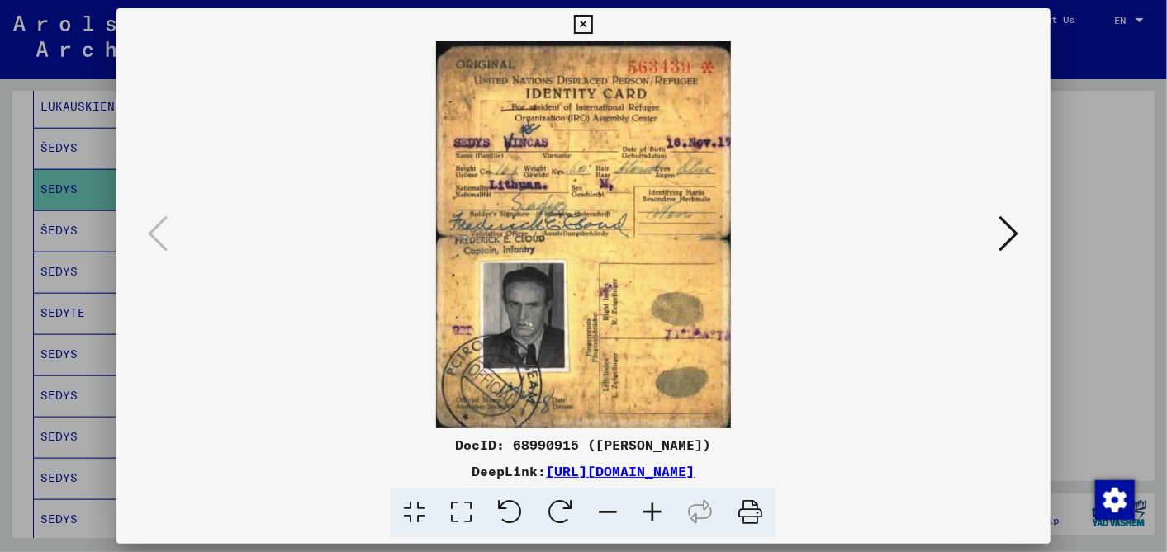
drag, startPoint x: 884, startPoint y: 462, endPoint x: 372, endPoint y: 476, distance: 512.1
click at [372, 476] on div "DeepLink: [URL][DOMAIN_NAME]" at bounding box center [582, 472] width 933 height 20
drag, startPoint x: 372, startPoint y: 476, endPoint x: 391, endPoint y: 469, distance: 20.1
copy link "[URL][DOMAIN_NAME]"
click at [585, 21] on icon at bounding box center [583, 25] width 19 height 20
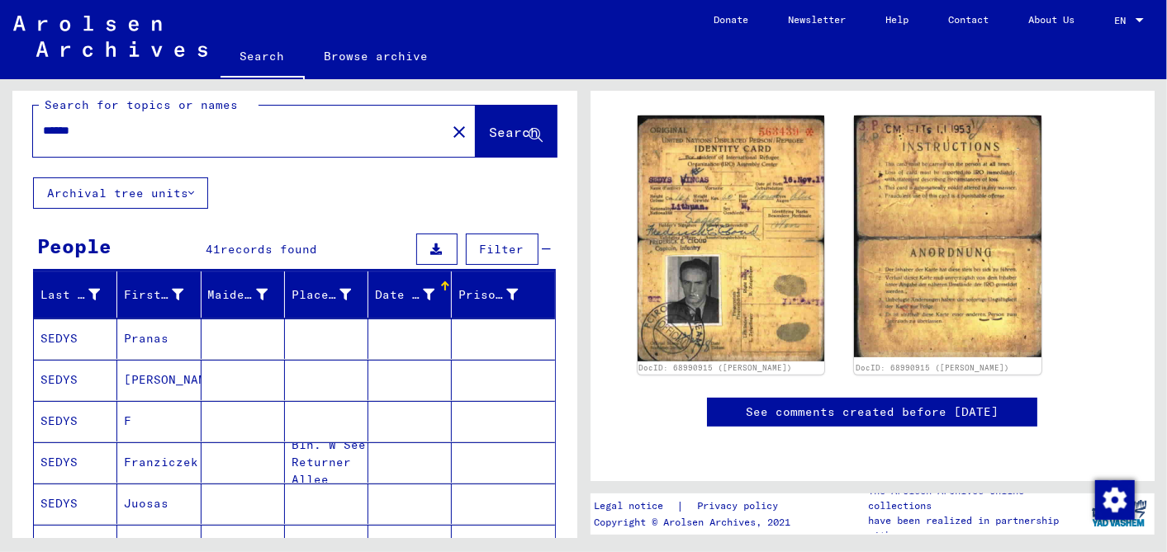
scroll to position [0, 0]
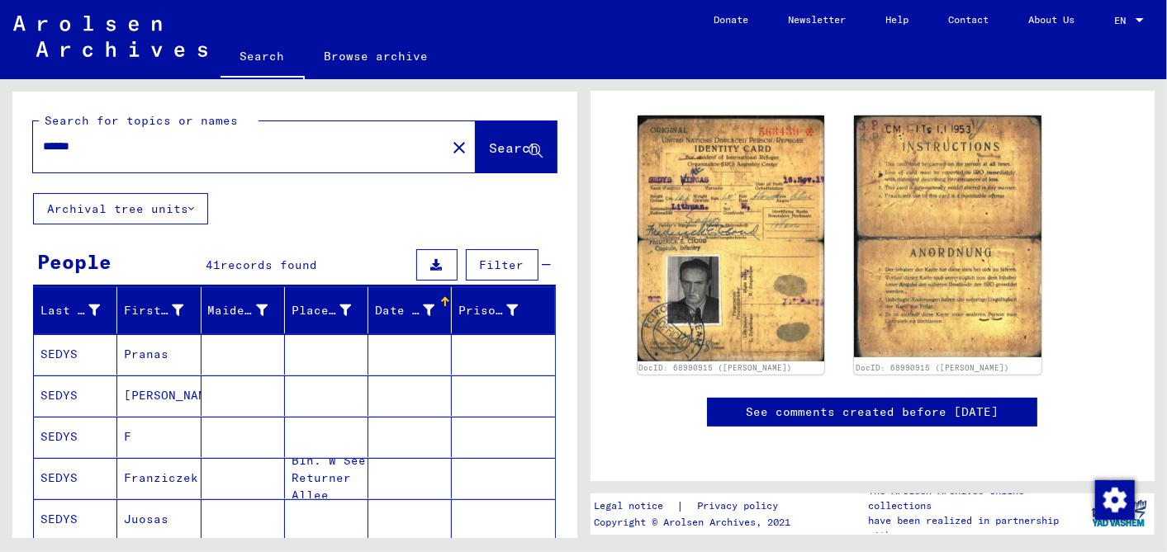
click at [73, 150] on input "*****" at bounding box center [239, 146] width 393 height 17
click at [100, 152] on input "*******" at bounding box center [239, 146] width 393 height 17
click at [490, 144] on span "Search" at bounding box center [515, 148] width 50 height 17
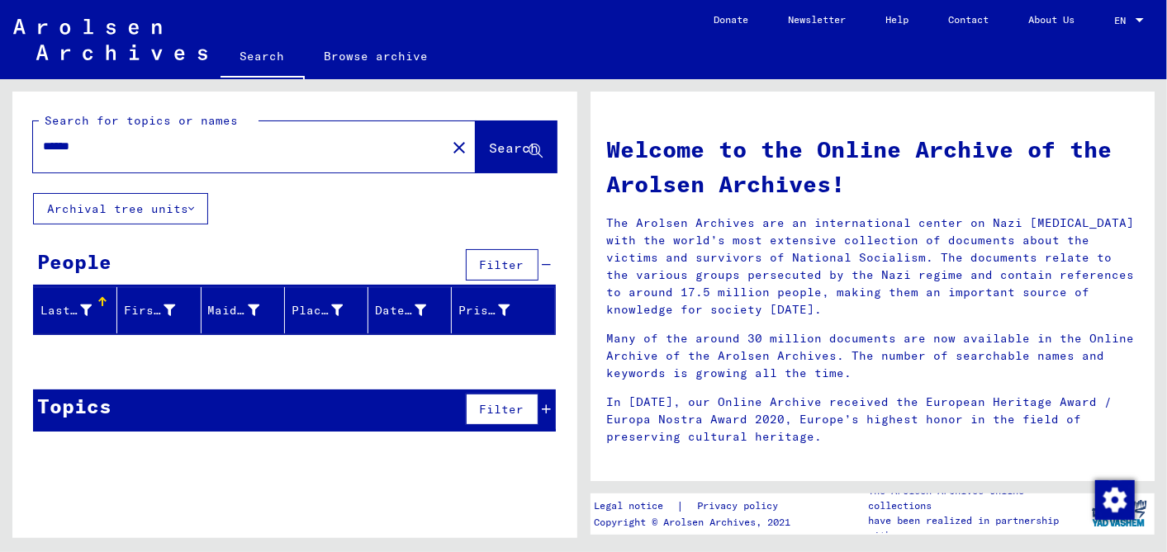
click at [78, 148] on input "******" at bounding box center [234, 146] width 383 height 17
click at [495, 142] on span "Search" at bounding box center [515, 148] width 50 height 17
click at [70, 149] on input "*****" at bounding box center [234, 146] width 383 height 17
type input "*****"
click at [489, 139] on button "Search" at bounding box center [516, 146] width 81 height 51
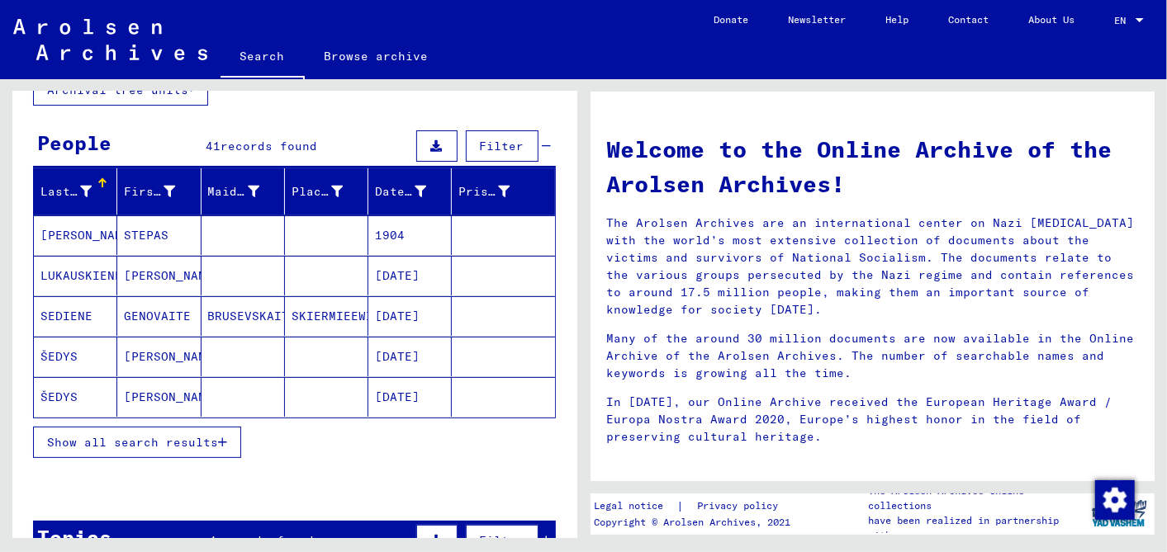
scroll to position [275, 0]
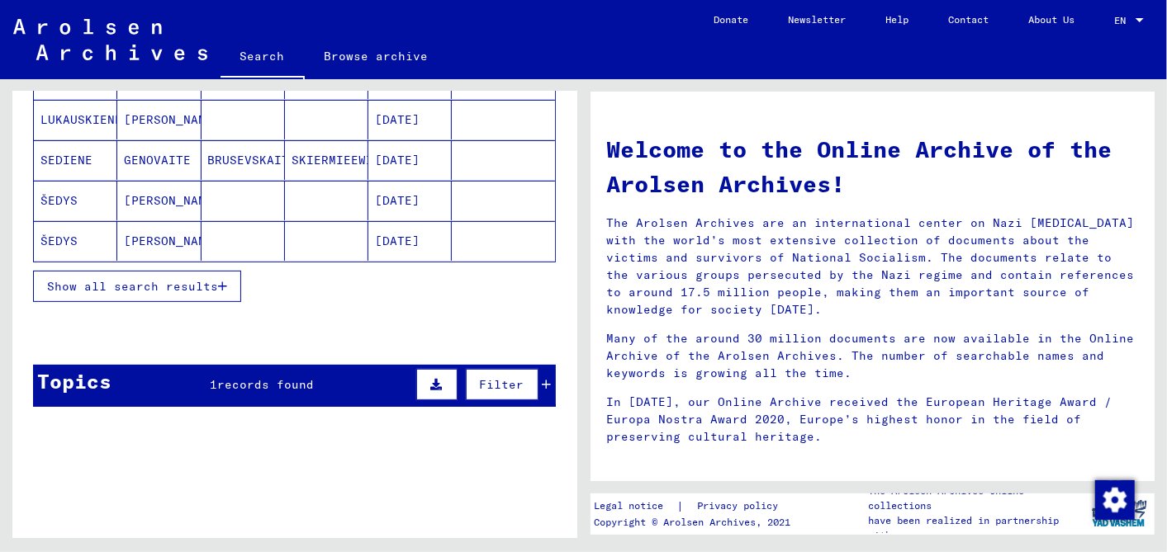
click at [542, 379] on icon at bounding box center [546, 385] width 9 height 12
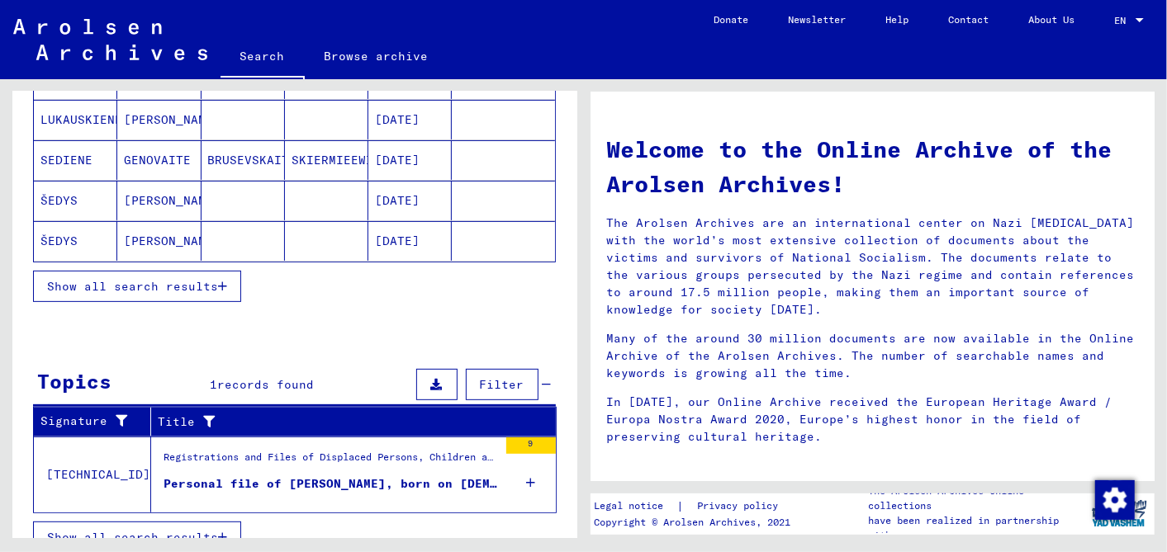
click at [365, 470] on mat-grid-list "Registrations and Files of Displaced Persons, Children and Missing Persons / Re…" at bounding box center [330, 475] width 334 height 50
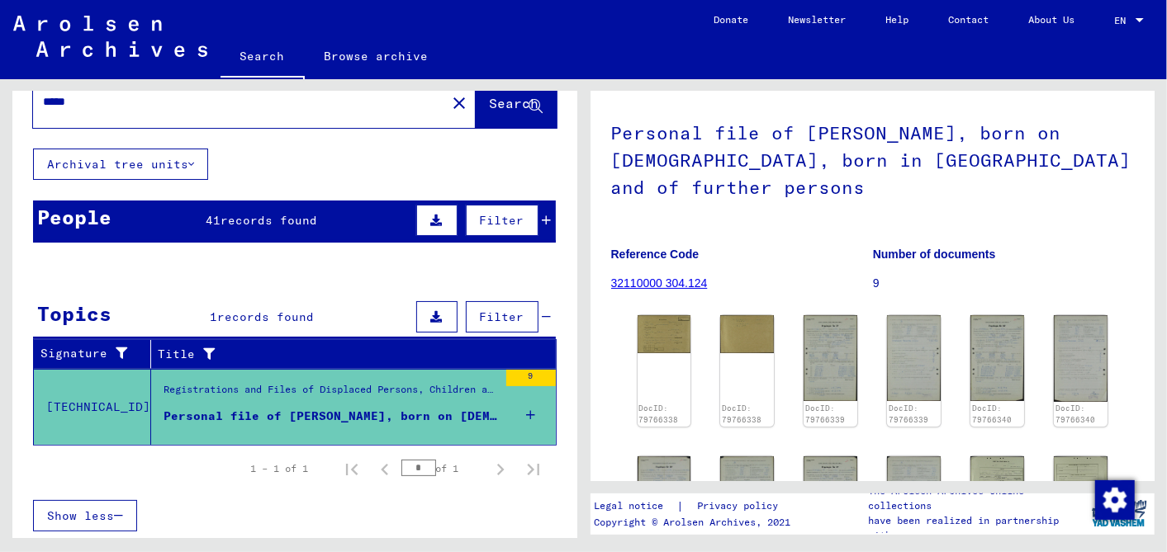
scroll to position [275, 0]
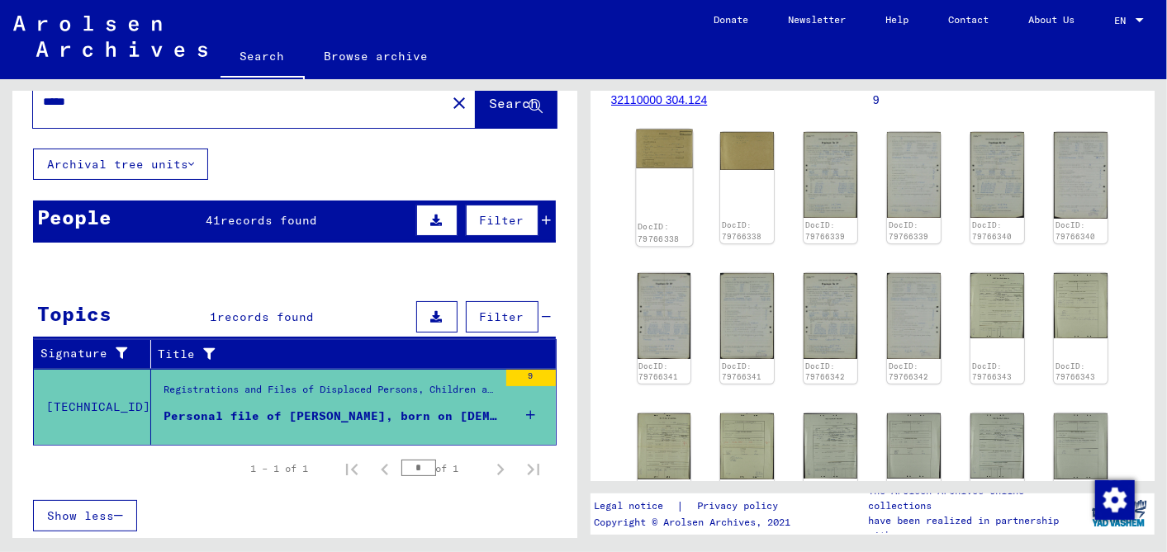
click at [654, 169] on img at bounding box center [664, 150] width 56 height 40
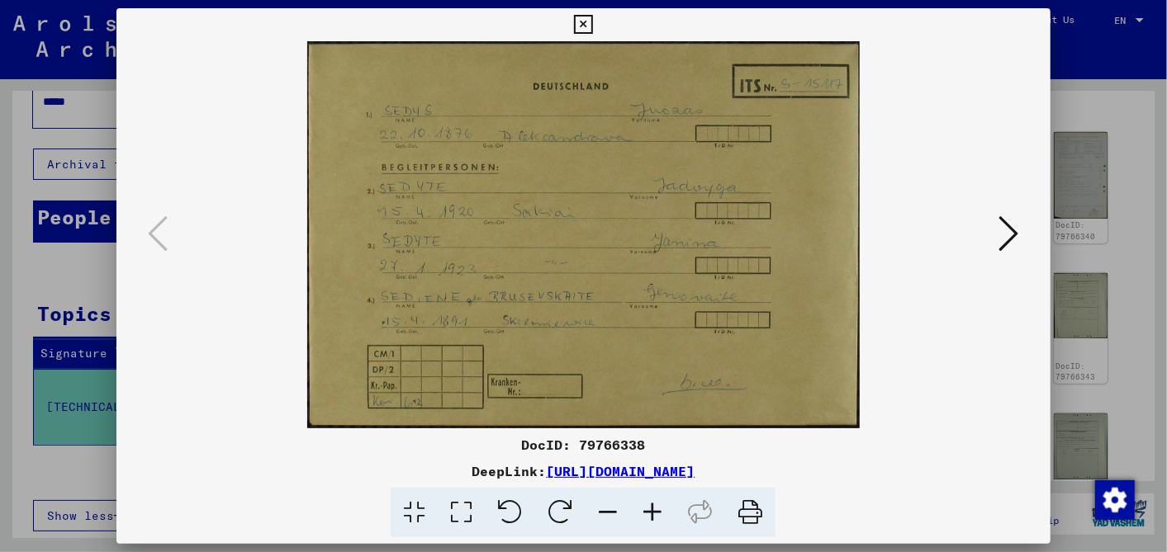
click at [642, 509] on icon at bounding box center [652, 513] width 45 height 50
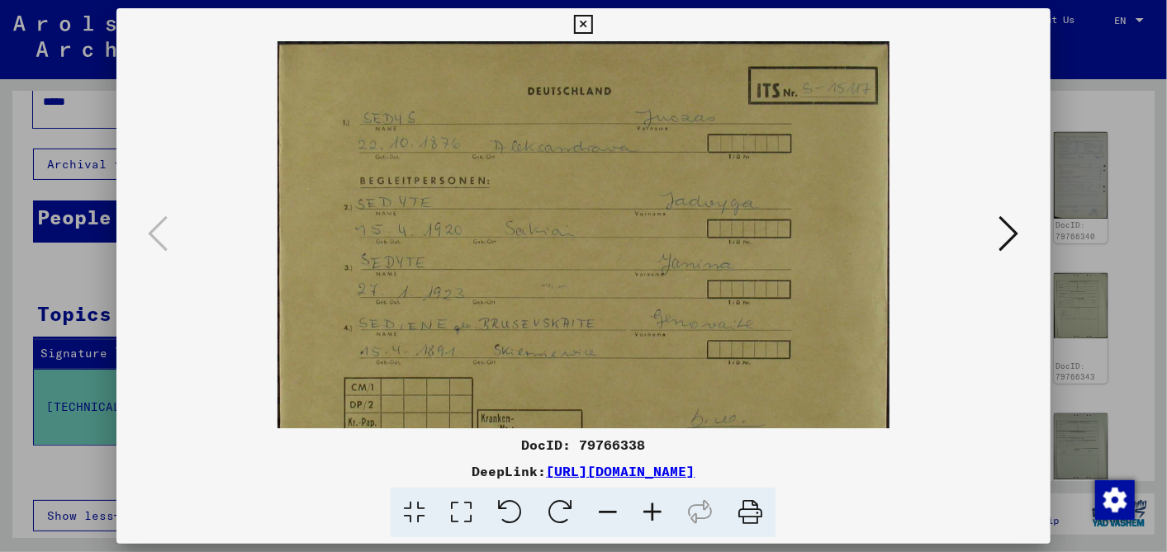
click at [642, 509] on icon at bounding box center [652, 513] width 45 height 50
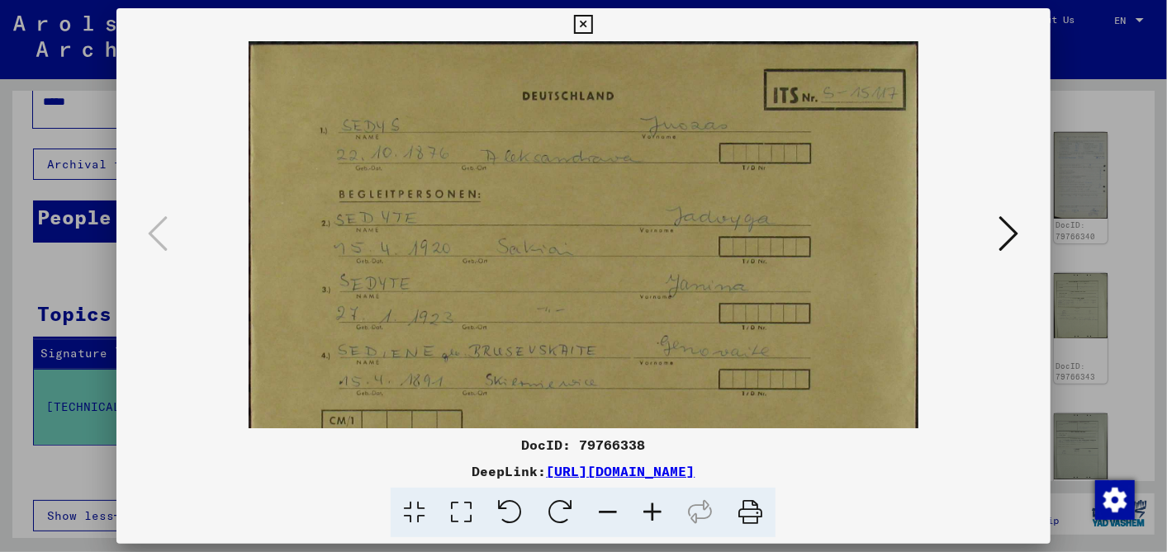
click at [642, 509] on icon at bounding box center [652, 513] width 45 height 50
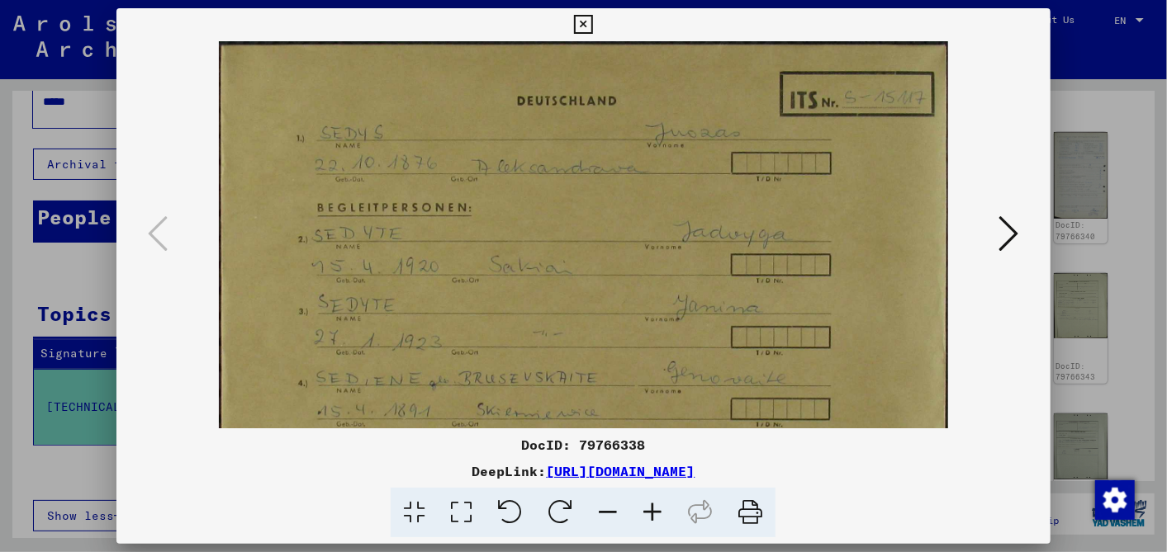
click at [642, 509] on icon at bounding box center [652, 513] width 45 height 50
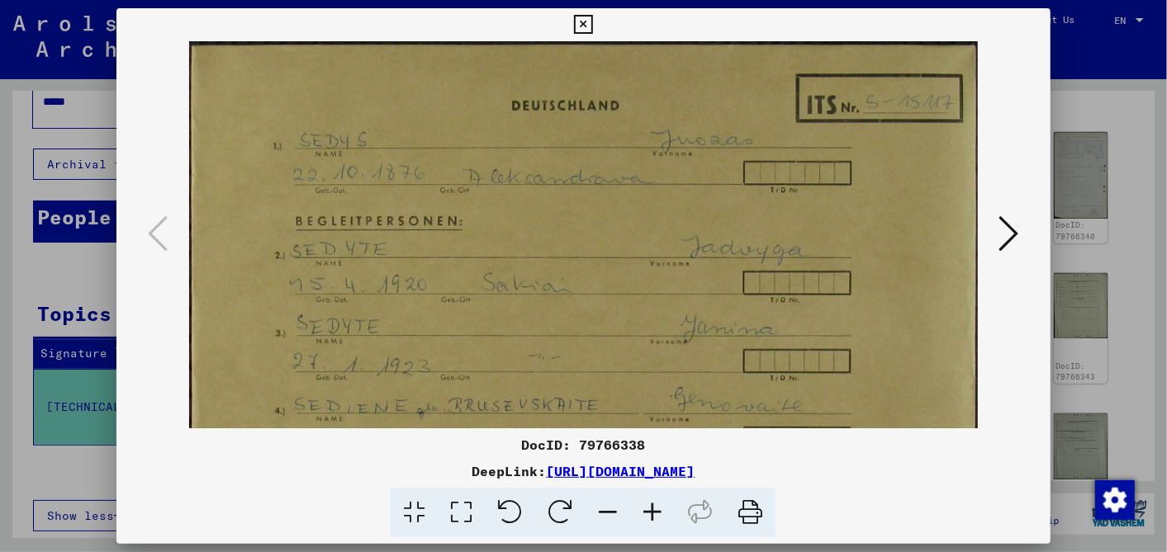
click at [642, 509] on icon at bounding box center [652, 513] width 45 height 50
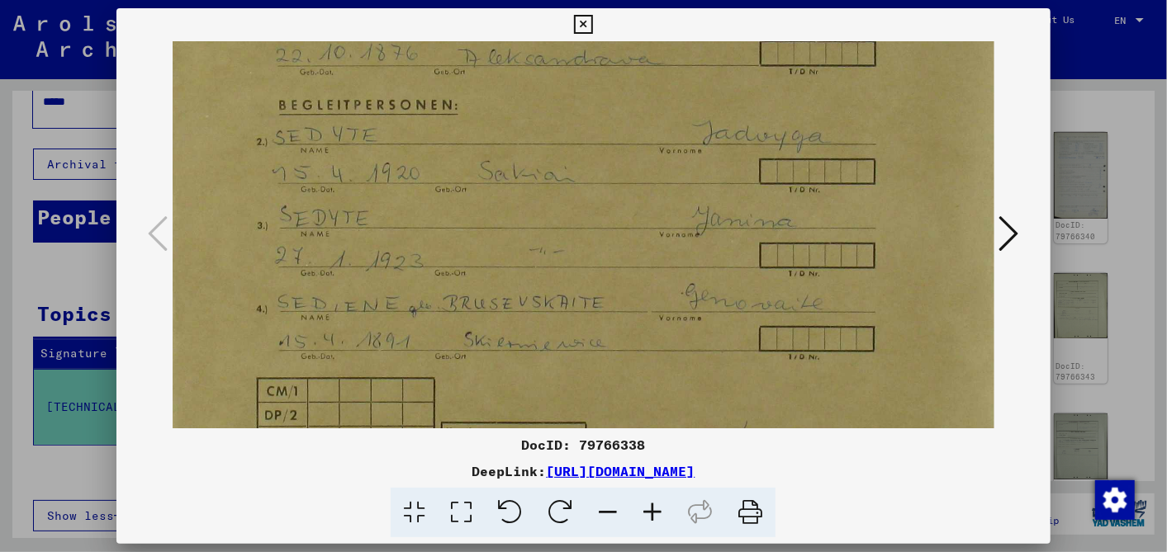
scroll to position [130, 8]
drag, startPoint x: 598, startPoint y: 285, endPoint x: 601, endPoint y: 154, distance: 130.5
click at [601, 154] on img at bounding box center [587, 209] width 847 height 594
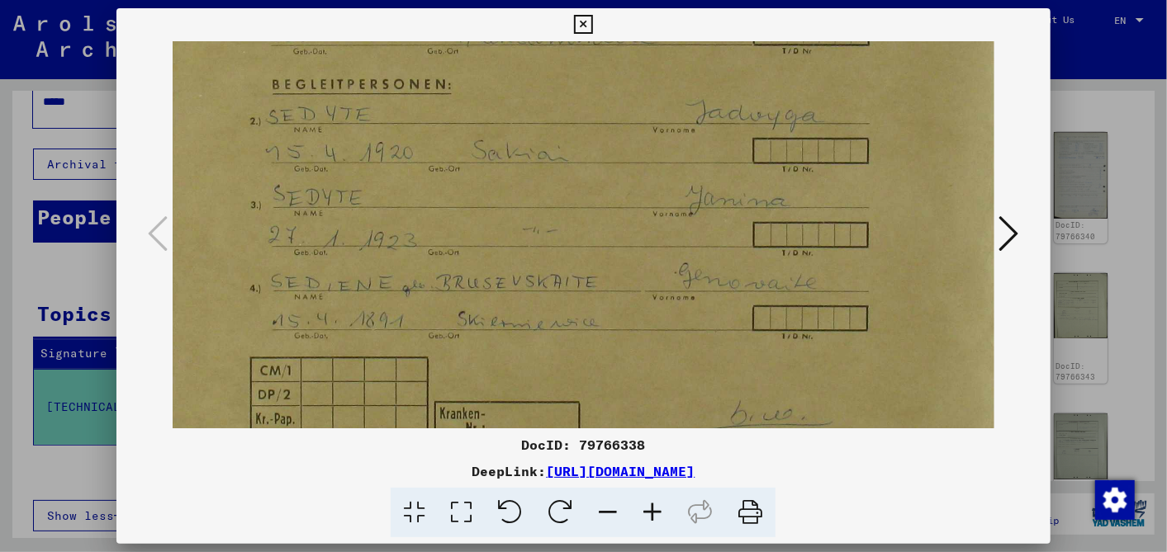
scroll to position [158, 14]
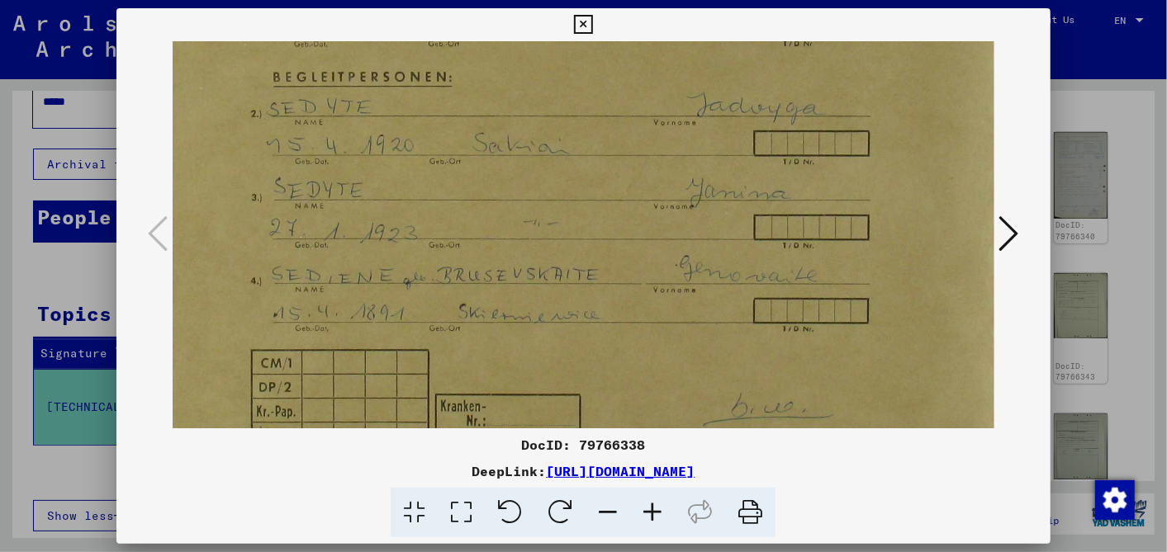
drag, startPoint x: 654, startPoint y: 178, endPoint x: 599, endPoint y: 202, distance: 60.3
click at [599, 202] on img at bounding box center [582, 181] width 847 height 594
click at [1015, 229] on icon at bounding box center [1009, 234] width 20 height 40
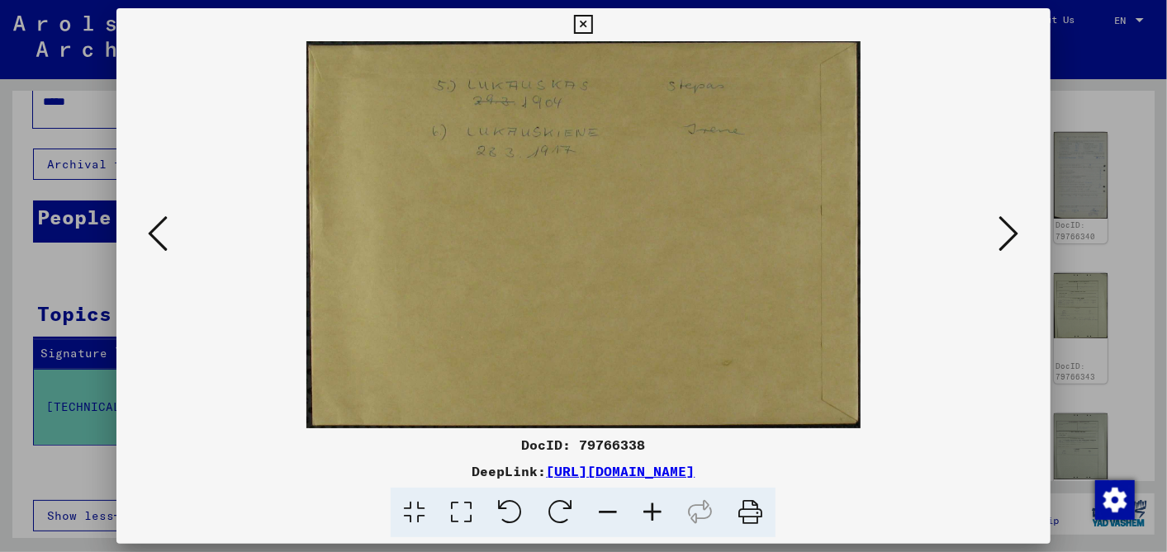
click at [648, 509] on icon at bounding box center [652, 513] width 45 height 50
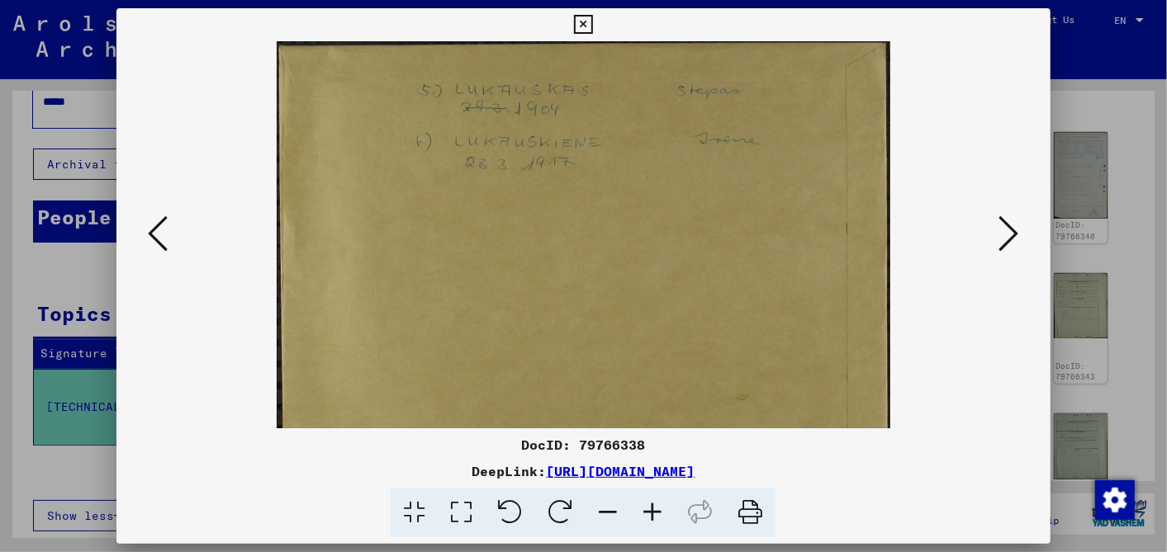
click at [648, 509] on icon at bounding box center [652, 513] width 45 height 50
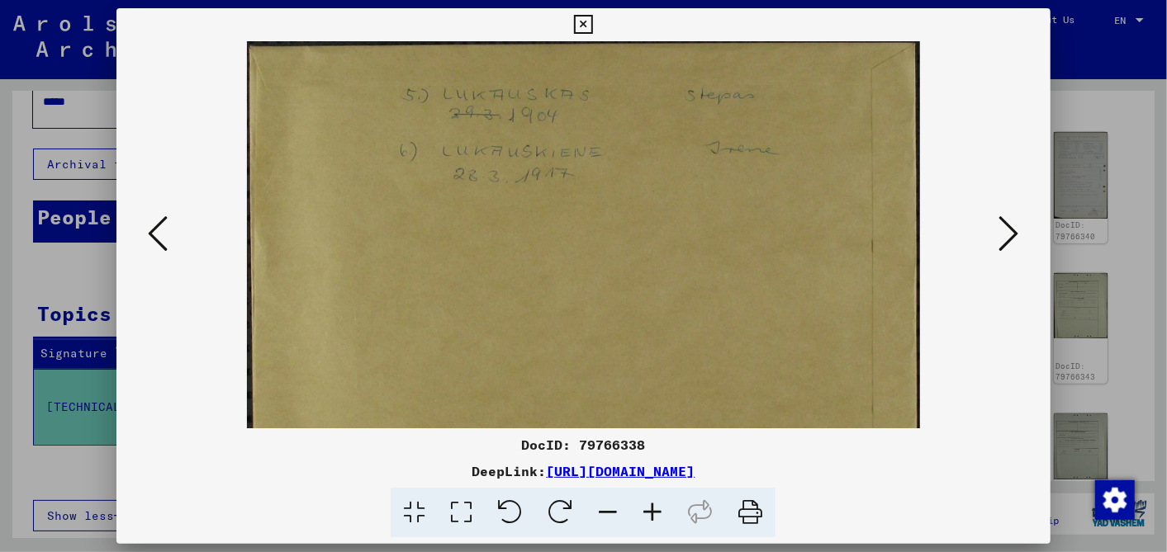
click at [648, 509] on icon at bounding box center [652, 513] width 45 height 50
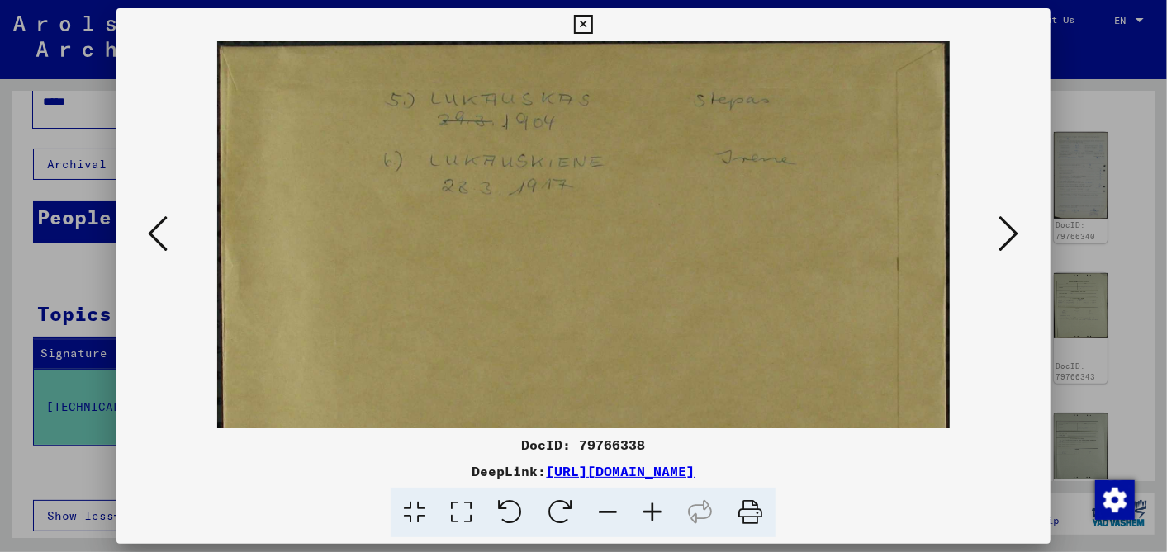
click at [648, 509] on icon at bounding box center [652, 513] width 45 height 50
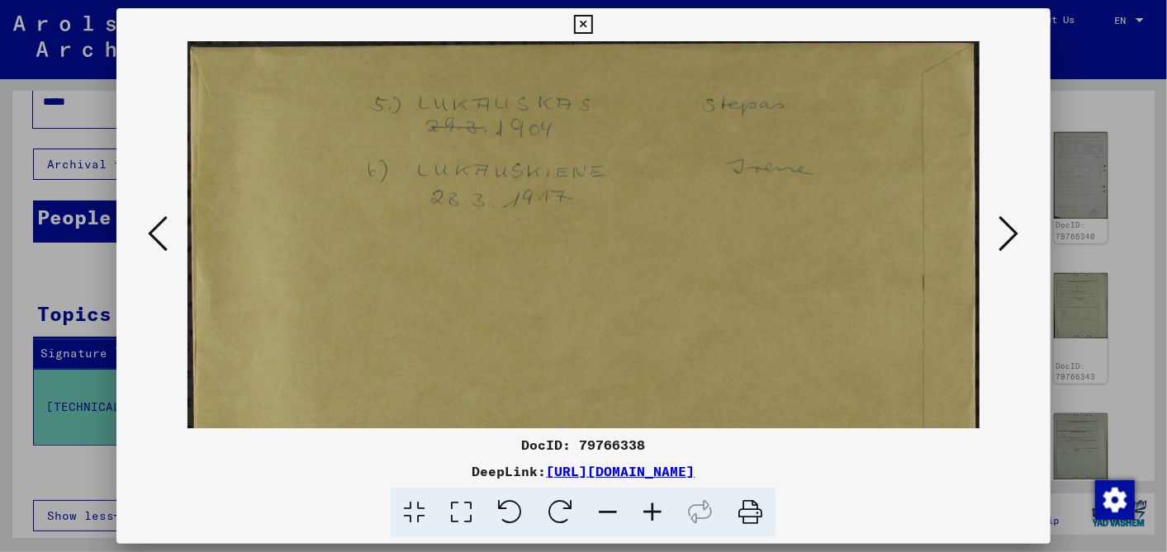
click at [648, 509] on icon at bounding box center [652, 513] width 45 height 50
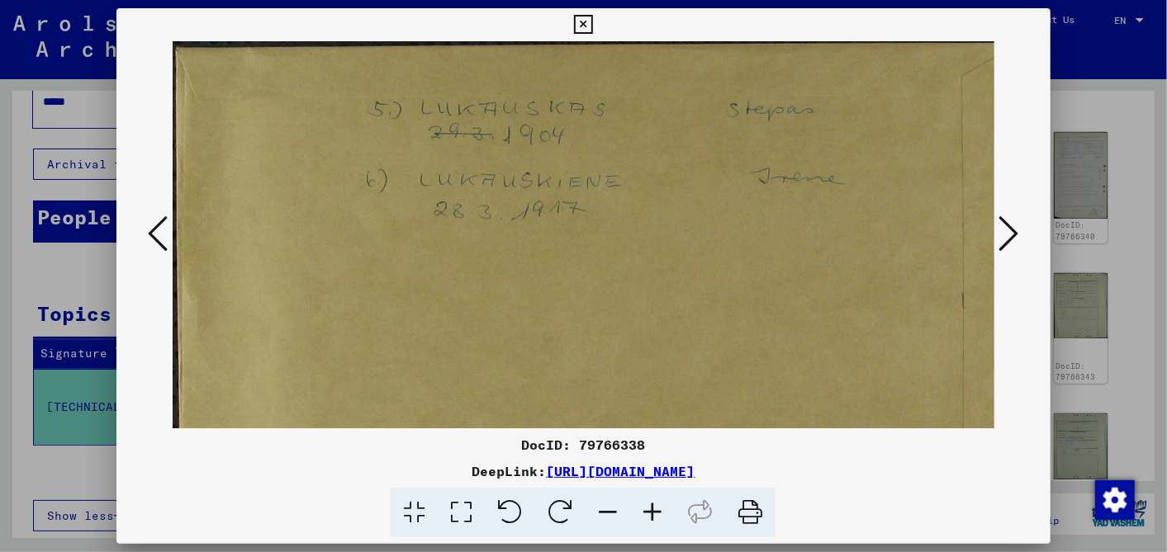
click at [1007, 229] on icon at bounding box center [1009, 234] width 20 height 40
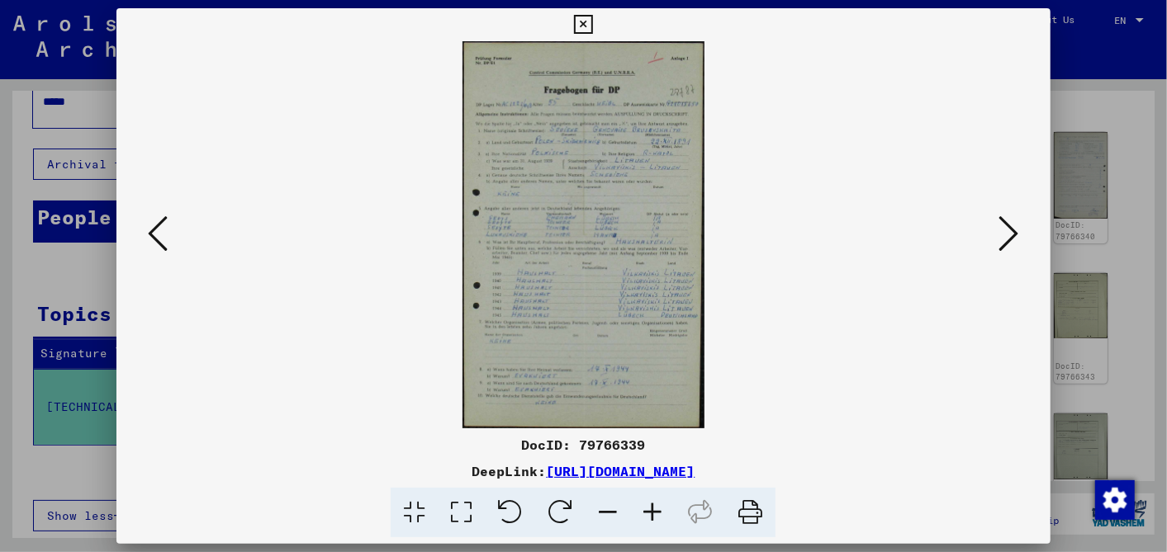
click at [582, 19] on icon at bounding box center [583, 25] width 19 height 20
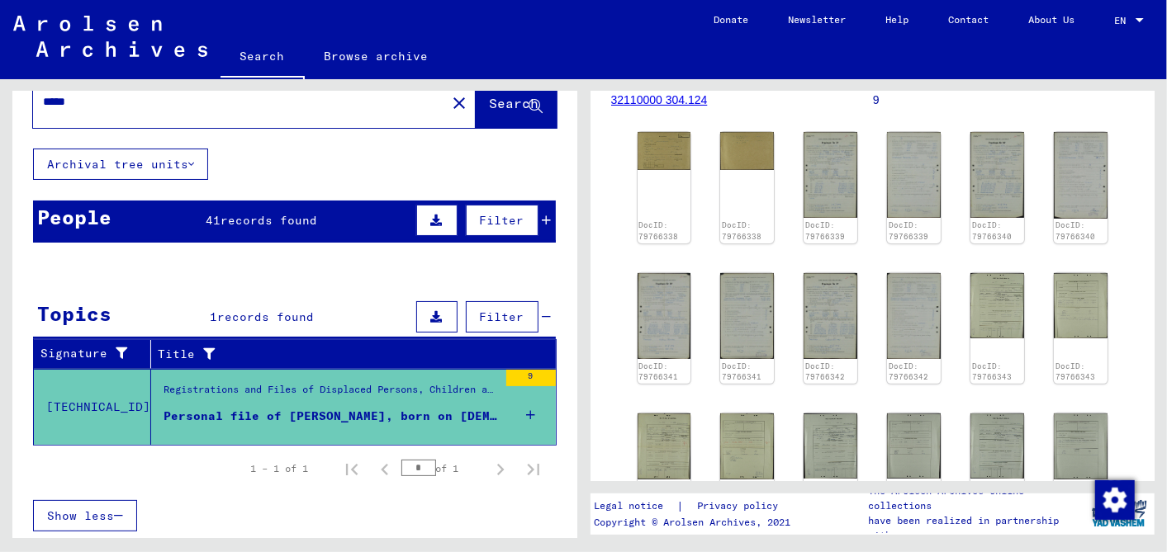
click at [542, 216] on icon at bounding box center [546, 221] width 9 height 12
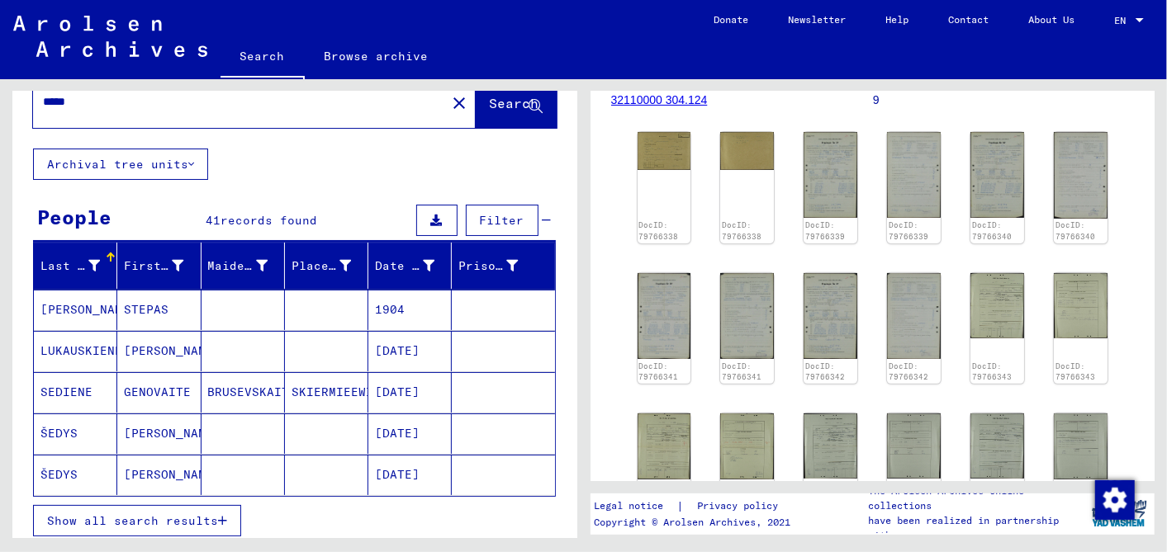
scroll to position [145, 0]
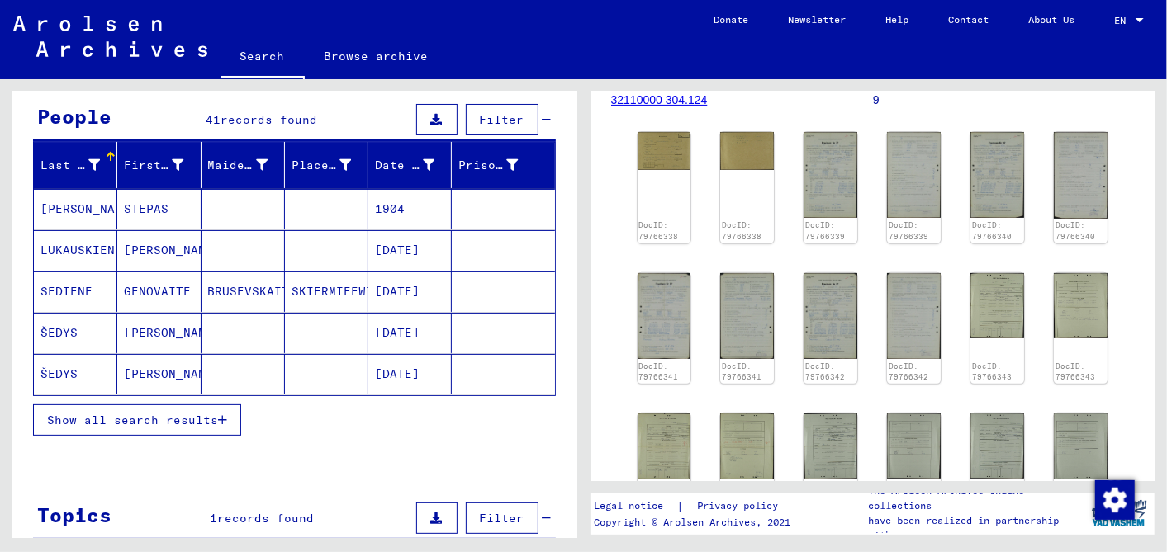
click at [140, 413] on span "Show all search results" at bounding box center [132, 420] width 171 height 15
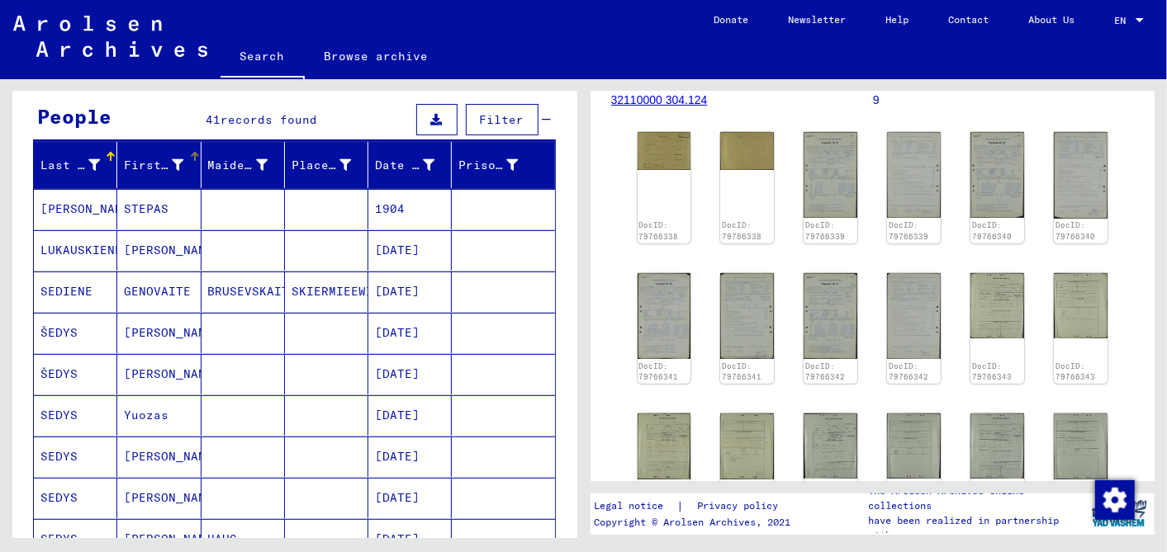
click at [174, 157] on div at bounding box center [179, 165] width 12 height 17
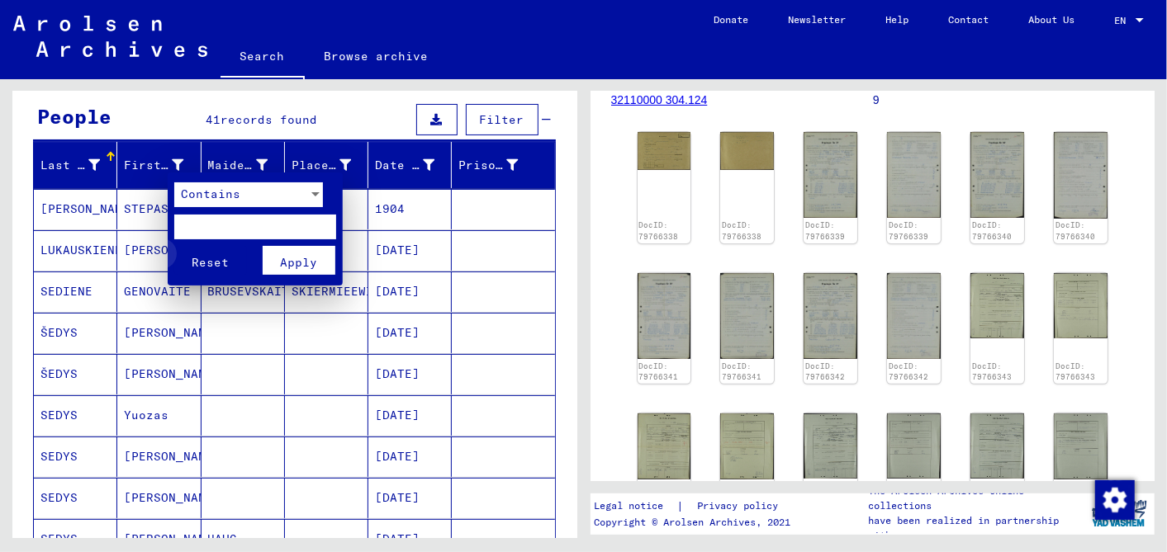
click at [215, 263] on span "Reset" at bounding box center [210, 262] width 37 height 15
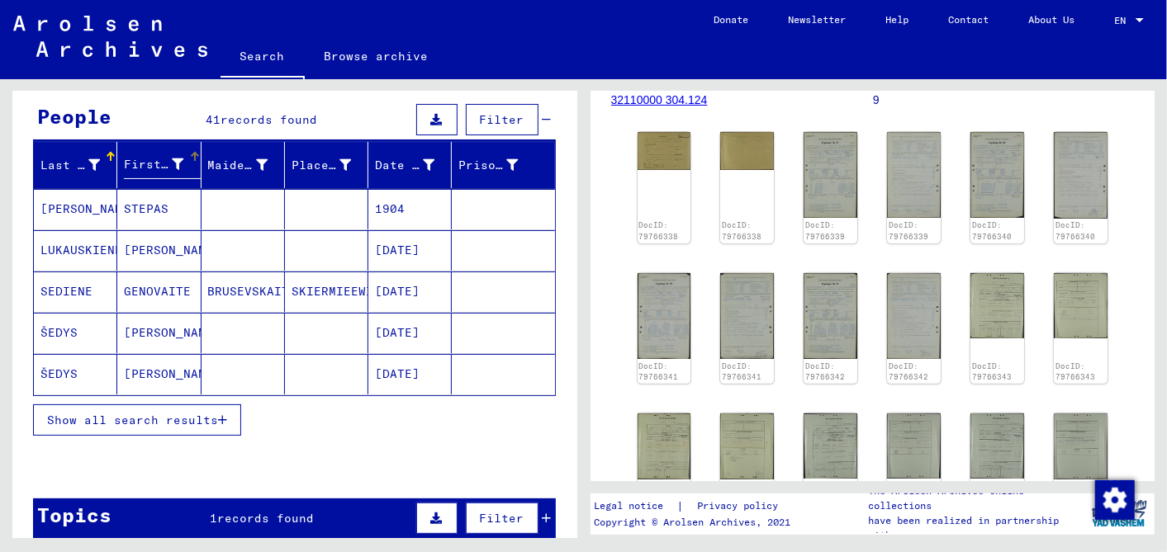
click at [191, 155] on div at bounding box center [195, 157] width 10 height 10
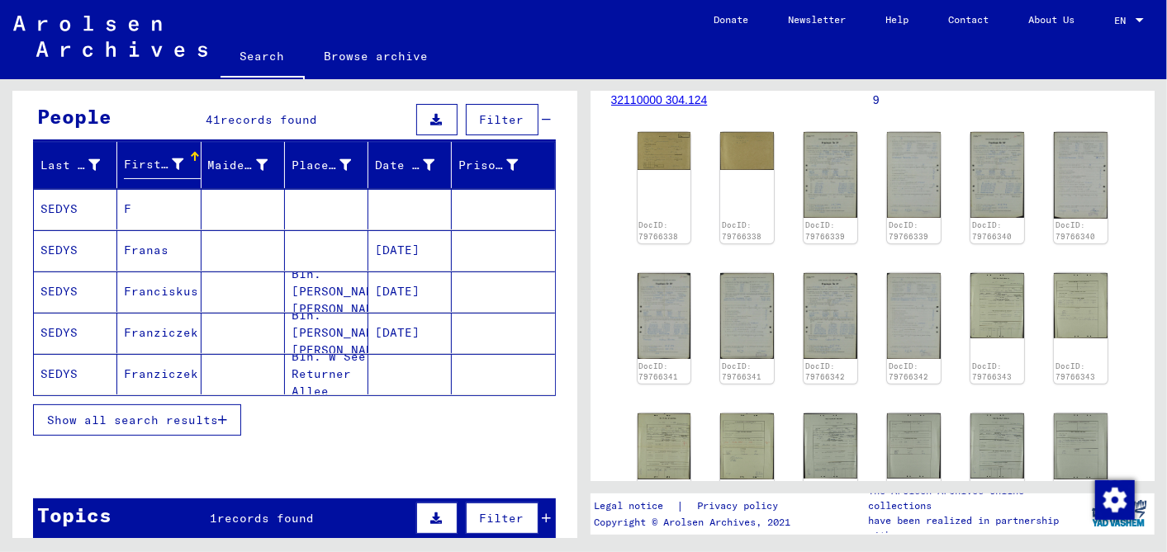
click at [132, 407] on button "Show all search results" at bounding box center [137, 420] width 208 height 31
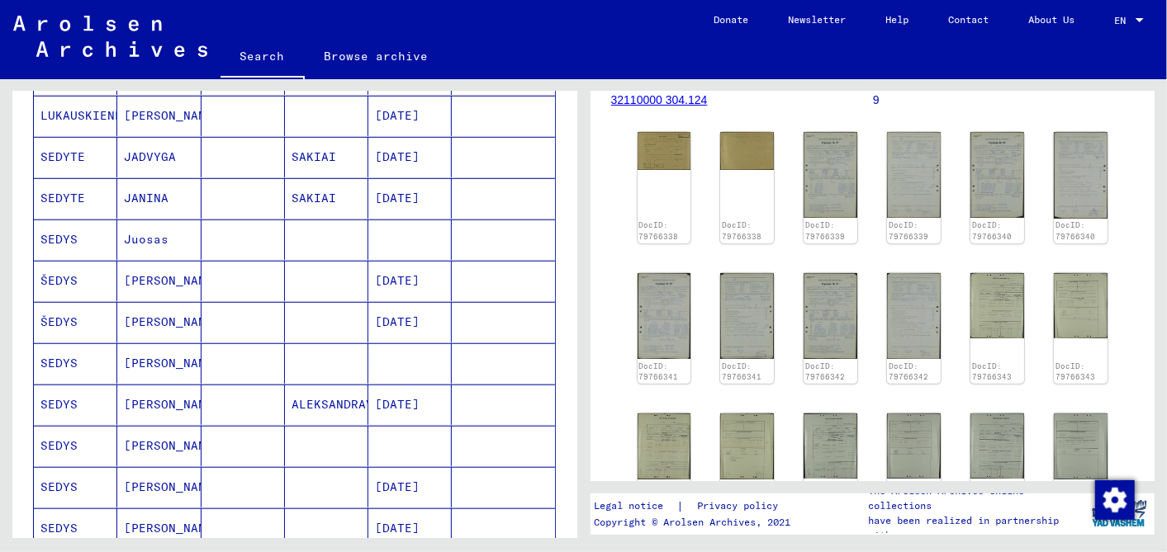
scroll to position [512, 0]
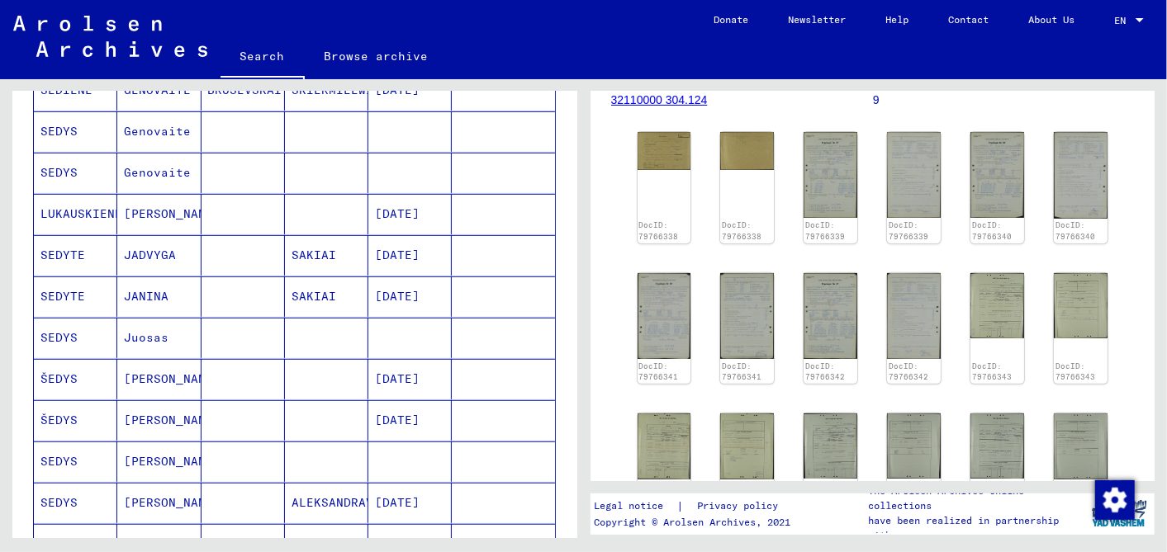
click at [408, 319] on mat-cell at bounding box center [409, 338] width 83 height 40
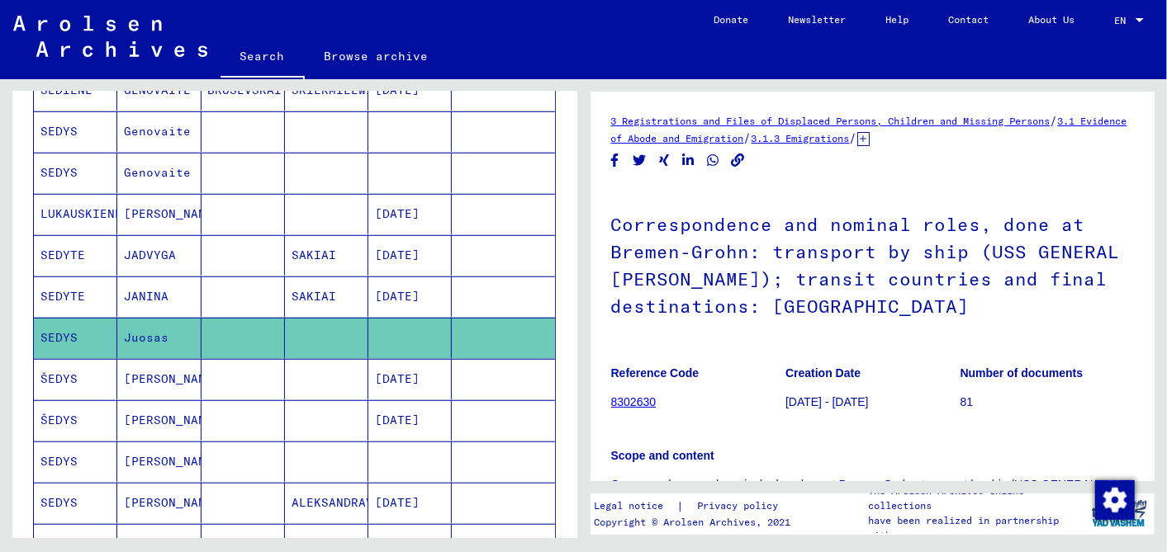
scroll to position [458, 0]
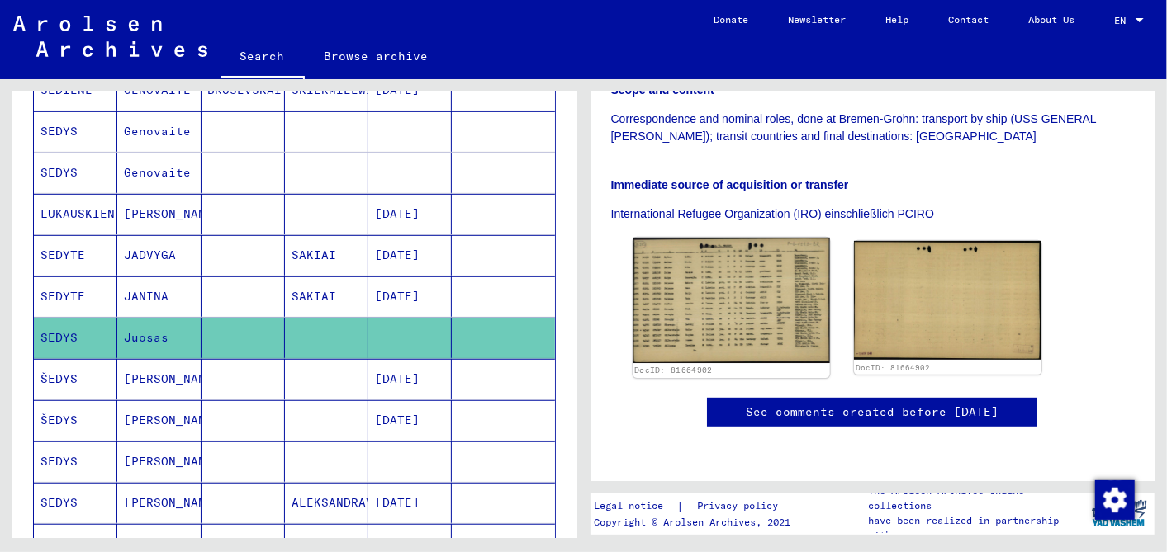
click at [734, 238] on img at bounding box center [730, 301] width 197 height 126
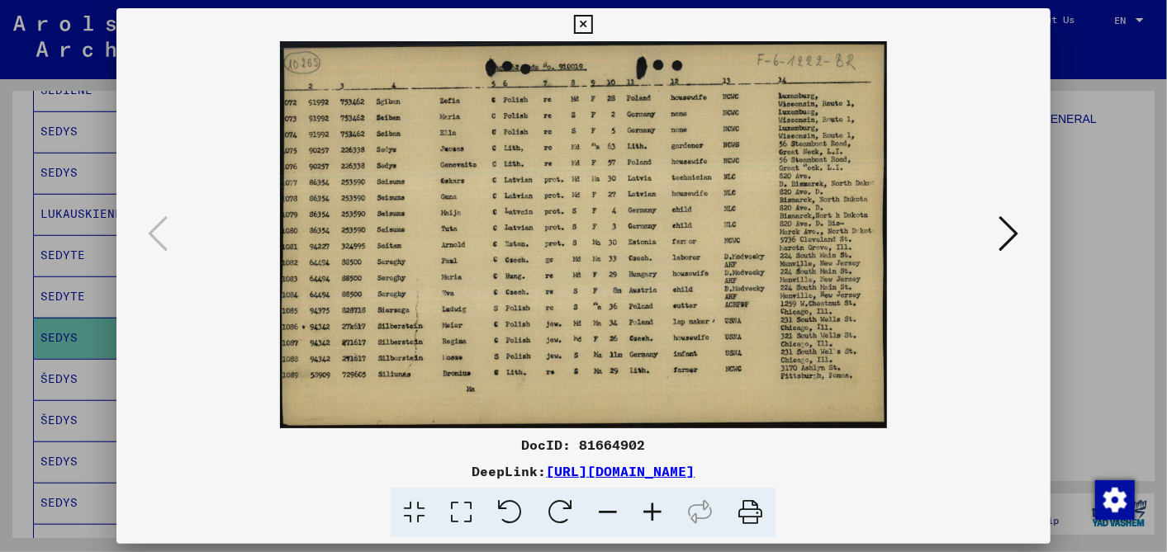
click at [656, 512] on icon at bounding box center [652, 513] width 45 height 50
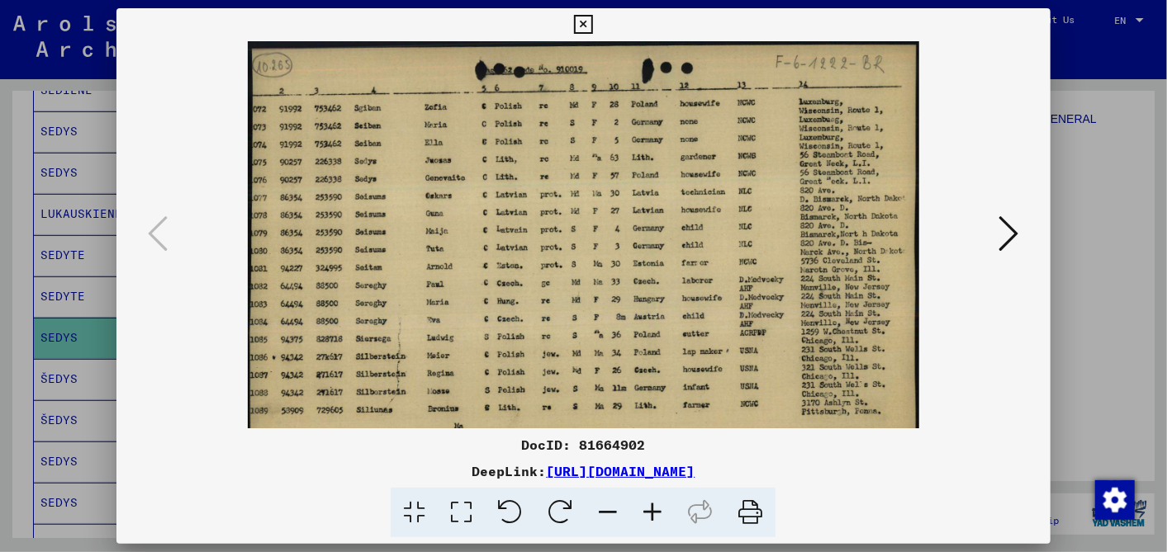
click at [656, 512] on icon at bounding box center [652, 513] width 45 height 50
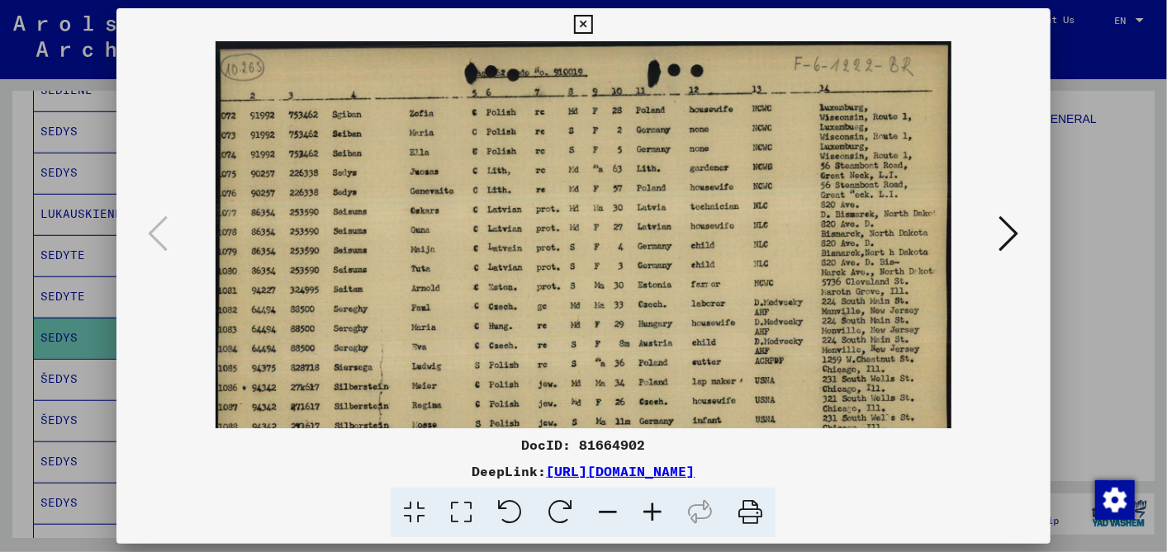
click at [656, 512] on icon at bounding box center [652, 513] width 45 height 50
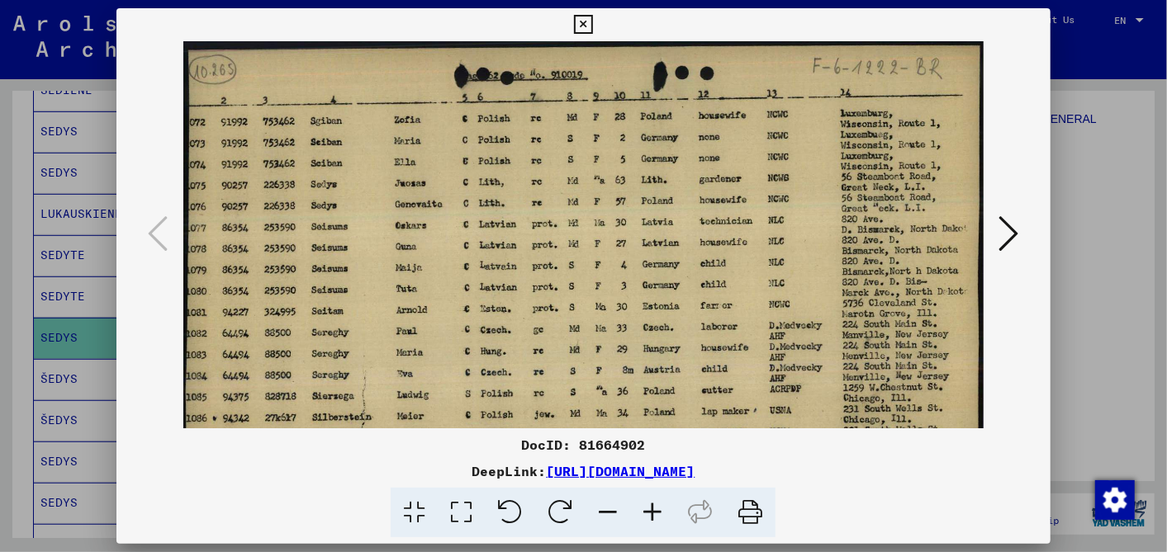
click at [656, 512] on icon at bounding box center [652, 513] width 45 height 50
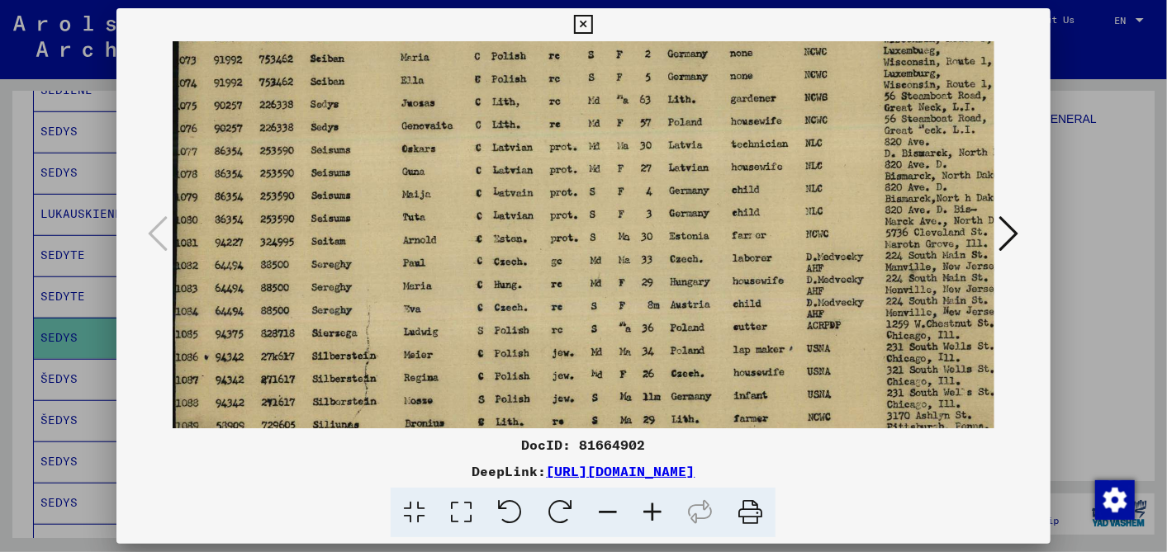
drag, startPoint x: 386, startPoint y: 358, endPoint x: 397, endPoint y: 308, distance: 51.5
click at [397, 308] on img at bounding box center [605, 226] width 865 height 552
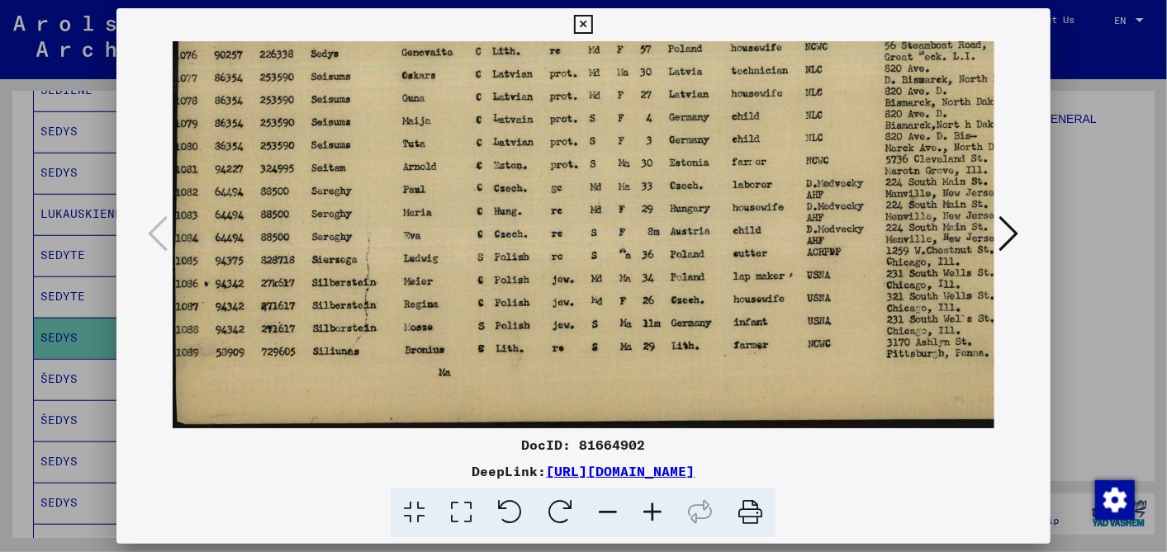
drag, startPoint x: 381, startPoint y: 377, endPoint x: 407, endPoint y: 212, distance: 167.2
click at [407, 212] on img at bounding box center [605, 152] width 865 height 552
click at [582, 19] on icon at bounding box center [583, 25] width 19 height 20
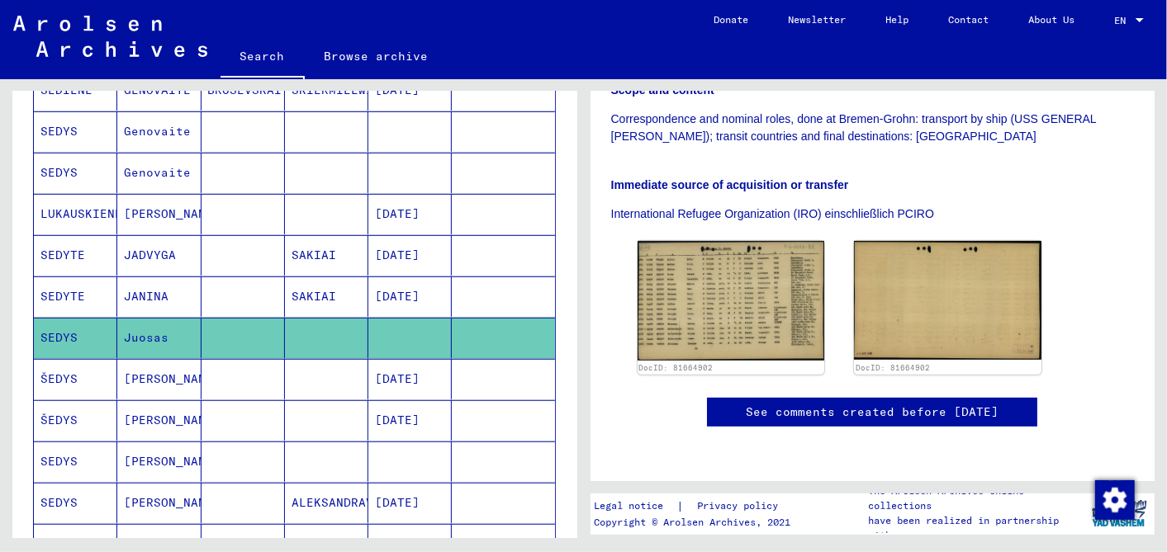
click at [399, 362] on mat-cell "[DATE]" at bounding box center [409, 379] width 83 height 40
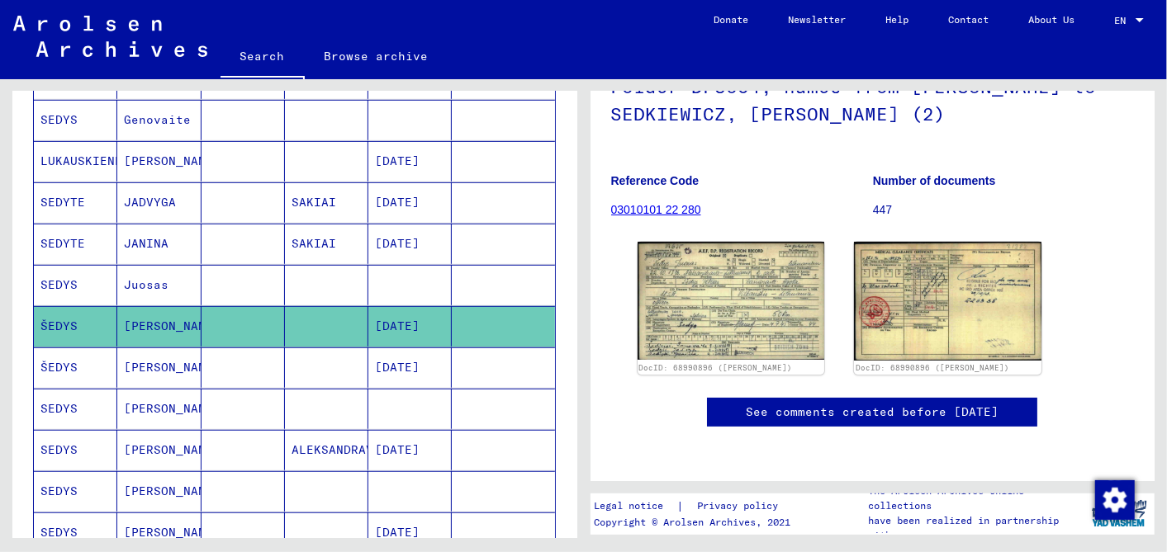
scroll to position [604, 0]
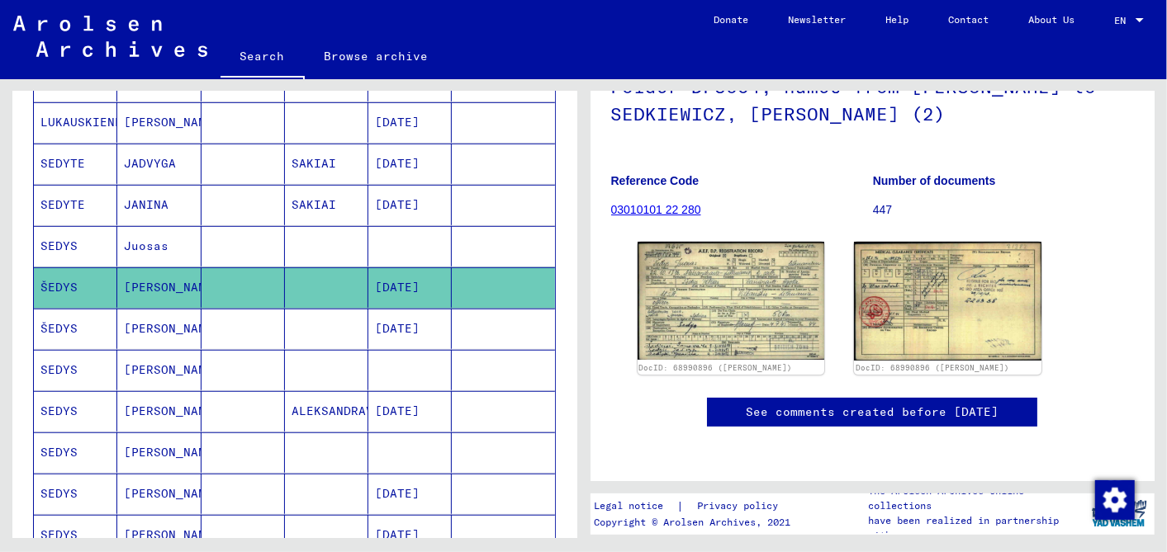
click at [404, 433] on mat-cell at bounding box center [409, 453] width 83 height 40
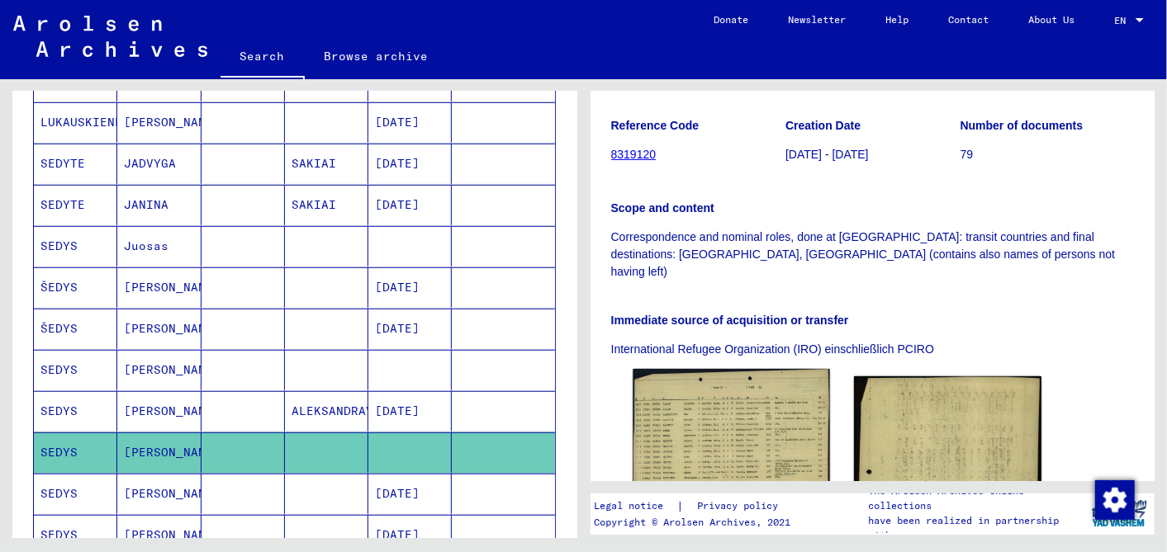
scroll to position [367, 0]
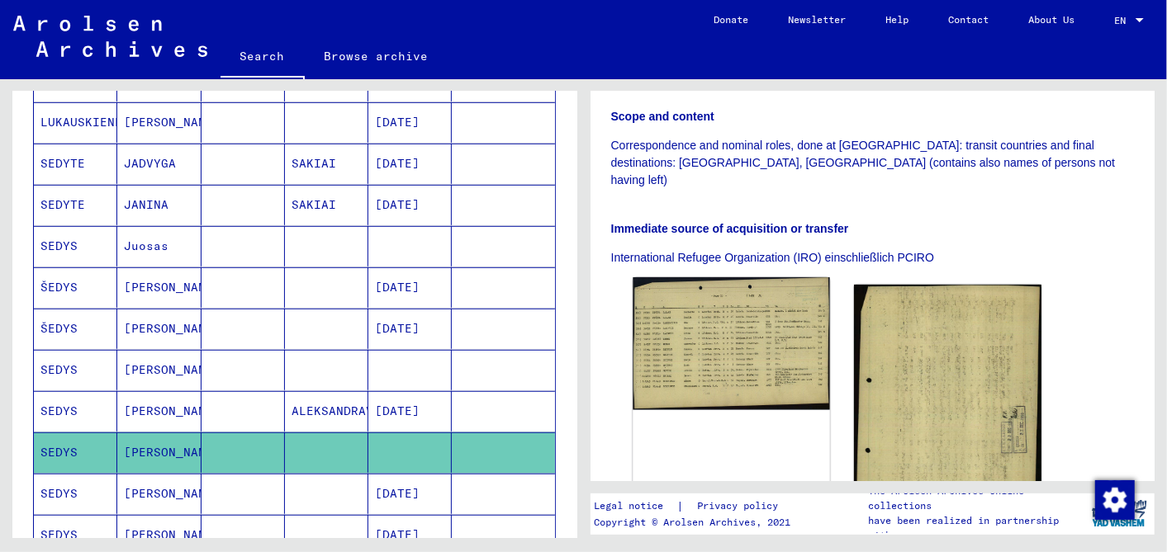
click at [719, 292] on img at bounding box center [730, 343] width 197 height 132
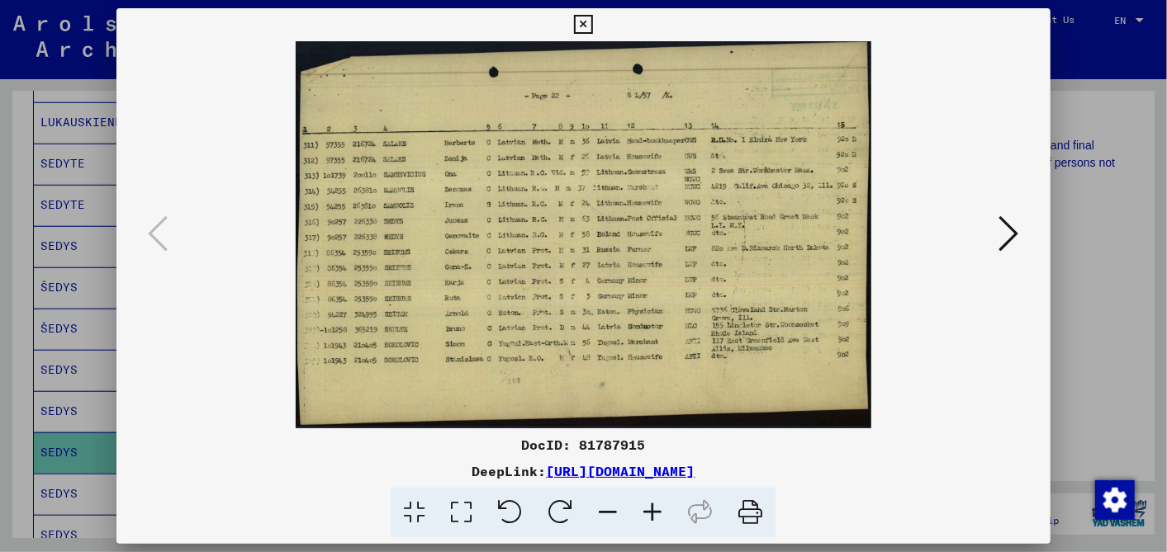
click at [655, 509] on icon at bounding box center [652, 513] width 45 height 50
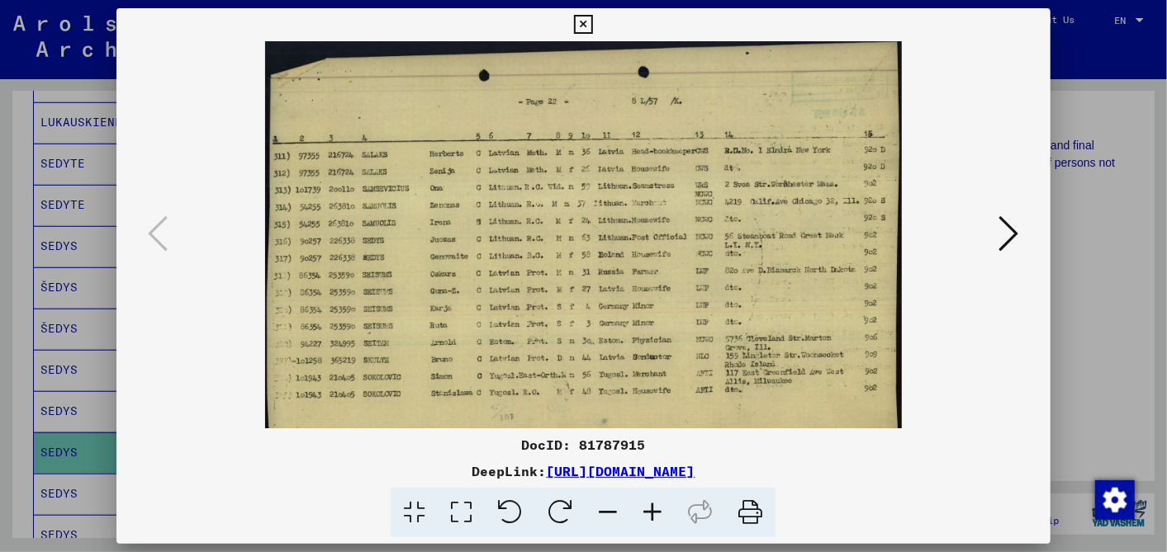
click at [655, 509] on icon at bounding box center [652, 513] width 45 height 50
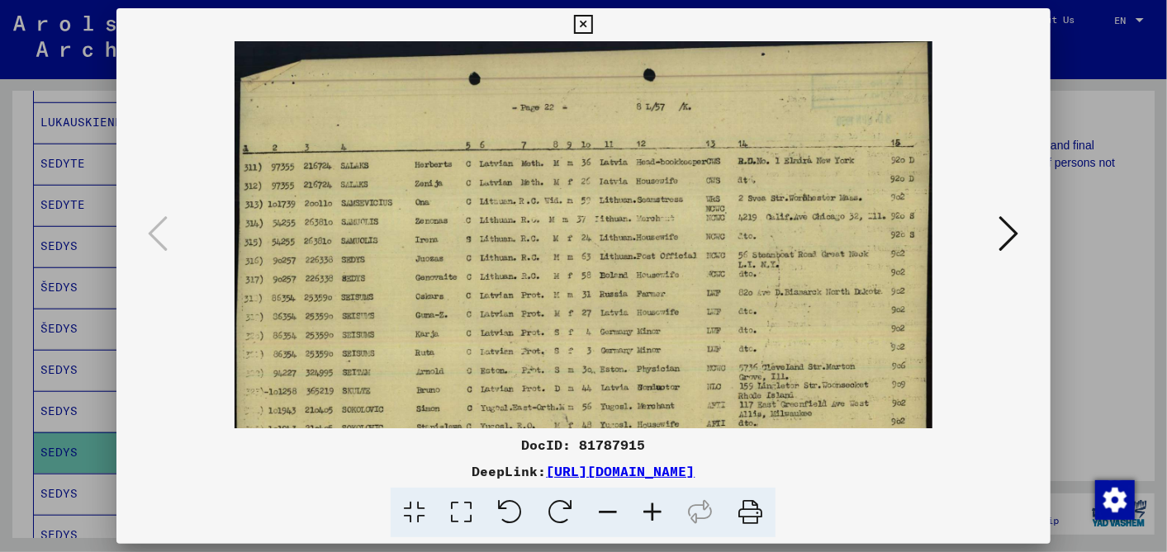
click at [655, 509] on icon at bounding box center [652, 513] width 45 height 50
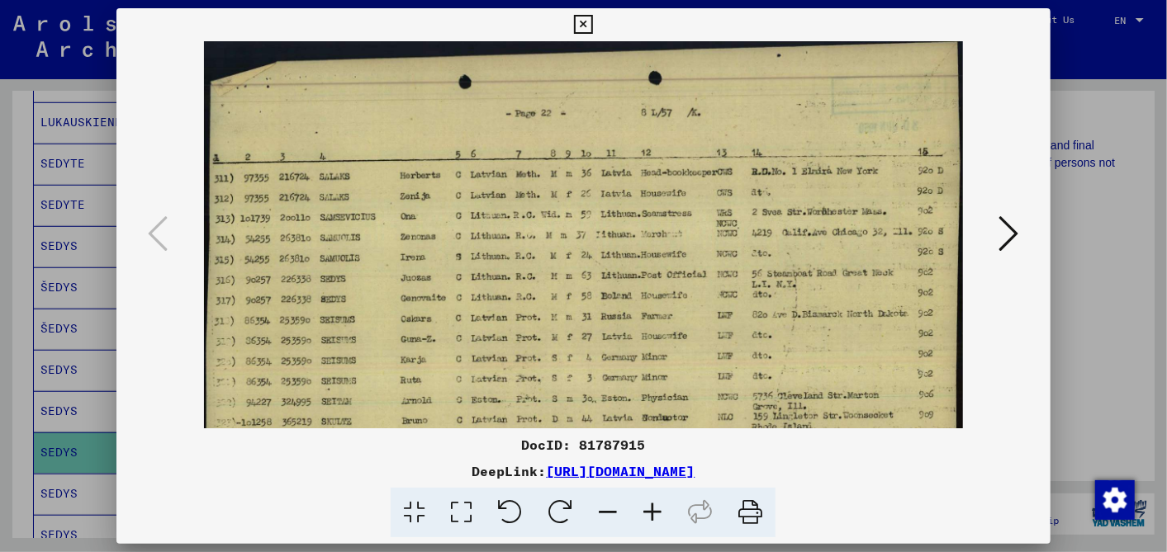
click at [655, 509] on icon at bounding box center [652, 513] width 45 height 50
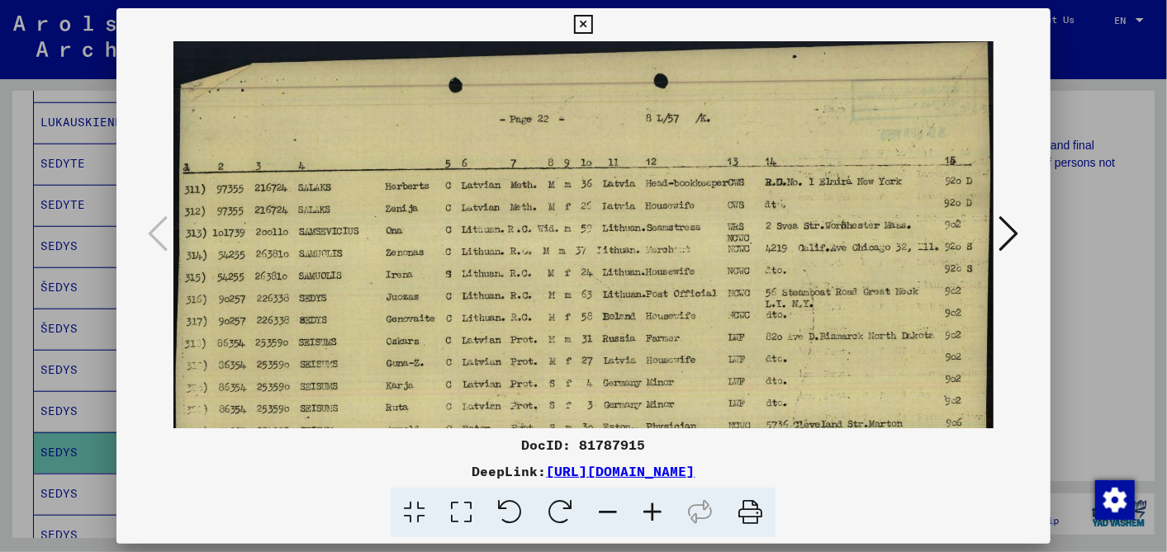
click at [655, 509] on icon at bounding box center [652, 513] width 45 height 50
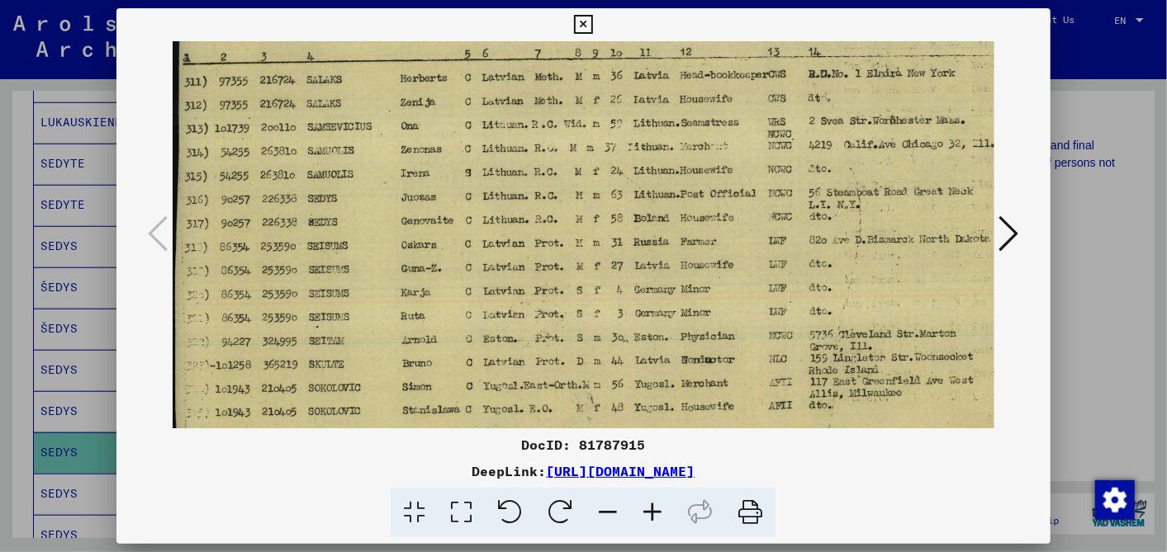
scroll to position [120, 0]
drag, startPoint x: 611, startPoint y: 333, endPoint x: 639, endPoint y: 213, distance: 123.0
click at [639, 213] on img at bounding box center [613, 219] width 881 height 594
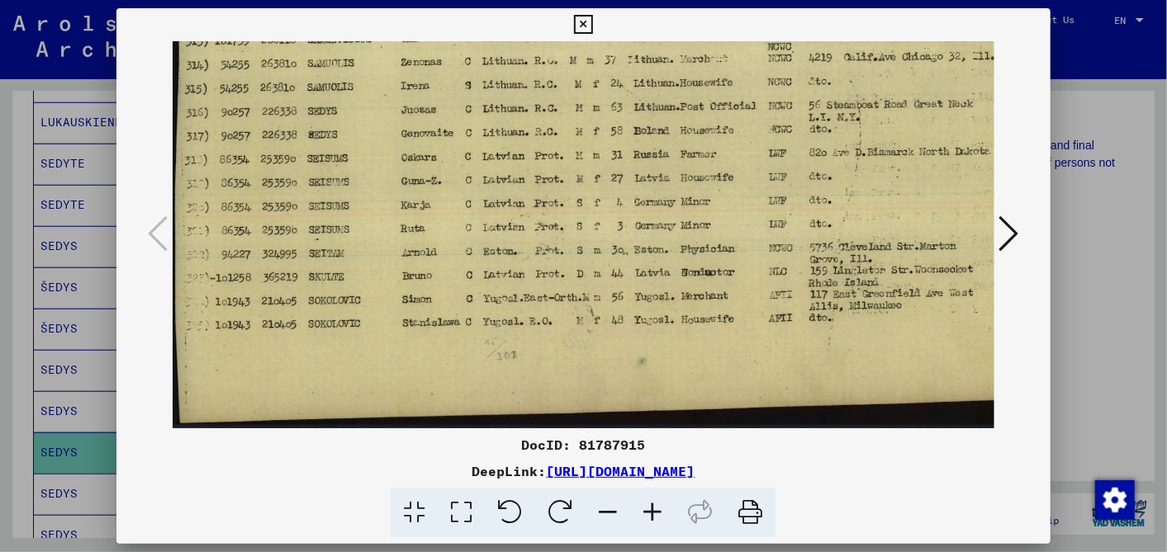
drag, startPoint x: 484, startPoint y: 346, endPoint x: 521, endPoint y: 208, distance: 142.8
click at [521, 208] on img at bounding box center [613, 132] width 881 height 594
click at [582, 17] on icon at bounding box center [583, 25] width 19 height 20
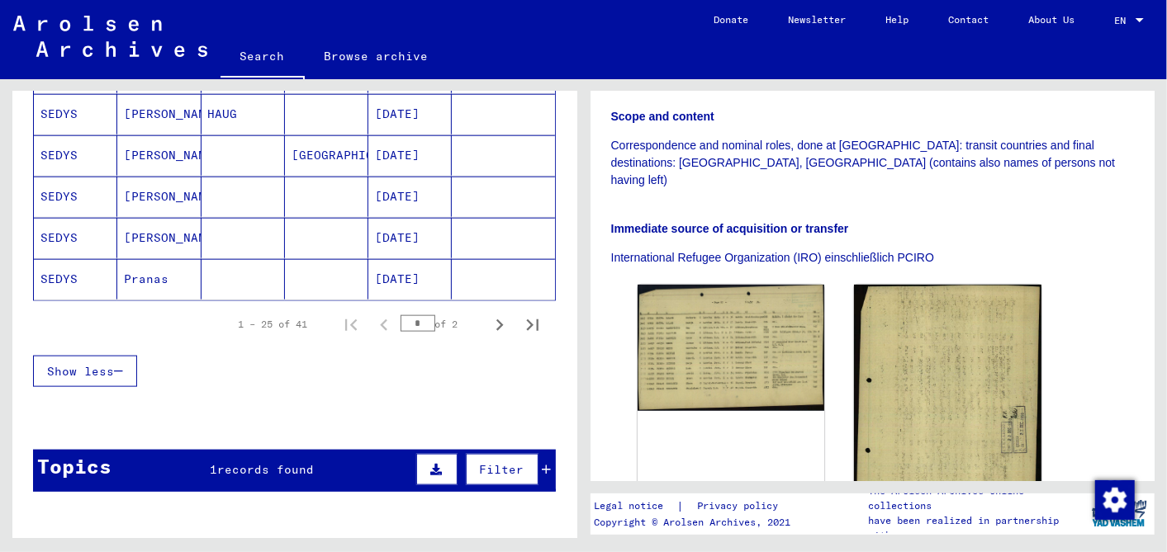
scroll to position [1154, 0]
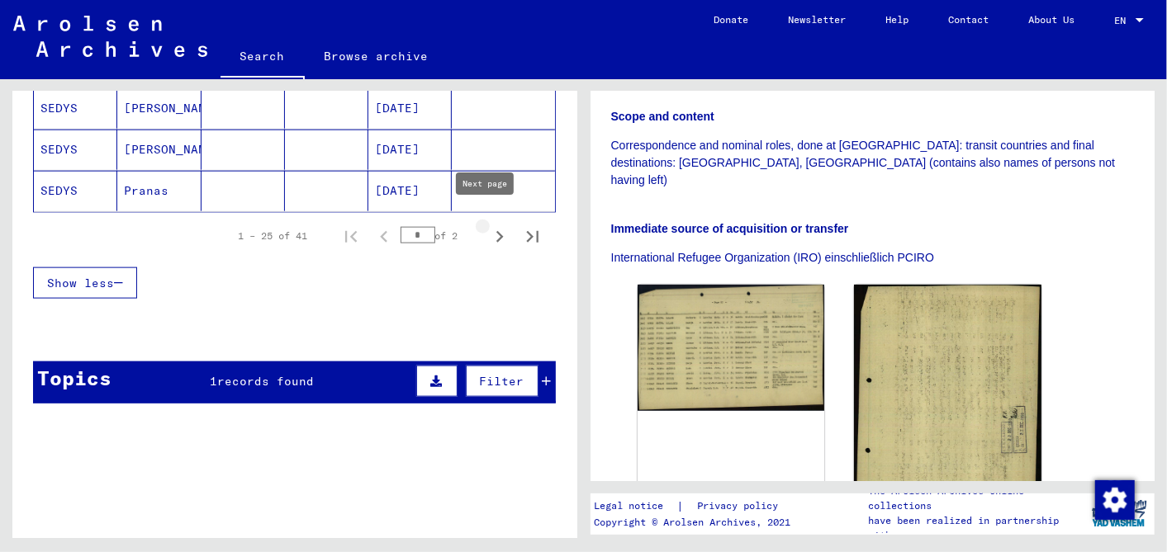
click at [488, 225] on icon "Next page" at bounding box center [499, 236] width 23 height 23
type input "*"
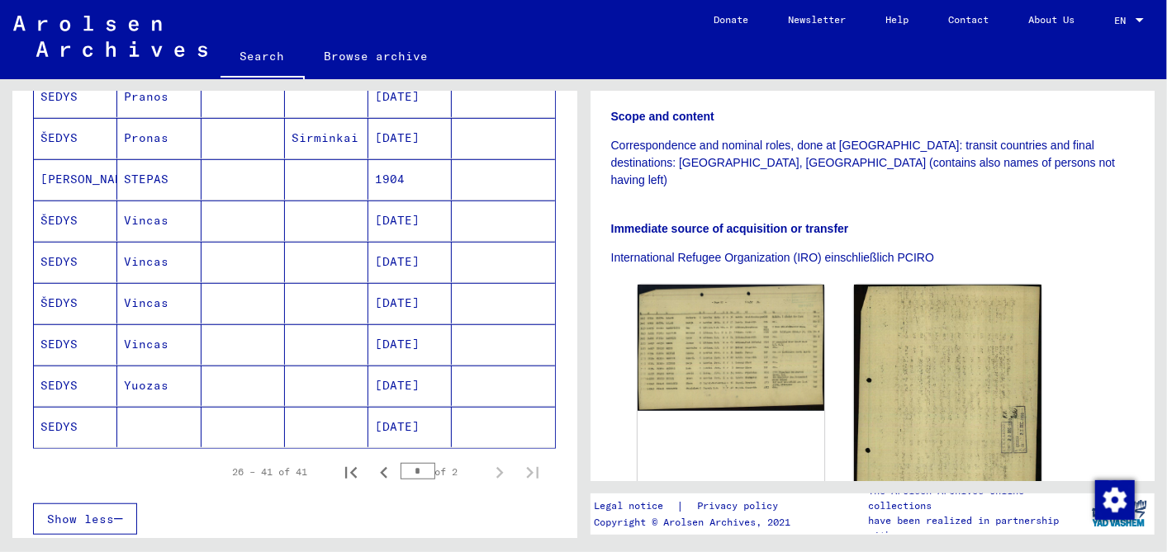
scroll to position [458, 0]
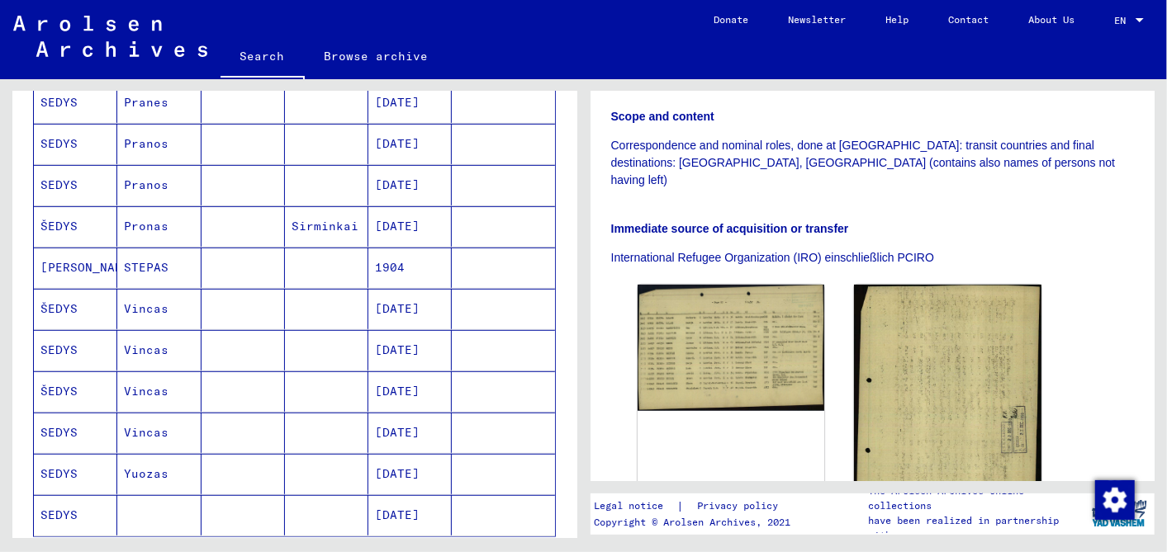
click at [403, 295] on mat-cell "[DATE]" at bounding box center [409, 309] width 83 height 40
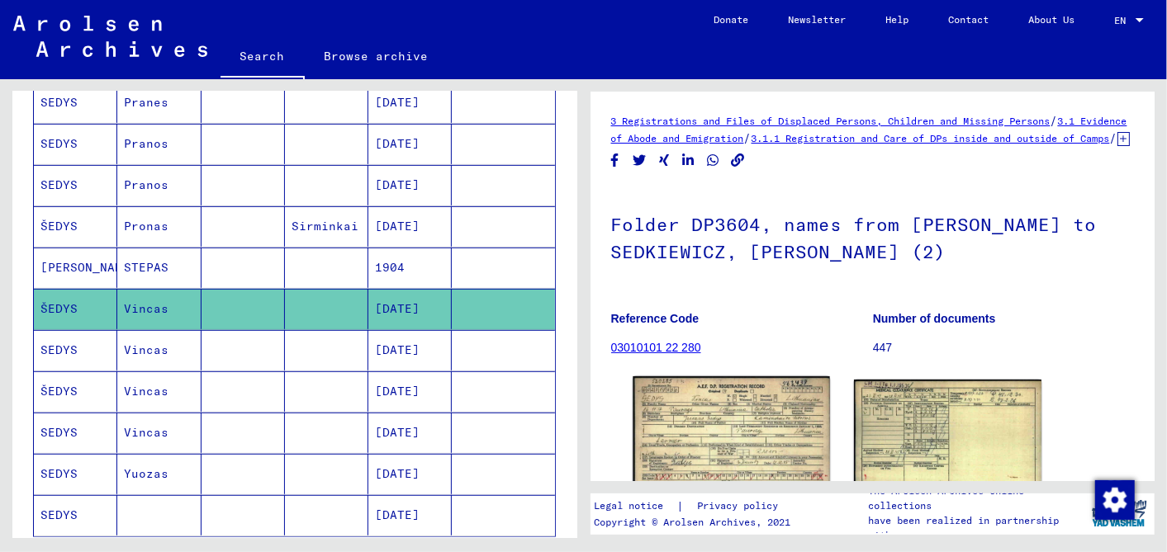
click at [719, 435] on img at bounding box center [730, 438] width 197 height 123
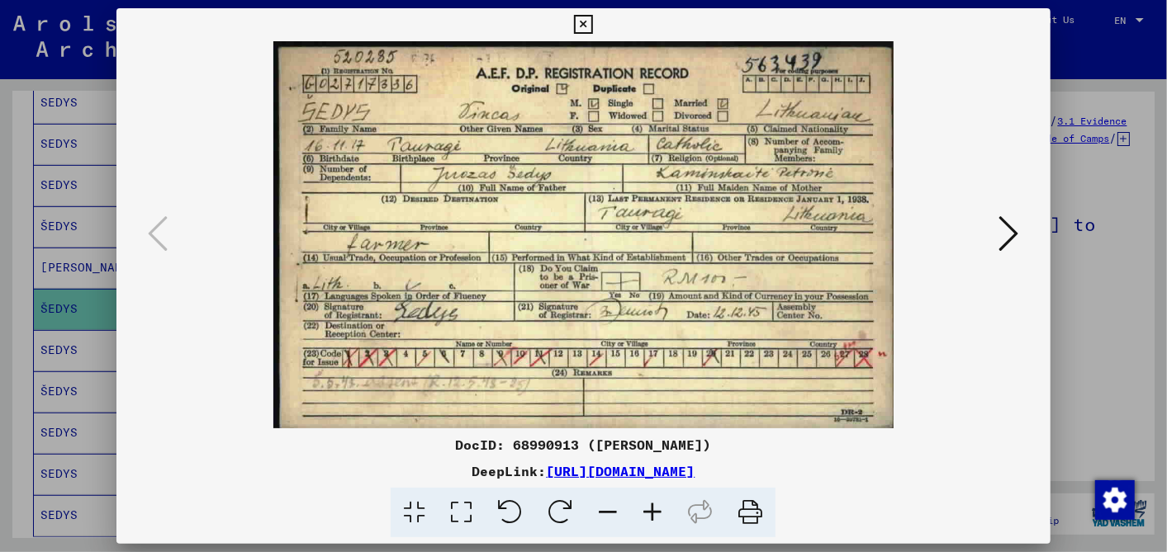
click at [589, 23] on icon at bounding box center [583, 25] width 19 height 20
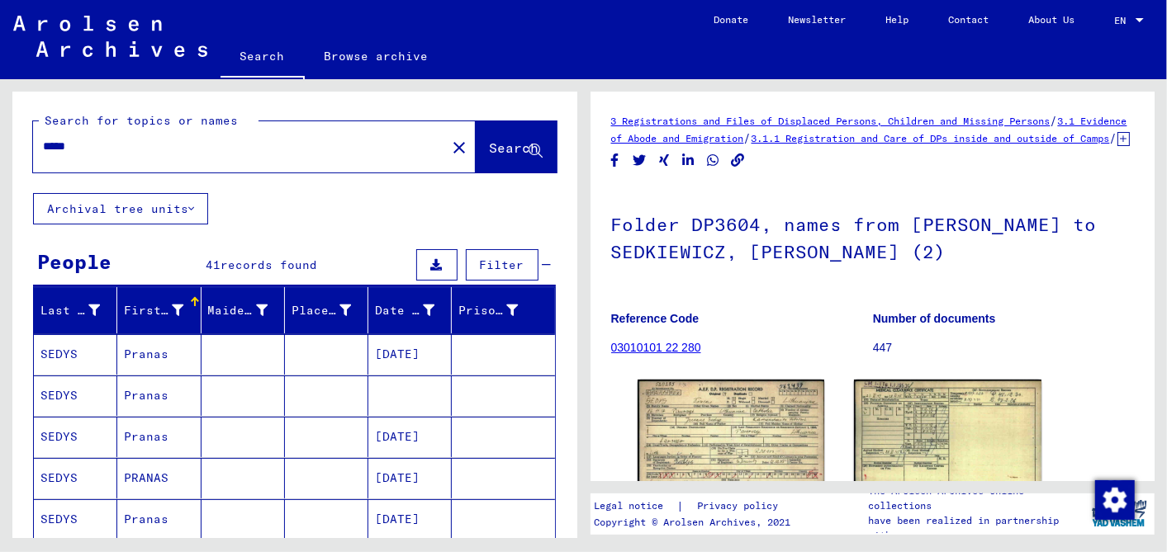
click at [70, 150] on input "*****" at bounding box center [239, 146] width 393 height 17
type input "******"
click at [497, 142] on span "Search" at bounding box center [515, 148] width 50 height 17
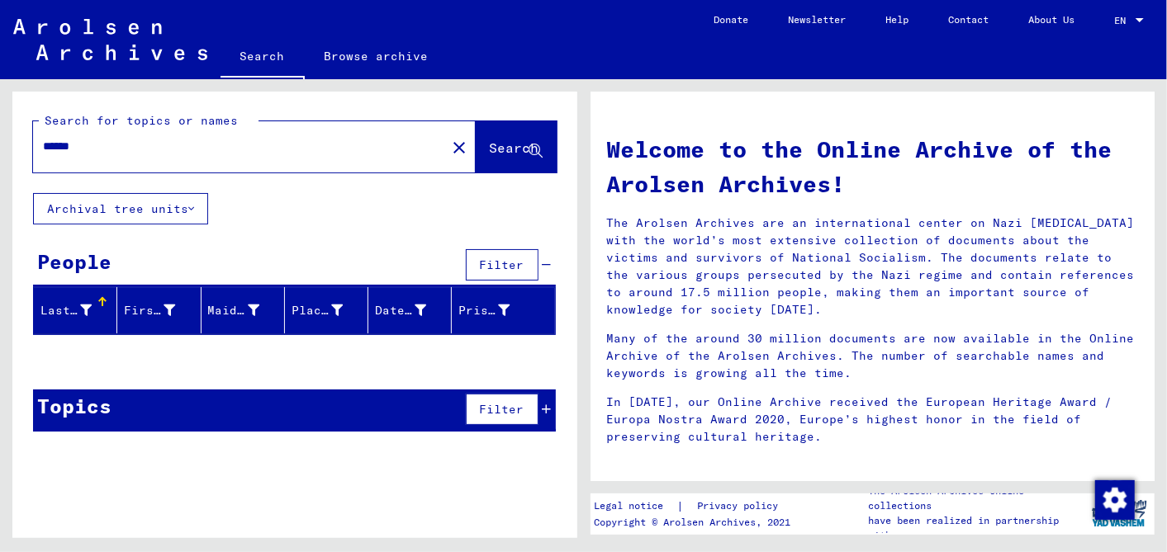
drag, startPoint x: 88, startPoint y: 147, endPoint x: -4, endPoint y: 139, distance: 92.8
click at [0, 139] on html "Search Browse archive Donate Newsletter Help Contact About Us Search Browse arc…" at bounding box center [583, 276] width 1167 height 552
